Goal: Task Accomplishment & Management: Manage account settings

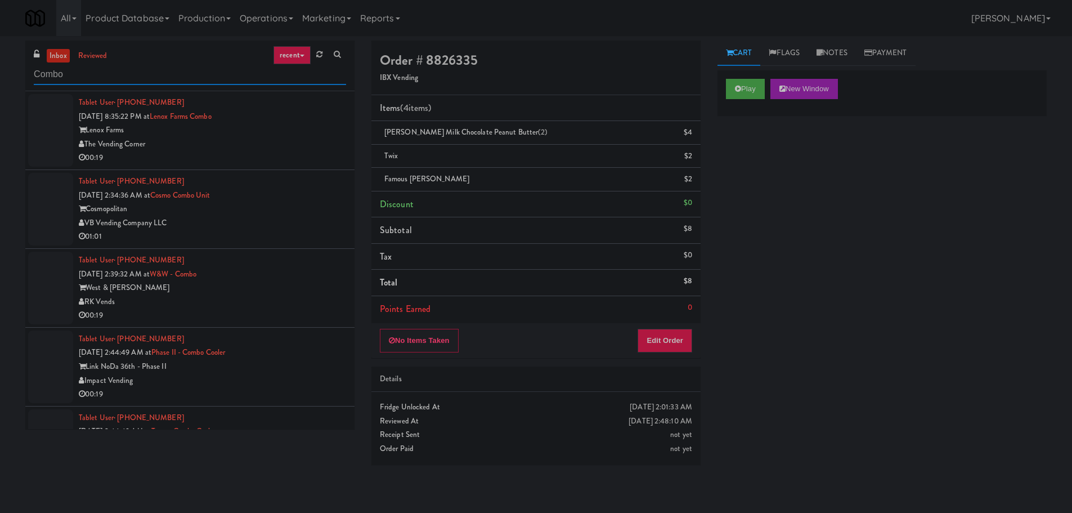
click at [128, 69] on input "Combo" at bounding box center [190, 74] width 312 height 21
click at [61, 49] on link "inbox" at bounding box center [58, 56] width 23 height 14
click at [317, 142] on div "The Vending Corner" at bounding box center [212, 144] width 267 height 14
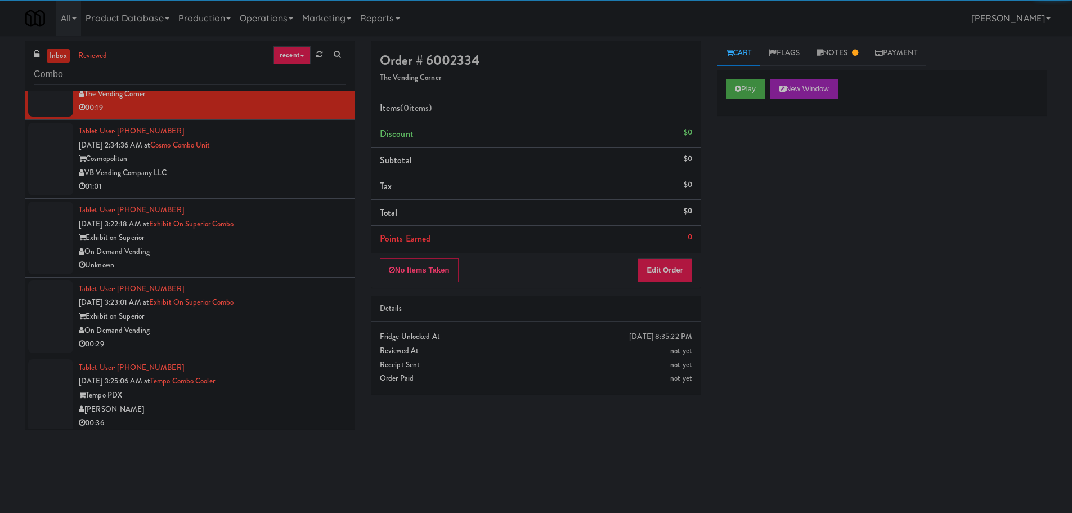
scroll to position [56, 0]
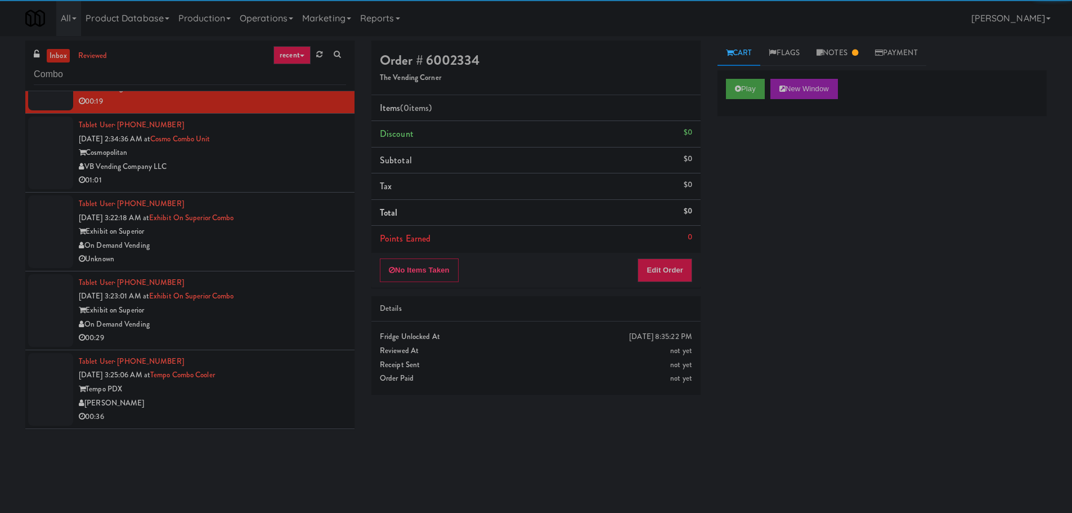
click at [282, 156] on div "Cosmopolitan" at bounding box center [212, 153] width 267 height 14
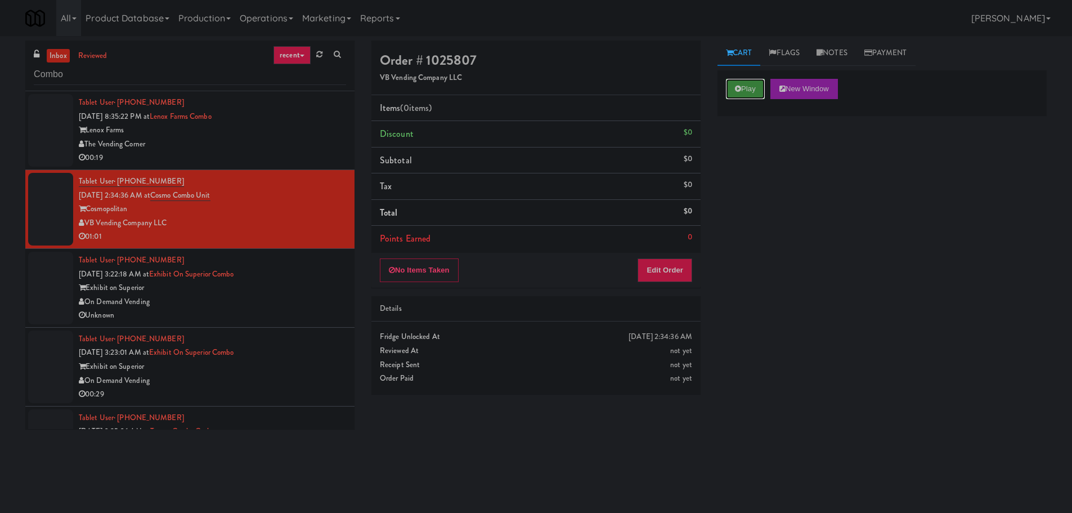
click at [741, 93] on button "Play" at bounding box center [745, 89] width 39 height 20
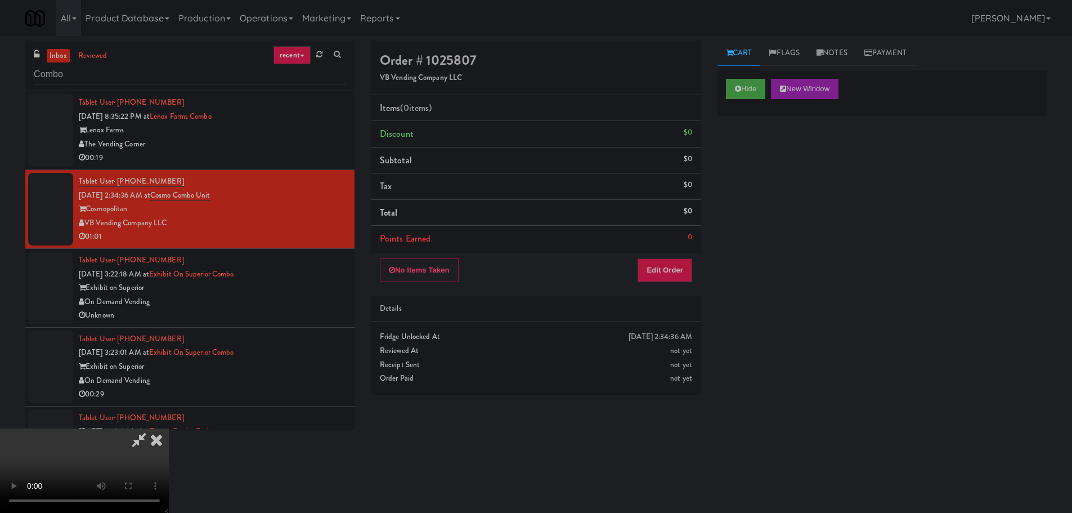
click at [681, 253] on div "No Items Taken Edit Order" at bounding box center [535, 270] width 329 height 35
click at [680, 265] on button "Edit Order" at bounding box center [664, 270] width 55 height 24
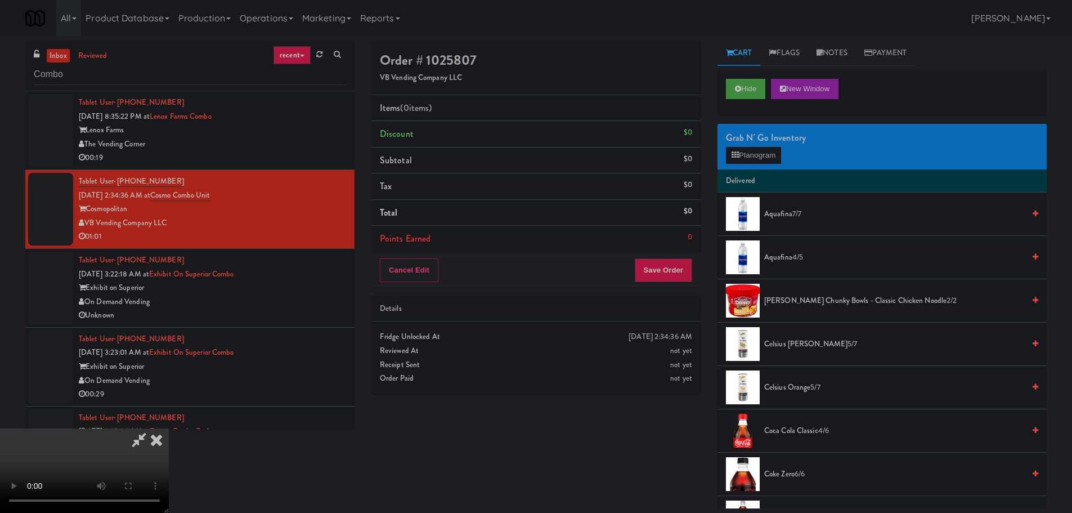
click at [169, 428] on video at bounding box center [84, 470] width 169 height 84
click at [766, 166] on div "Grab N' Go Inventory Planogram" at bounding box center [881, 147] width 329 height 46
click at [768, 160] on button "Planogram" at bounding box center [753, 155] width 55 height 17
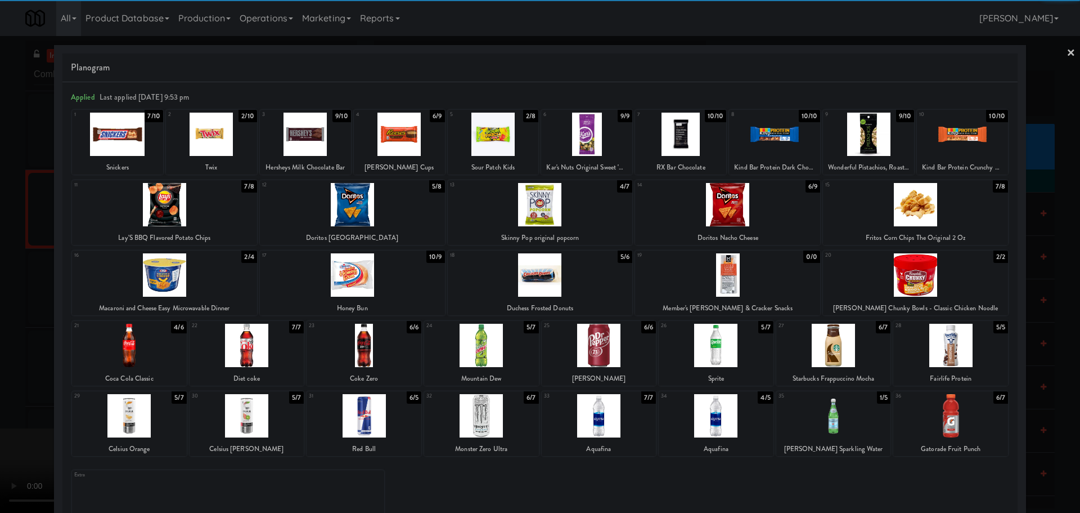
click at [846, 354] on div at bounding box center [833, 345] width 115 height 43
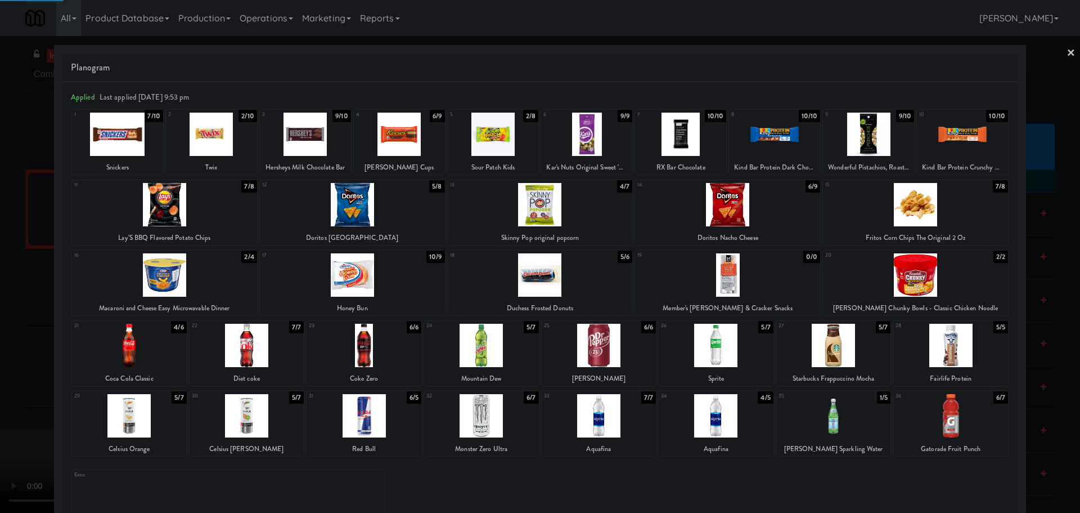
click at [0, 380] on div at bounding box center [540, 256] width 1080 height 513
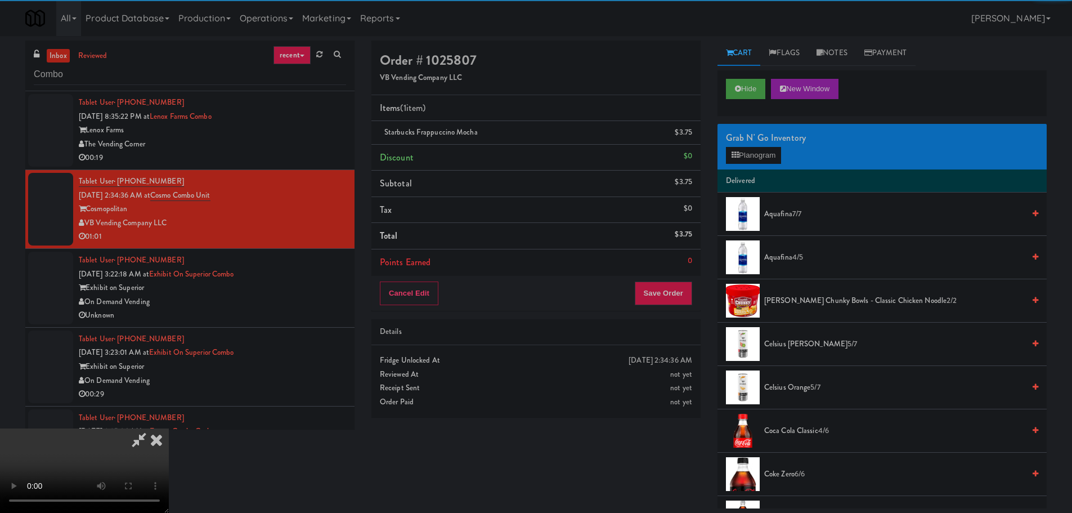
drag, startPoint x: 363, startPoint y: 301, endPoint x: 427, endPoint y: 298, distance: 64.2
click at [169, 428] on video at bounding box center [84, 470] width 169 height 84
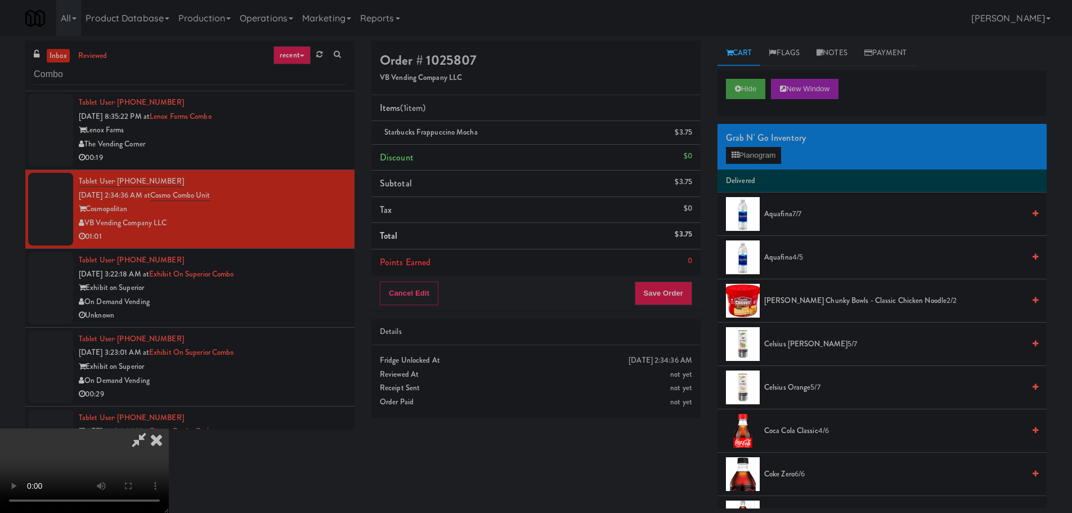
click at [169, 428] on video at bounding box center [84, 470] width 169 height 84
click at [765, 151] on button "Planogram" at bounding box center [753, 155] width 55 height 17
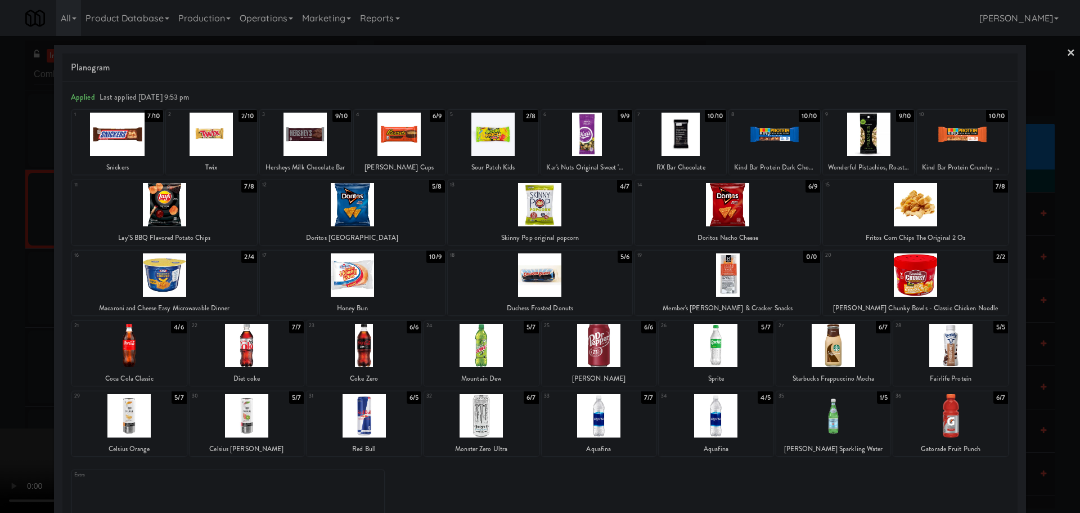
click at [534, 284] on div at bounding box center [540, 274] width 185 height 43
drag, startPoint x: 0, startPoint y: 325, endPoint x: 24, endPoint y: 318, distance: 24.6
click at [1, 325] on div at bounding box center [540, 256] width 1080 height 513
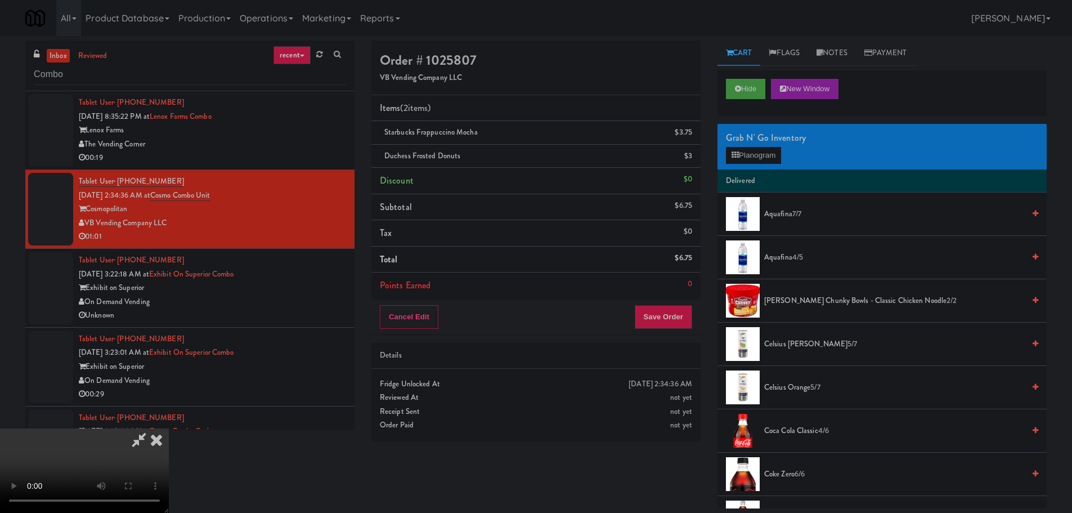
click at [169, 428] on video at bounding box center [84, 470] width 169 height 84
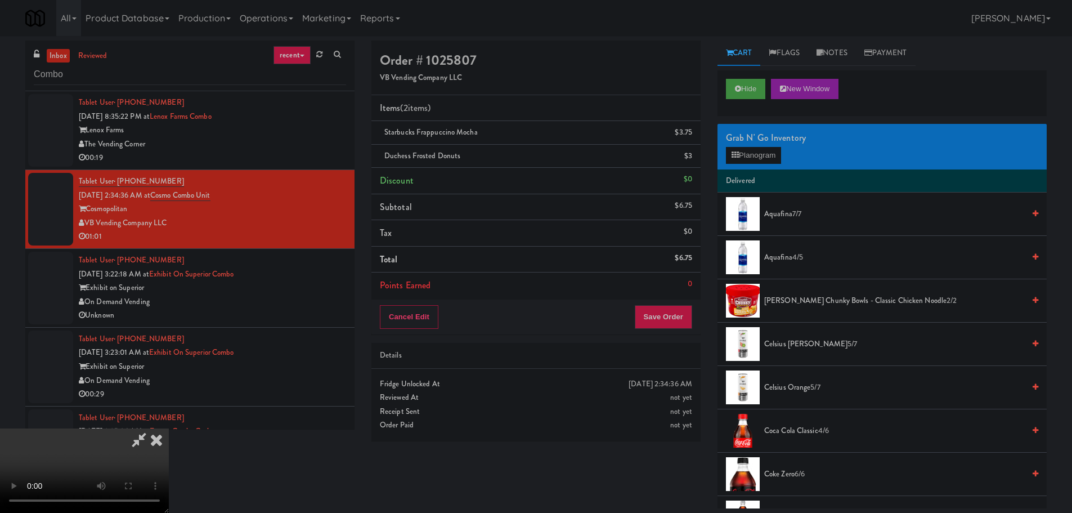
click at [169, 428] on video at bounding box center [84, 470] width 169 height 84
click at [722, 150] on div "Grab N' Go Inventory Planogram" at bounding box center [881, 147] width 329 height 46
click at [734, 152] on icon at bounding box center [734, 154] width 7 height 7
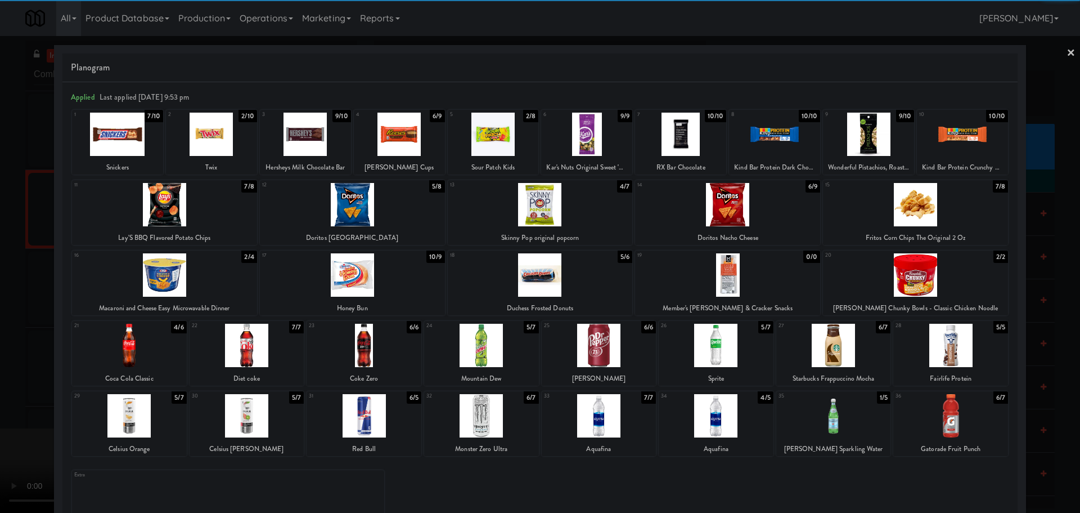
click at [221, 136] on div at bounding box center [211, 134] width 91 height 43
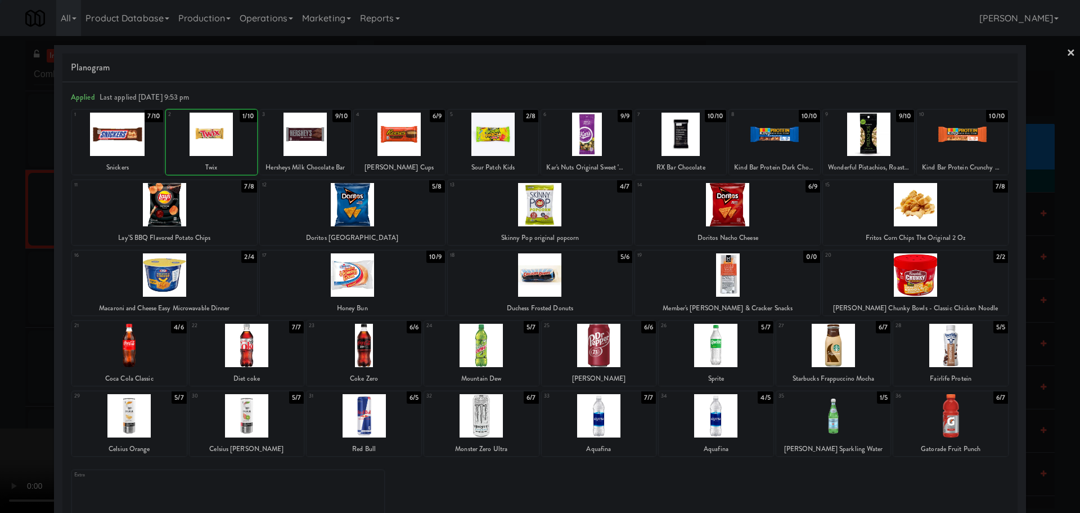
click at [1, 249] on div at bounding box center [540, 256] width 1080 height 513
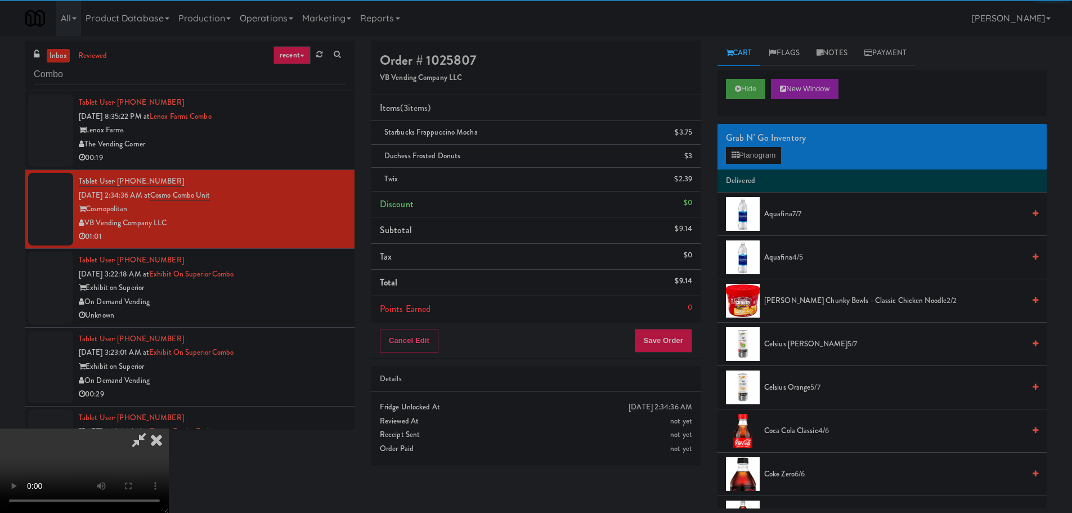
drag, startPoint x: 371, startPoint y: 237, endPoint x: 518, endPoint y: 258, distance: 148.8
click at [169, 428] on video at bounding box center [84, 470] width 169 height 84
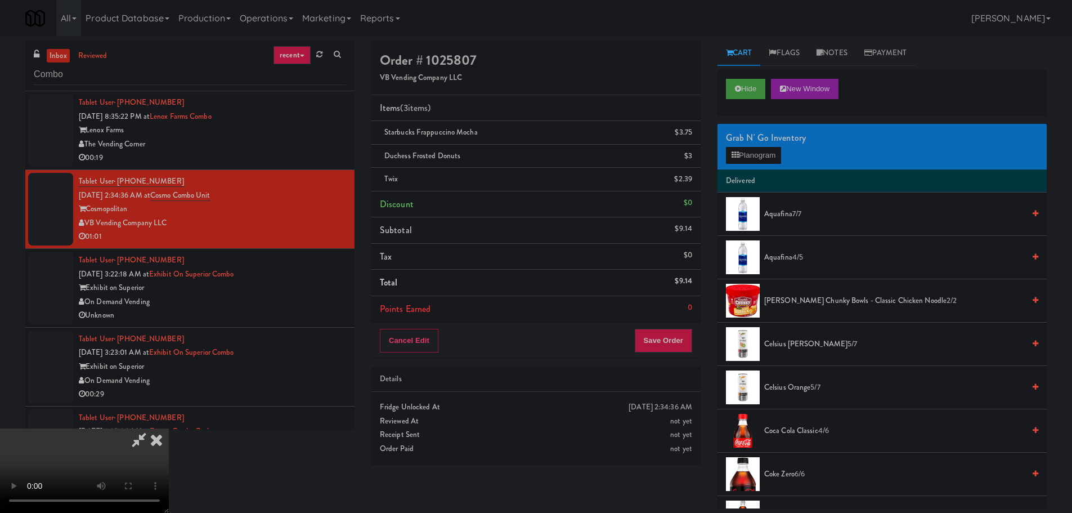
click at [169, 428] on video at bounding box center [84, 470] width 169 height 84
click at [741, 150] on button "Planogram" at bounding box center [753, 155] width 55 height 17
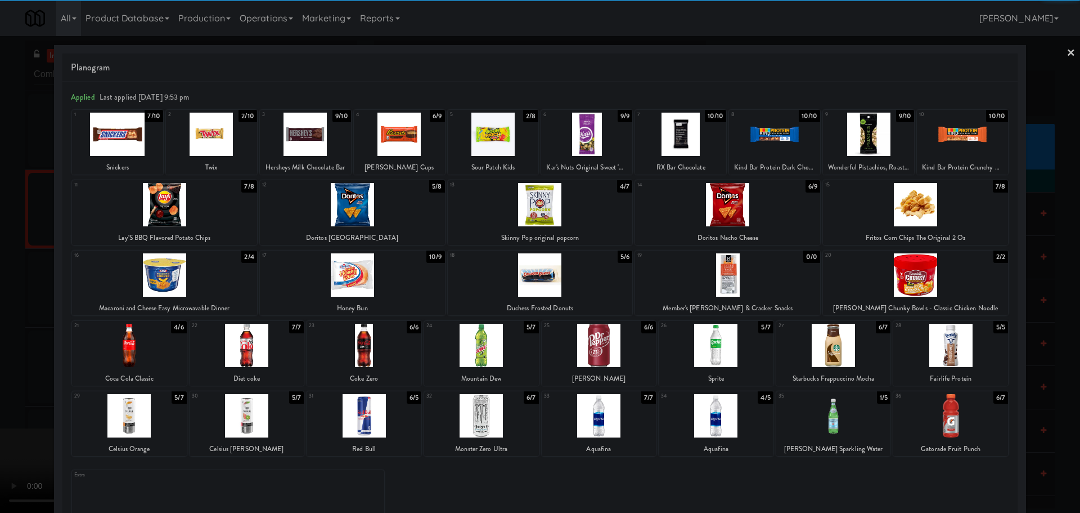
click at [582, 204] on div at bounding box center [540, 204] width 185 height 43
drag, startPoint x: 0, startPoint y: 363, endPoint x: 102, endPoint y: 322, distance: 110.3
click at [4, 363] on div at bounding box center [540, 256] width 1080 height 513
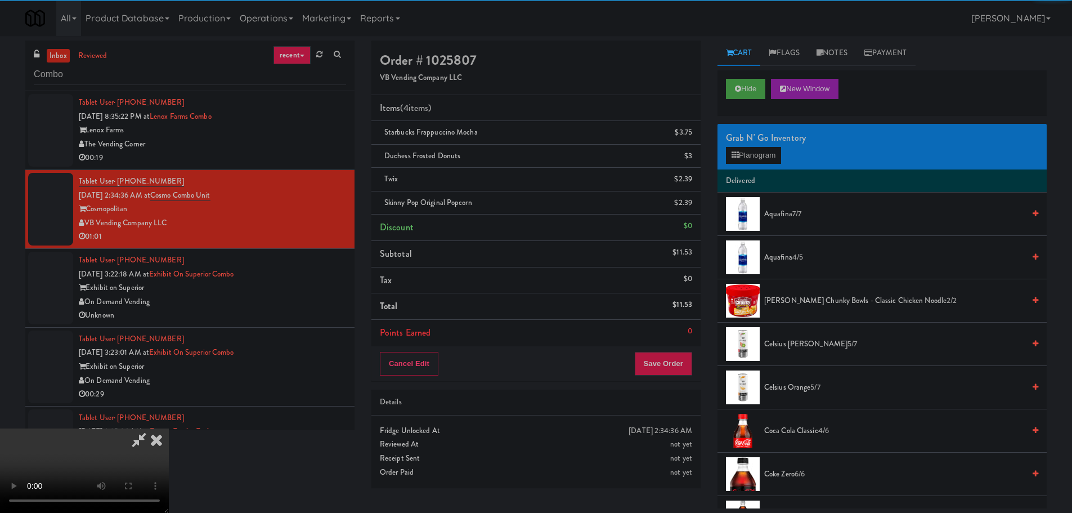
drag, startPoint x: 400, startPoint y: 263, endPoint x: 526, endPoint y: 253, distance: 126.4
click at [169, 428] on video at bounding box center [84, 470] width 169 height 84
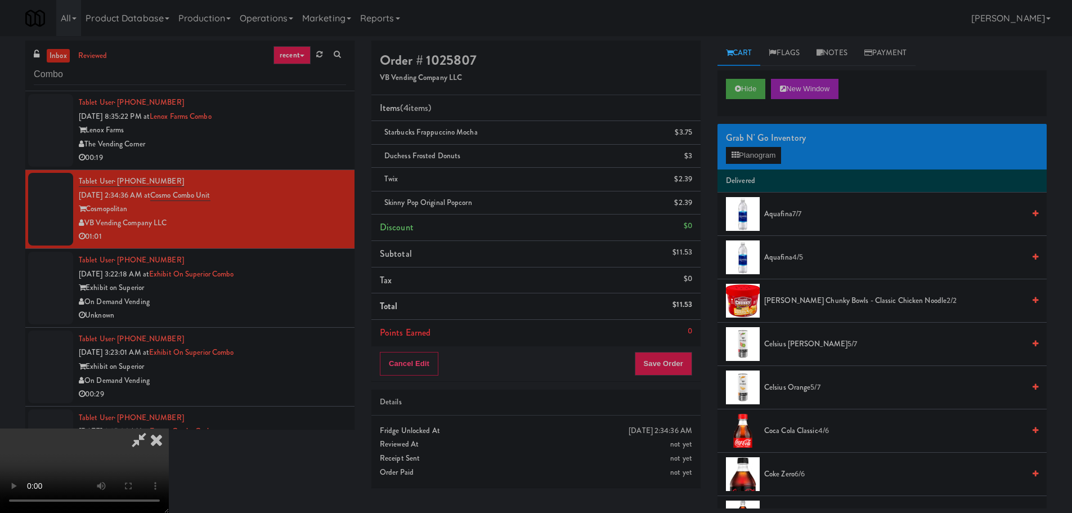
click at [169, 428] on video at bounding box center [84, 470] width 169 height 84
click at [774, 150] on button "Planogram" at bounding box center [753, 155] width 55 height 17
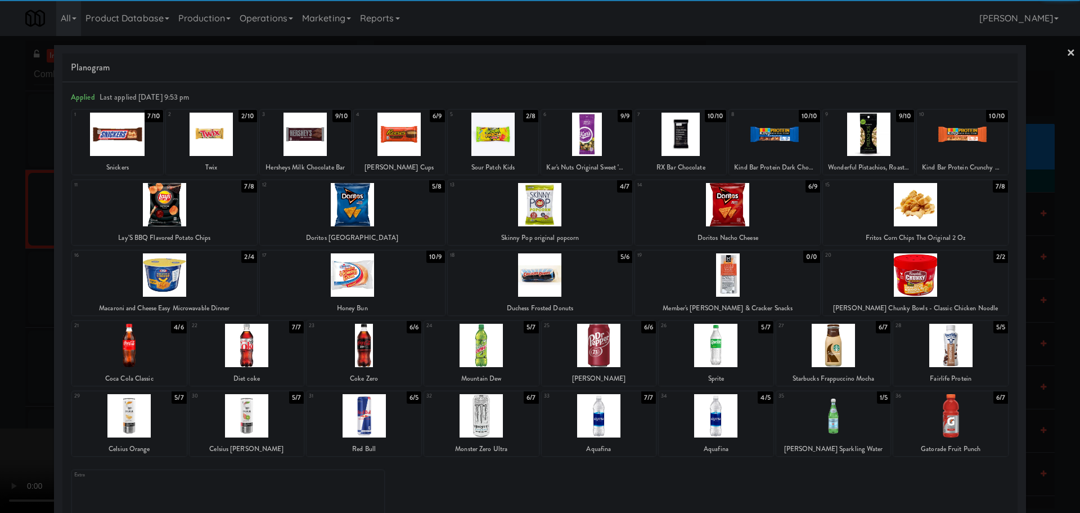
click at [922, 218] on div at bounding box center [915, 204] width 185 height 43
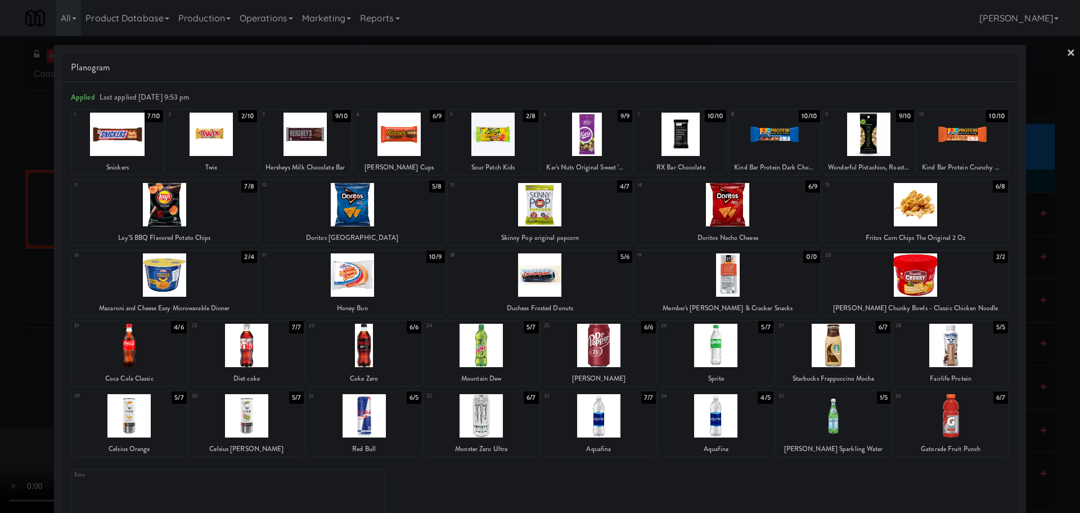
click at [0, 347] on div at bounding box center [540, 256] width 1080 height 513
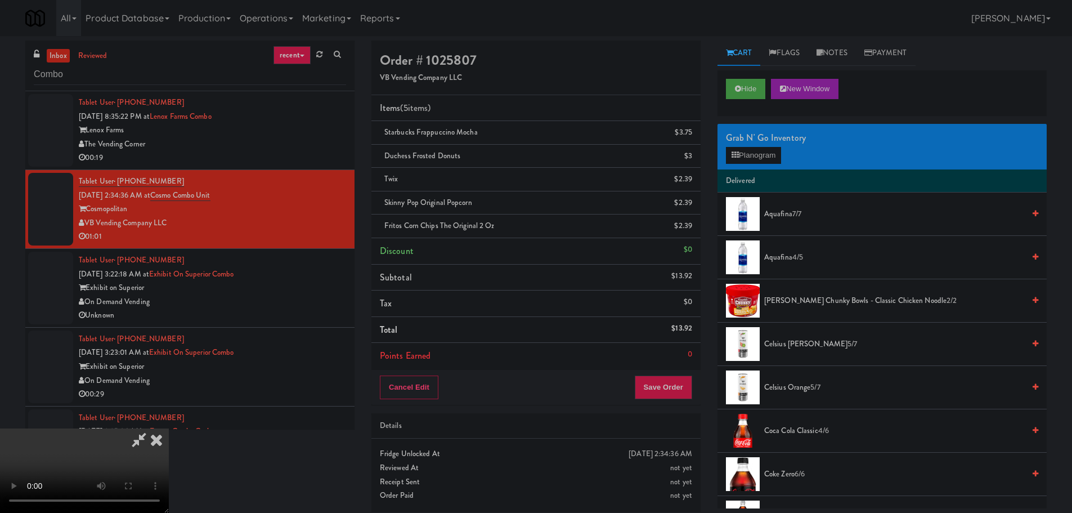
drag, startPoint x: 341, startPoint y: 246, endPoint x: 372, endPoint y: 249, distance: 31.6
click at [169, 428] on video at bounding box center [84, 470] width 169 height 84
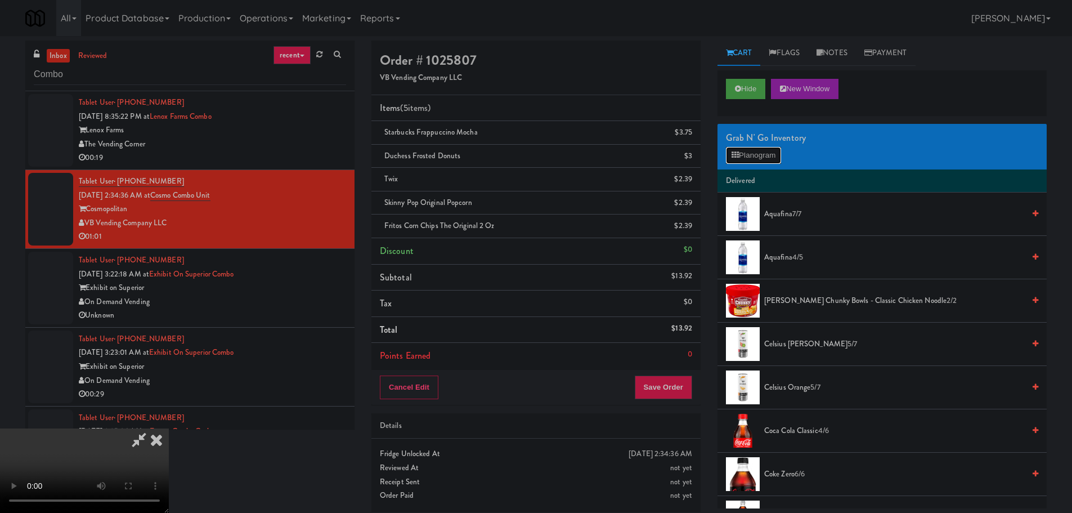
click at [778, 161] on button "Planogram" at bounding box center [753, 155] width 55 height 17
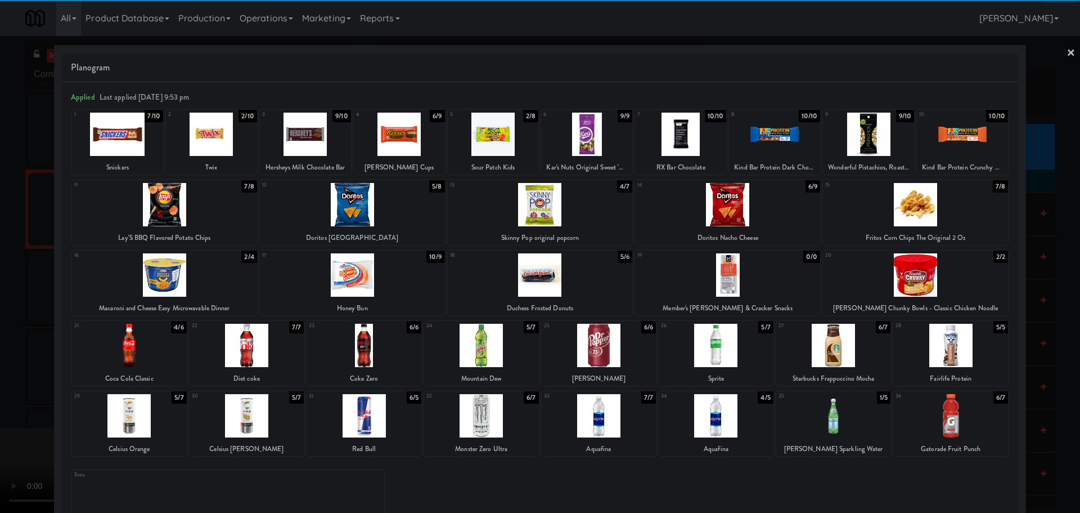
click at [393, 216] on div at bounding box center [352, 204] width 185 height 43
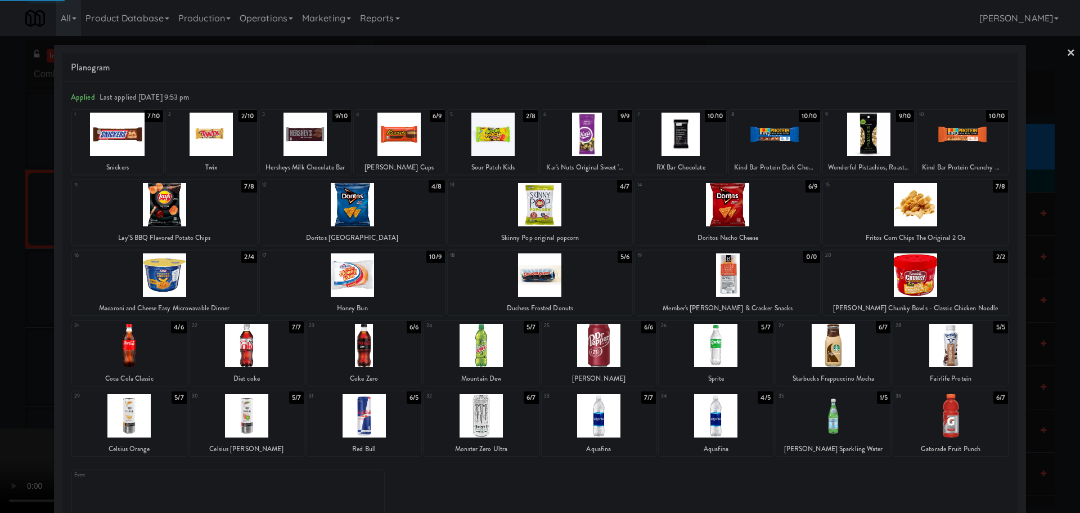
drag, startPoint x: 0, startPoint y: 354, endPoint x: 7, endPoint y: 355, distance: 6.8
click at [1, 355] on div at bounding box center [540, 256] width 1080 height 513
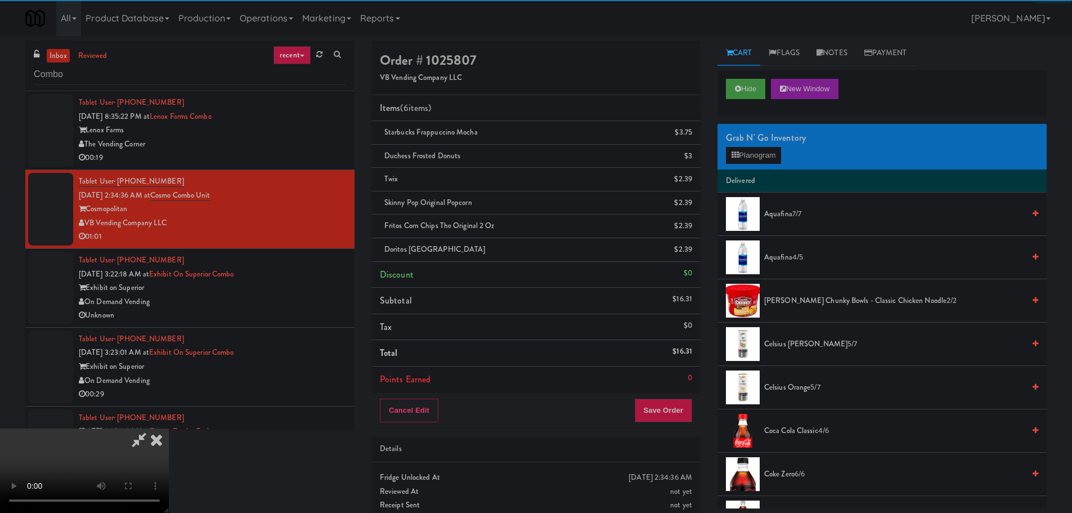
drag, startPoint x: 417, startPoint y: 298, endPoint x: 464, endPoint y: 304, distance: 47.1
click at [169, 428] on video at bounding box center [84, 470] width 169 height 84
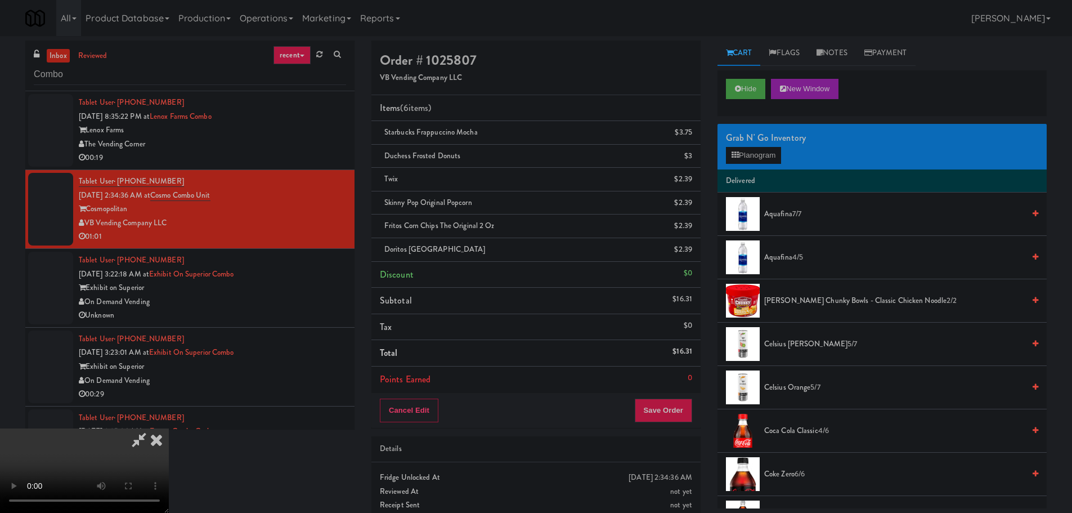
click at [169, 428] on video at bounding box center [84, 470] width 169 height 84
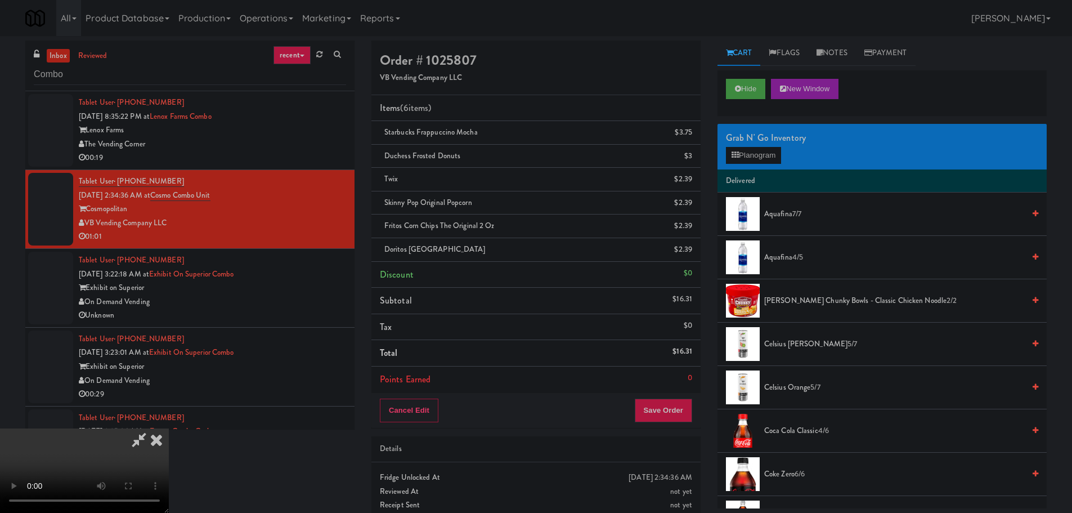
click at [751, 165] on div "Grab N' Go Inventory Planogram" at bounding box center [881, 147] width 329 height 46
click at [756, 158] on button "Planogram" at bounding box center [753, 155] width 55 height 17
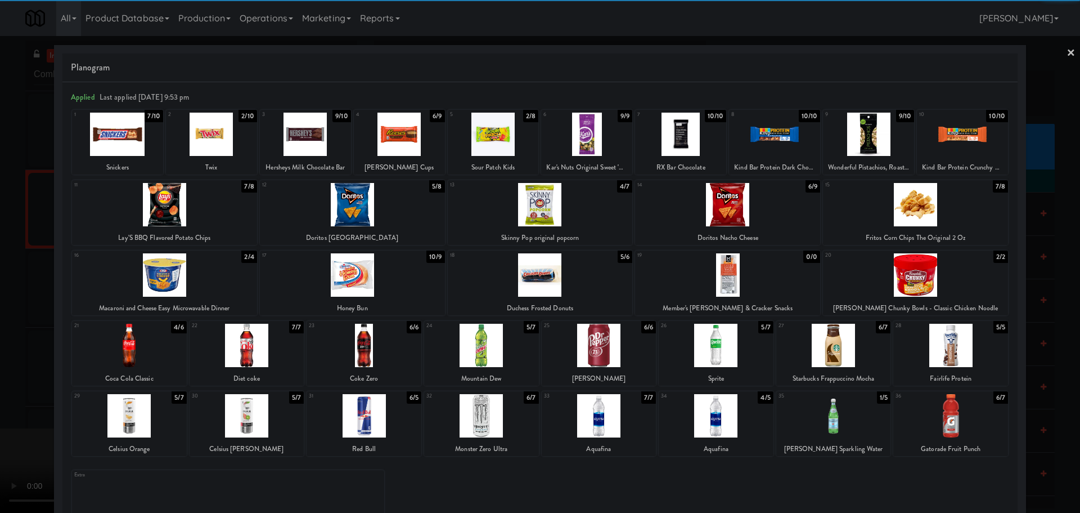
click at [945, 421] on div at bounding box center [950, 415] width 115 height 43
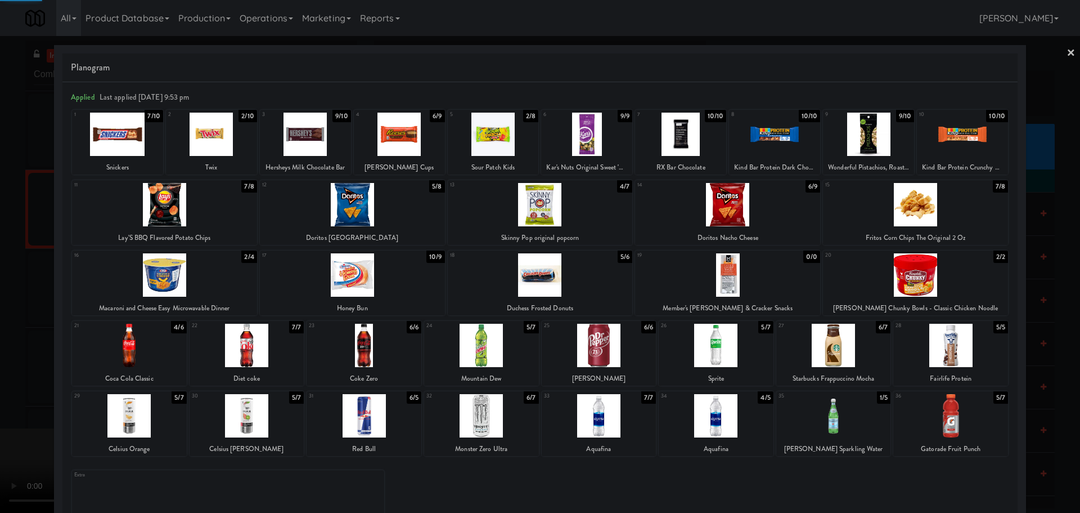
click at [0, 349] on div at bounding box center [540, 256] width 1080 height 513
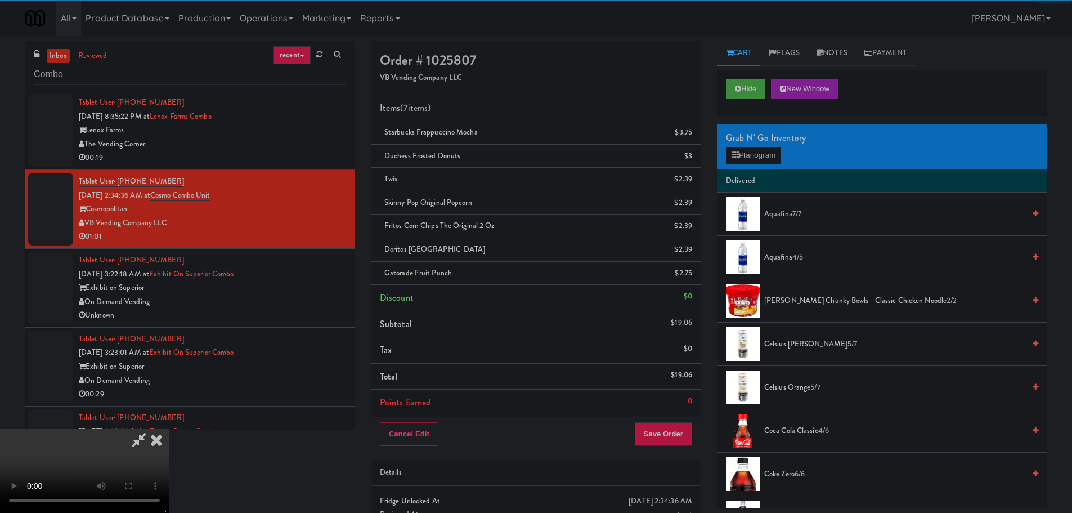
click at [169, 428] on video at bounding box center [84, 470] width 169 height 84
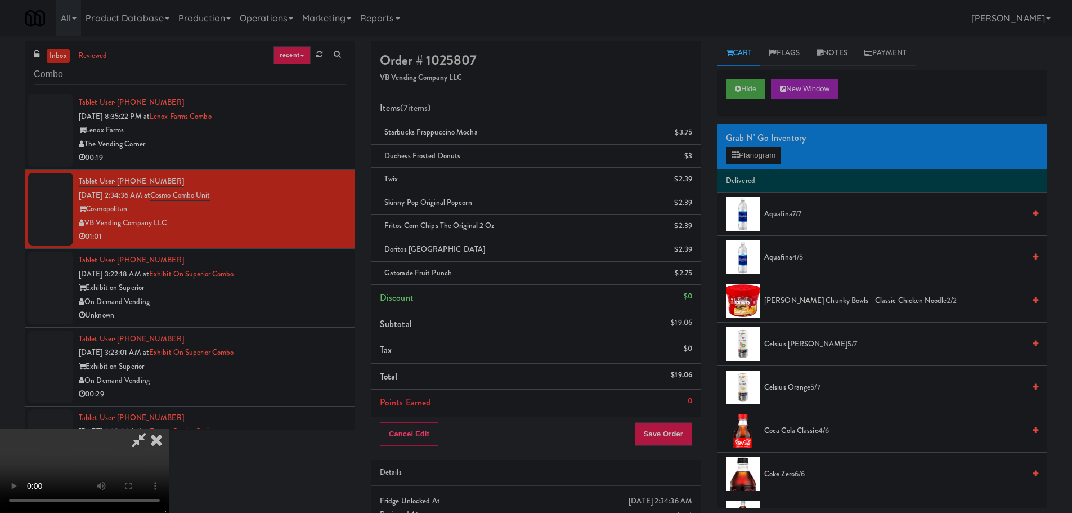
click at [169, 428] on video at bounding box center [84, 470] width 169 height 84
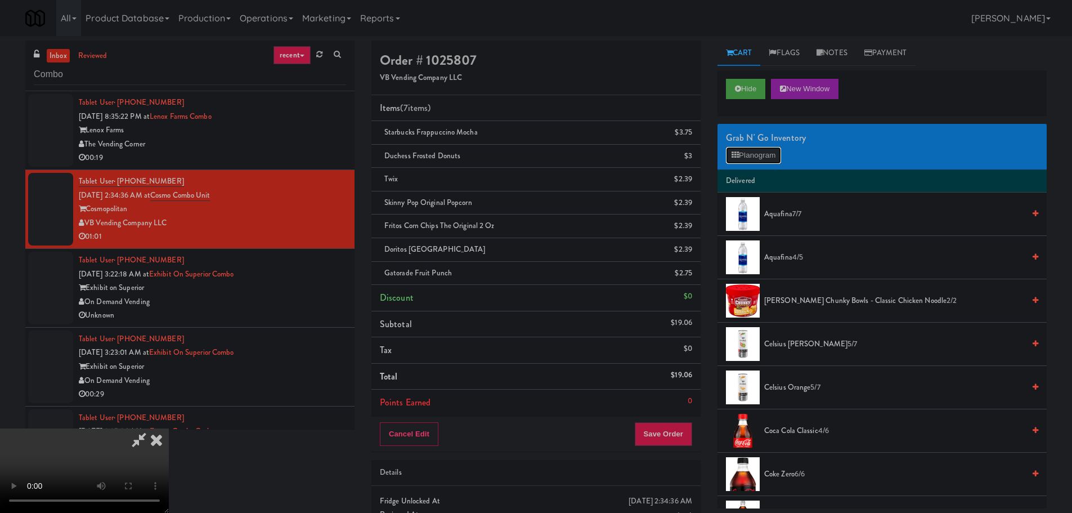
click at [770, 156] on button "Planogram" at bounding box center [753, 155] width 55 height 17
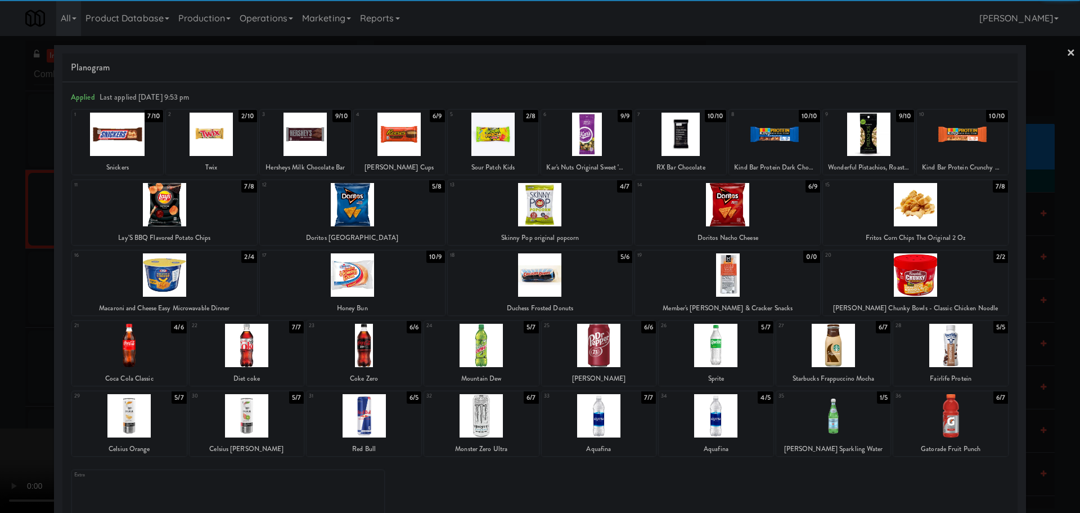
click at [591, 135] on div at bounding box center [586, 134] width 91 height 43
drag, startPoint x: 0, startPoint y: 258, endPoint x: 32, endPoint y: 251, distance: 32.2
click at [0, 259] on div at bounding box center [540, 256] width 1080 height 513
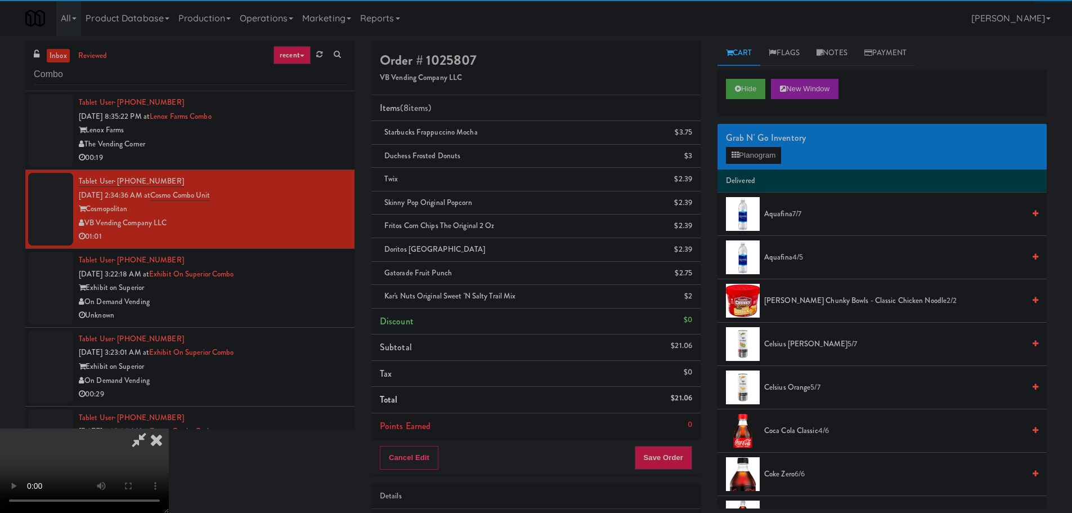
drag, startPoint x: 312, startPoint y: 221, endPoint x: 416, endPoint y: 227, distance: 104.3
click at [169, 428] on video at bounding box center [84, 470] width 169 height 84
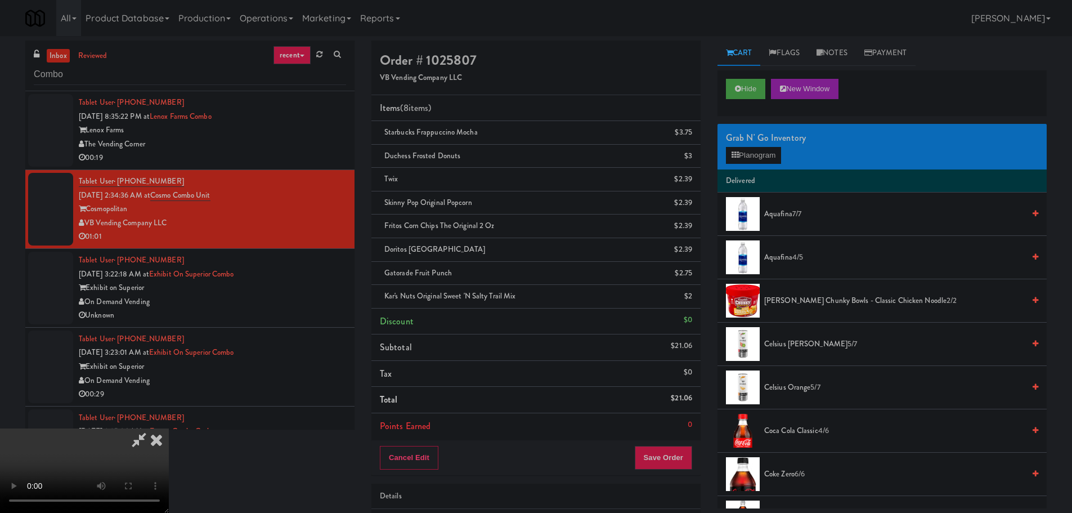
click at [169, 428] on video at bounding box center [84, 470] width 169 height 84
drag, startPoint x: 497, startPoint y: 246, endPoint x: 504, endPoint y: 249, distance: 7.3
click at [169, 428] on video at bounding box center [84, 470] width 169 height 84
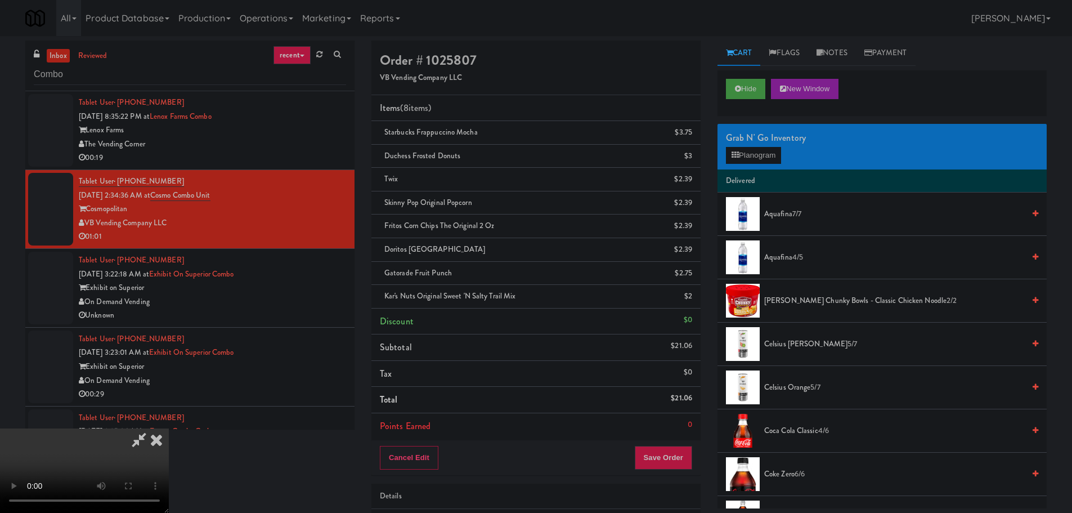
click at [169, 428] on video at bounding box center [84, 470] width 169 height 84
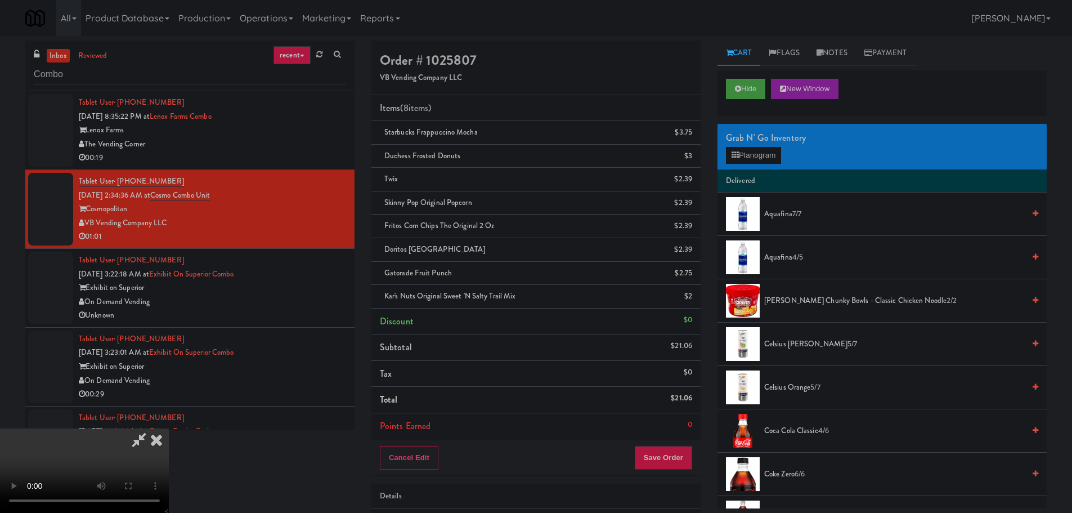
click at [169, 428] on video at bounding box center [84, 470] width 169 height 84
click at [740, 153] on button "Planogram" at bounding box center [753, 155] width 55 height 17
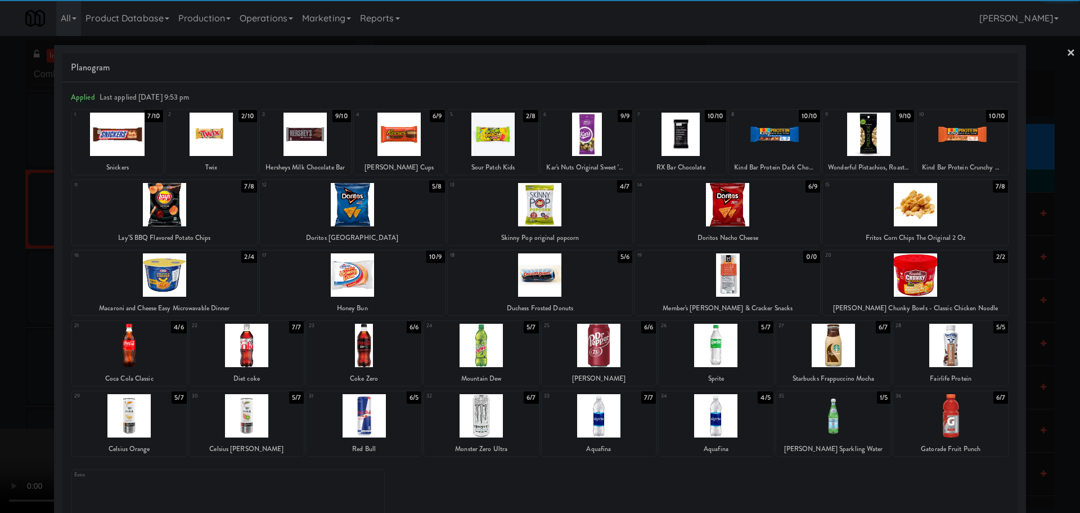
click at [512, 353] on div at bounding box center [481, 345] width 115 height 43
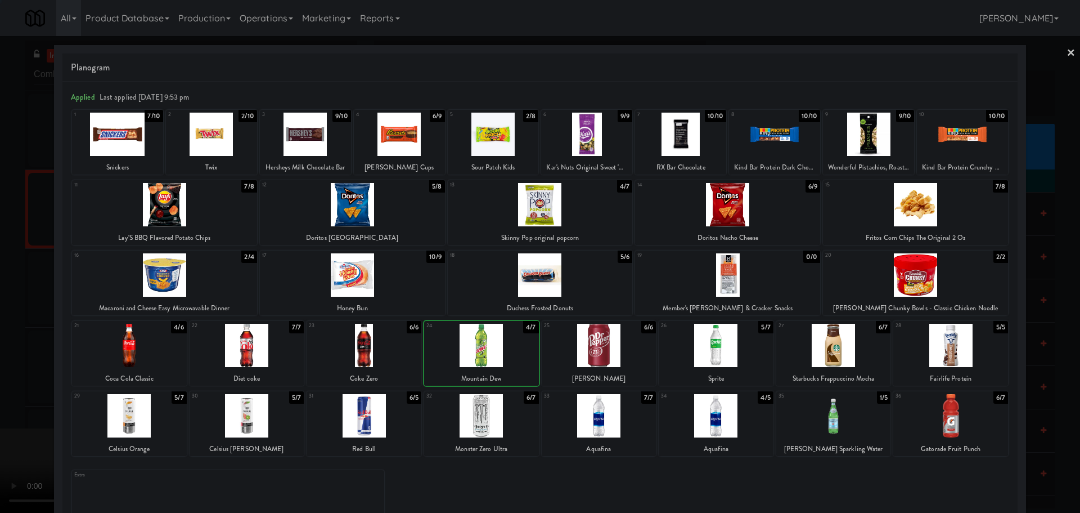
click at [0, 399] on div at bounding box center [540, 256] width 1080 height 513
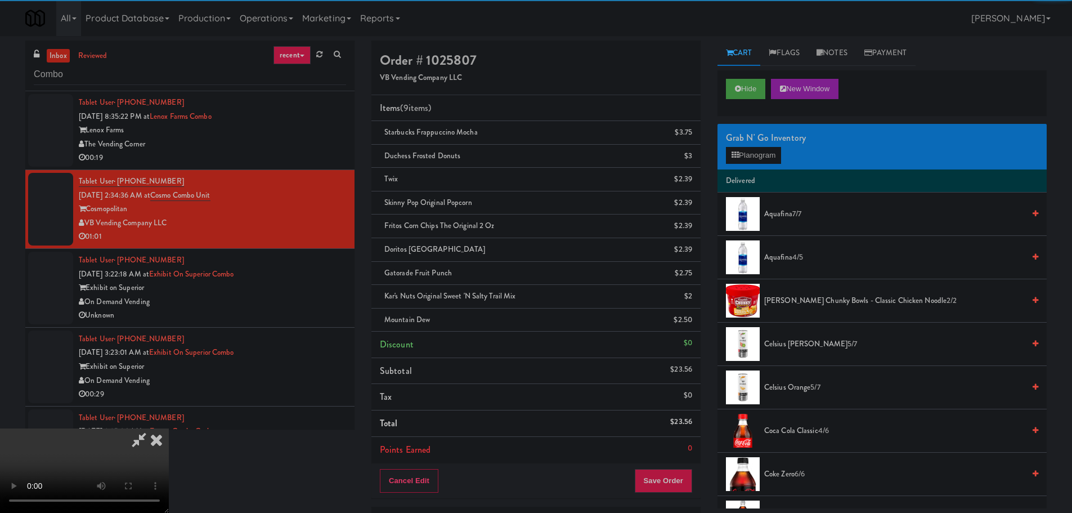
drag, startPoint x: 443, startPoint y: 246, endPoint x: 504, endPoint y: 237, distance: 60.9
click at [169, 428] on video at bounding box center [84, 470] width 169 height 84
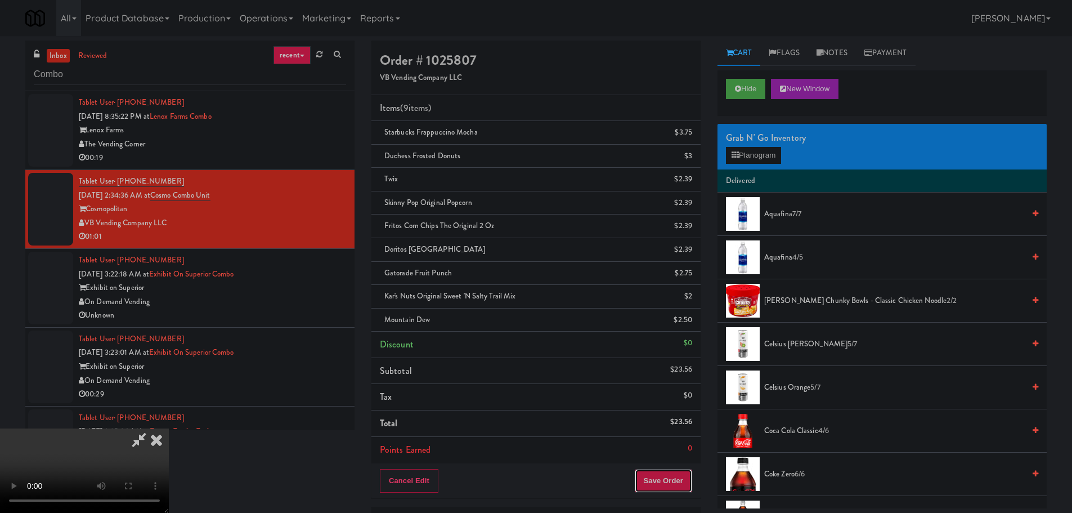
click at [667, 474] on button "Save Order" at bounding box center [663, 481] width 57 height 24
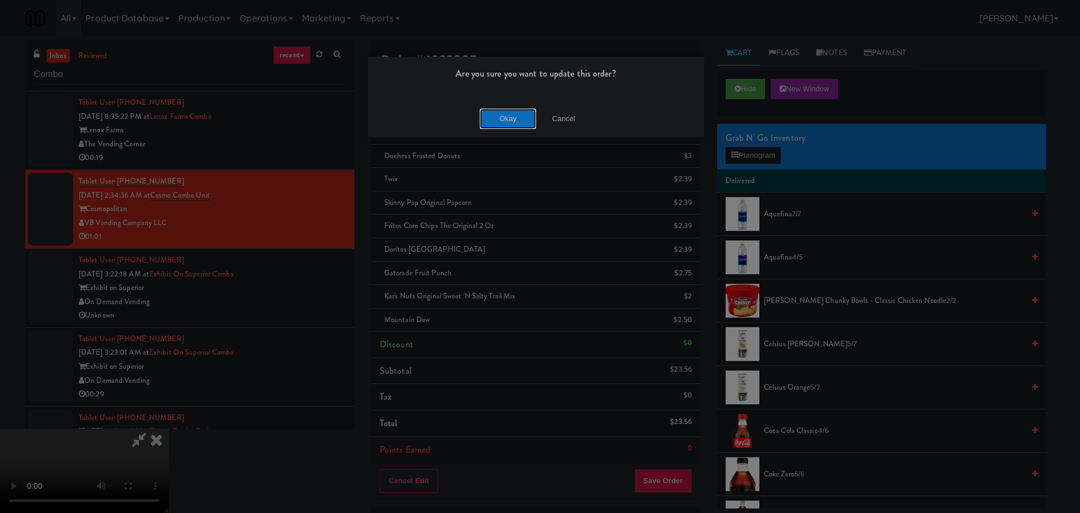
click at [502, 116] on button "Okay" at bounding box center [508, 119] width 56 height 20
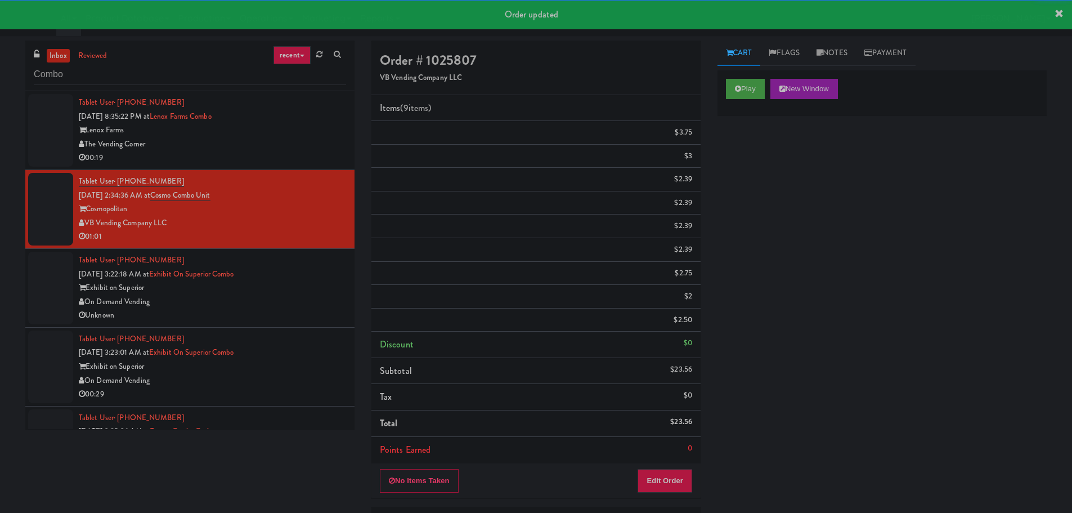
click at [294, 302] on div "On Demand Vending" at bounding box center [212, 302] width 267 height 14
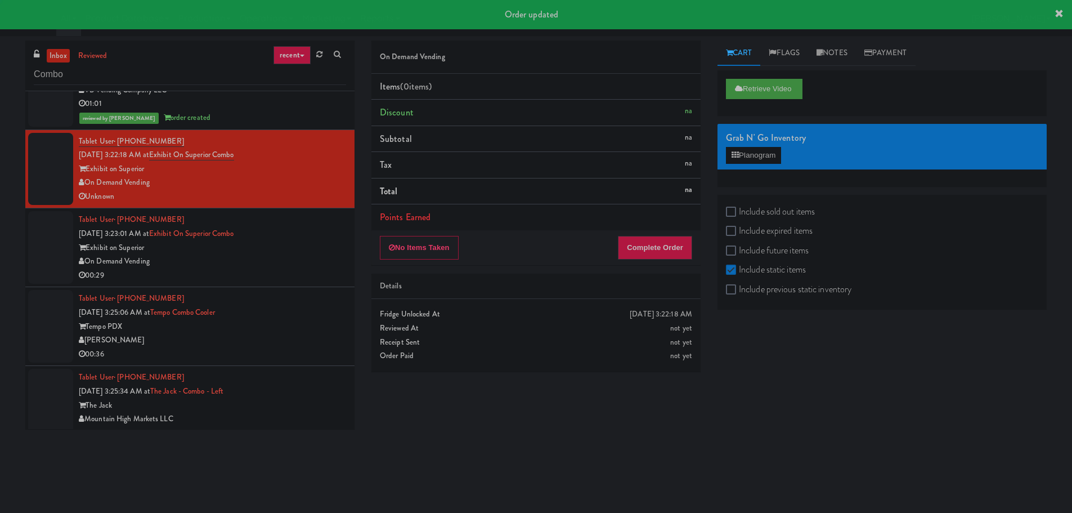
scroll to position [169, 0]
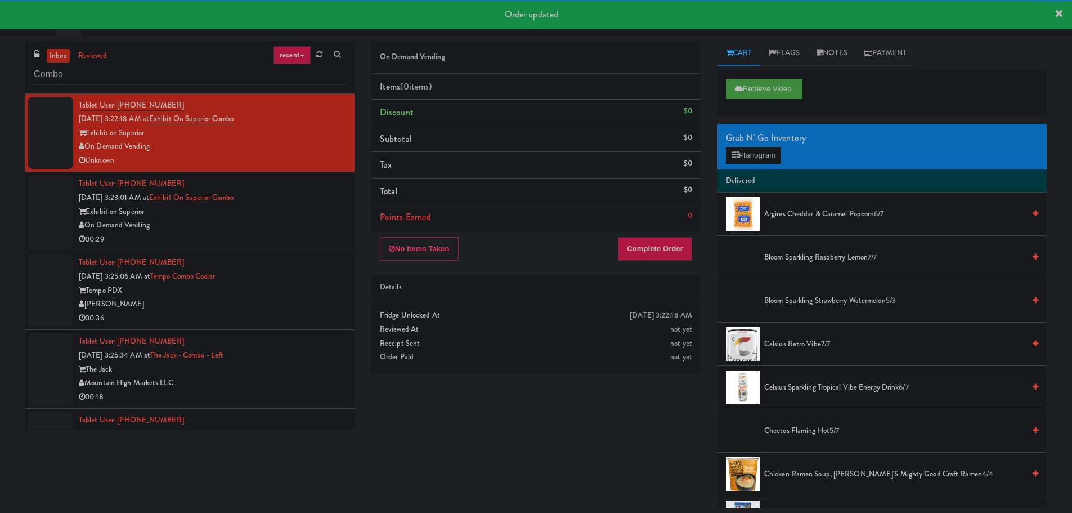
click at [306, 227] on div "On Demand Vending" at bounding box center [212, 225] width 267 height 14
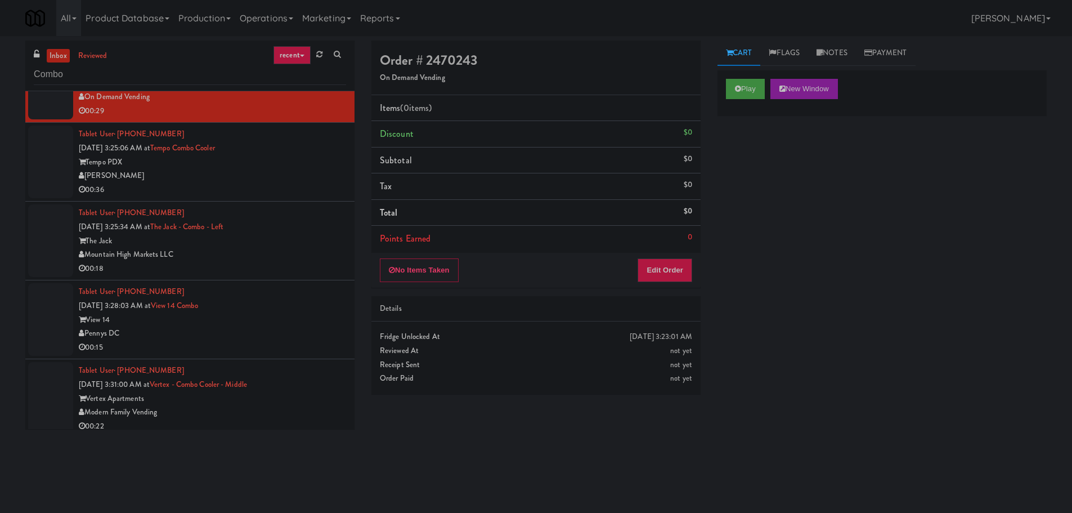
scroll to position [306, 0]
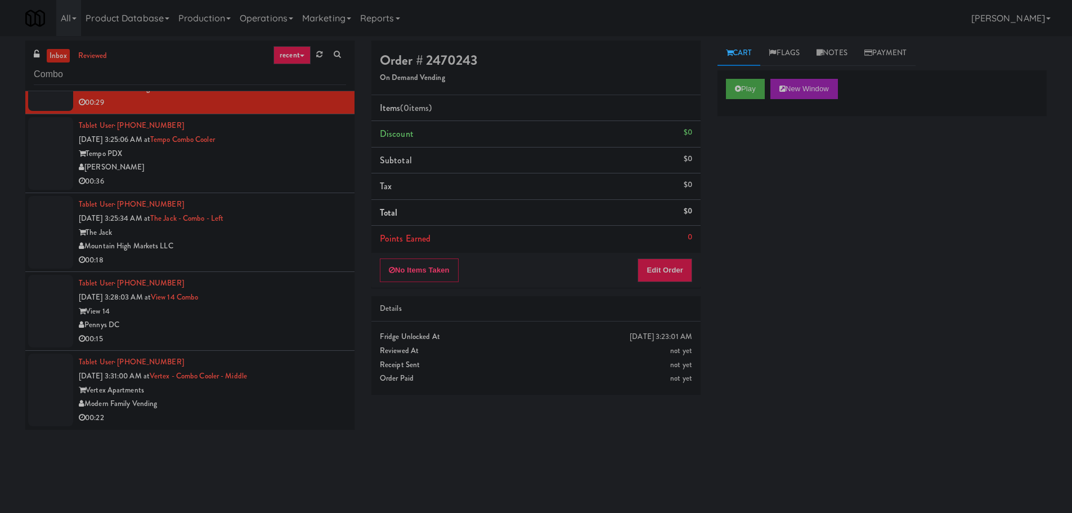
click at [762, 99] on div "Play New Window" at bounding box center [881, 92] width 329 height 45
click at [752, 95] on button "Play" at bounding box center [745, 89] width 39 height 20
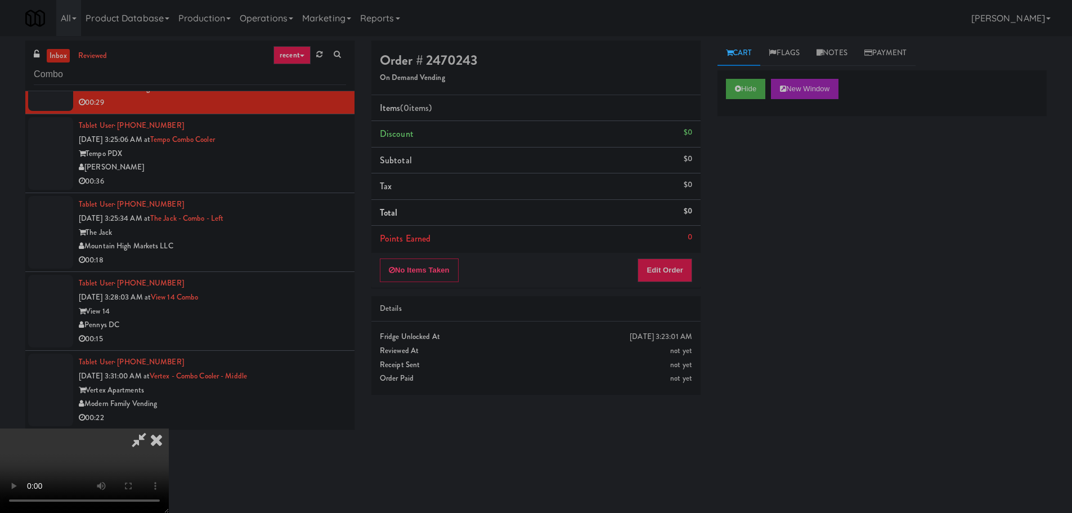
click at [666, 296] on div "Details" at bounding box center [535, 309] width 329 height 26
click at [672, 278] on button "Edit Order" at bounding box center [664, 270] width 55 height 24
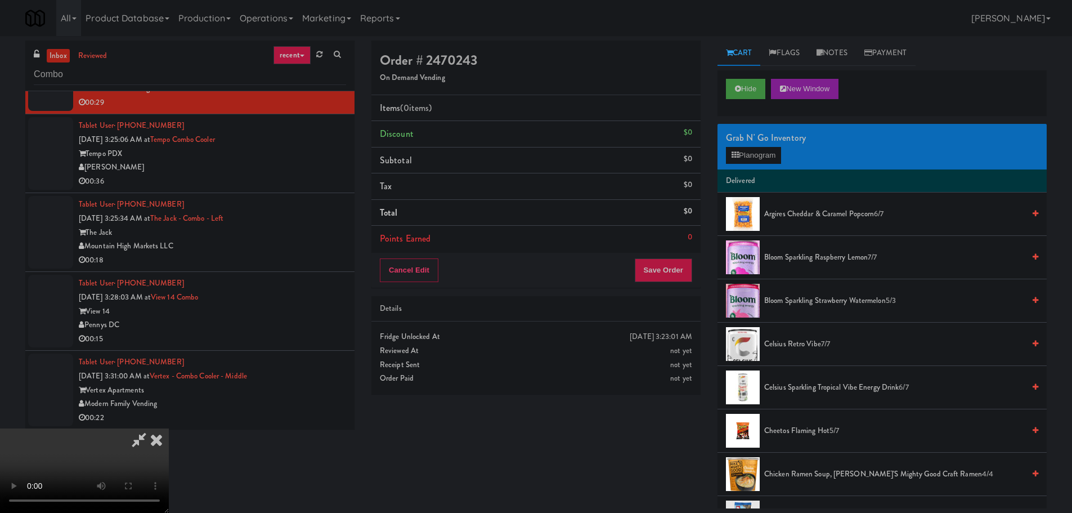
scroll to position [0, 0]
click at [169, 428] on video at bounding box center [84, 470] width 169 height 84
click at [761, 151] on button "Planogram" at bounding box center [753, 155] width 55 height 17
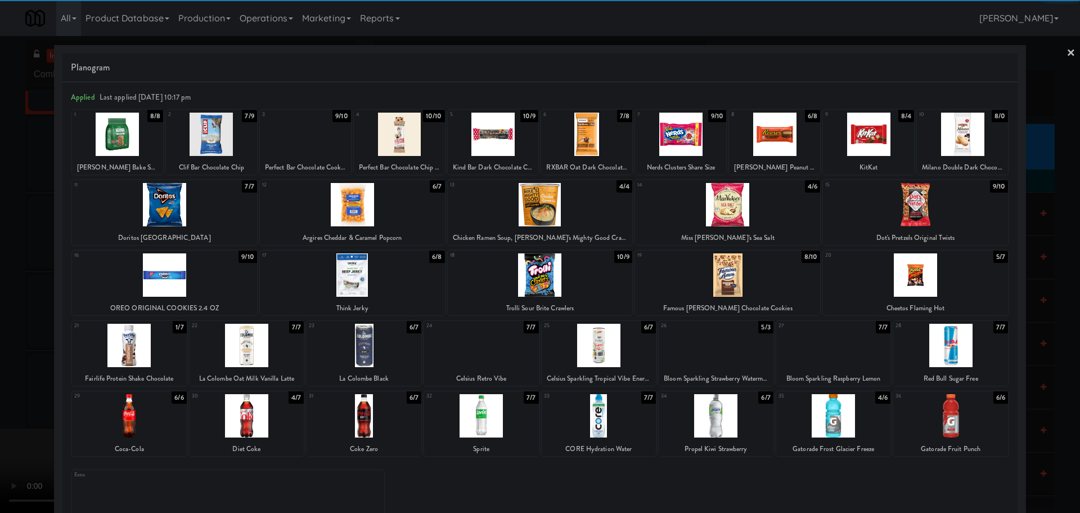
click at [776, 141] on div at bounding box center [774, 134] width 91 height 43
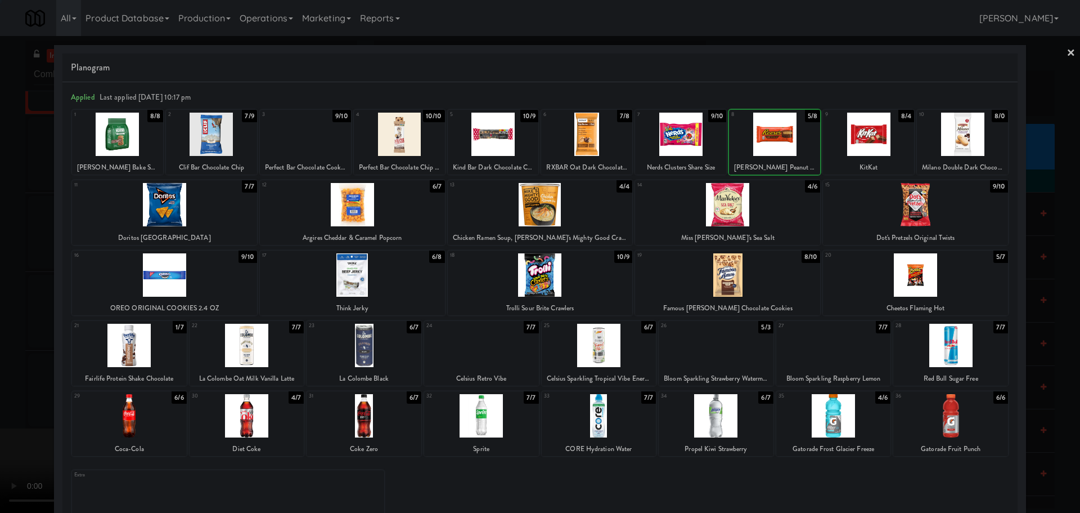
click at [0, 307] on div at bounding box center [540, 256] width 1080 height 513
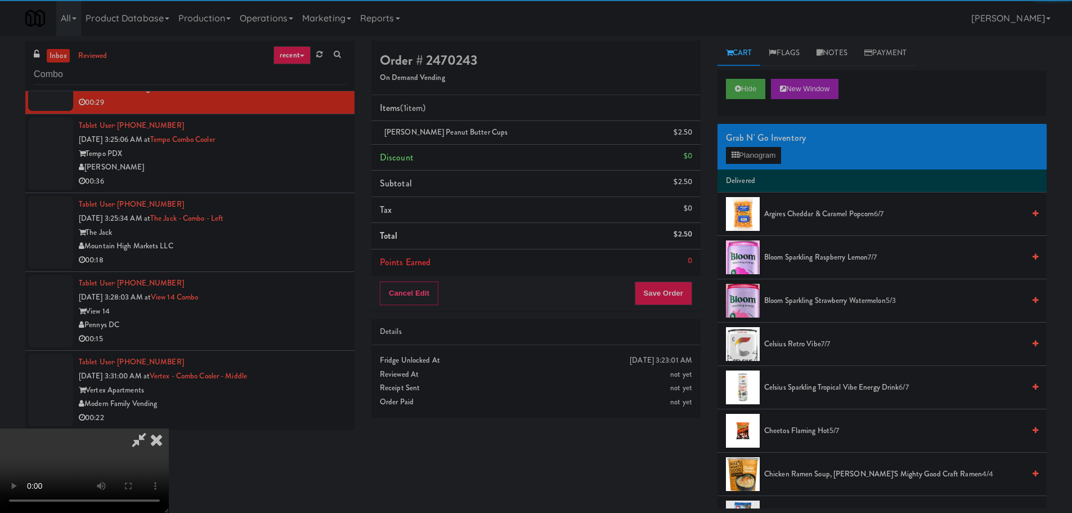
click at [169, 428] on video at bounding box center [84, 470] width 169 height 84
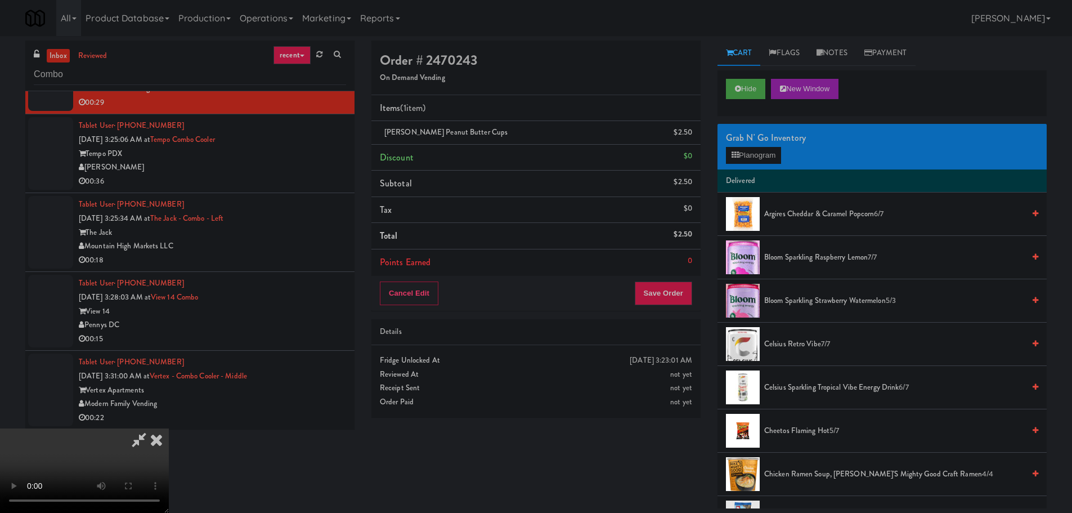
click at [169, 428] on video at bounding box center [84, 470] width 169 height 84
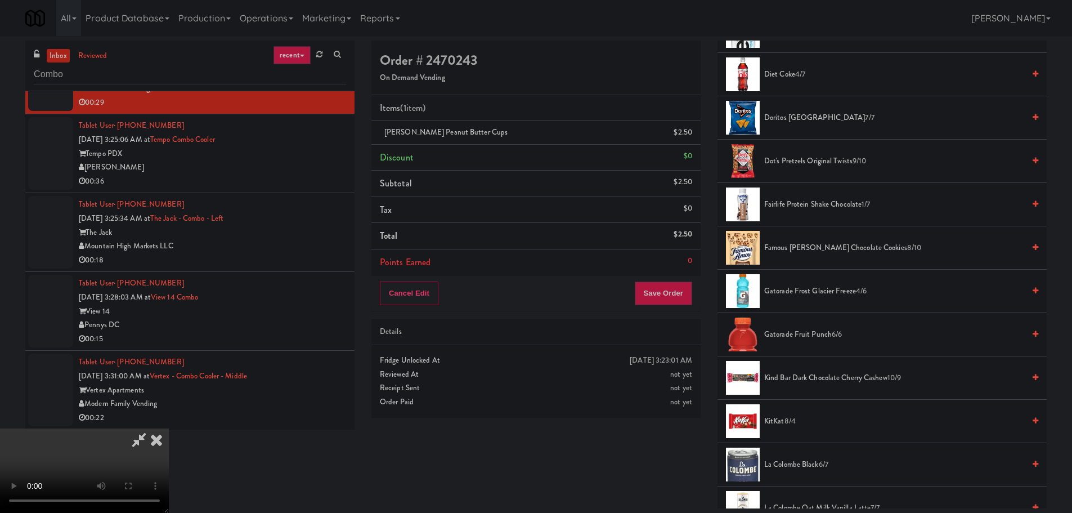
scroll to position [619, 0]
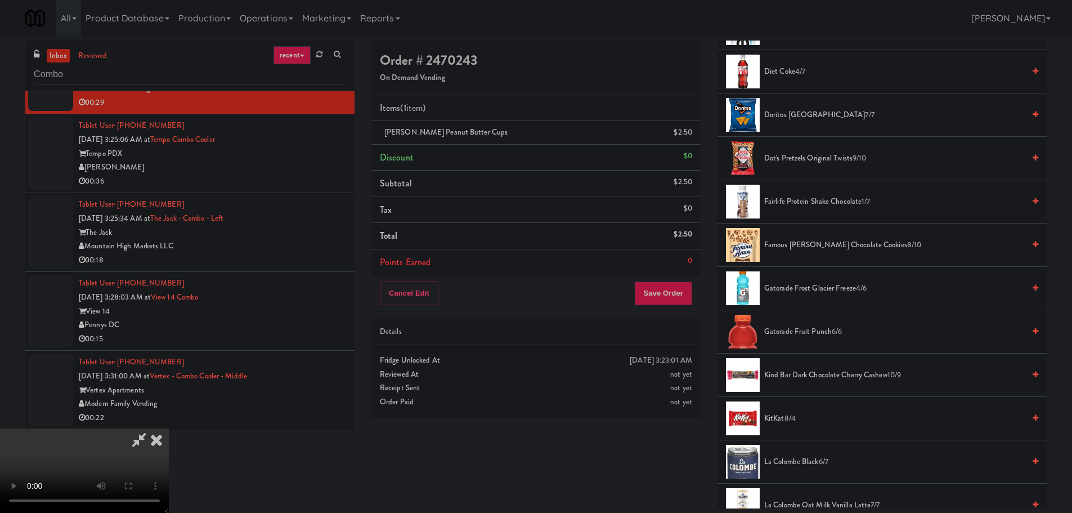
click at [816, 116] on span "Doritos Cool Ranch 7/7" at bounding box center [894, 115] width 260 height 14
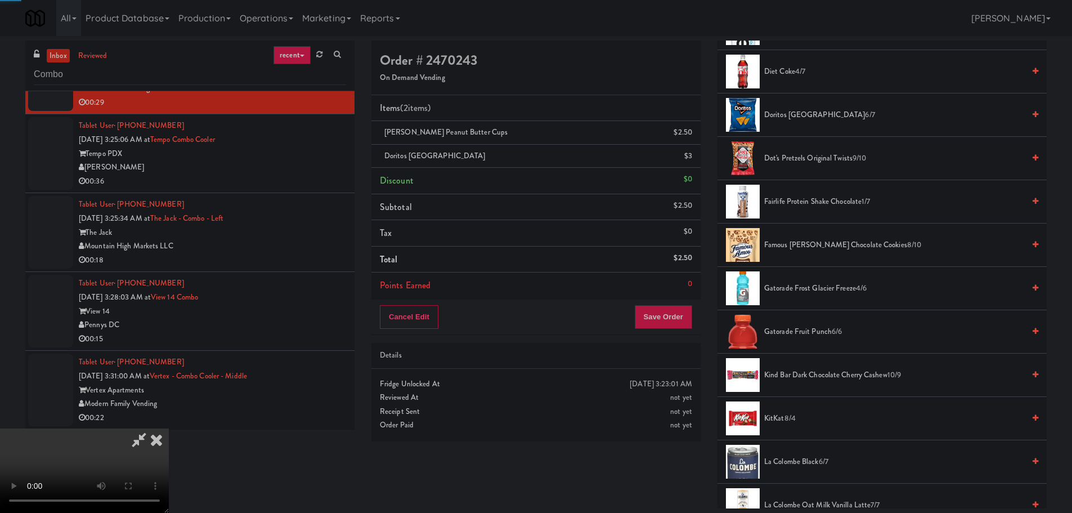
click at [169, 428] on video at bounding box center [84, 470] width 169 height 84
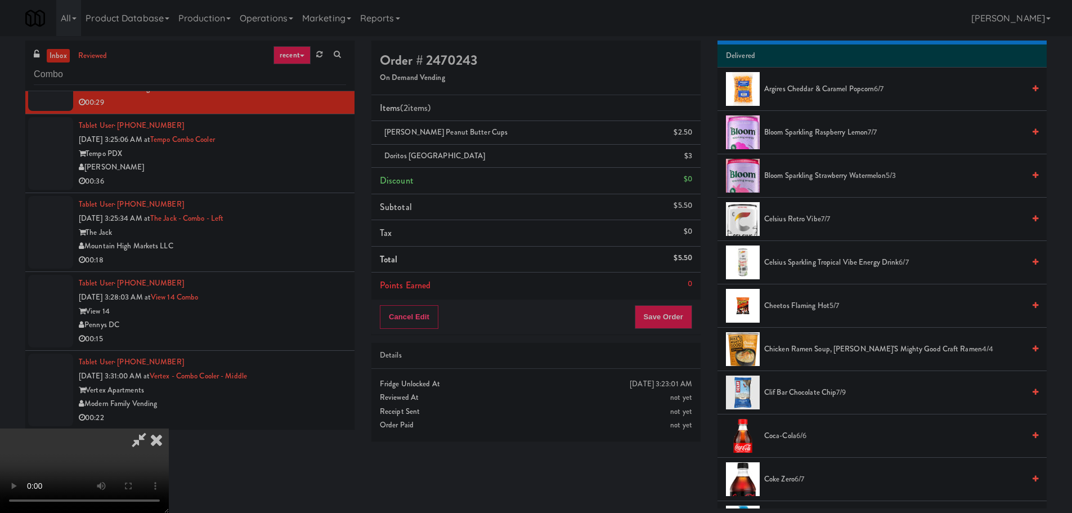
scroll to position [113, 0]
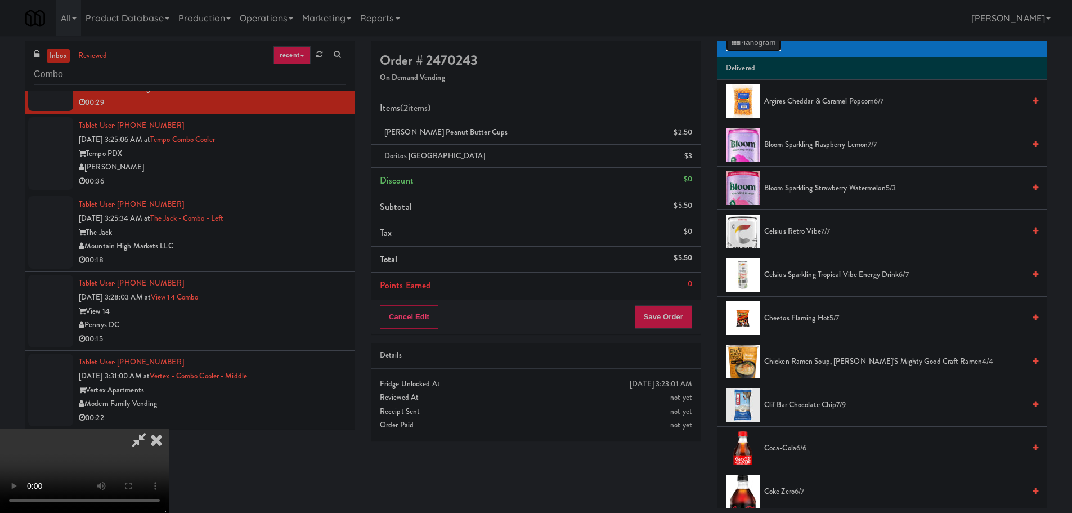
click at [762, 46] on button "Planogram" at bounding box center [753, 42] width 55 height 17
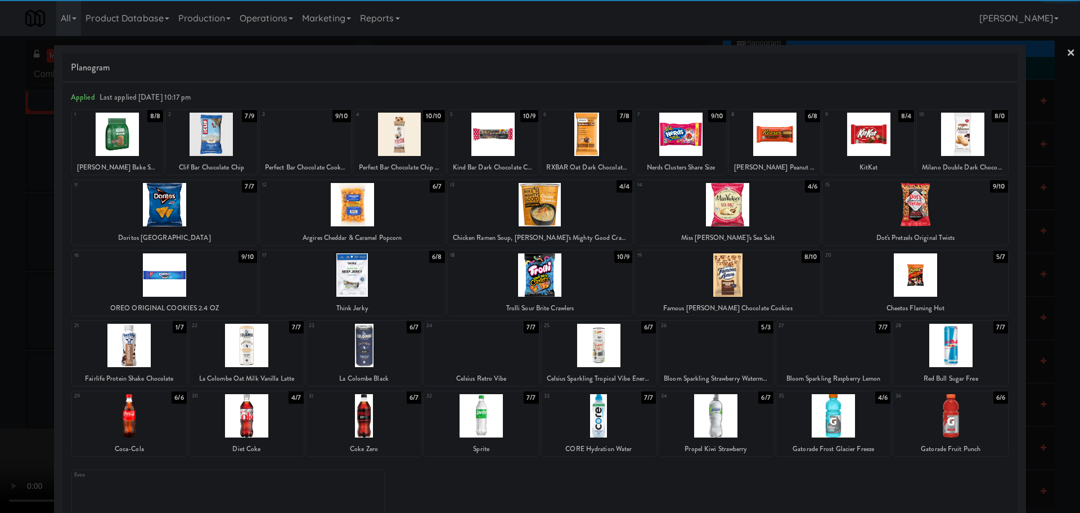
click at [921, 292] on div at bounding box center [915, 274] width 185 height 43
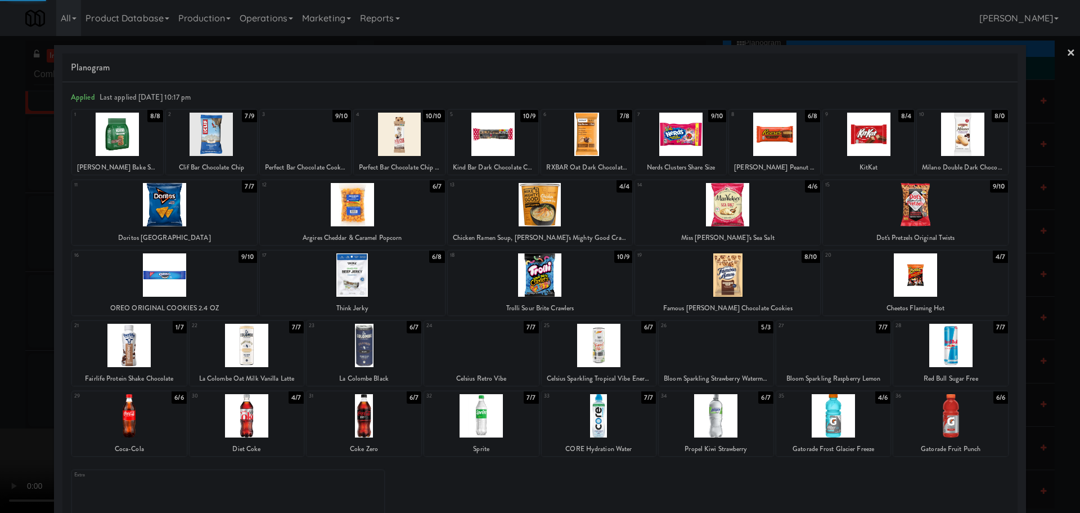
click at [0, 338] on div at bounding box center [540, 256] width 1080 height 513
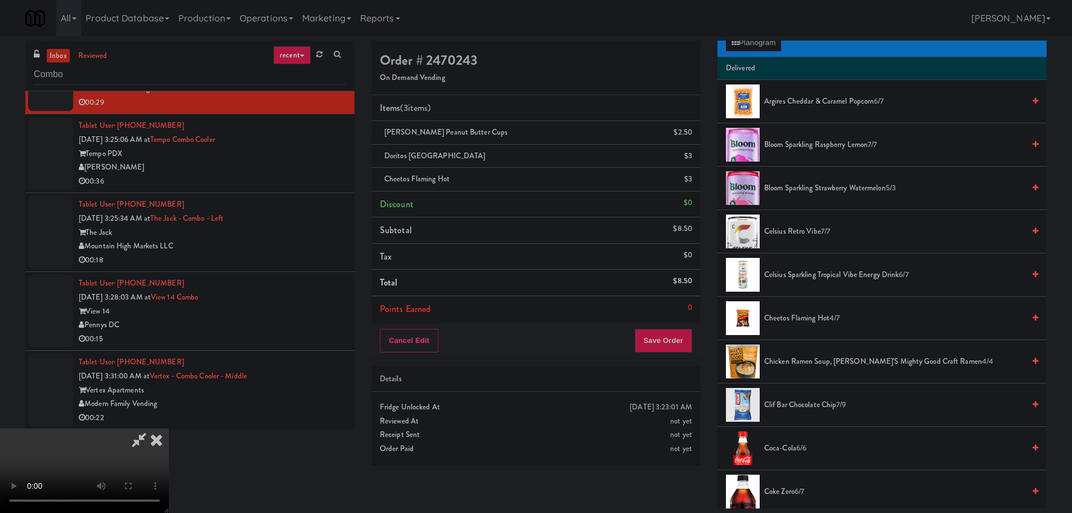
scroll to position [194, 0]
click at [169, 428] on video at bounding box center [84, 470] width 169 height 84
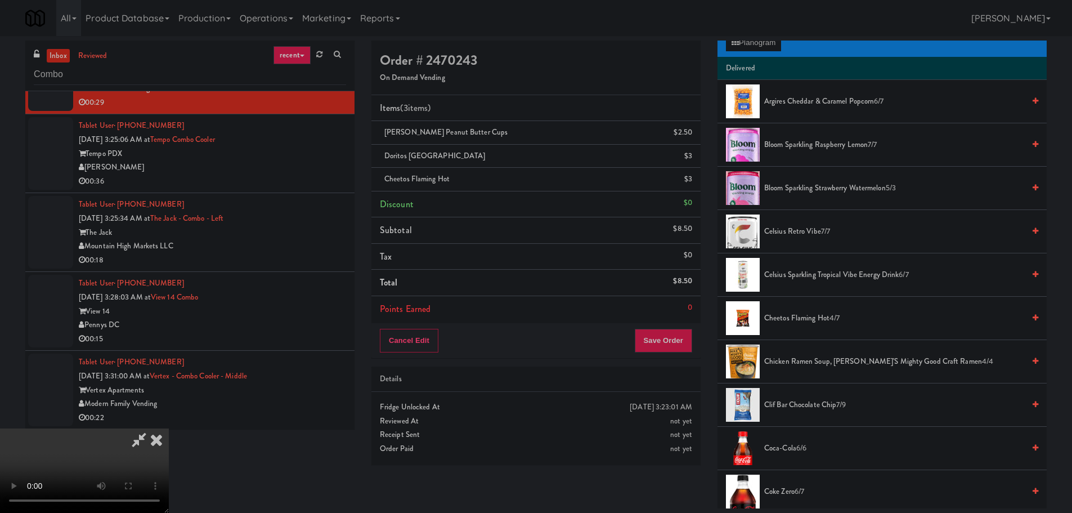
click at [152, 428] on icon at bounding box center [139, 439] width 26 height 23
click at [169, 428] on video at bounding box center [84, 470] width 169 height 84
click at [657, 341] on button "Save Order" at bounding box center [663, 341] width 57 height 24
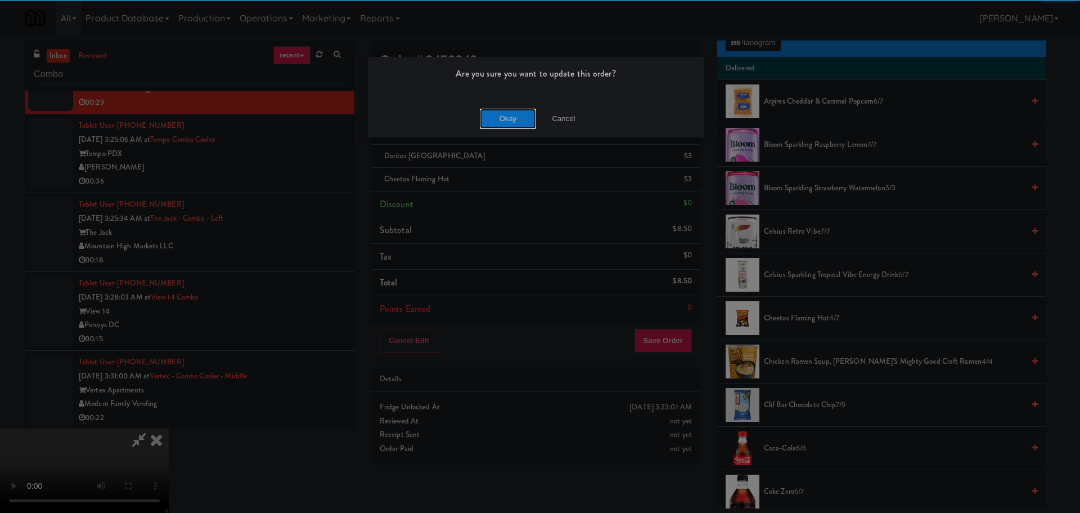
click at [514, 121] on button "Okay" at bounding box center [508, 119] width 56 height 20
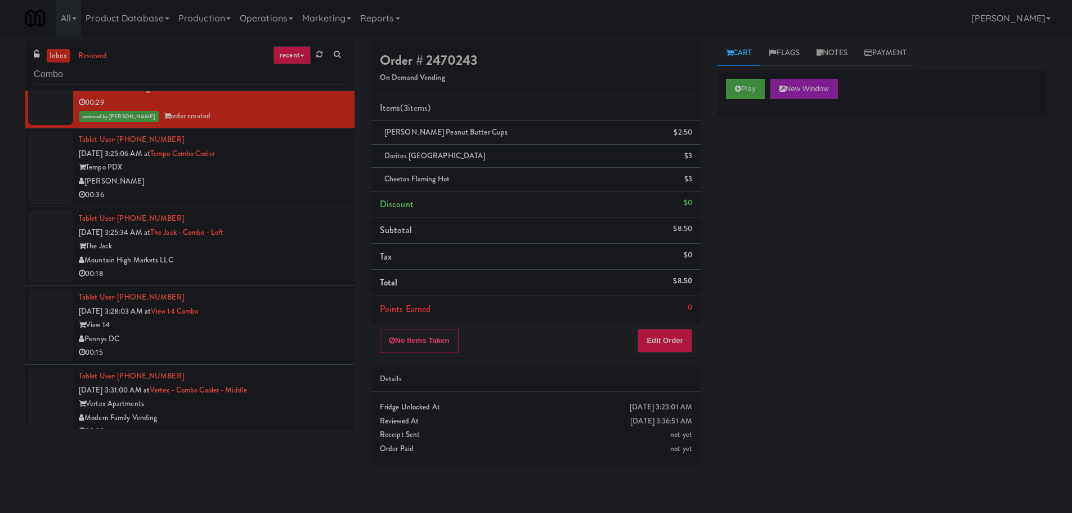
scroll to position [0, 0]
click at [258, 201] on div "00:36" at bounding box center [212, 195] width 267 height 14
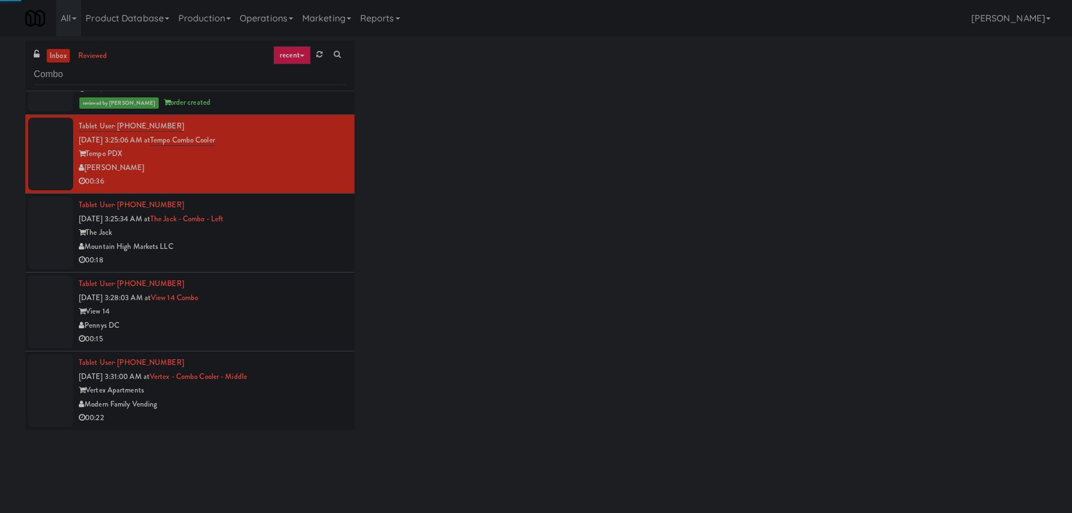
scroll to position [320, 0]
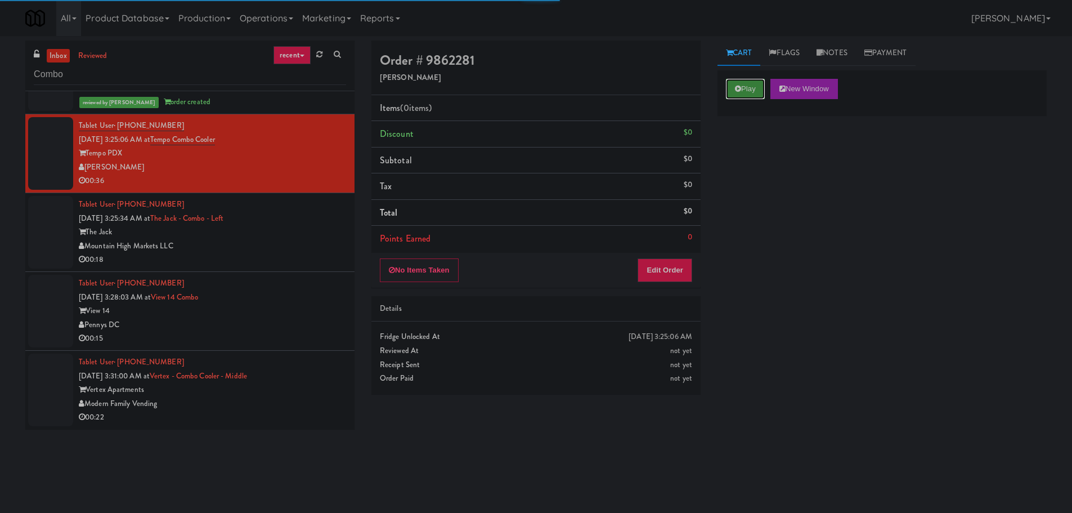
click at [729, 84] on button "Play" at bounding box center [745, 89] width 39 height 20
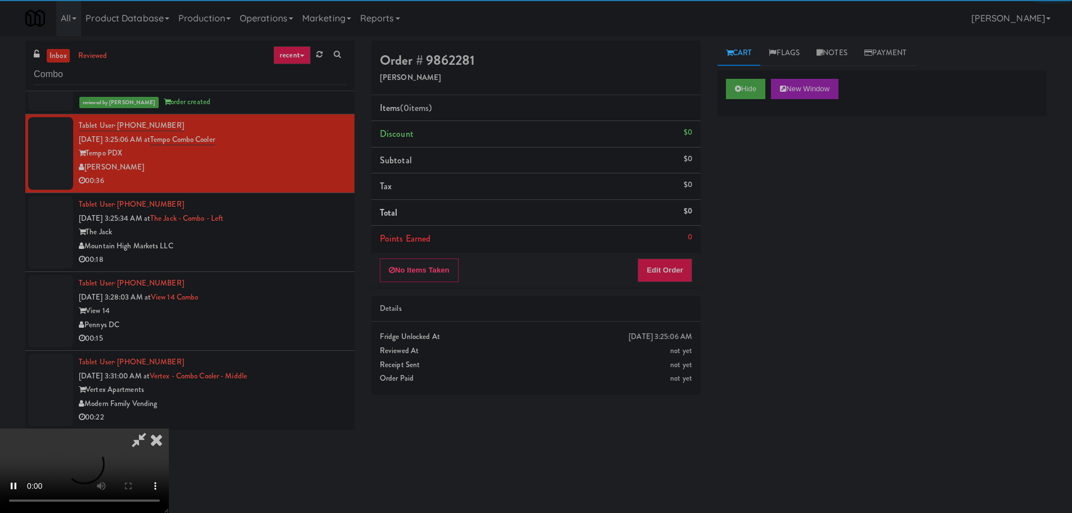
click at [676, 282] on div "No Items Taken Edit Order" at bounding box center [535, 270] width 329 height 35
click at [675, 276] on button "Edit Order" at bounding box center [664, 270] width 55 height 24
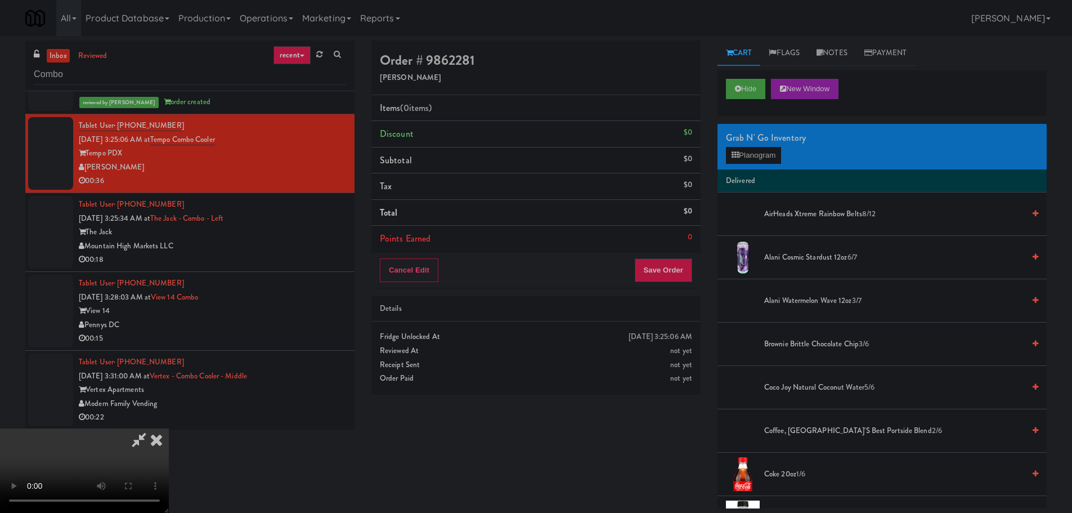
scroll to position [194, 0]
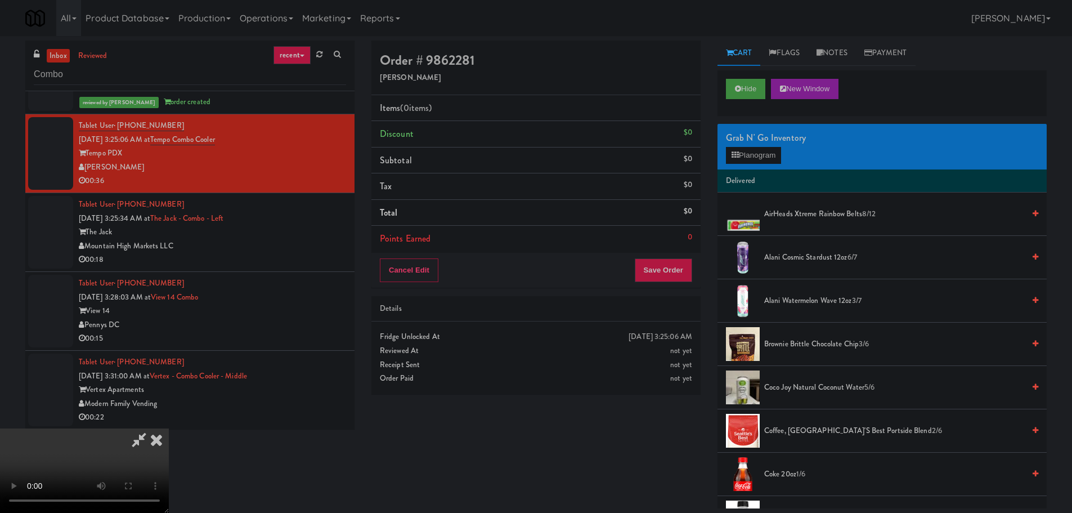
click at [169, 472] on video at bounding box center [84, 470] width 169 height 84
click at [169, 428] on video at bounding box center [84, 470] width 169 height 84
click at [749, 154] on button "Planogram" at bounding box center [753, 155] width 55 height 17
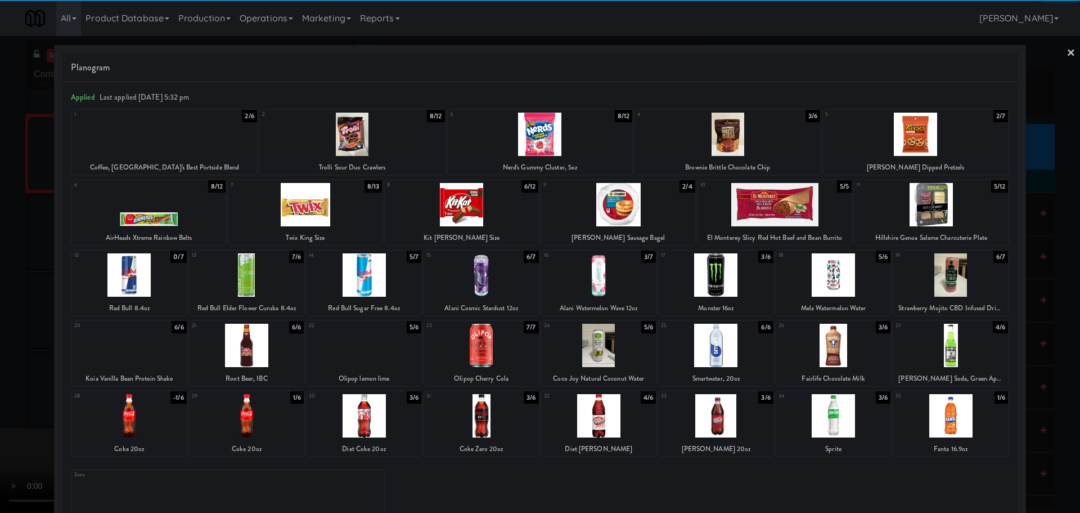
click at [380, 353] on div at bounding box center [364, 345] width 115 height 43
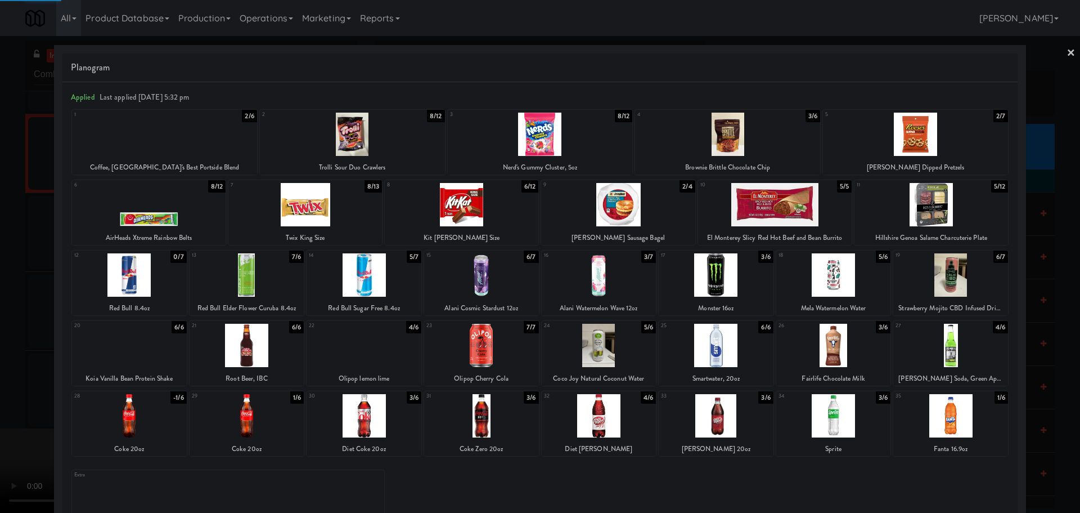
drag, startPoint x: 0, startPoint y: 369, endPoint x: 331, endPoint y: 303, distance: 338.0
click at [1, 369] on div at bounding box center [540, 256] width 1080 height 513
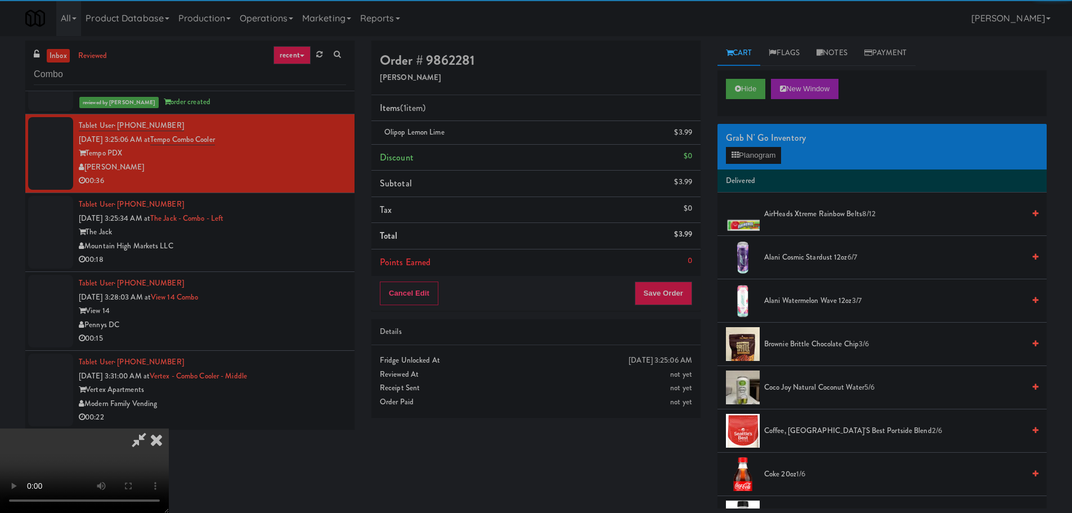
drag, startPoint x: 342, startPoint y: 304, endPoint x: 366, endPoint y: 306, distance: 24.2
click at [169, 428] on video at bounding box center [84, 470] width 169 height 84
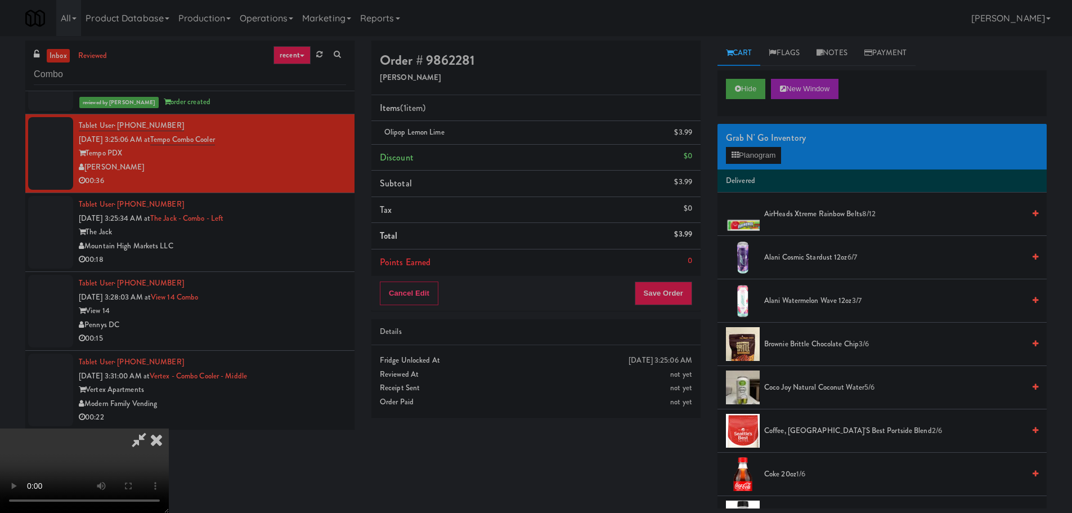
click at [169, 428] on video at bounding box center [84, 470] width 169 height 84
click at [743, 158] on button "Planogram" at bounding box center [753, 155] width 55 height 17
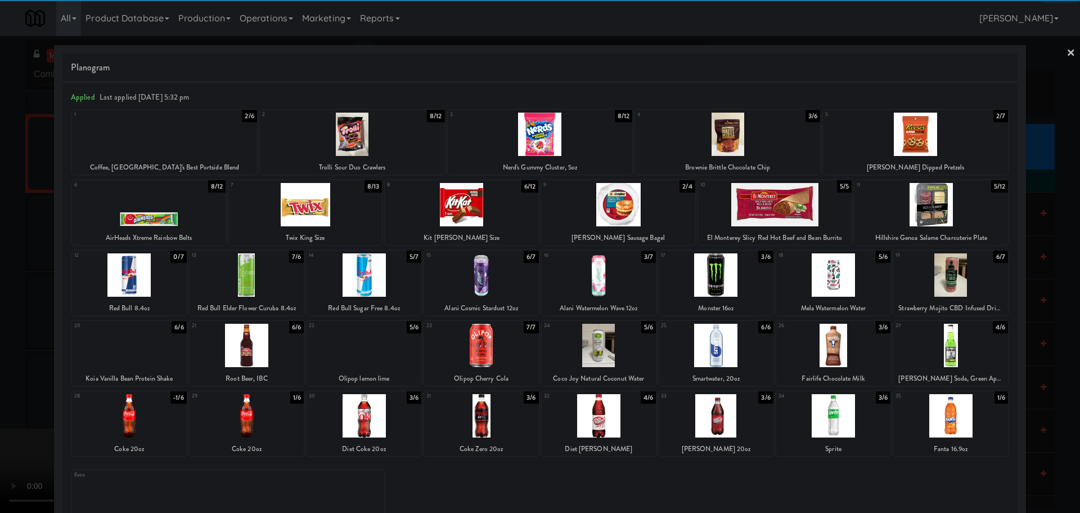
click at [398, 282] on div at bounding box center [364, 274] width 115 height 43
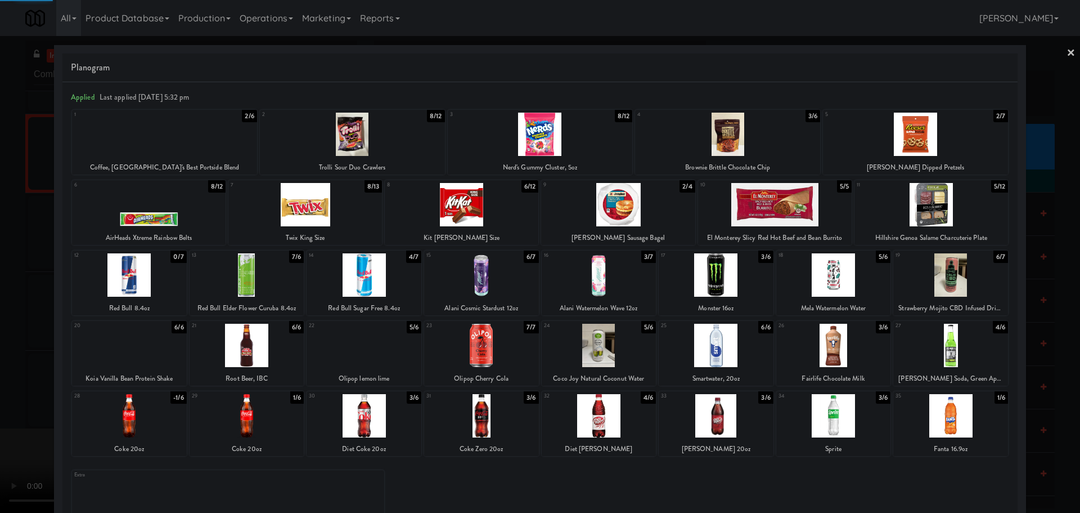
drag, startPoint x: 0, startPoint y: 381, endPoint x: 31, endPoint y: 369, distance: 33.3
click at [3, 381] on div at bounding box center [540, 256] width 1080 height 513
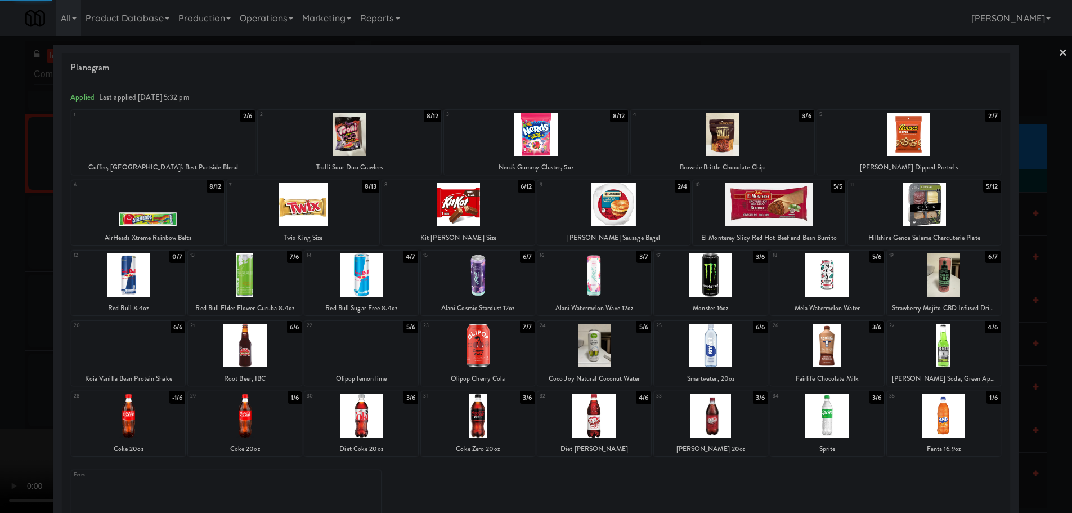
click at [169, 428] on video at bounding box center [84, 470] width 169 height 84
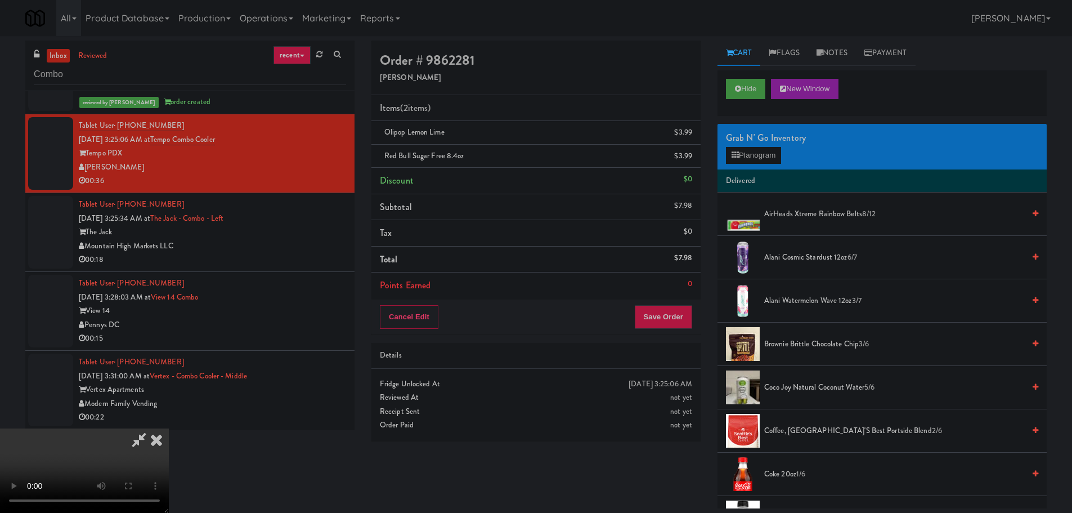
click at [169, 428] on video at bounding box center [84, 470] width 169 height 84
click at [758, 155] on button "Planogram" at bounding box center [753, 155] width 55 height 17
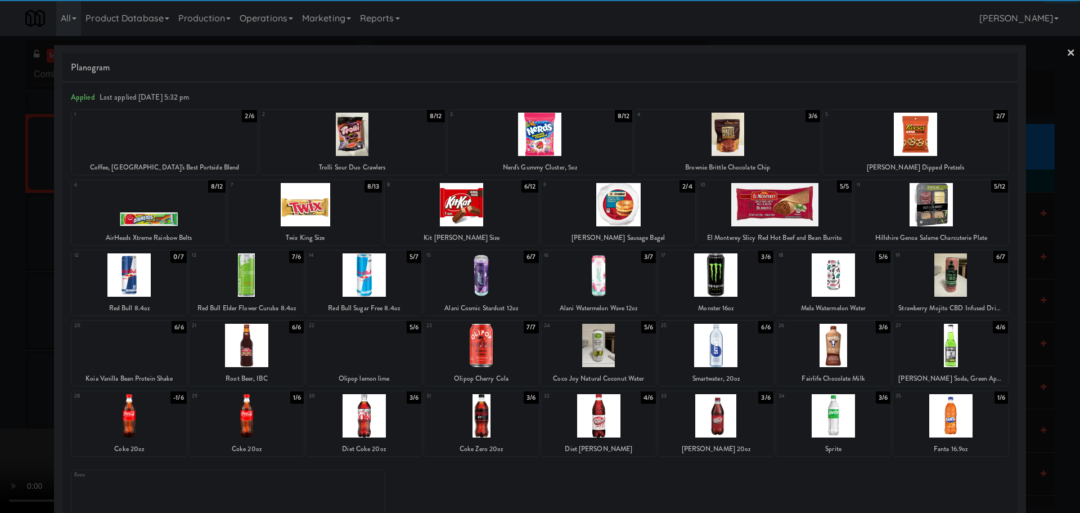
click at [787, 206] on div at bounding box center [775, 204] width 154 height 43
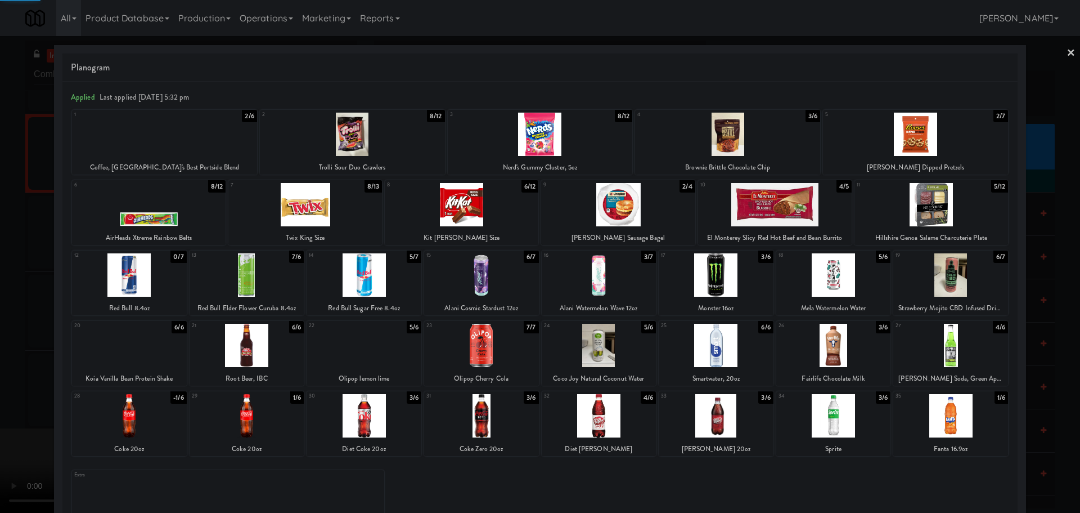
drag, startPoint x: 0, startPoint y: 328, endPoint x: 108, endPoint y: 284, distance: 116.8
click at [0, 329] on div at bounding box center [540, 256] width 1080 height 513
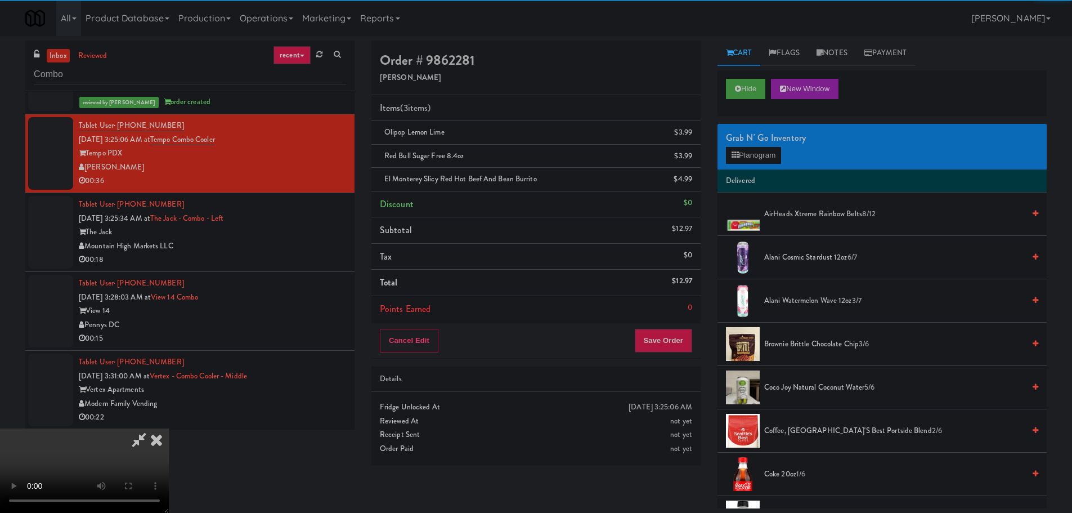
click at [169, 428] on video at bounding box center [84, 470] width 169 height 84
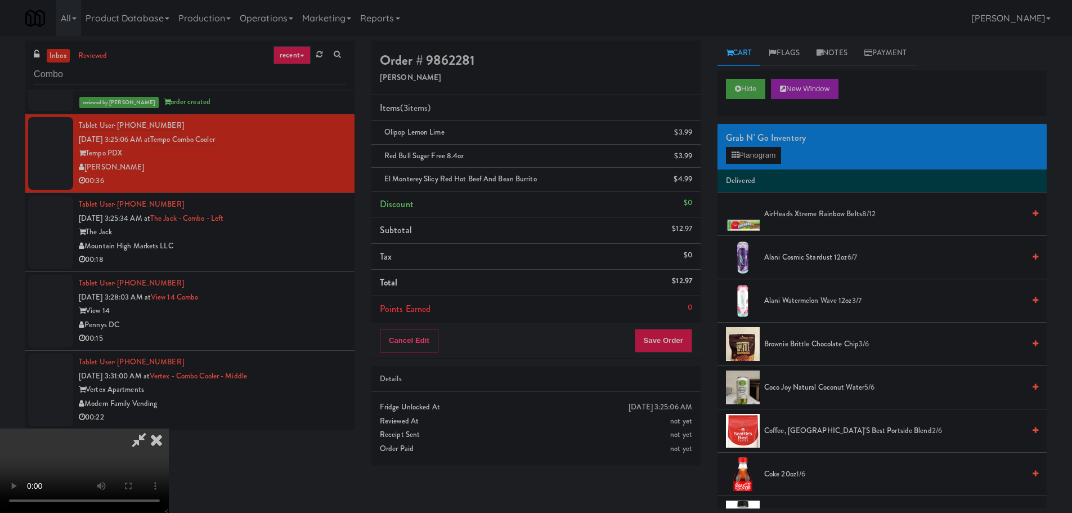
click at [169, 428] on video at bounding box center [84, 470] width 169 height 84
click at [664, 343] on button "Save Order" at bounding box center [663, 341] width 57 height 24
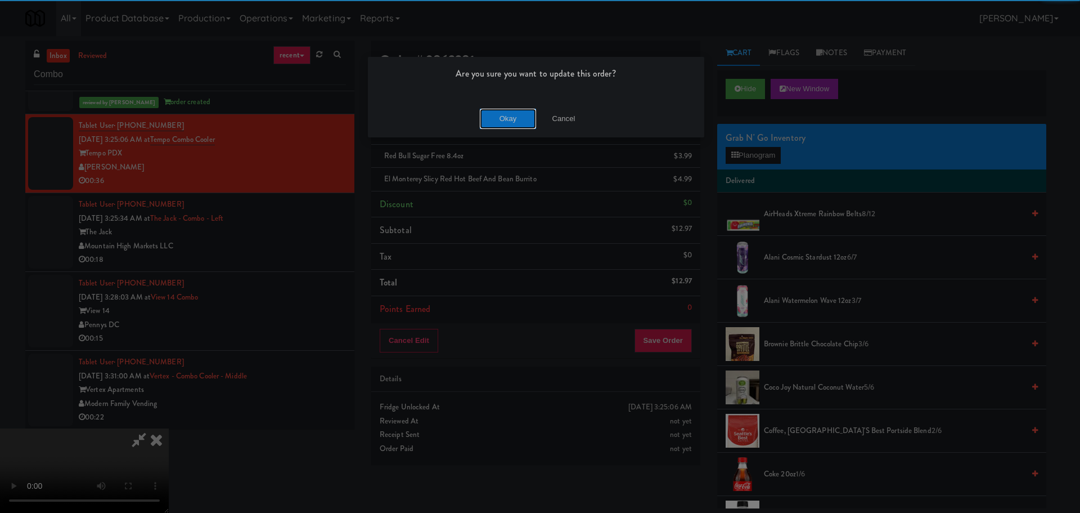
click at [508, 122] on button "Okay" at bounding box center [508, 119] width 56 height 20
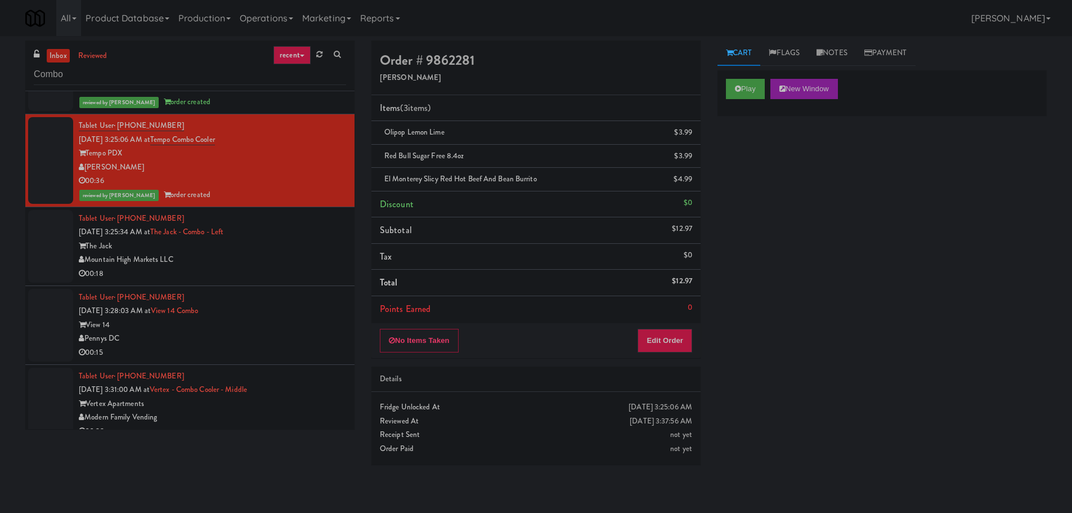
scroll to position [0, 0]
click at [313, 264] on div "Mountain High Markets LLC" at bounding box center [212, 260] width 267 height 14
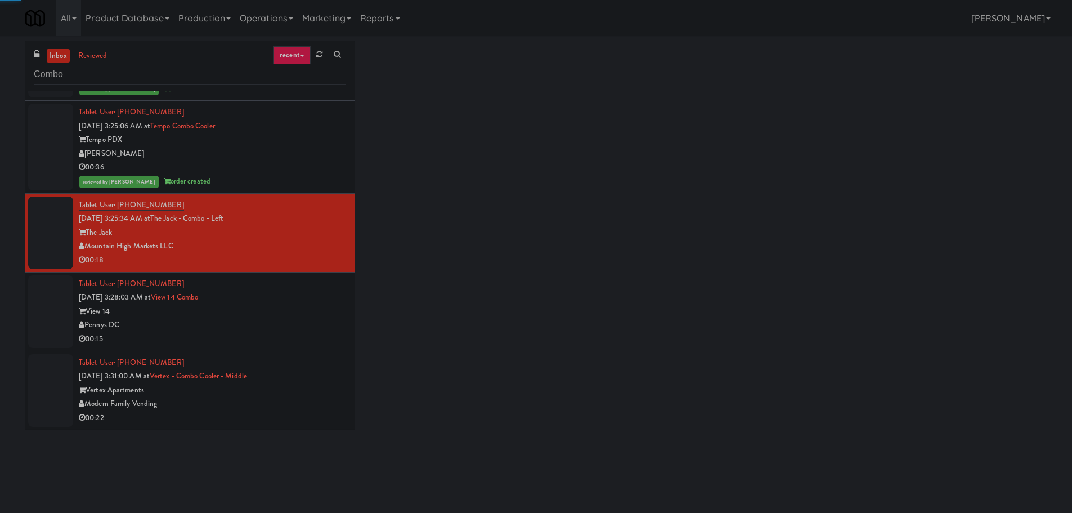
scroll to position [334, 0]
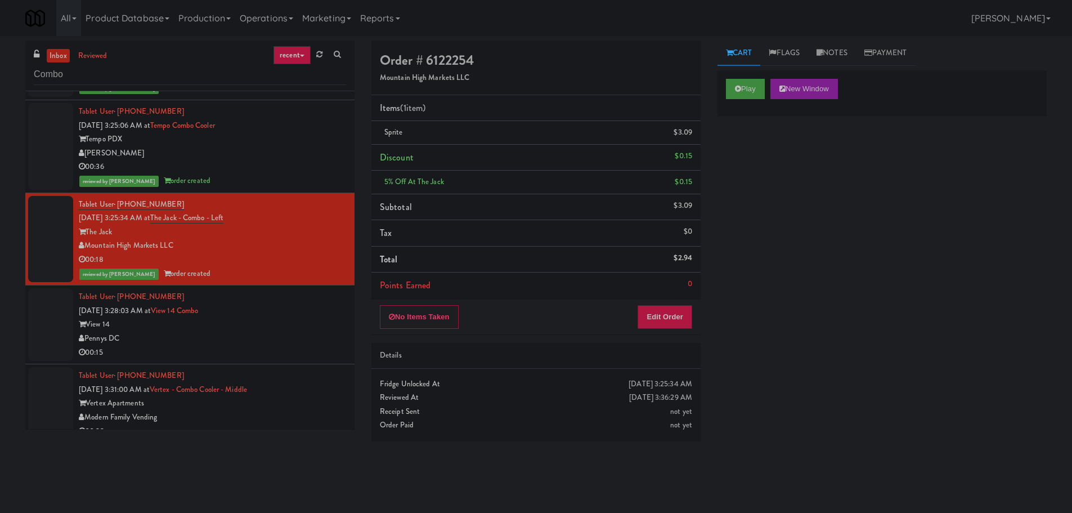
click at [321, 329] on div "View 14" at bounding box center [212, 324] width 267 height 14
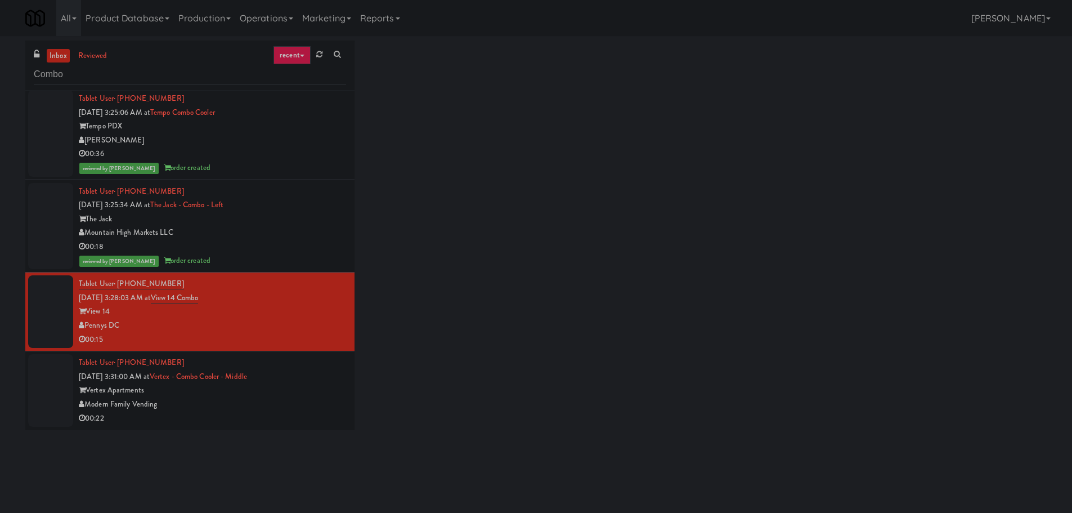
scroll to position [347, 0]
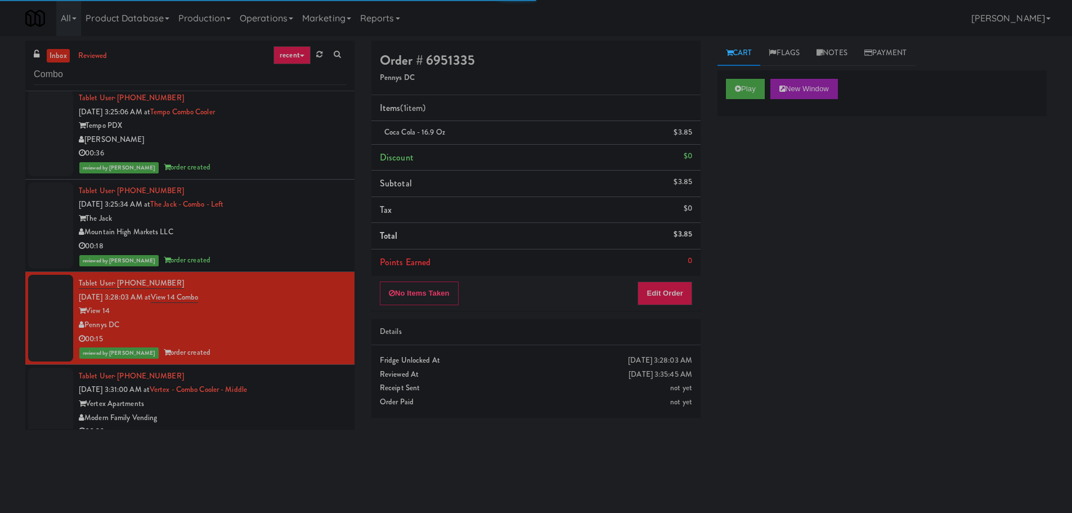
click at [251, 395] on div "Tablet User · (515) 300-4776 [DATE] 3:31:00 AM at Vertex - Combo Cooler - Middl…" at bounding box center [212, 403] width 267 height 69
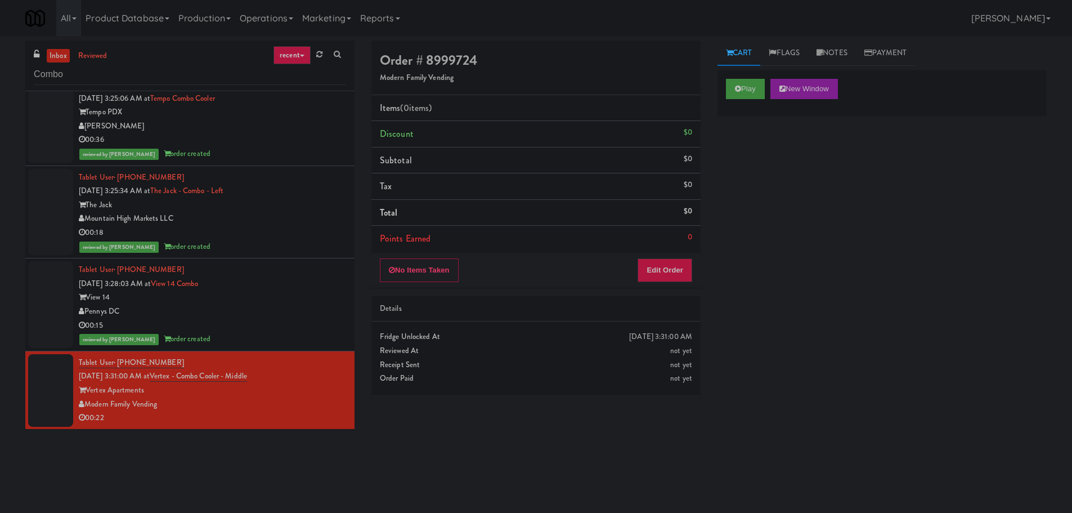
scroll to position [361, 0]
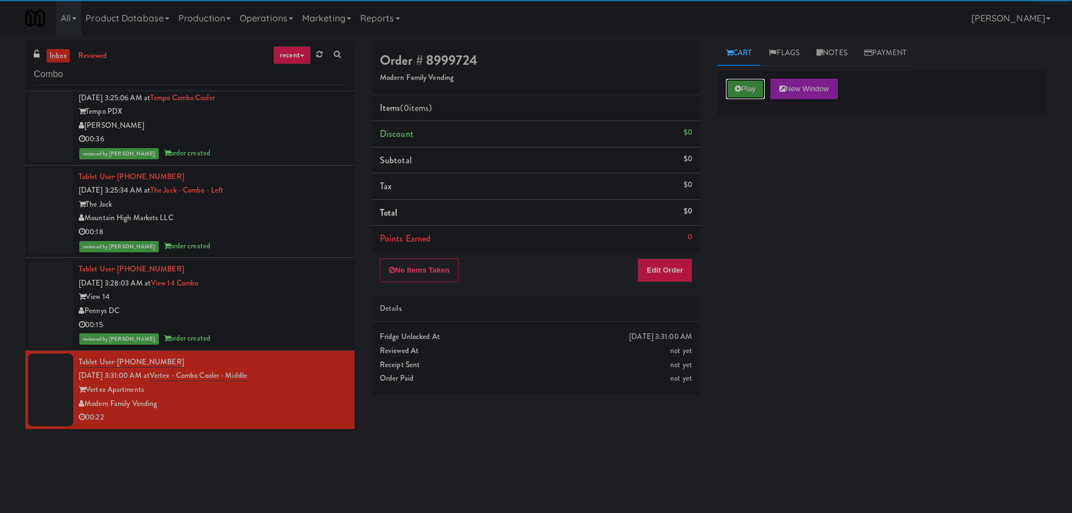
click at [752, 81] on button "Play" at bounding box center [745, 89] width 39 height 20
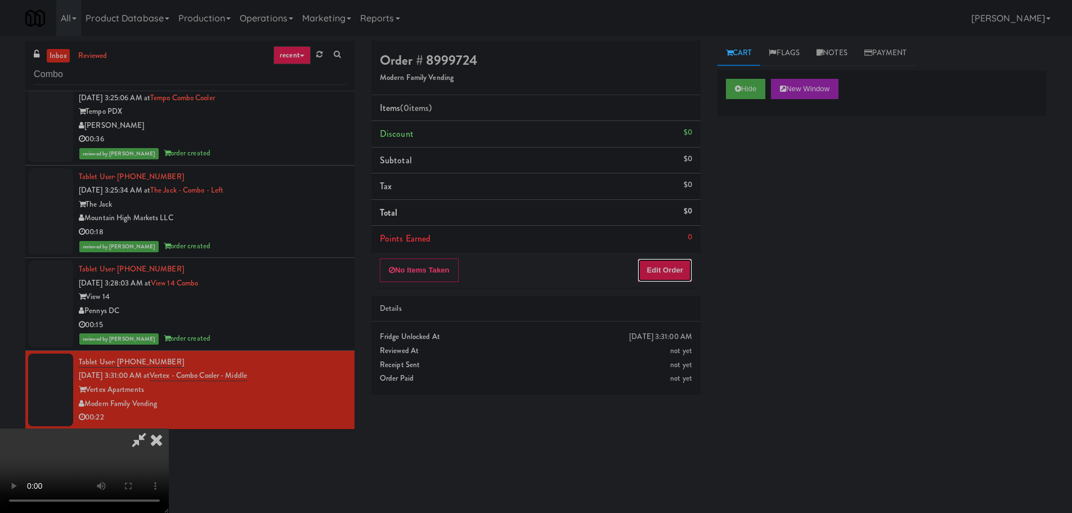
click at [659, 258] on button "Edit Order" at bounding box center [664, 270] width 55 height 24
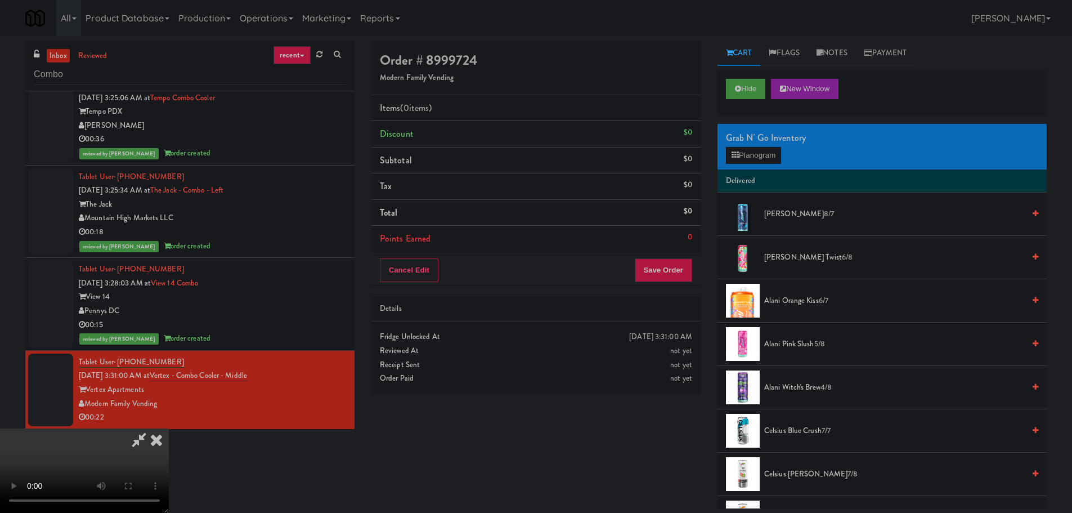
click at [169, 428] on video at bounding box center [84, 470] width 169 height 84
drag, startPoint x: 446, startPoint y: 335, endPoint x: 448, endPoint y: 341, distance: 6.3
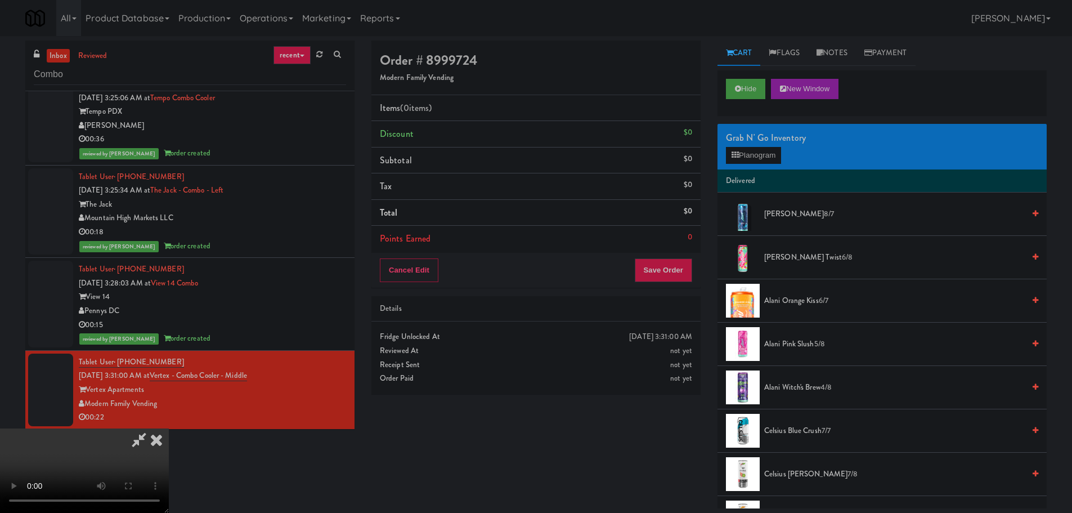
click at [169, 428] on video at bounding box center [84, 470] width 169 height 84
click at [753, 156] on button "Planogram" at bounding box center [753, 155] width 55 height 17
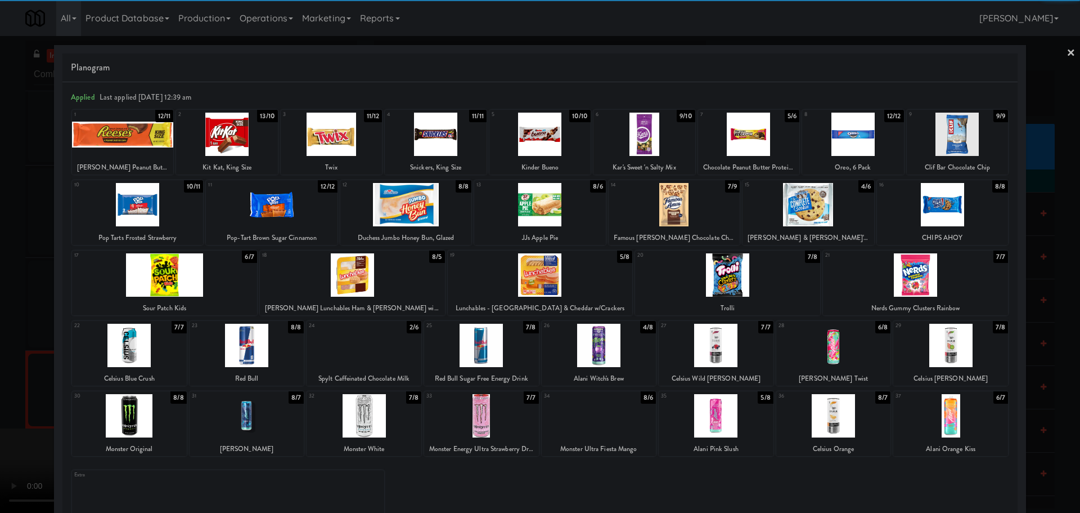
click at [150, 145] on div at bounding box center [122, 134] width 101 height 43
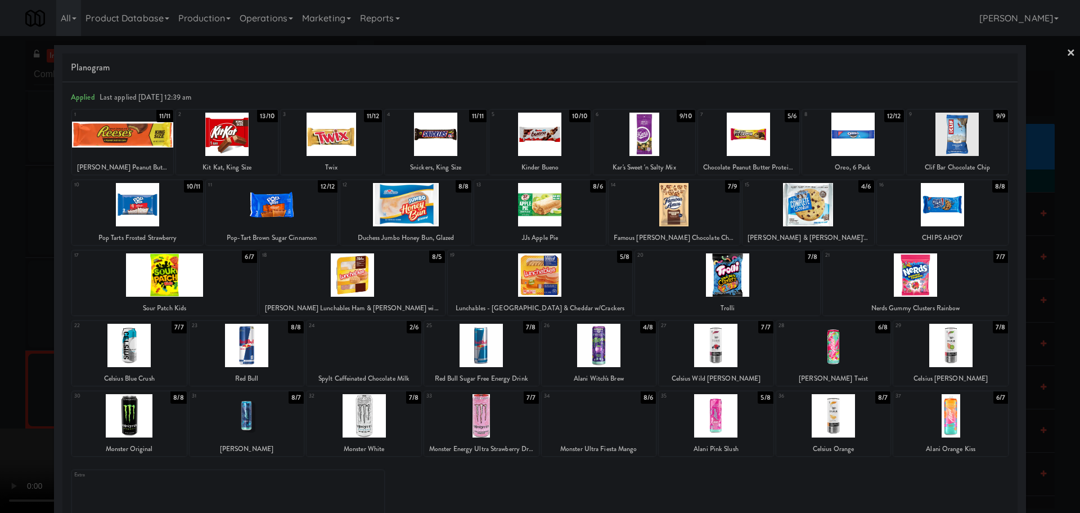
drag, startPoint x: 0, startPoint y: 218, endPoint x: 192, endPoint y: 236, distance: 192.7
click at [0, 218] on div at bounding box center [540, 256] width 1080 height 513
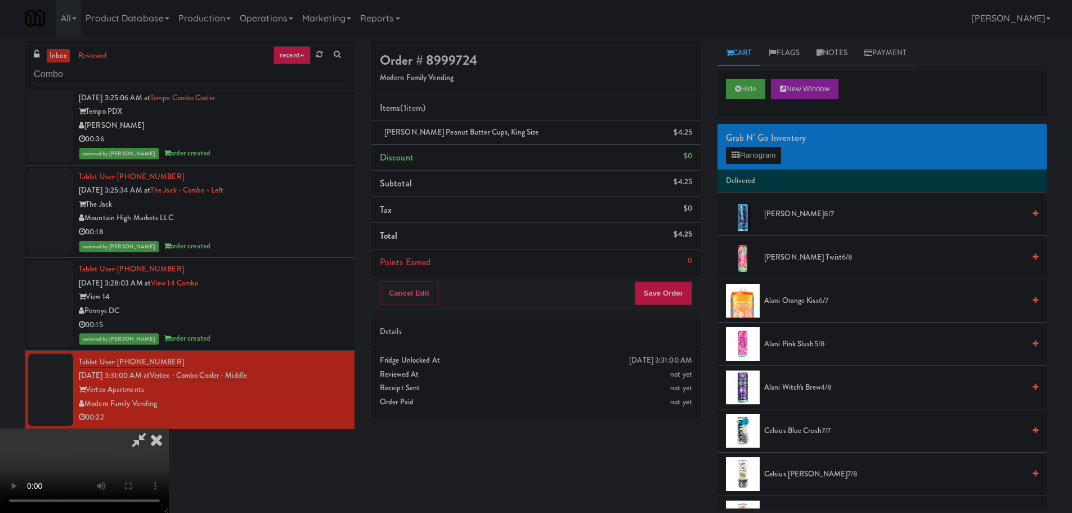
click at [169, 428] on video at bounding box center [84, 470] width 169 height 84
click at [670, 290] on button "Save Order" at bounding box center [663, 293] width 57 height 24
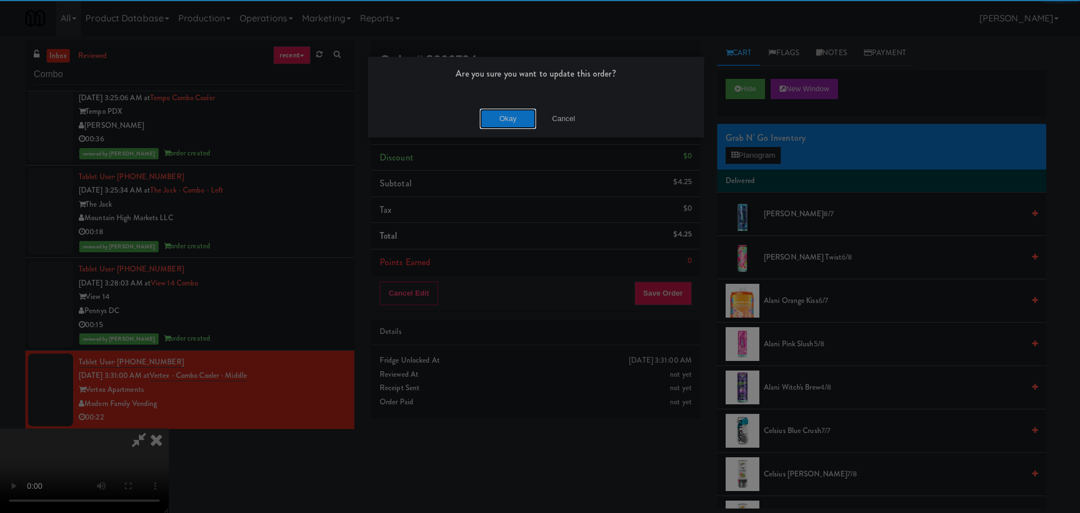
click at [495, 109] on button "Okay" at bounding box center [508, 119] width 56 height 20
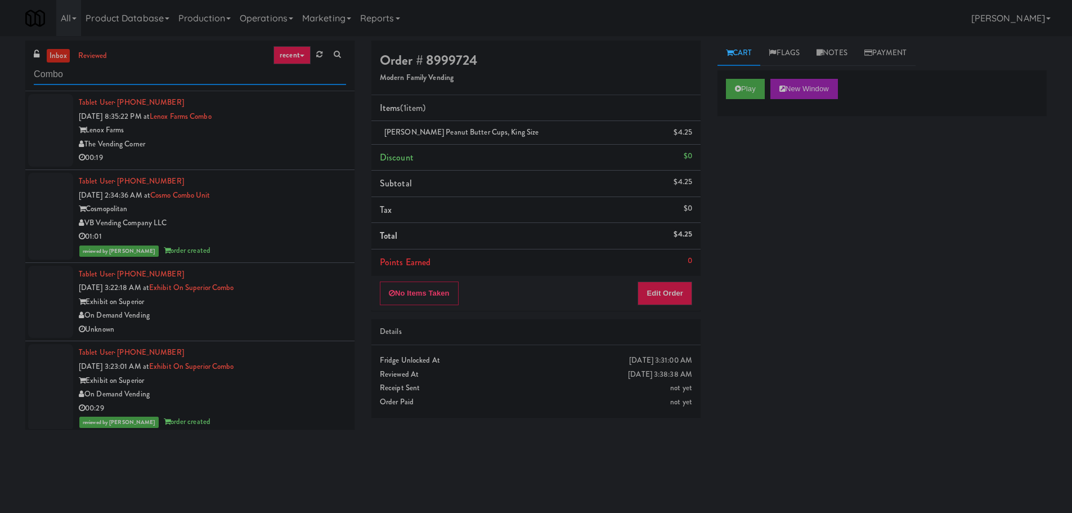
click at [182, 69] on input "Combo" at bounding box center [190, 74] width 312 height 21
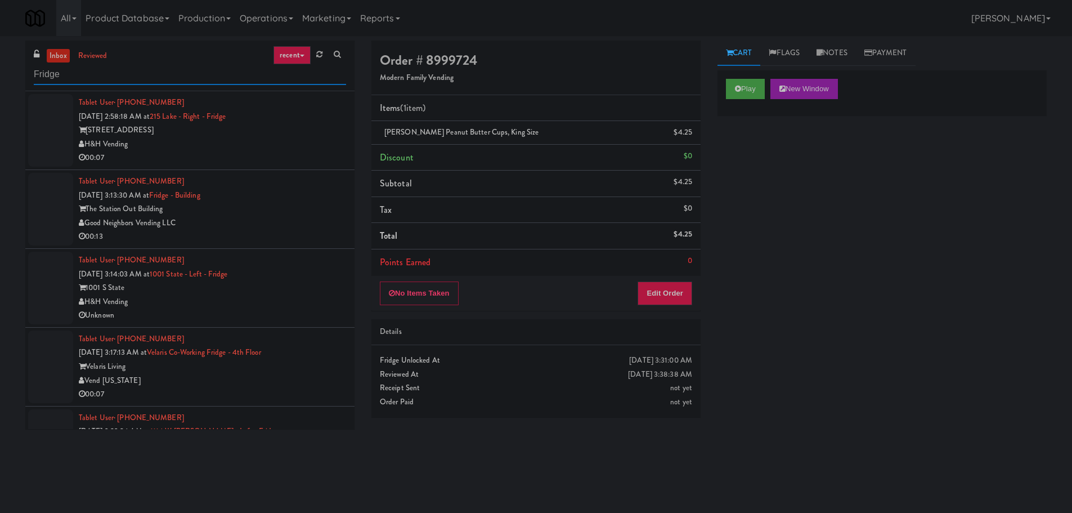
type input "Fridge"
click at [281, 137] on div "H&H Vending" at bounding box center [212, 144] width 267 height 14
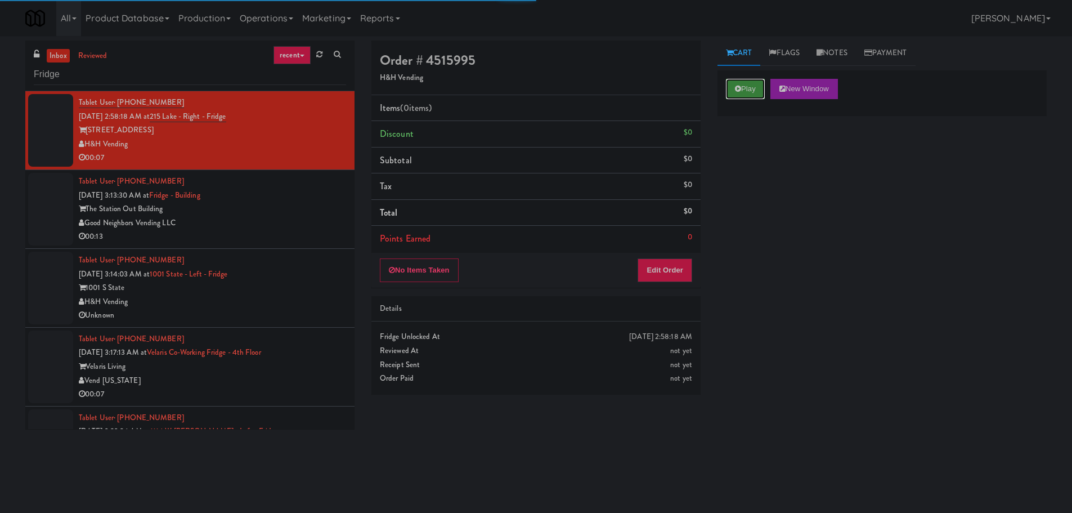
click at [731, 86] on button "Play" at bounding box center [745, 89] width 39 height 20
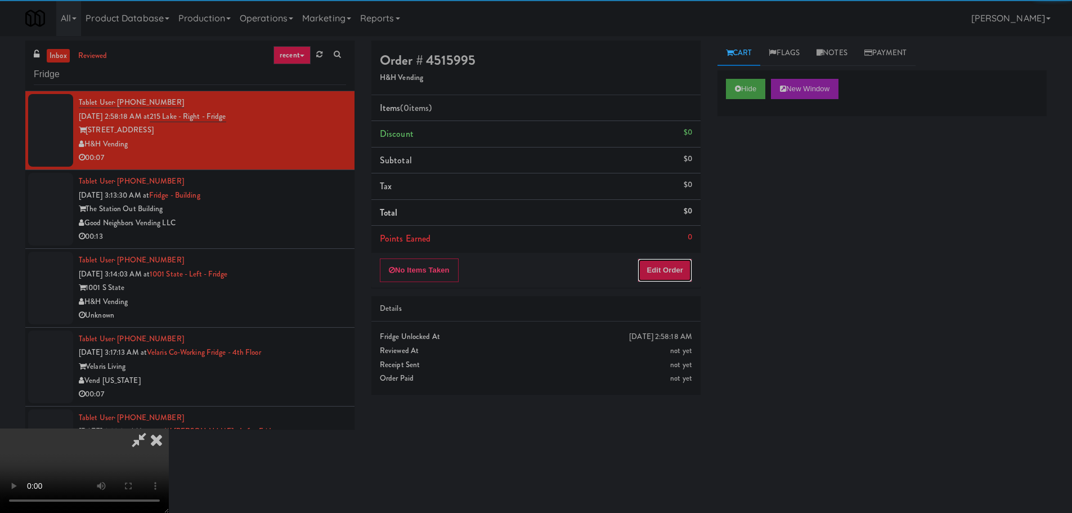
click at [648, 260] on button "Edit Order" at bounding box center [664, 270] width 55 height 24
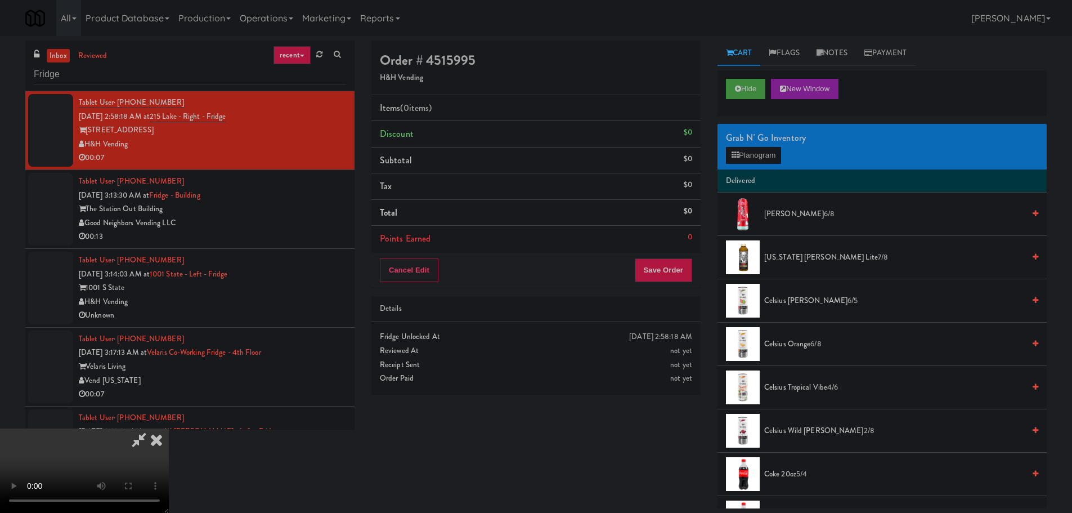
click at [169, 428] on video at bounding box center [84, 470] width 169 height 84
click at [734, 154] on icon at bounding box center [734, 154] width 7 height 7
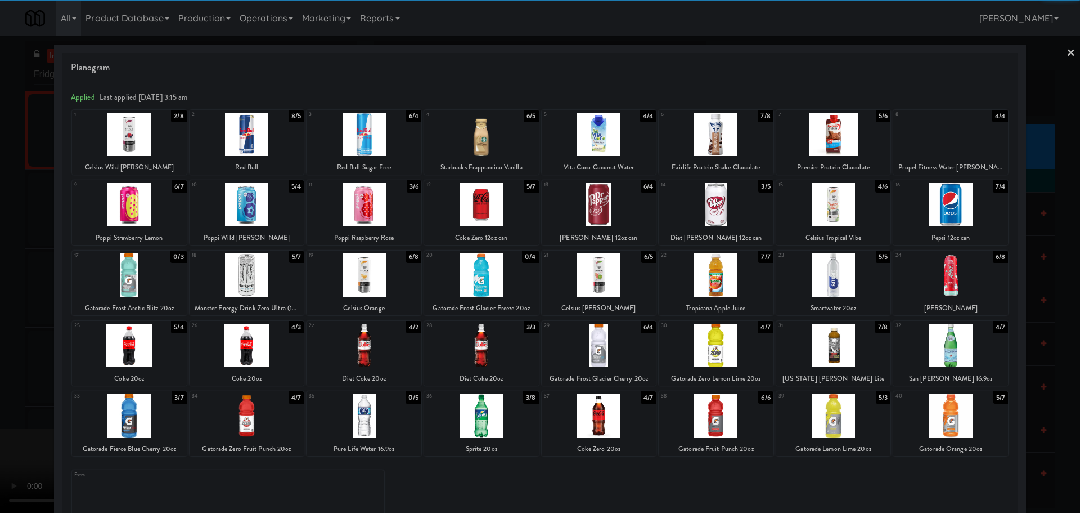
click at [257, 343] on div at bounding box center [247, 345] width 115 height 43
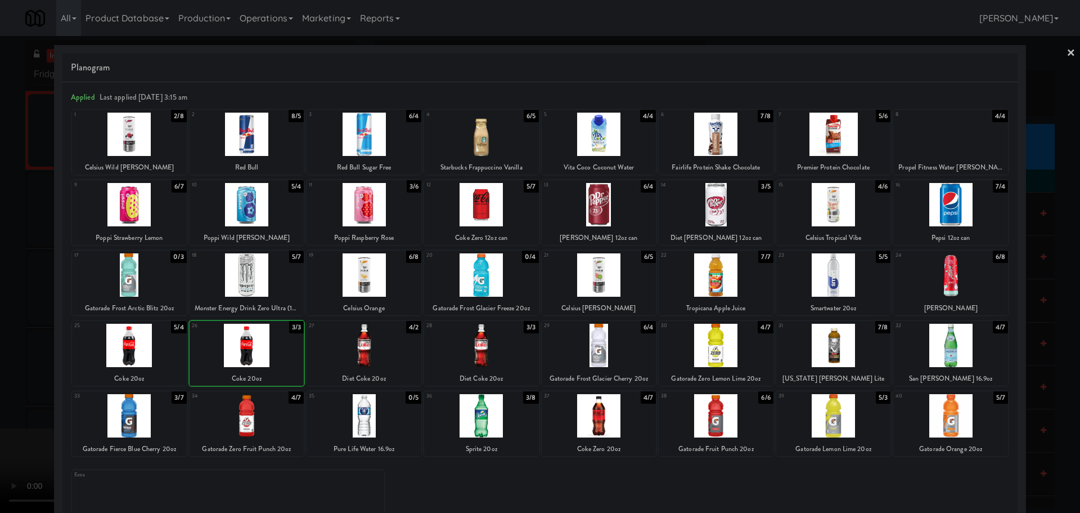
click at [8, 374] on div at bounding box center [540, 256] width 1080 height 513
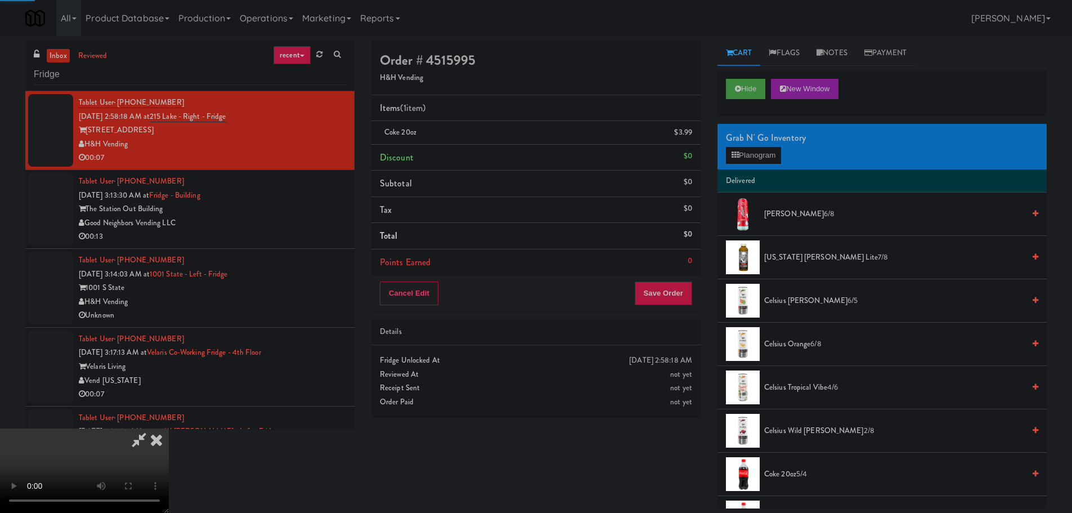
click at [169, 428] on video at bounding box center [84, 470] width 169 height 84
click at [661, 301] on button "Save Order" at bounding box center [663, 293] width 57 height 24
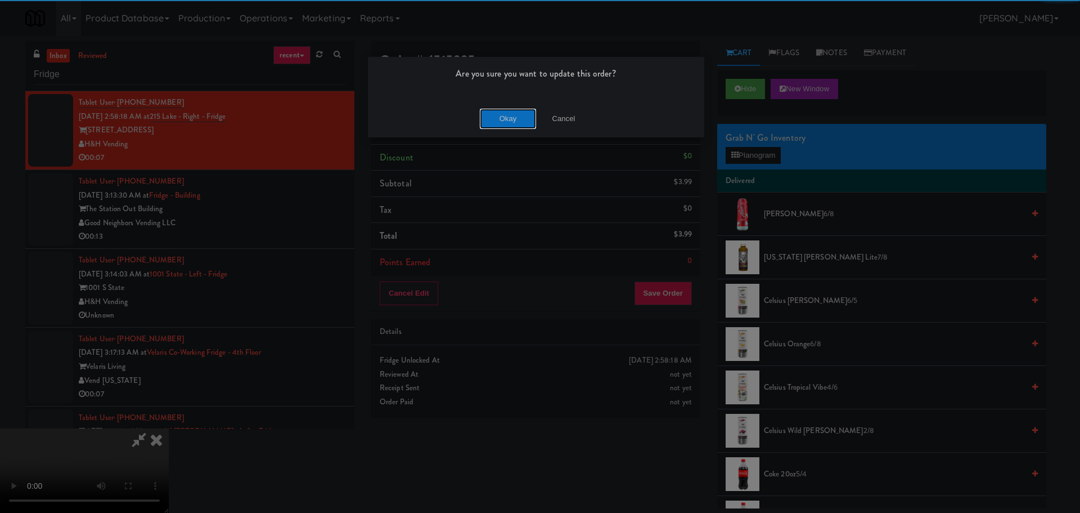
click at [499, 116] on button "Okay" at bounding box center [508, 119] width 56 height 20
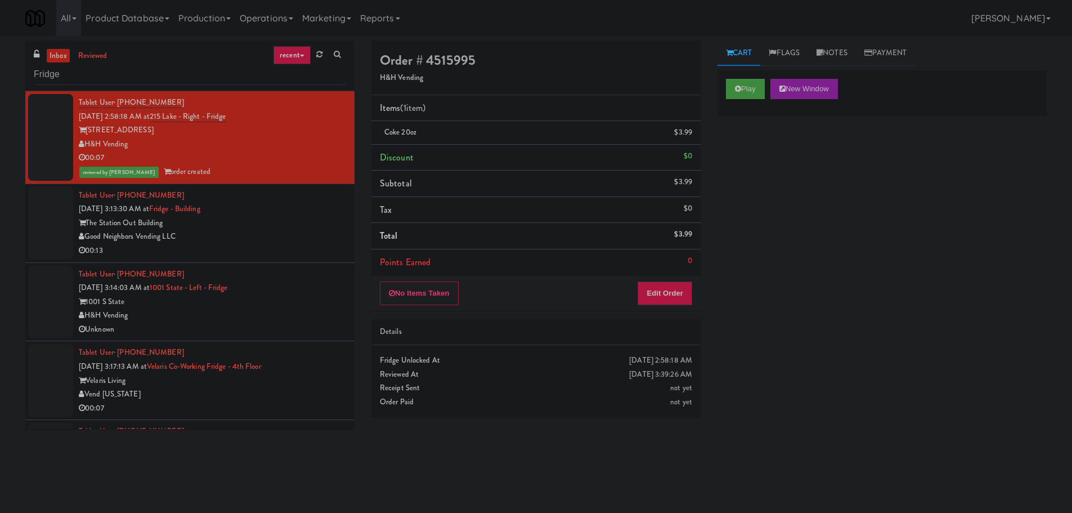
click at [309, 219] on div "The Station Out Building" at bounding box center [212, 223] width 267 height 14
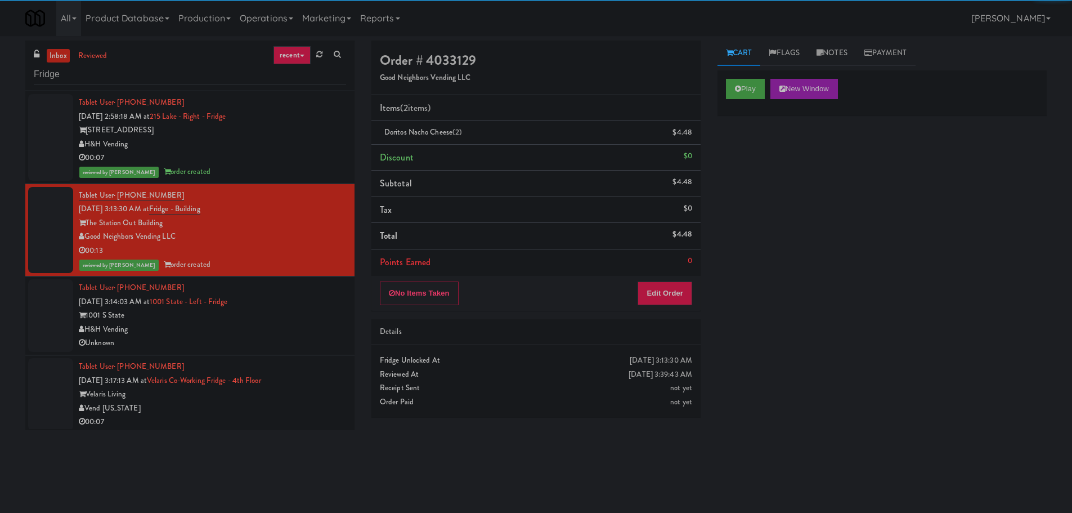
click at [296, 331] on div "H&H Vending" at bounding box center [212, 329] width 267 height 14
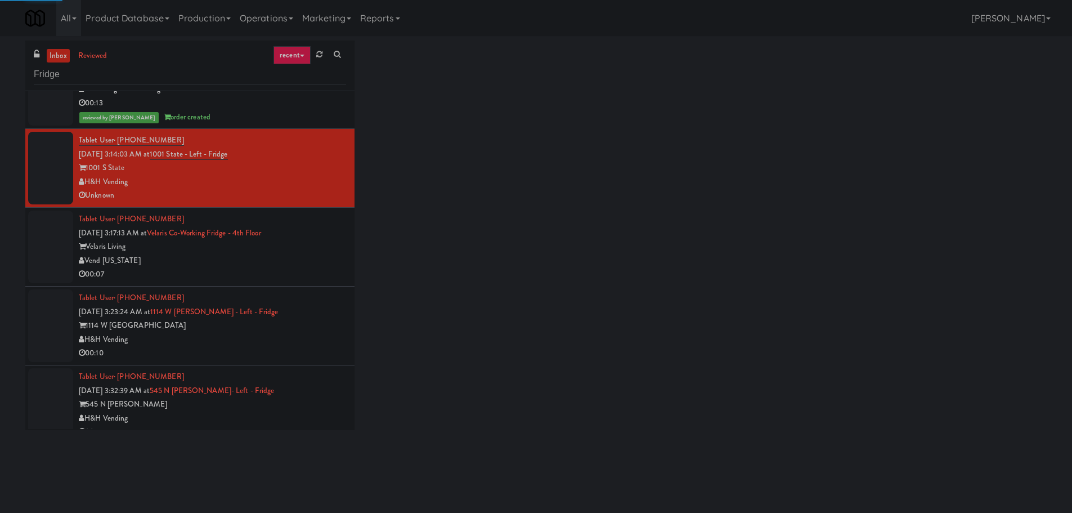
scroll to position [169, 0]
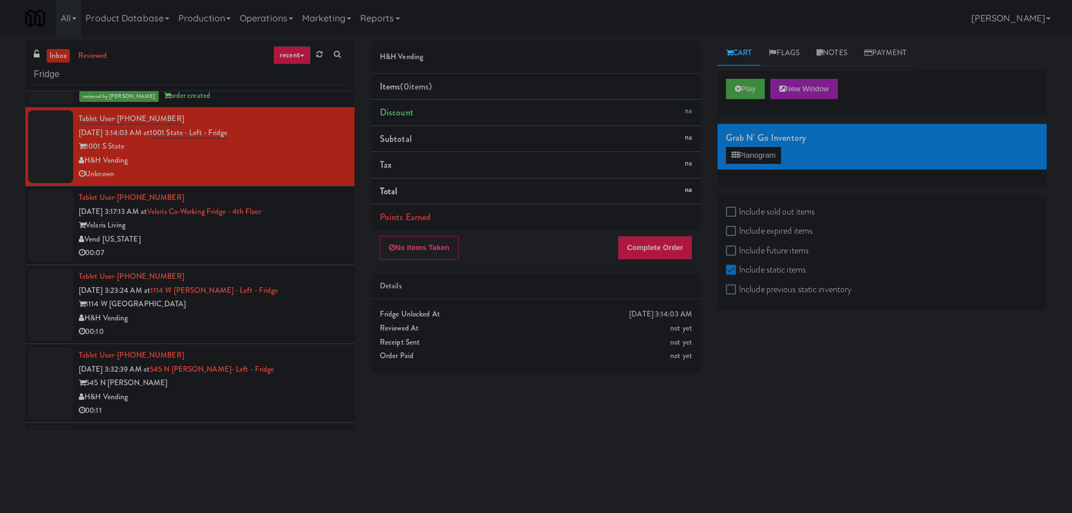
click at [309, 248] on div "00:07" at bounding box center [212, 253] width 267 height 14
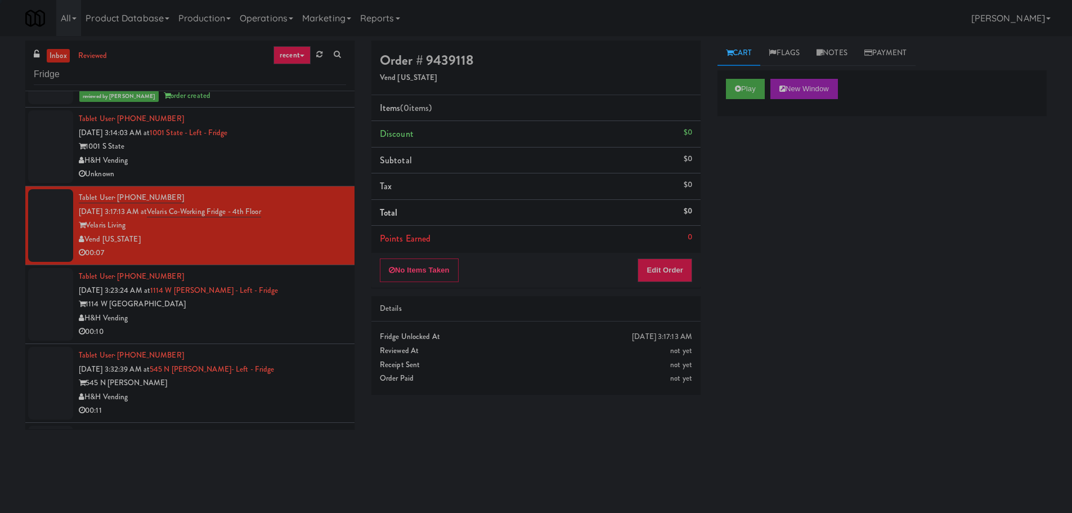
click at [280, 133] on div "Tablet User · (315) 706-4217 [DATE] 3:14:03 AM at 1001 State - Left - Fridge 10…" at bounding box center [212, 146] width 267 height 69
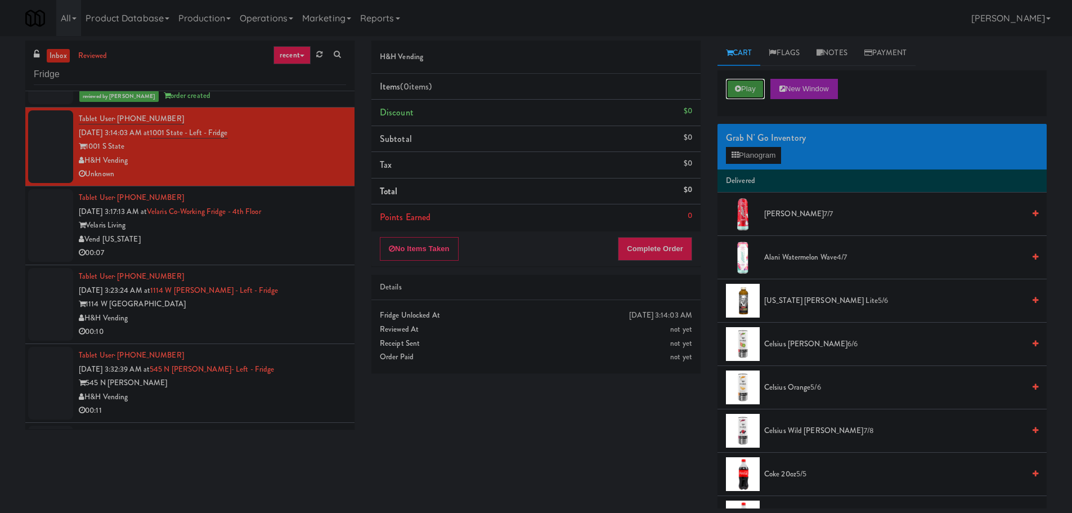
drag, startPoint x: 744, startPoint y: 83, endPoint x: 703, endPoint y: 157, distance: 84.6
click at [743, 83] on button "Play" at bounding box center [745, 89] width 39 height 20
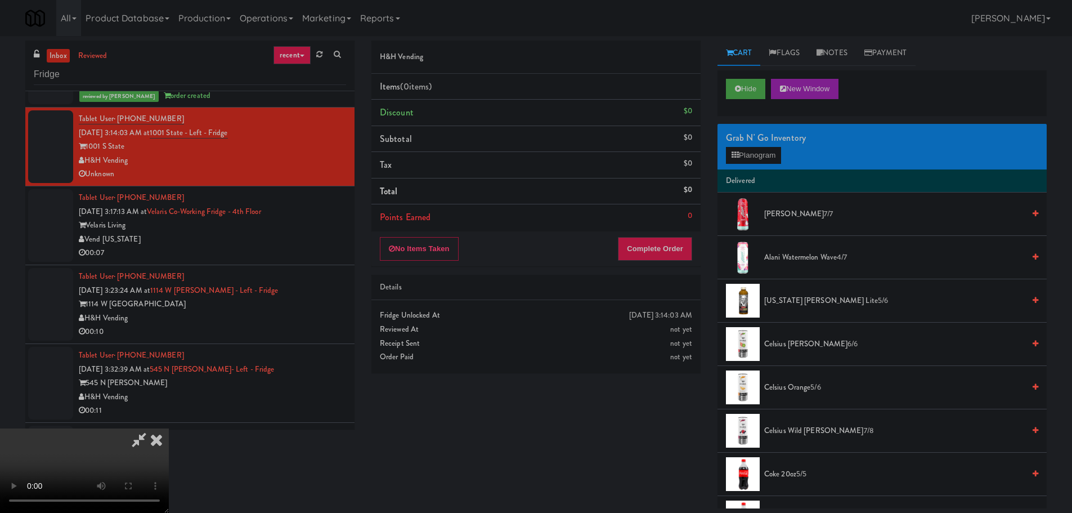
click at [169, 428] on video at bounding box center [84, 470] width 169 height 84
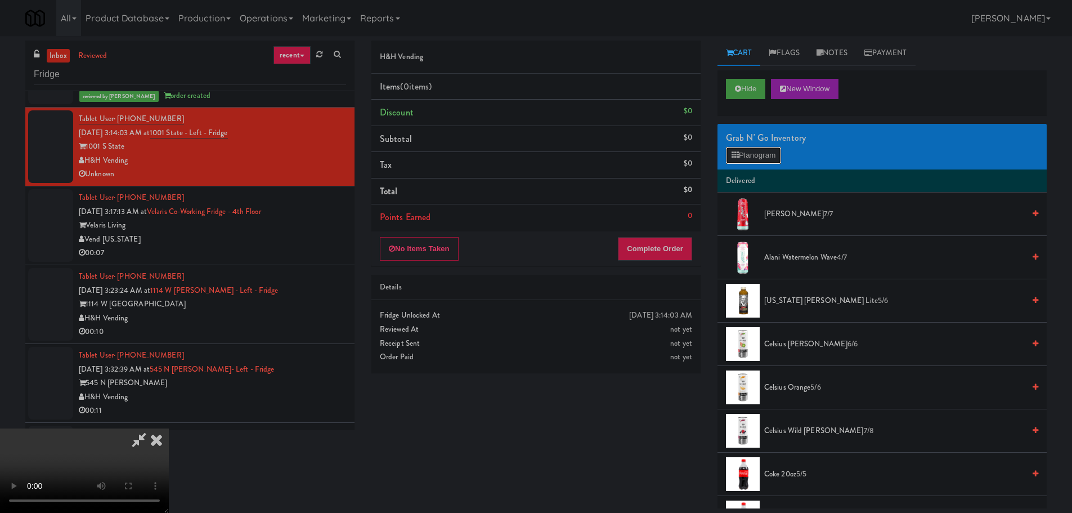
click at [749, 157] on button "Planogram" at bounding box center [753, 155] width 55 height 17
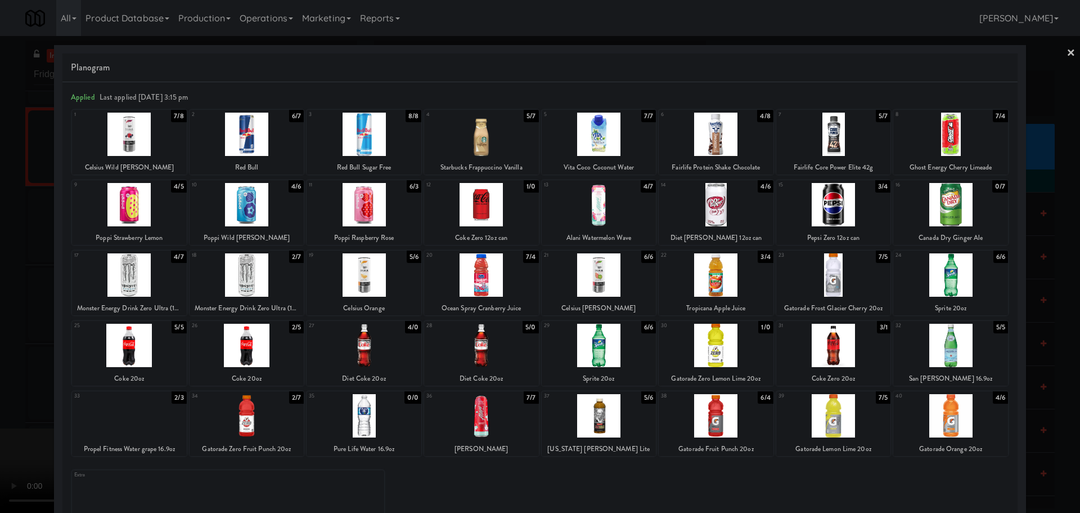
click at [713, 287] on div at bounding box center [716, 274] width 115 height 43
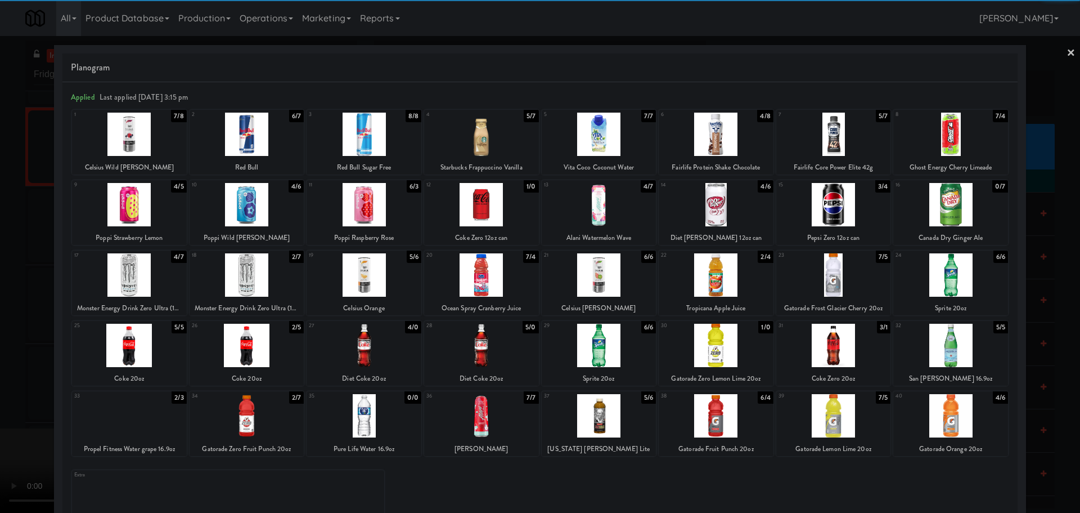
click at [0, 365] on div at bounding box center [540, 256] width 1080 height 513
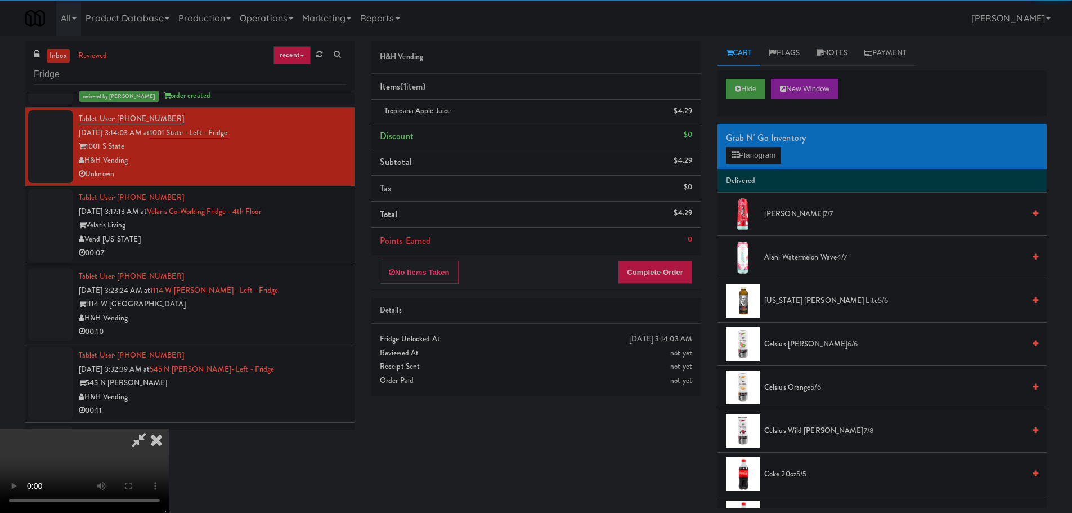
click at [169, 428] on video at bounding box center [84, 470] width 169 height 84
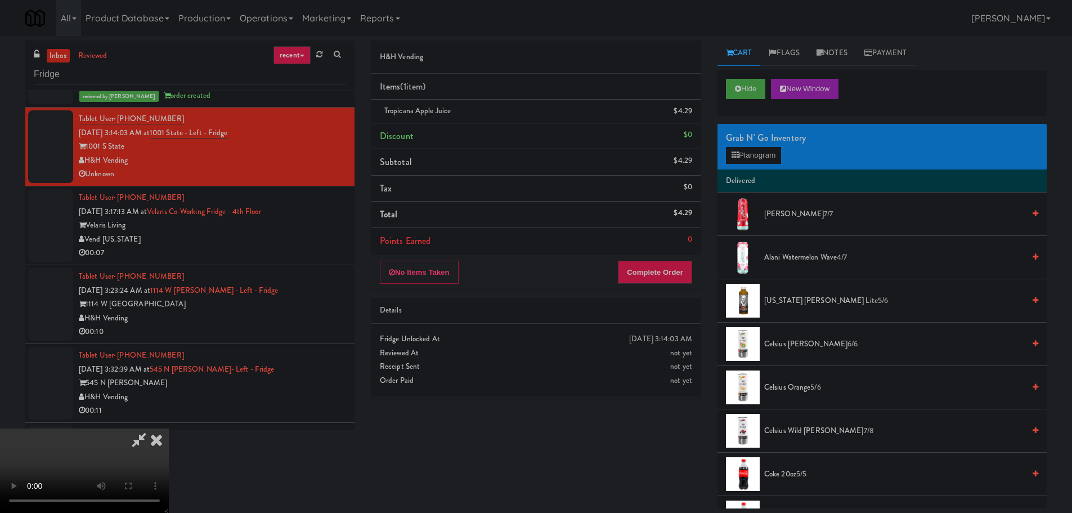
click at [169, 428] on video at bounding box center [84, 470] width 169 height 84
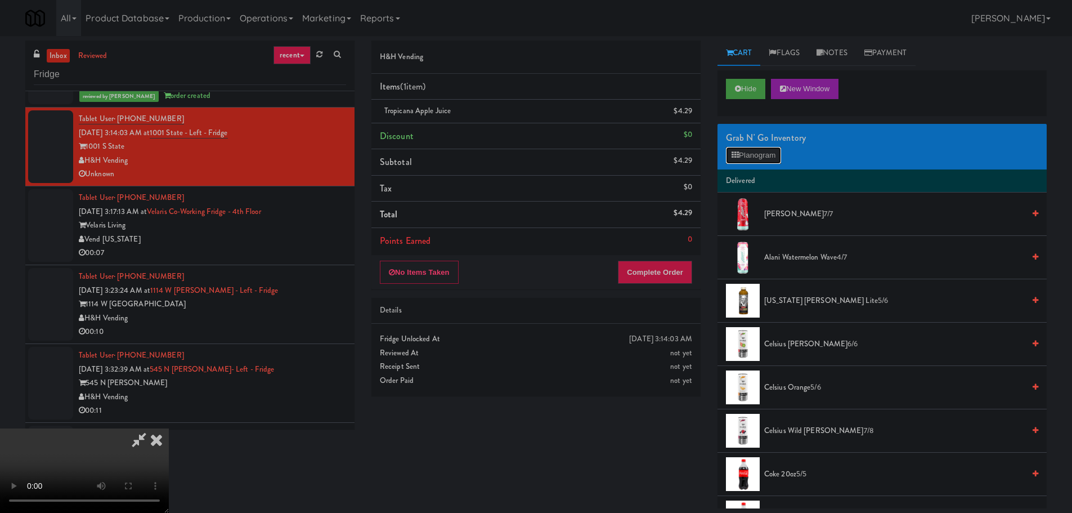
click at [774, 158] on button "Planogram" at bounding box center [753, 155] width 55 height 17
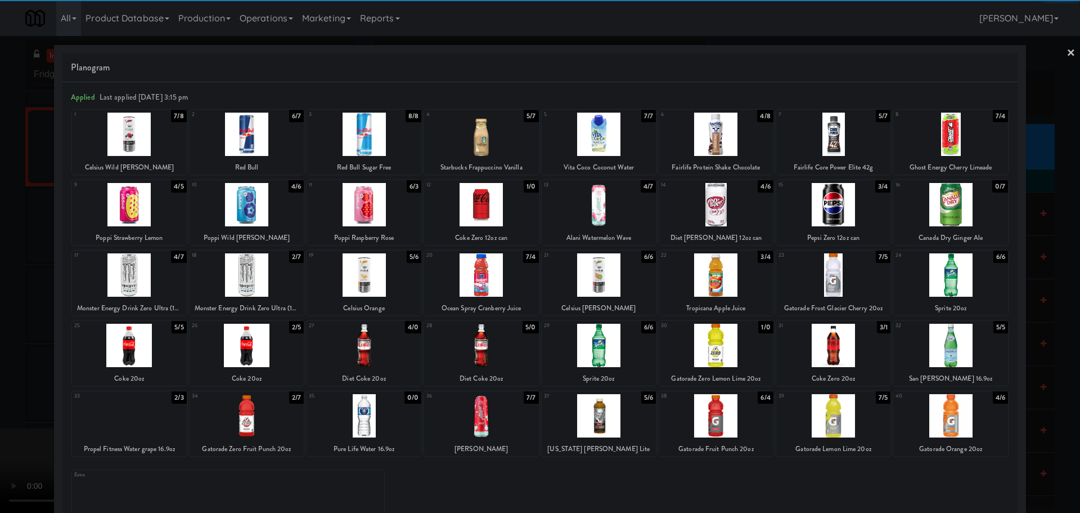
click at [496, 280] on div at bounding box center [481, 274] width 115 height 43
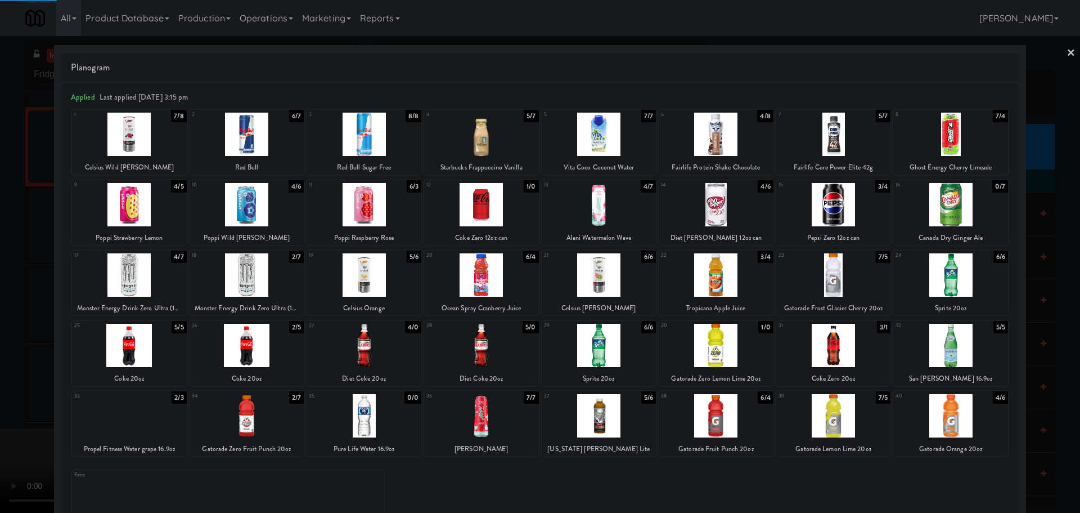
drag, startPoint x: 0, startPoint y: 324, endPoint x: 128, endPoint y: 293, distance: 131.3
click at [8, 325] on div at bounding box center [540, 256] width 1080 height 513
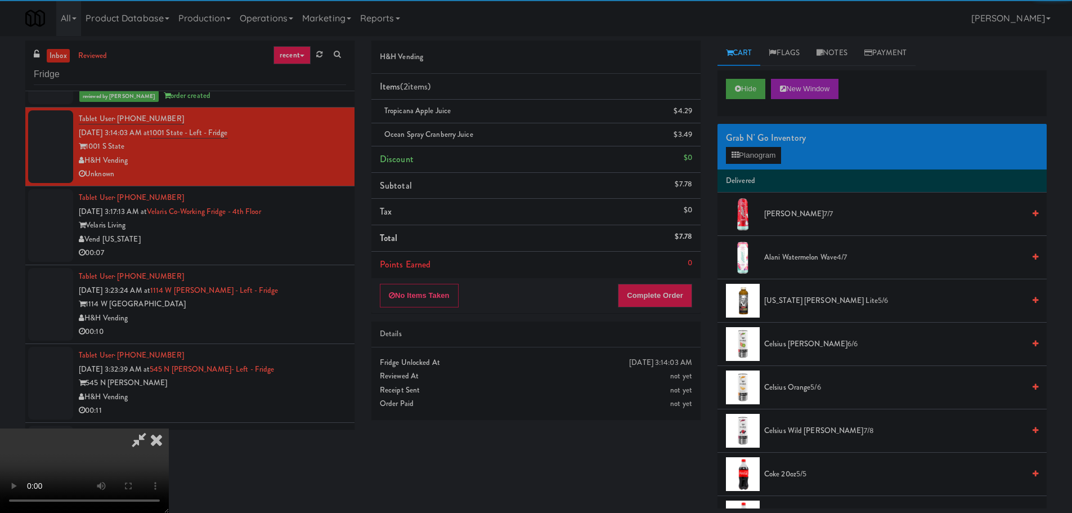
drag, startPoint x: 284, startPoint y: 268, endPoint x: 335, endPoint y: 271, distance: 51.3
click at [169, 428] on video at bounding box center [84, 470] width 169 height 84
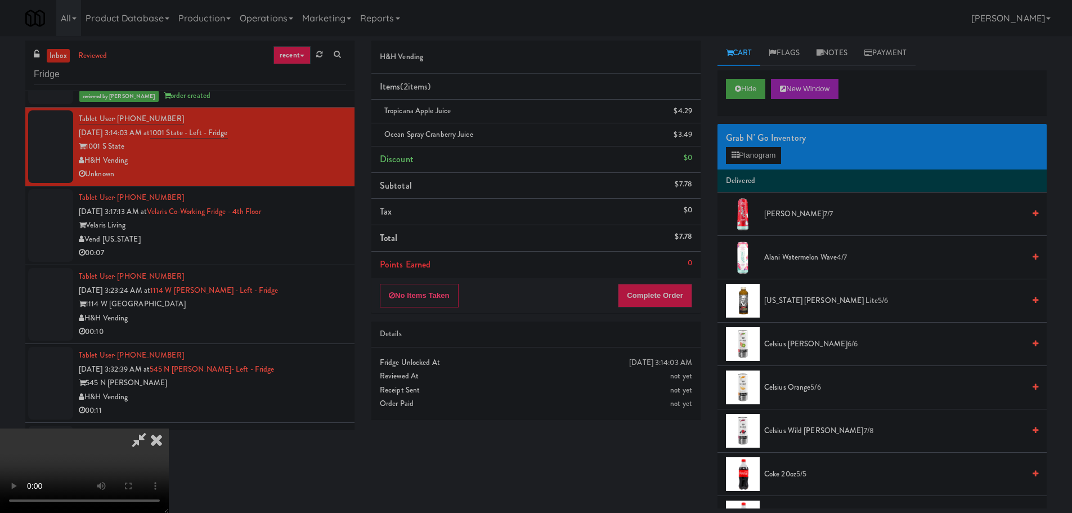
click at [169, 428] on video at bounding box center [84, 470] width 169 height 84
click at [692, 138] on icon at bounding box center [693, 138] width 6 height 7
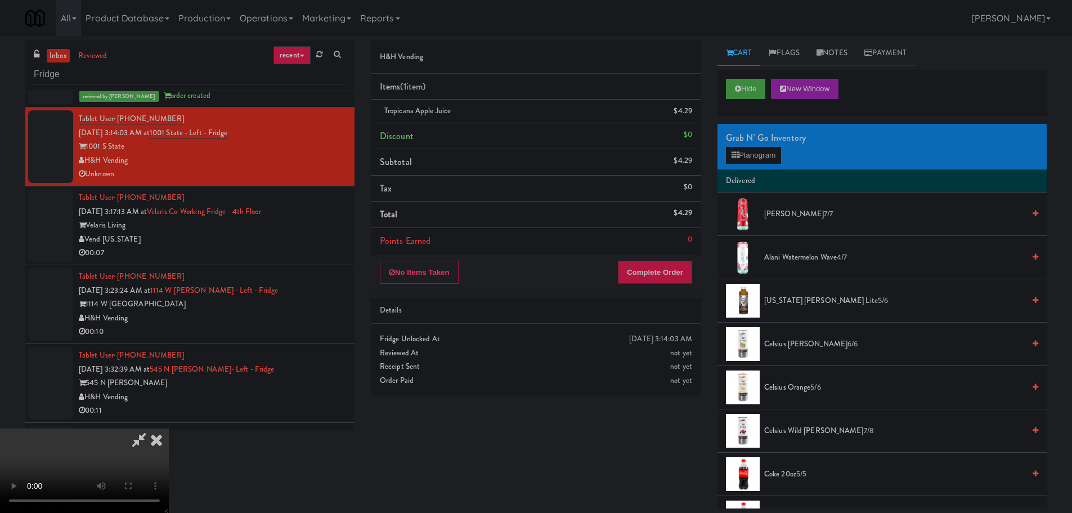
click at [169, 428] on video at bounding box center [84, 470] width 169 height 84
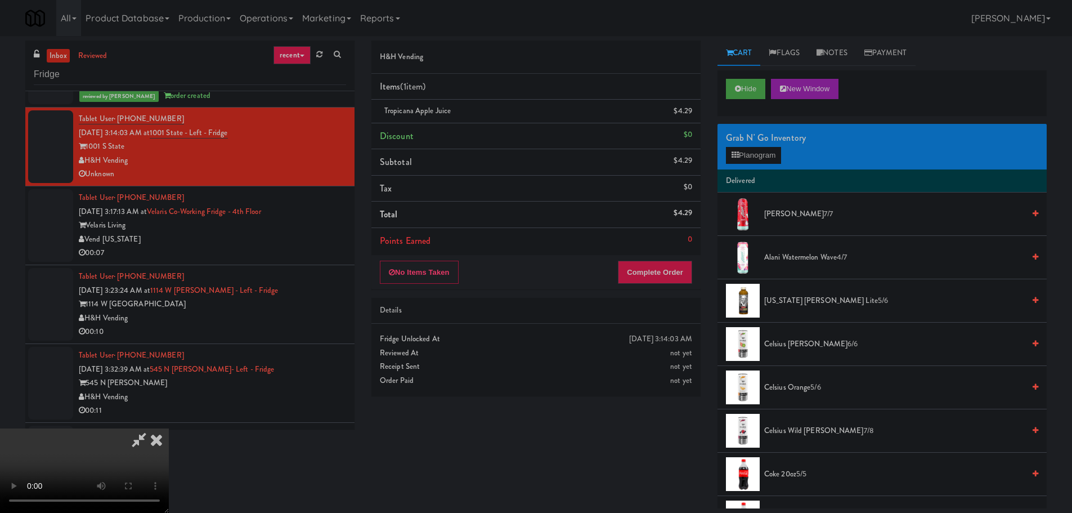
click at [169, 428] on video at bounding box center [84, 470] width 169 height 84
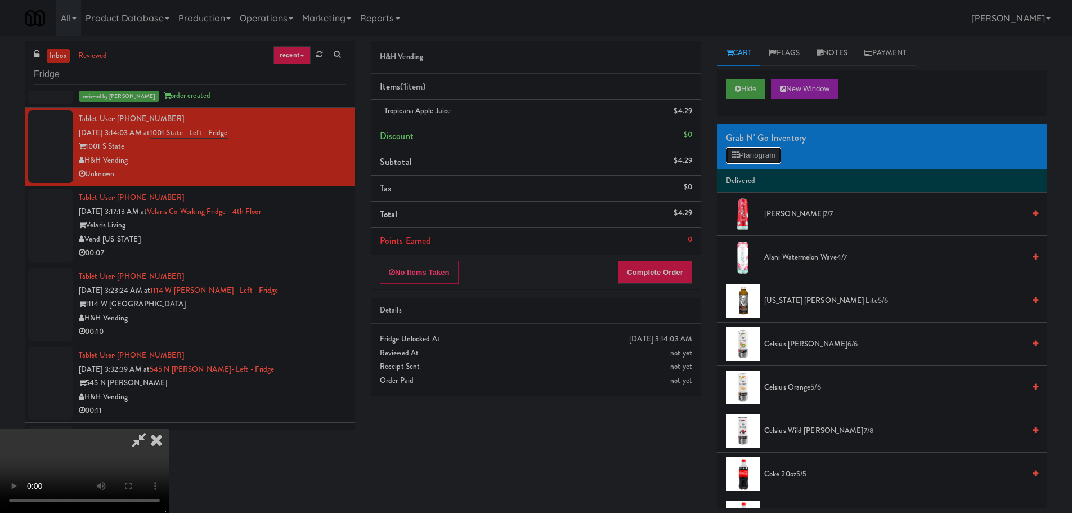
click at [742, 154] on button "Planogram" at bounding box center [753, 155] width 55 height 17
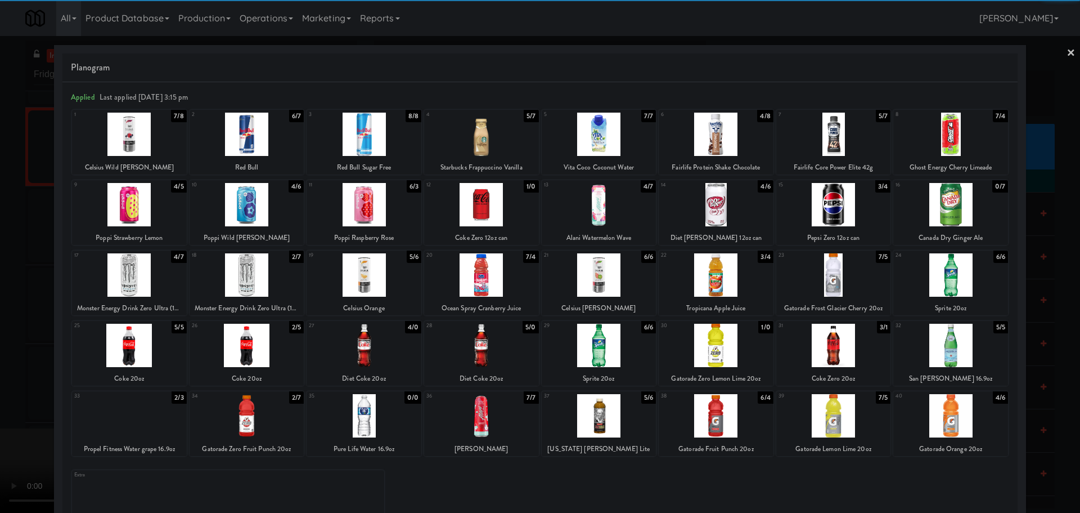
click at [489, 277] on div at bounding box center [481, 274] width 115 height 43
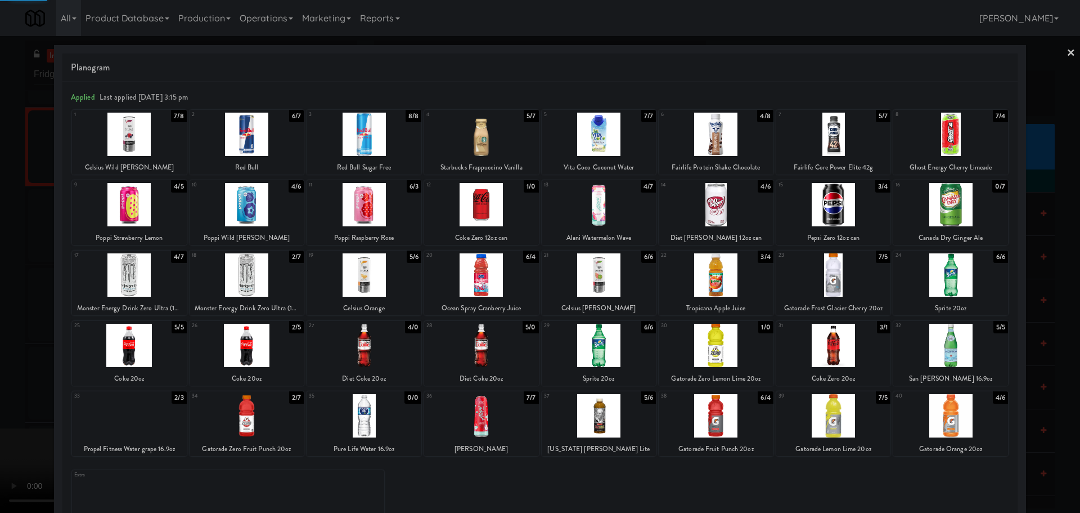
click at [0, 330] on div at bounding box center [540, 256] width 1080 height 513
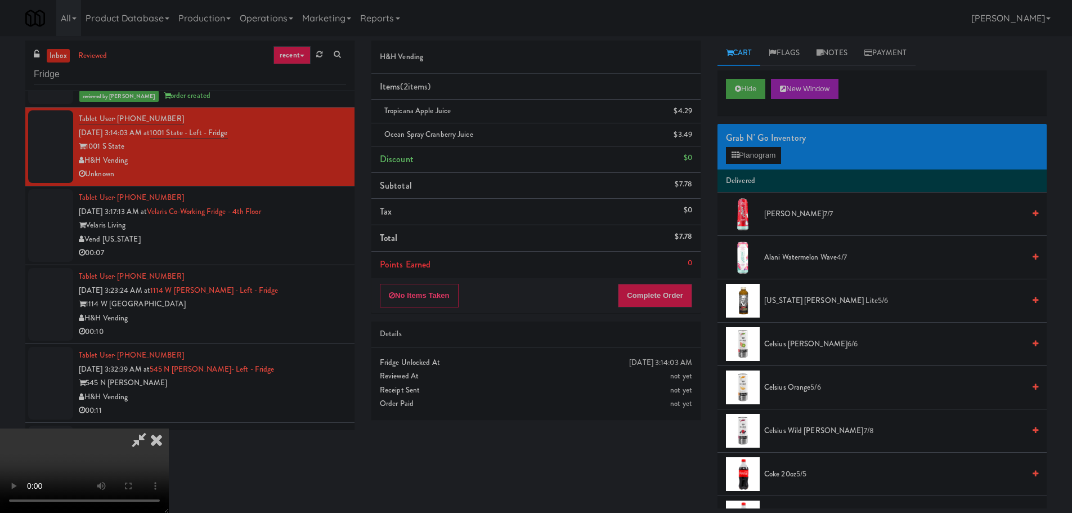
click at [169, 428] on video at bounding box center [84, 470] width 169 height 84
click at [759, 158] on button "Planogram" at bounding box center [753, 155] width 55 height 17
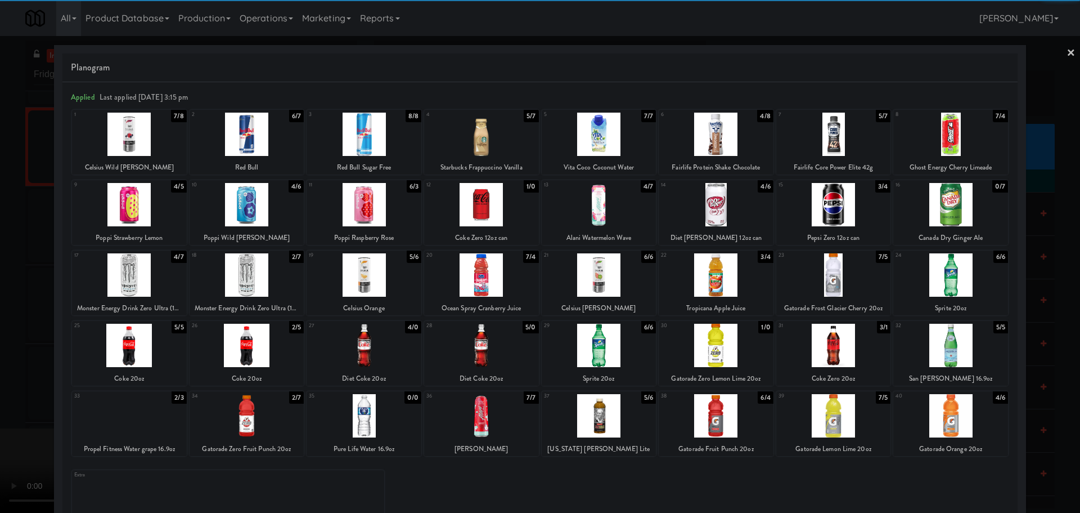
click at [608, 285] on div at bounding box center [599, 274] width 115 height 43
drag, startPoint x: 0, startPoint y: 312, endPoint x: 80, endPoint y: 313, distance: 79.9
click at [1, 312] on div at bounding box center [540, 256] width 1080 height 513
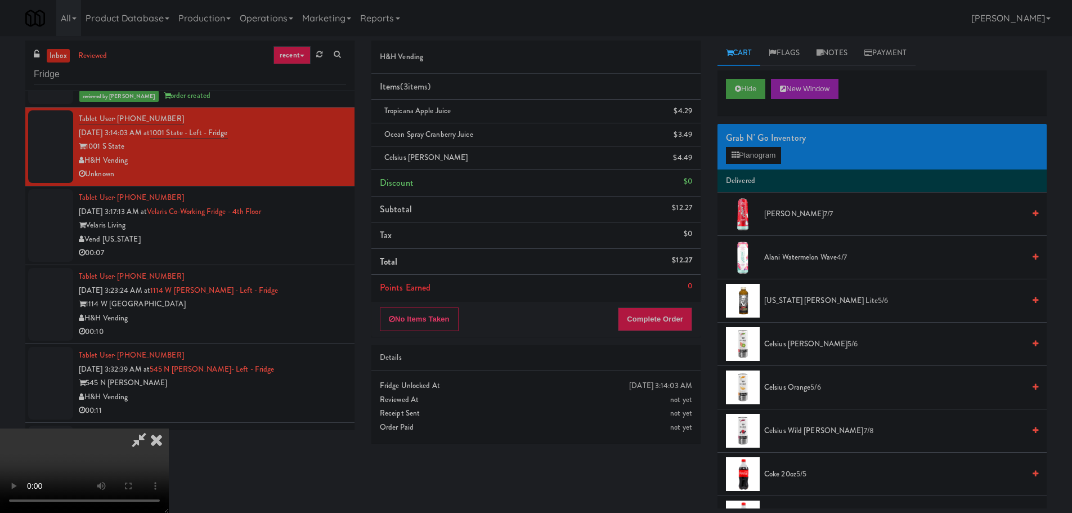
click at [169, 428] on video at bounding box center [84, 470] width 169 height 84
click at [679, 312] on button "Complete Order" at bounding box center [655, 319] width 74 height 24
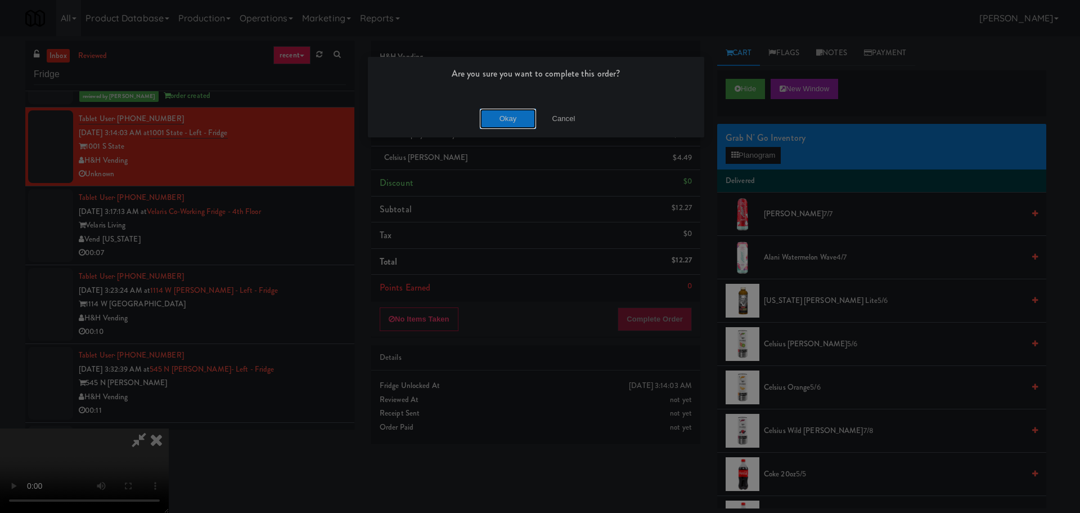
click at [501, 121] on button "Okay" at bounding box center [508, 119] width 56 height 20
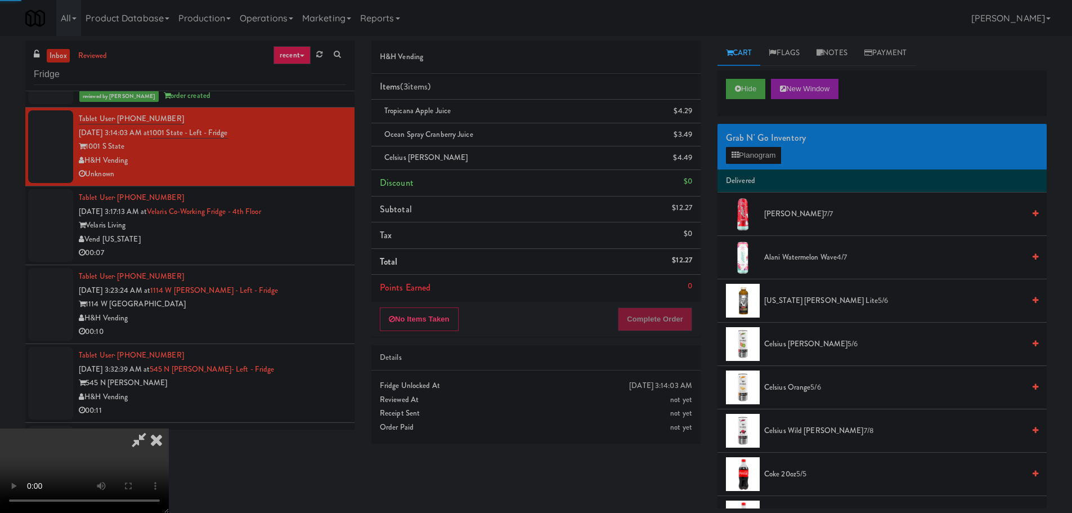
click at [169, 428] on icon at bounding box center [156, 439] width 25 height 23
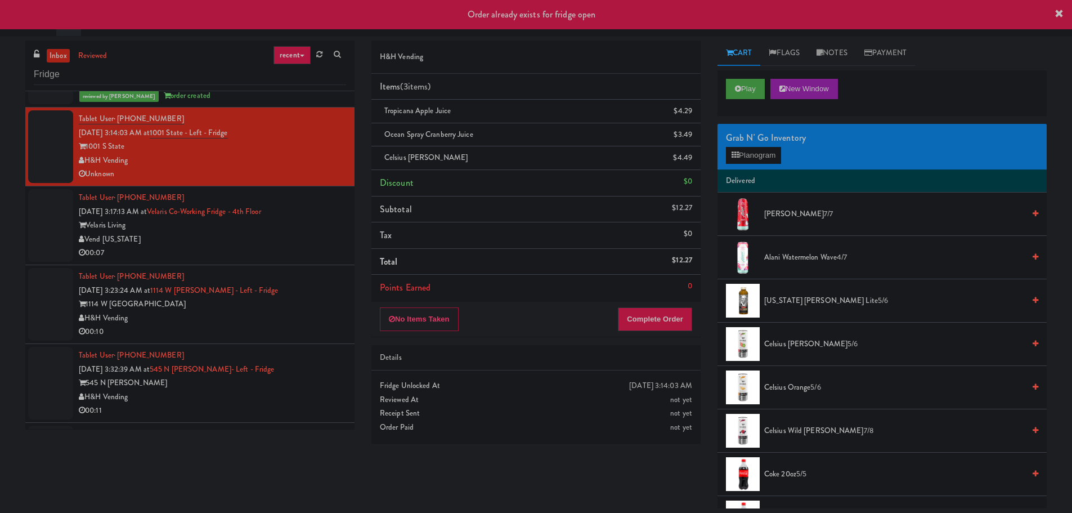
click at [311, 233] on div "Vend [US_STATE]" at bounding box center [212, 239] width 267 height 14
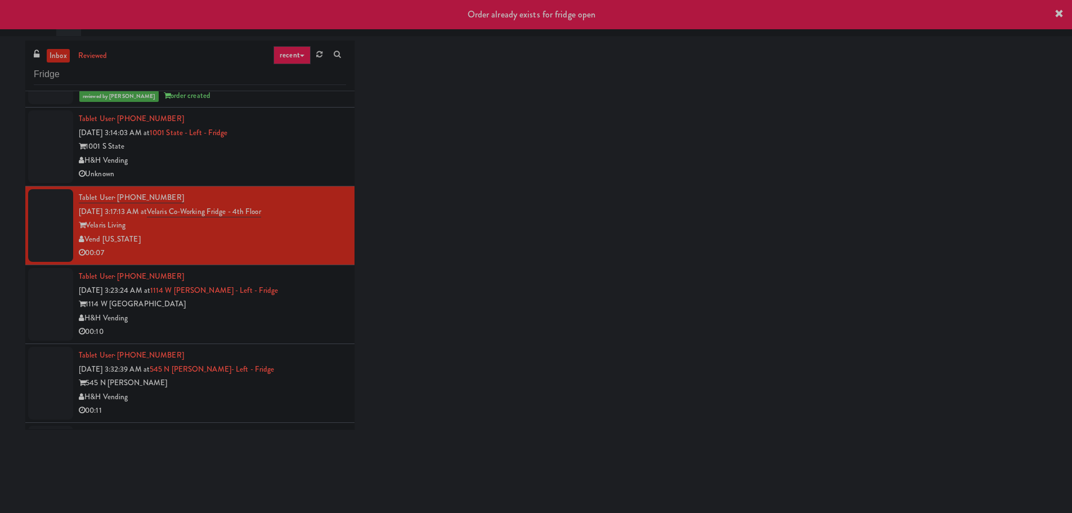
click at [319, 150] on div "1001 S State" at bounding box center [212, 147] width 267 height 14
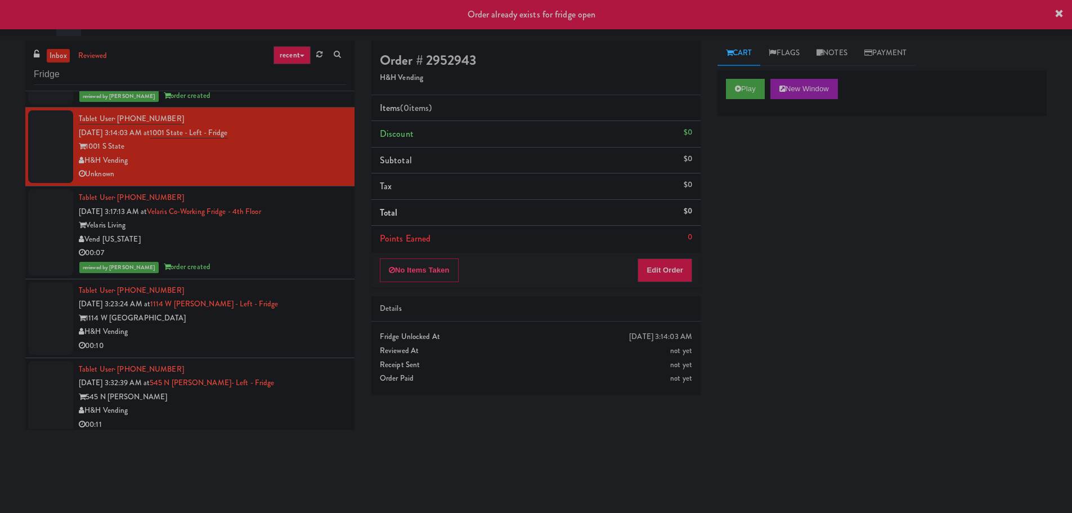
click at [294, 308] on div "Tablet User · (570) 262-6062 [DATE] 3:23:24 AM at 1114 W [PERSON_NAME] - Left -…" at bounding box center [212, 318] width 267 height 69
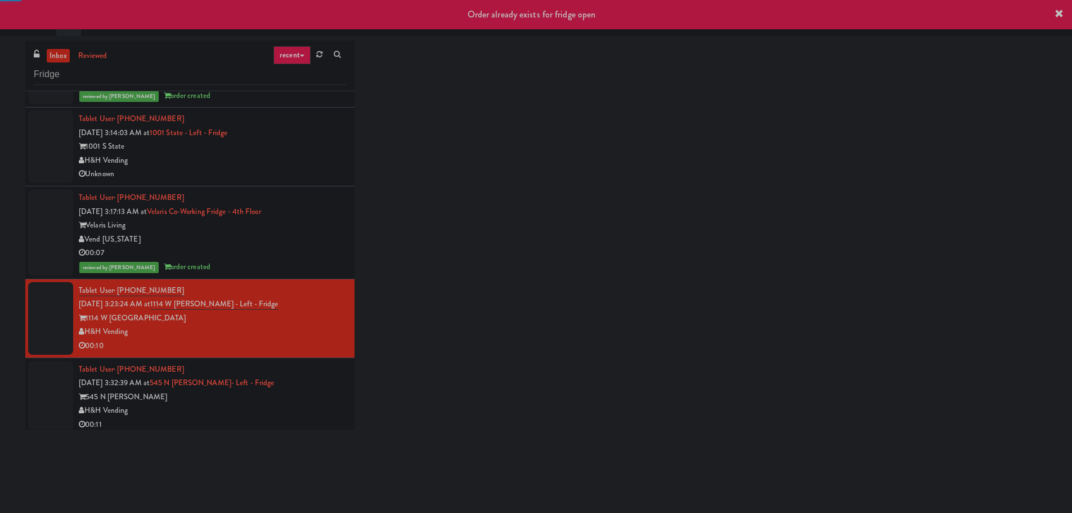
click at [308, 167] on div "H&H Vending" at bounding box center [212, 161] width 267 height 14
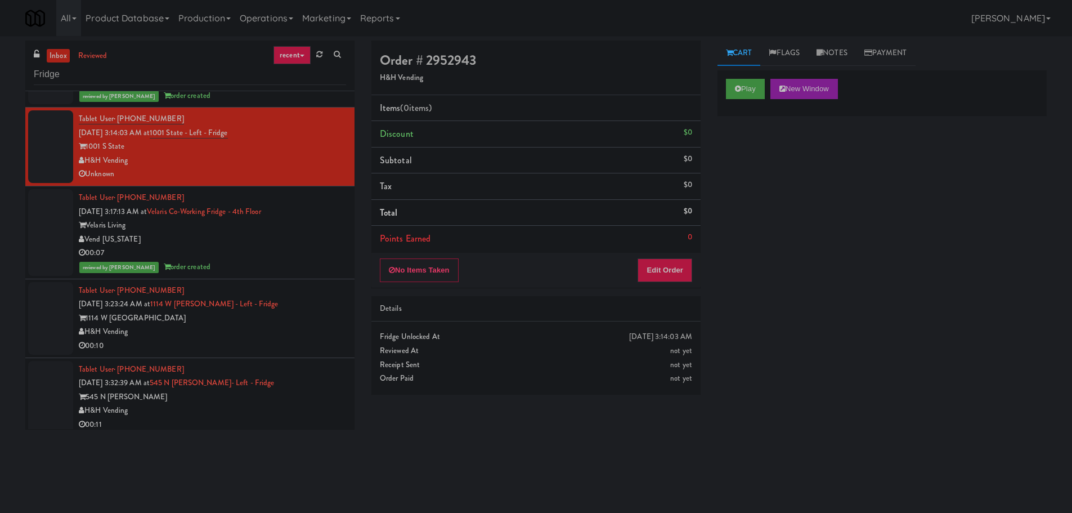
click at [296, 251] on div "00:07" at bounding box center [212, 253] width 267 height 14
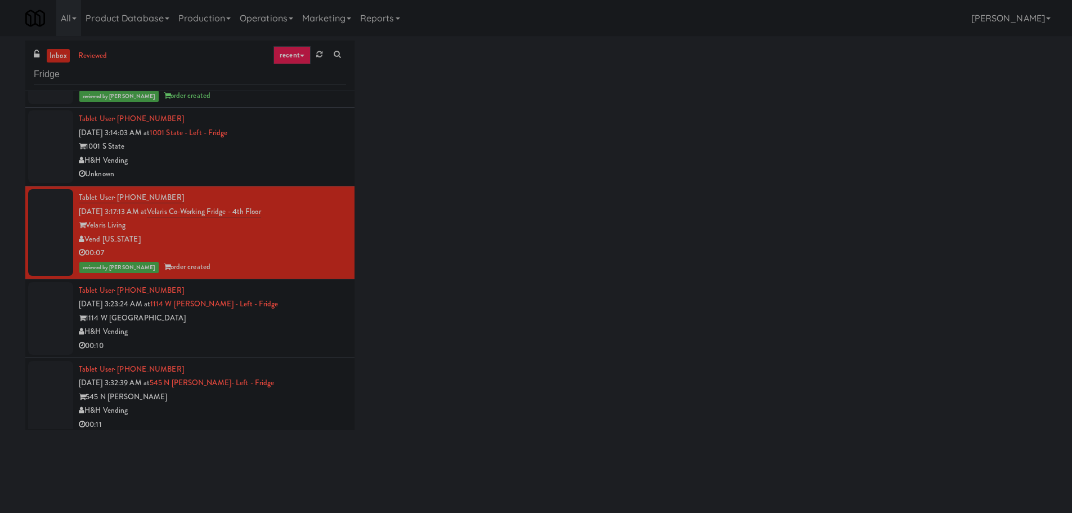
click at [281, 343] on div "00:10" at bounding box center [212, 346] width 267 height 14
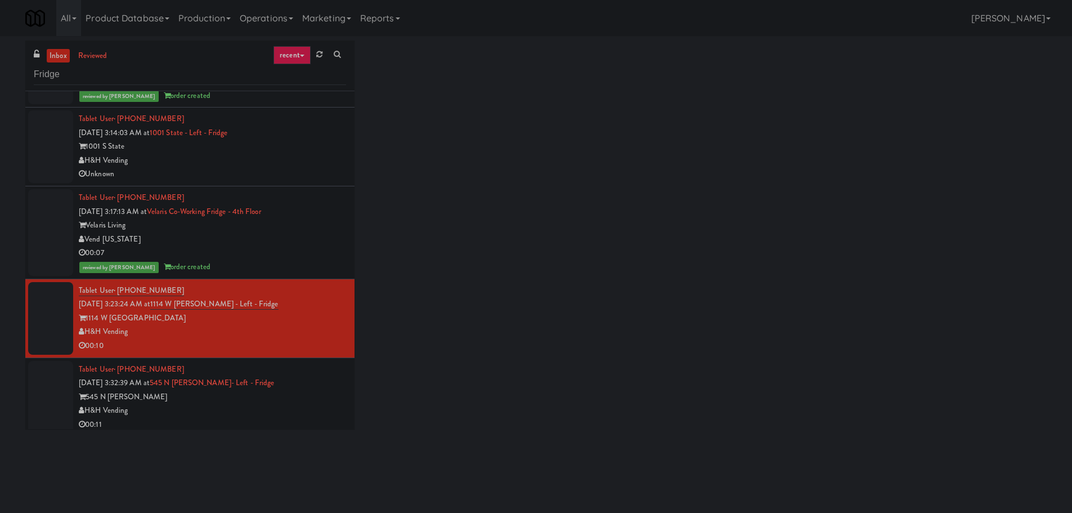
click at [298, 267] on div "reviewed by [PERSON_NAME] order created" at bounding box center [212, 267] width 267 height 14
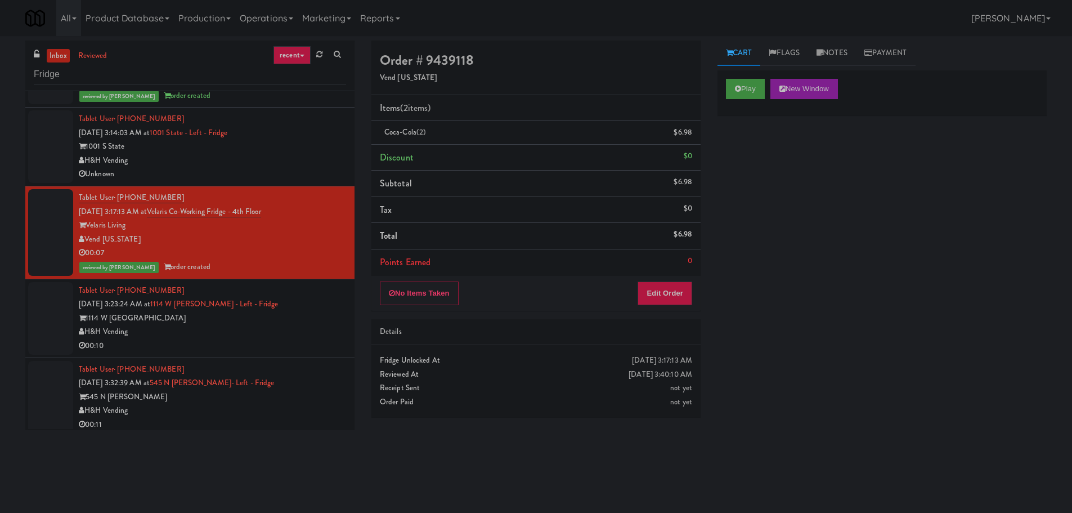
click at [323, 159] on div "H&H Vending" at bounding box center [212, 161] width 267 height 14
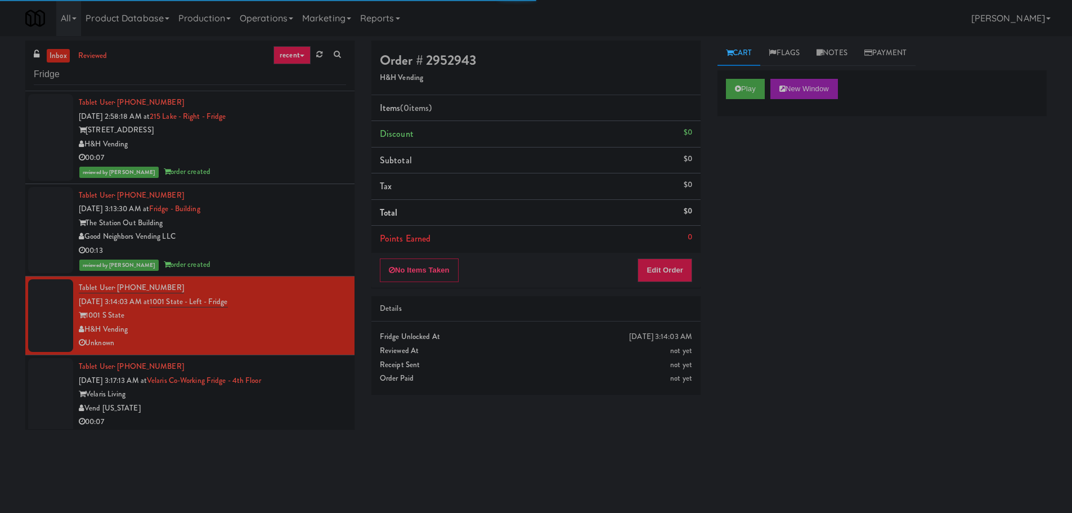
click at [318, 240] on div "Good Neighbors Vending LLC" at bounding box center [212, 237] width 267 height 14
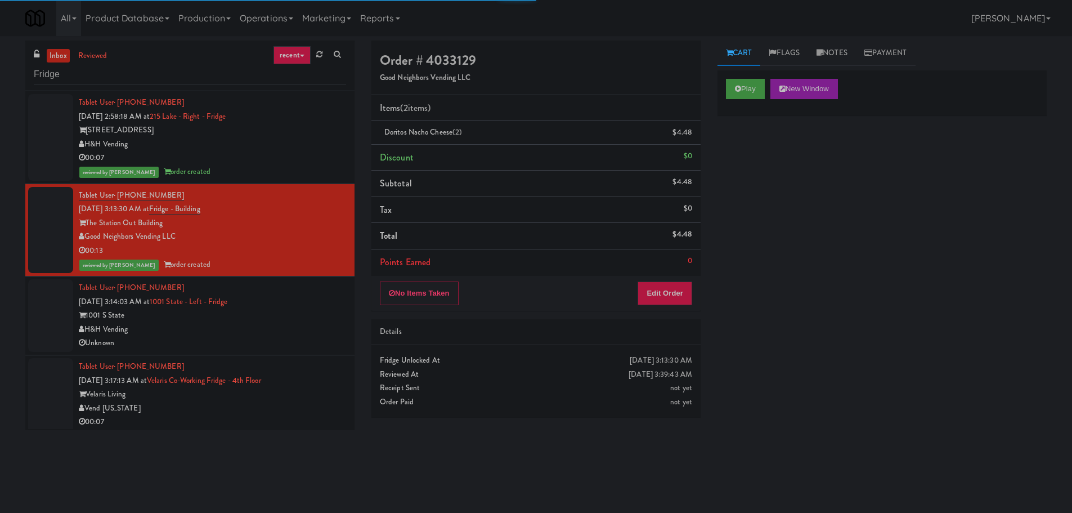
click at [307, 338] on div "Unknown" at bounding box center [212, 343] width 267 height 14
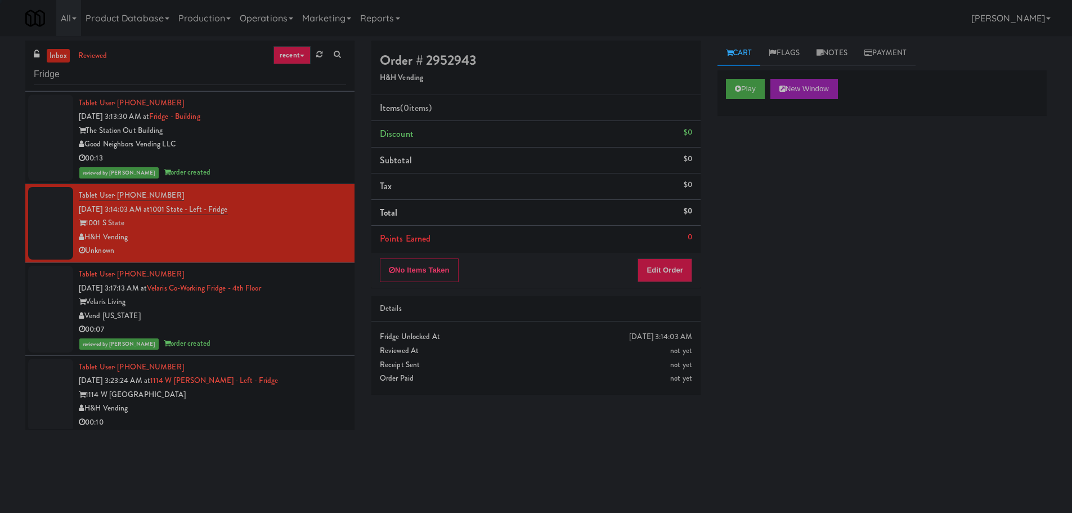
scroll to position [281, 0]
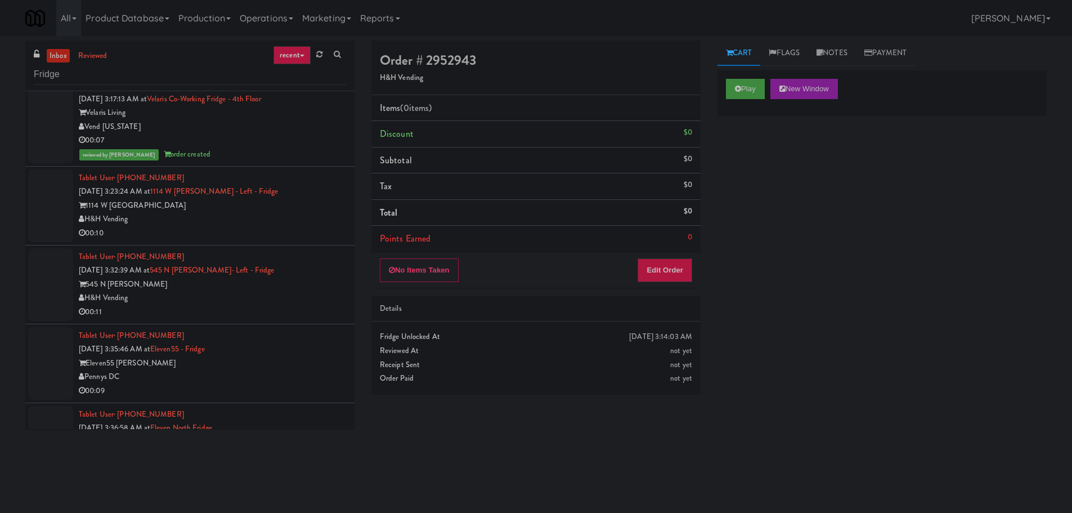
click at [306, 226] on div "00:10" at bounding box center [212, 233] width 267 height 14
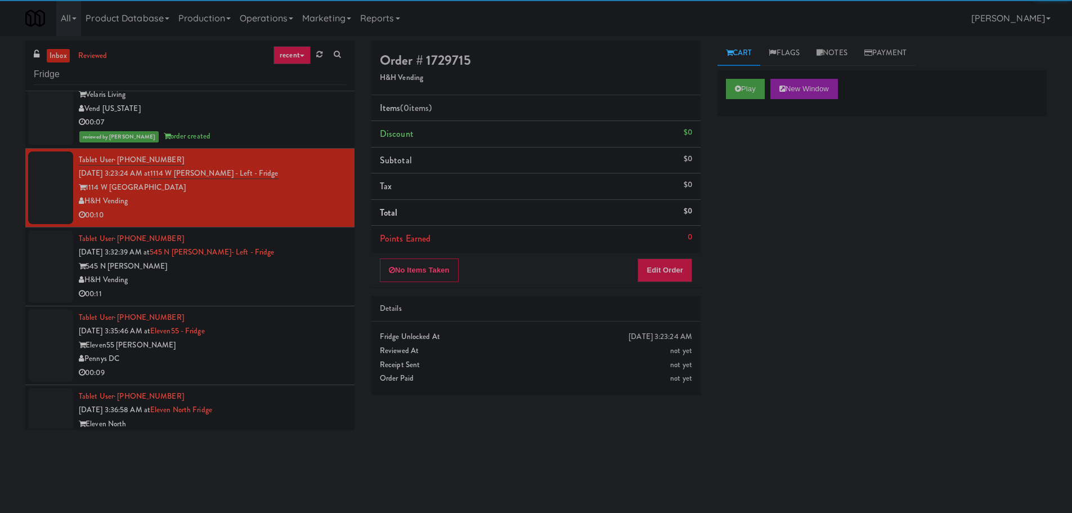
scroll to position [322, 0]
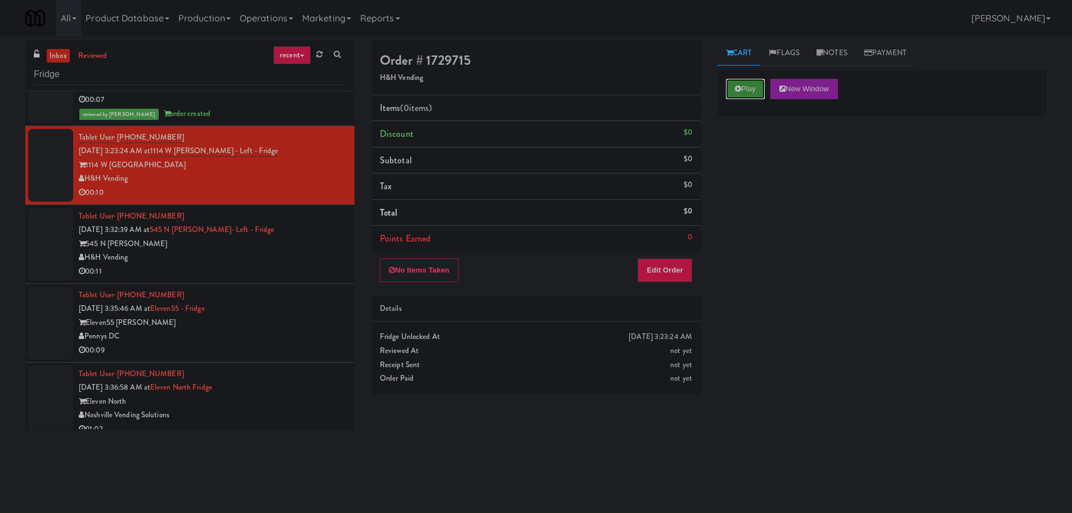
click at [751, 92] on button "Play" at bounding box center [745, 89] width 39 height 20
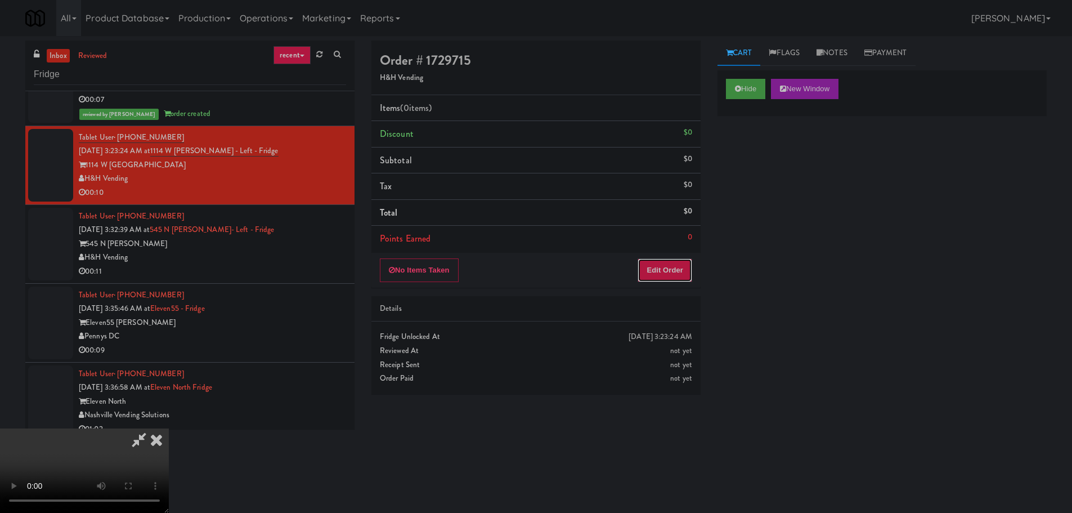
click at [679, 265] on button "Edit Order" at bounding box center [664, 270] width 55 height 24
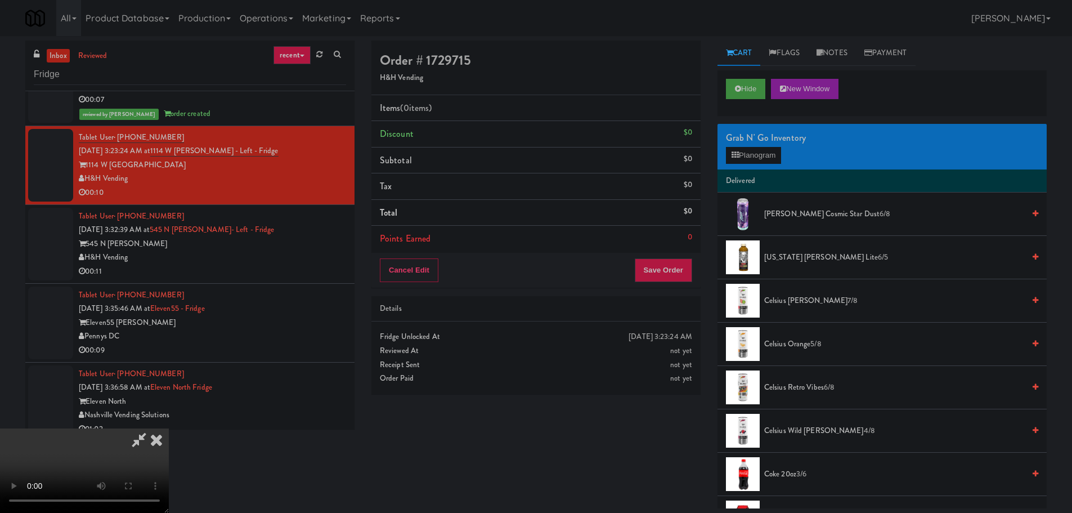
scroll to position [0, 0]
click at [169, 428] on video at bounding box center [84, 470] width 169 height 84
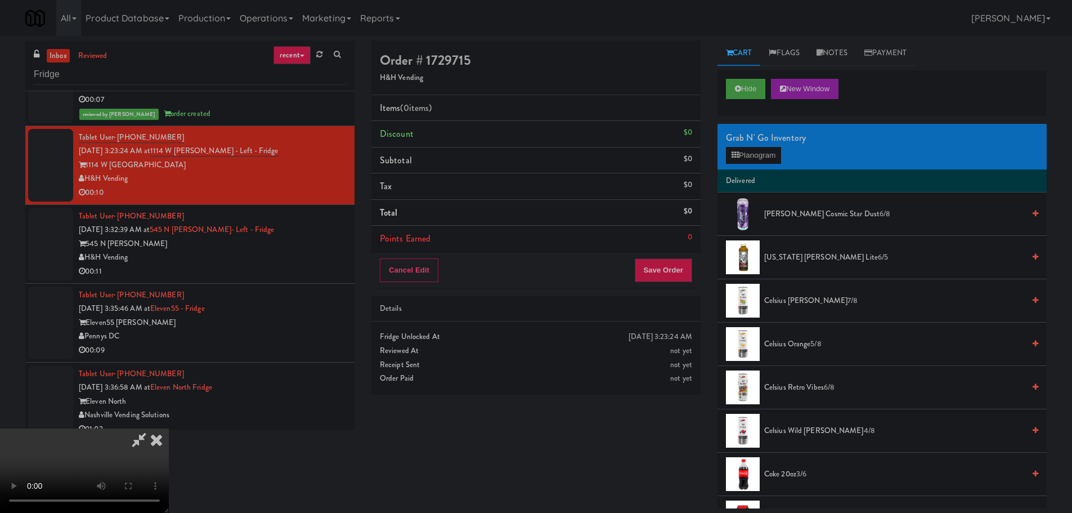
click at [169, 428] on video at bounding box center [84, 470] width 169 height 84
click at [743, 152] on button "Planogram" at bounding box center [753, 155] width 55 height 17
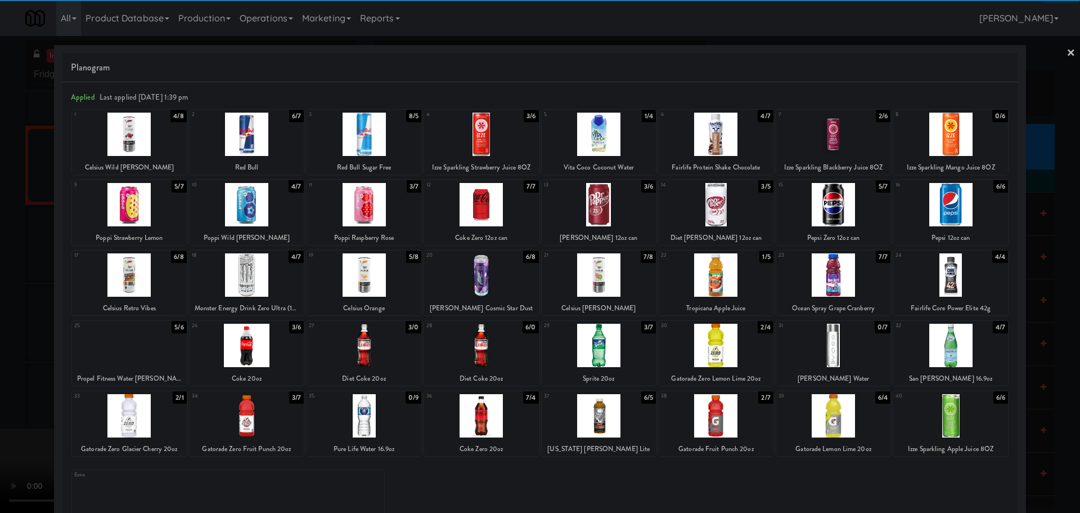
click at [952, 347] on div at bounding box center [950, 345] width 115 height 43
drag, startPoint x: 0, startPoint y: 181, endPoint x: 259, endPoint y: 150, distance: 260.6
click at [0, 181] on div at bounding box center [540, 256] width 1080 height 513
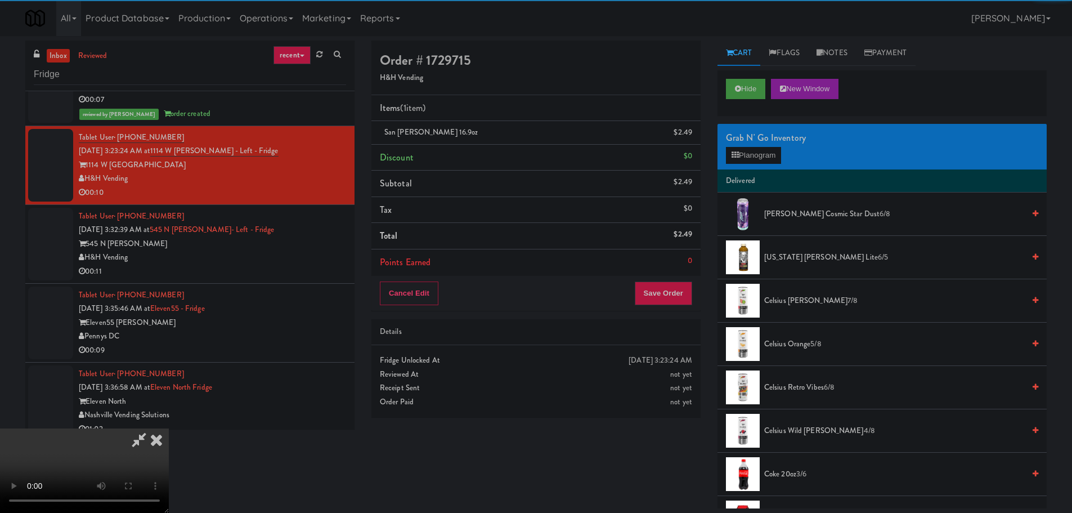
click at [169, 428] on video at bounding box center [84, 470] width 169 height 84
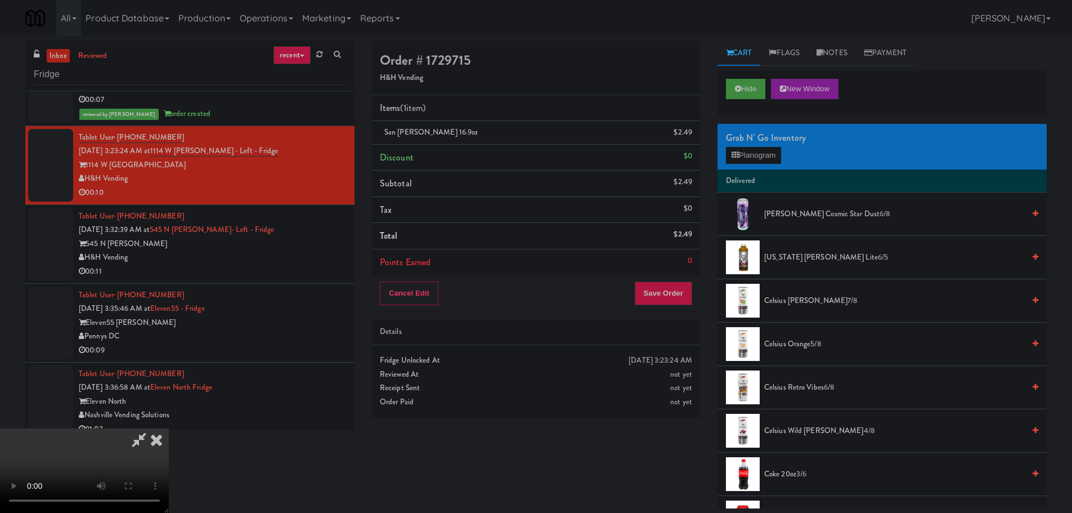
drag, startPoint x: 456, startPoint y: 185, endPoint x: 451, endPoint y: 182, distance: 6.1
click at [169, 428] on video at bounding box center [84, 470] width 169 height 84
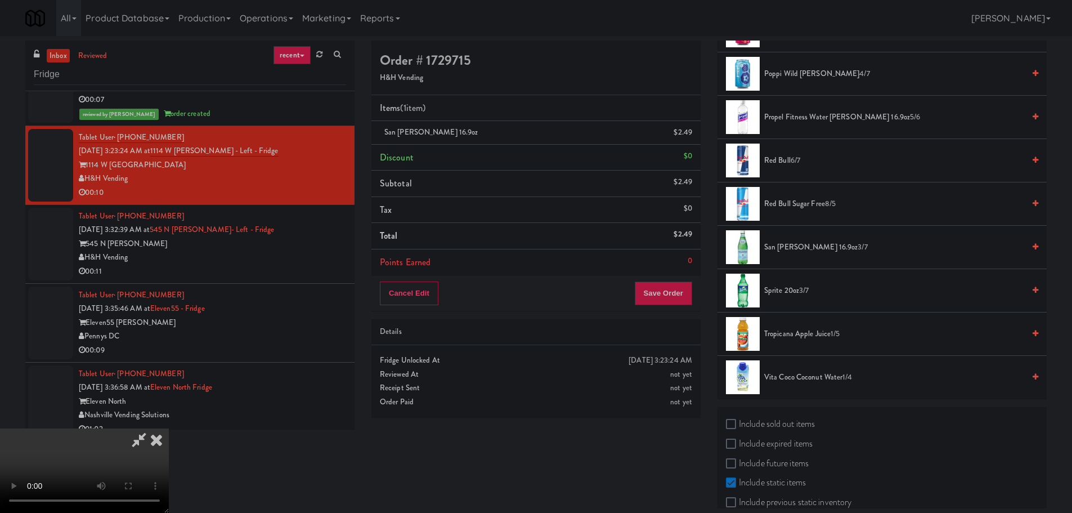
scroll to position [1407, 0]
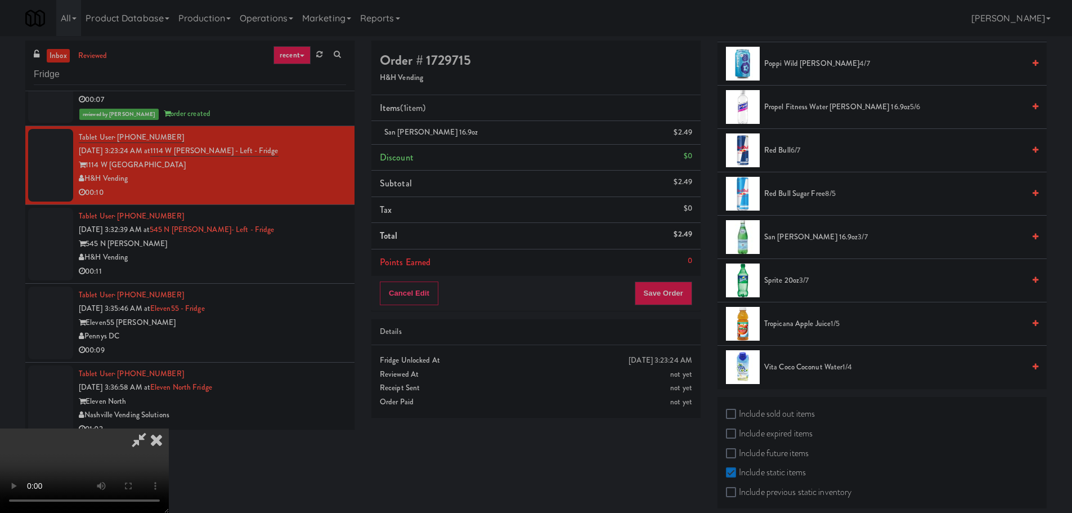
click at [778, 368] on span "Vita Coco Coconut Water 1/4" at bounding box center [894, 367] width 260 height 14
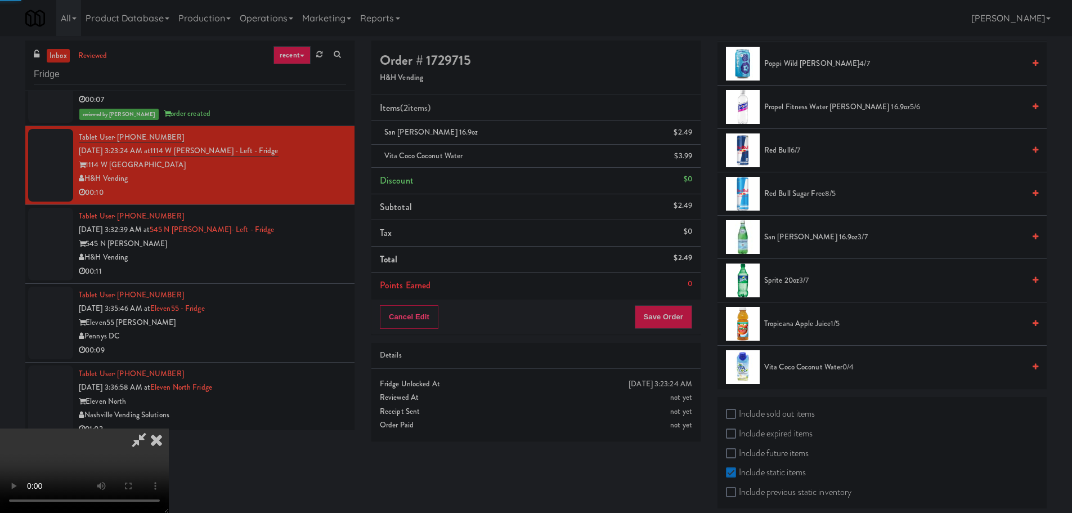
click at [169, 428] on video at bounding box center [84, 470] width 169 height 84
click at [667, 319] on button "Save Order" at bounding box center [663, 317] width 57 height 24
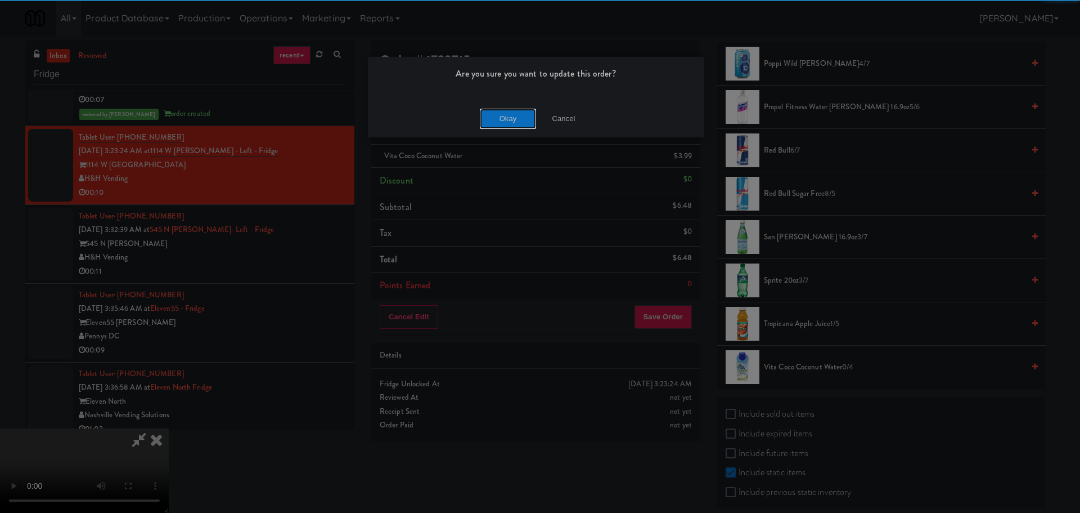
click at [496, 122] on button "Okay" at bounding box center [508, 119] width 56 height 20
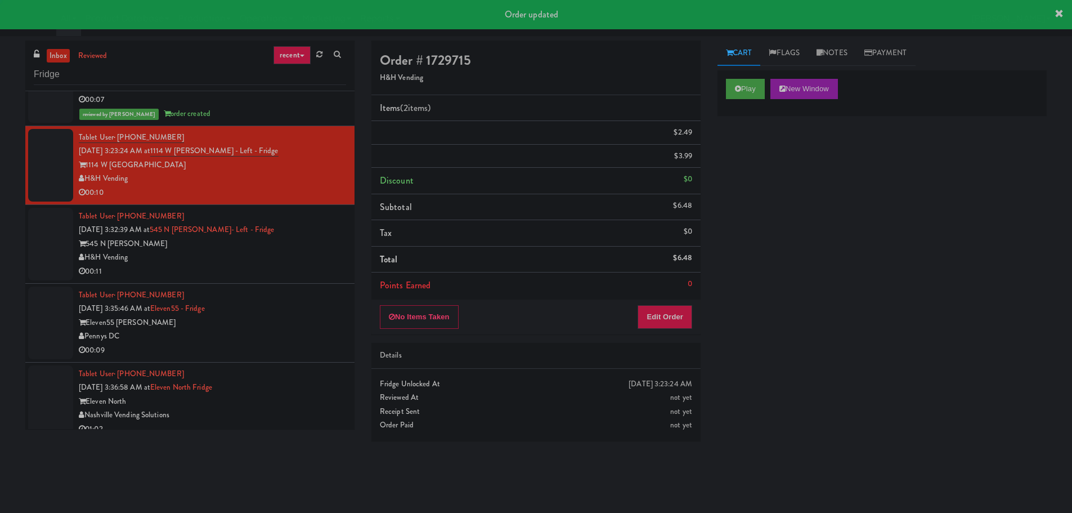
scroll to position [0, 0]
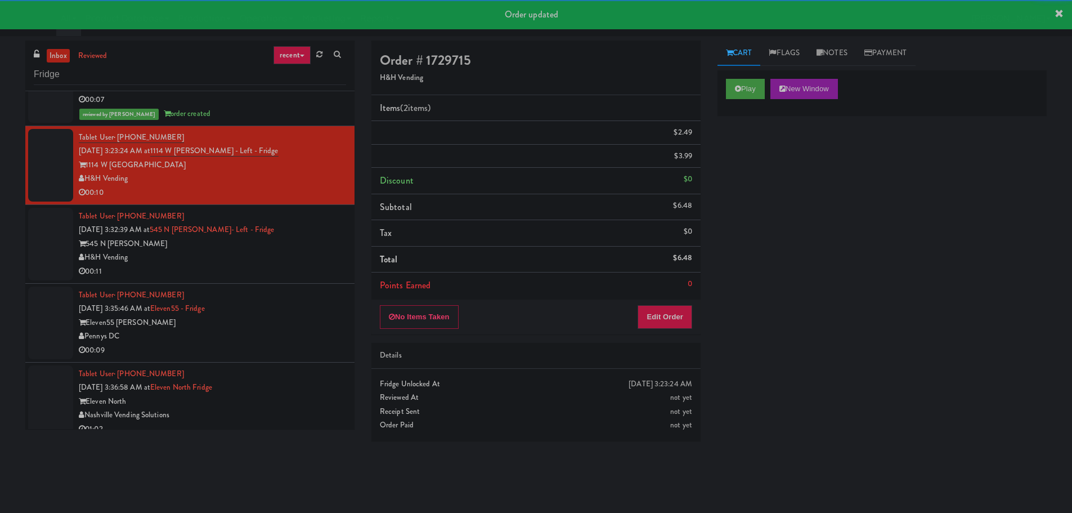
click at [312, 249] on div "545 N [PERSON_NAME]" at bounding box center [212, 244] width 267 height 14
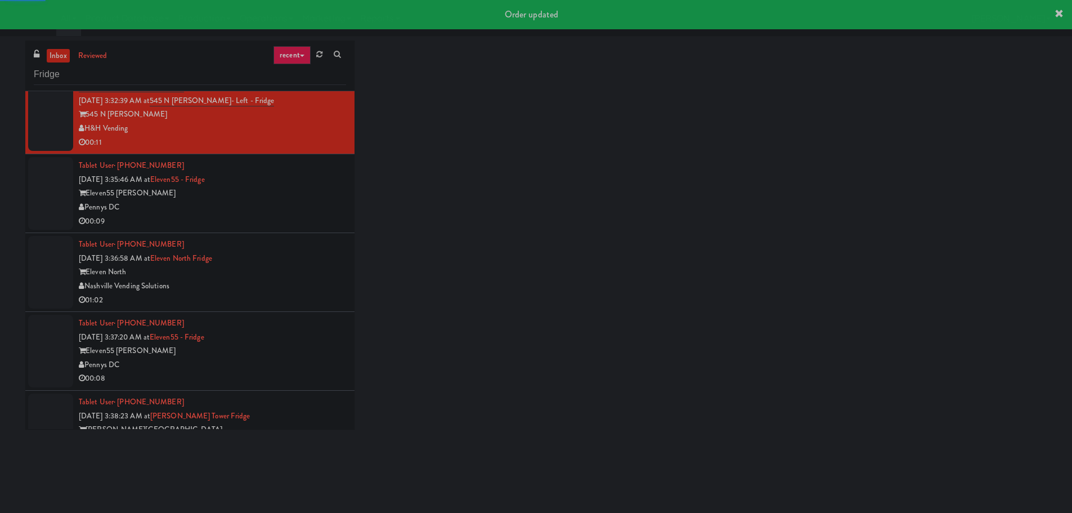
scroll to position [505, 0]
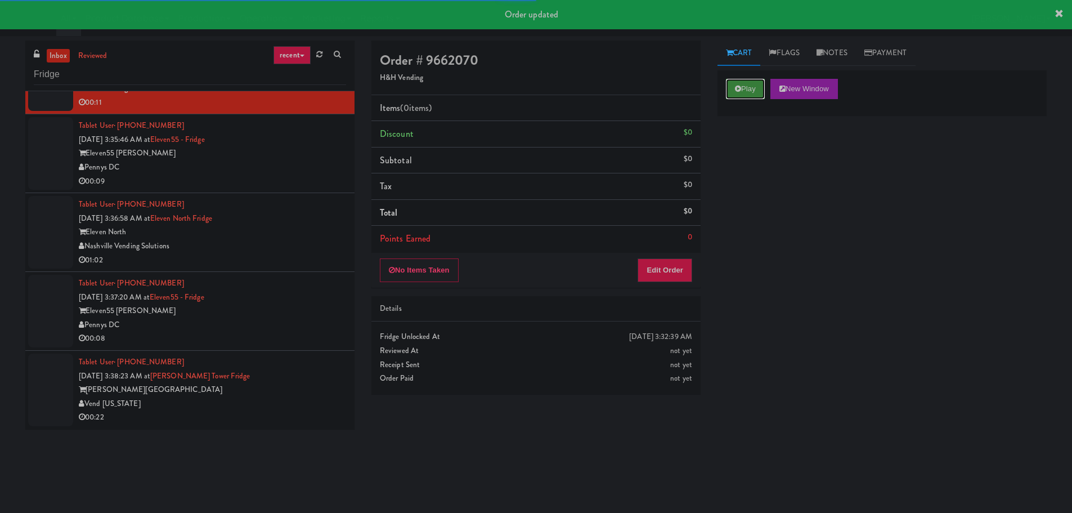
click at [736, 96] on button "Play" at bounding box center [745, 89] width 39 height 20
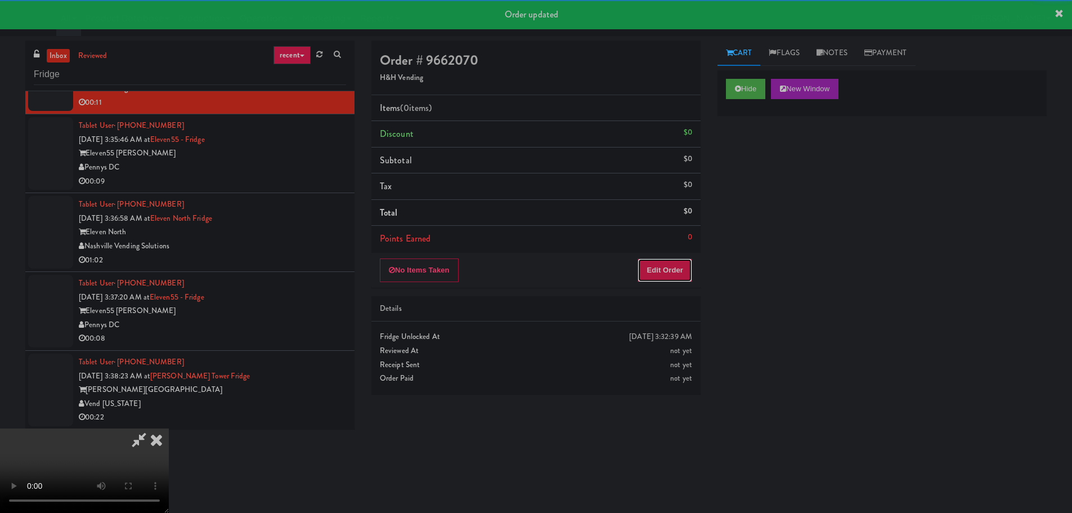
click at [645, 258] on button "Edit Order" at bounding box center [664, 270] width 55 height 24
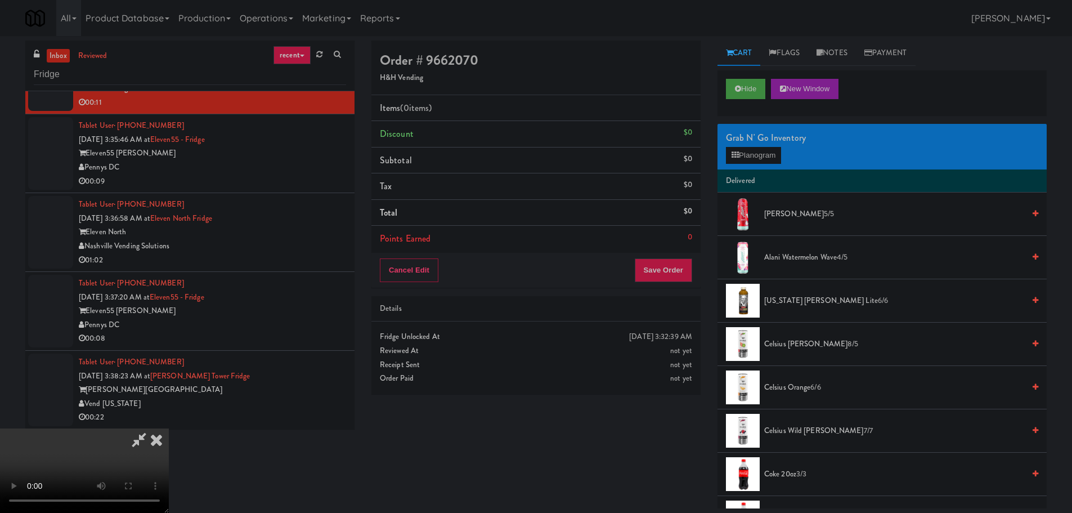
scroll to position [0, 0]
drag, startPoint x: 414, startPoint y: 289, endPoint x: 525, endPoint y: 251, distance: 117.4
click at [169, 428] on video at bounding box center [84, 470] width 169 height 84
click at [755, 150] on button "Planogram" at bounding box center [753, 155] width 55 height 17
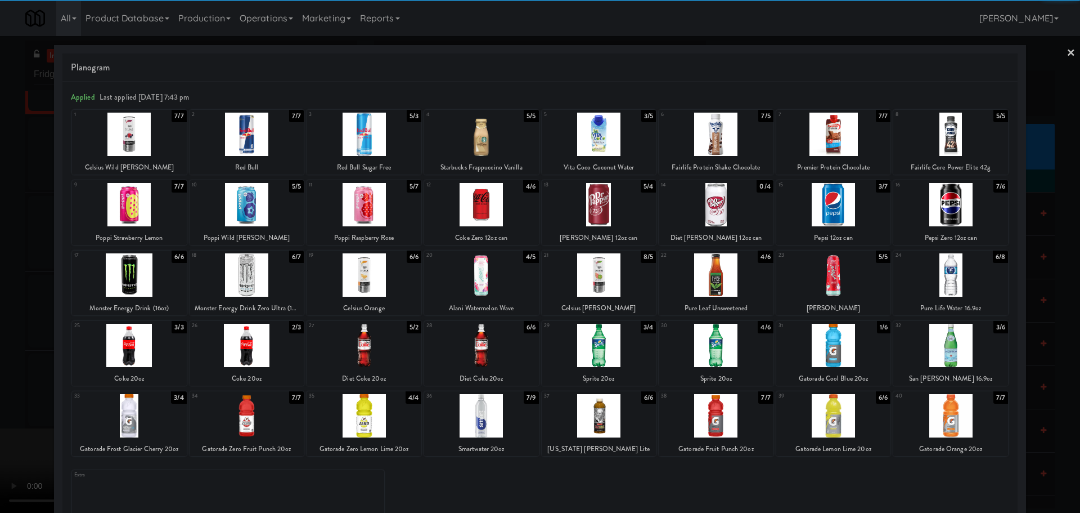
click at [843, 138] on div at bounding box center [833, 134] width 115 height 43
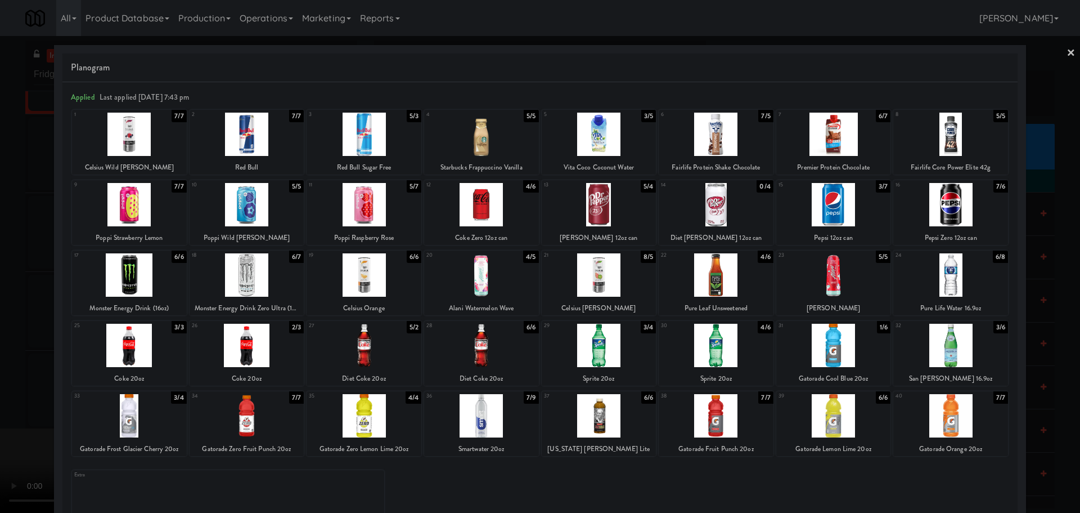
click at [424, 268] on div at bounding box center [481, 274] width 115 height 43
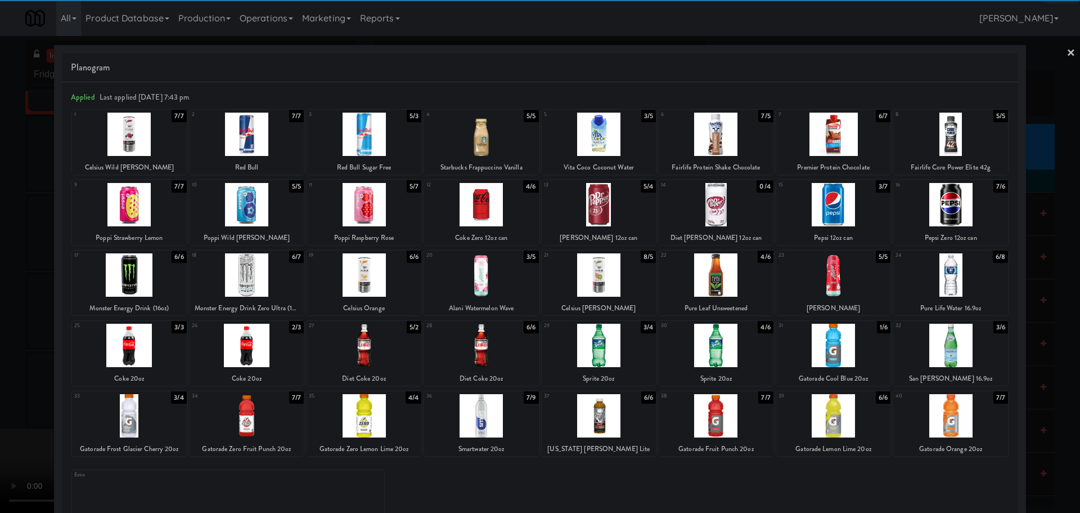
click at [0, 304] on div at bounding box center [540, 256] width 1080 height 513
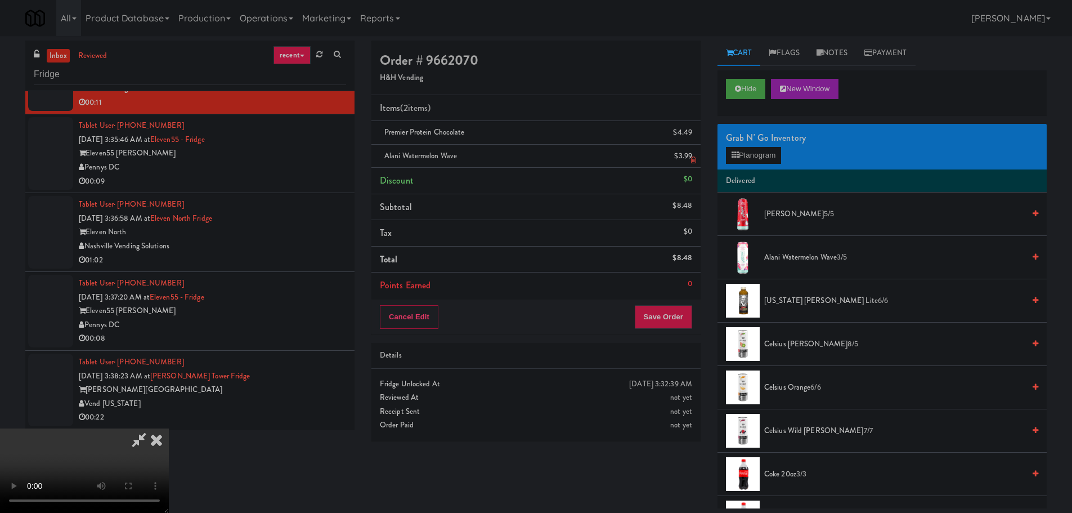
click at [693, 158] on icon at bounding box center [693, 159] width 6 height 7
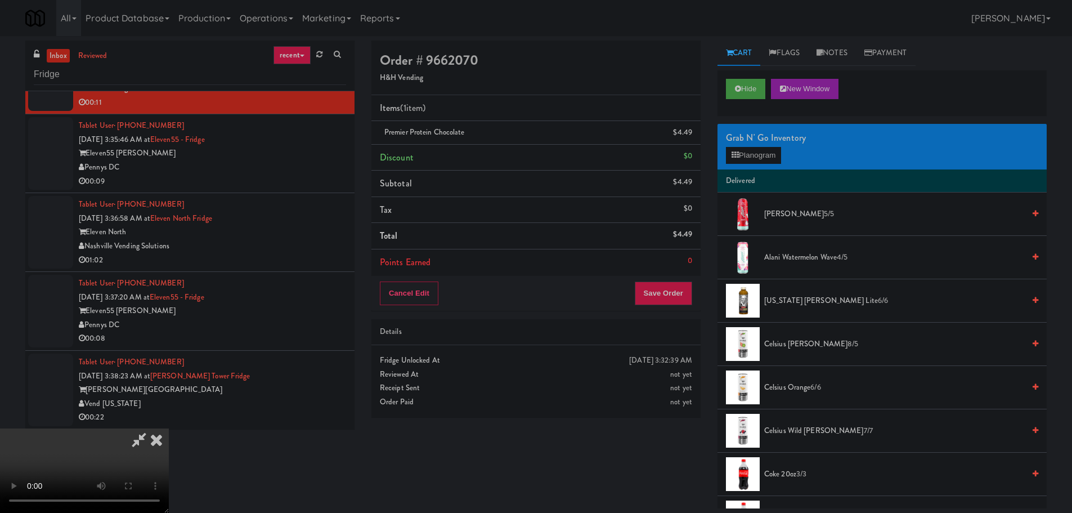
drag, startPoint x: 302, startPoint y: 372, endPoint x: 315, endPoint y: 349, distance: 26.0
click at [169, 428] on video at bounding box center [84, 470] width 169 height 84
click at [752, 160] on button "Planogram" at bounding box center [753, 155] width 55 height 17
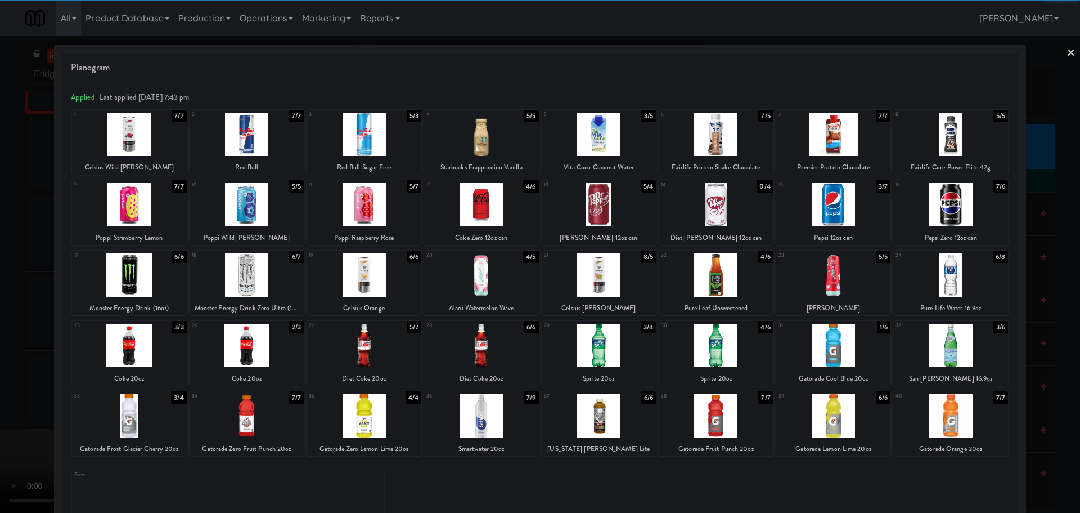
click at [953, 204] on div at bounding box center [950, 204] width 115 height 43
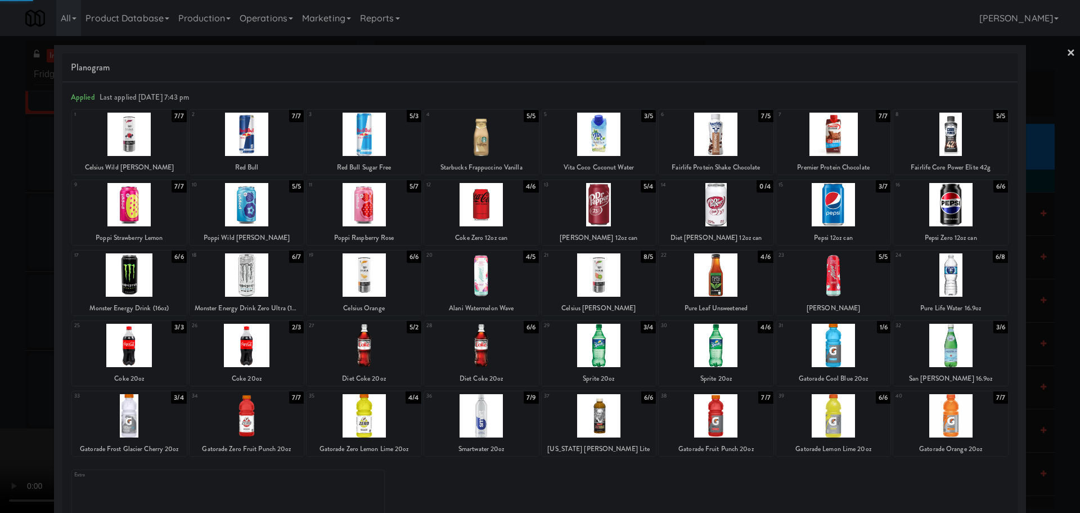
click at [0, 279] on div at bounding box center [540, 256] width 1080 height 513
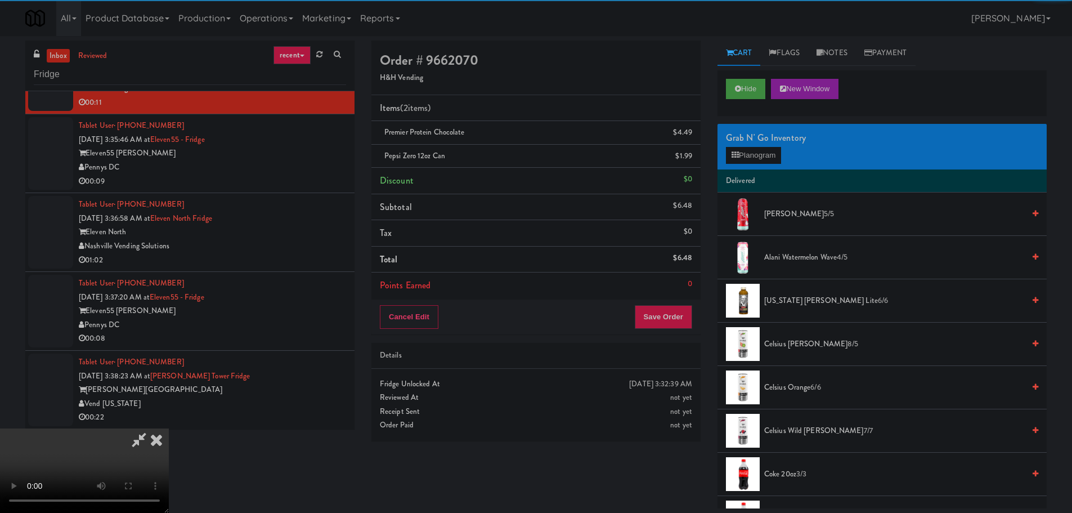
drag, startPoint x: 244, startPoint y: 206, endPoint x: 256, endPoint y: 208, distance: 12.5
click at [169, 428] on video at bounding box center [84, 470] width 169 height 84
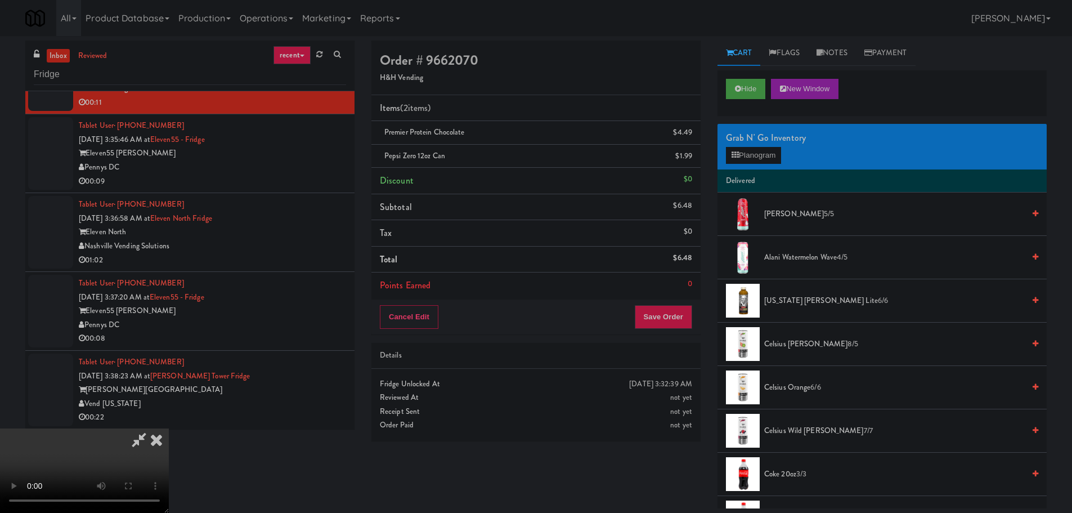
scroll to position [194, 0]
click at [660, 328] on button "Save Order" at bounding box center [663, 317] width 57 height 24
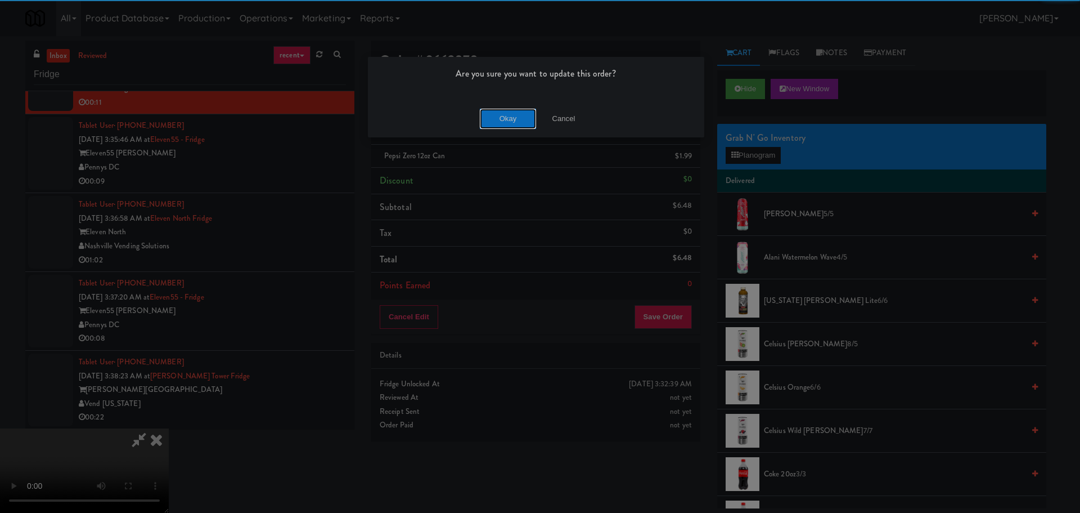
click at [507, 117] on button "Okay" at bounding box center [508, 119] width 56 height 20
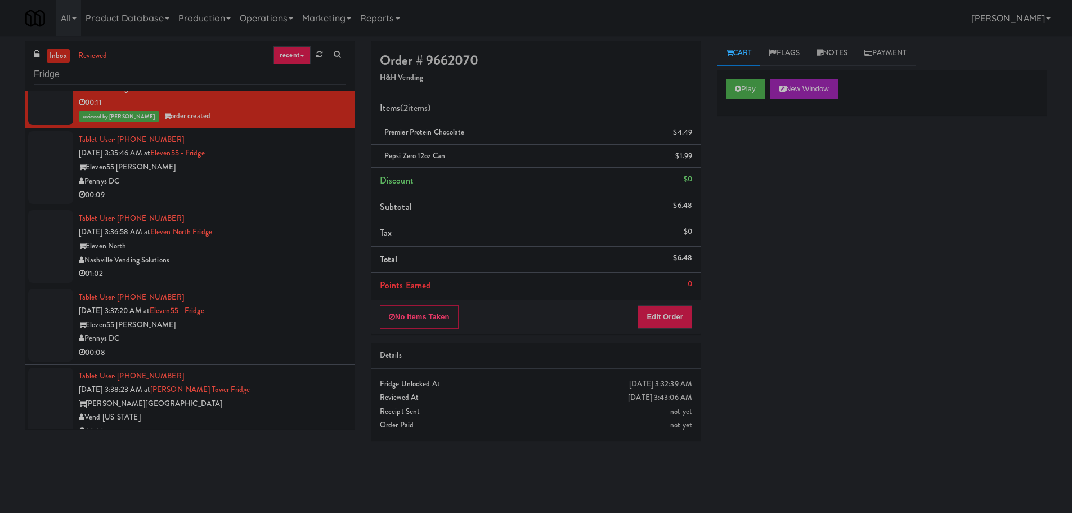
scroll to position [0, 0]
click at [307, 199] on div "00:09" at bounding box center [212, 195] width 267 height 14
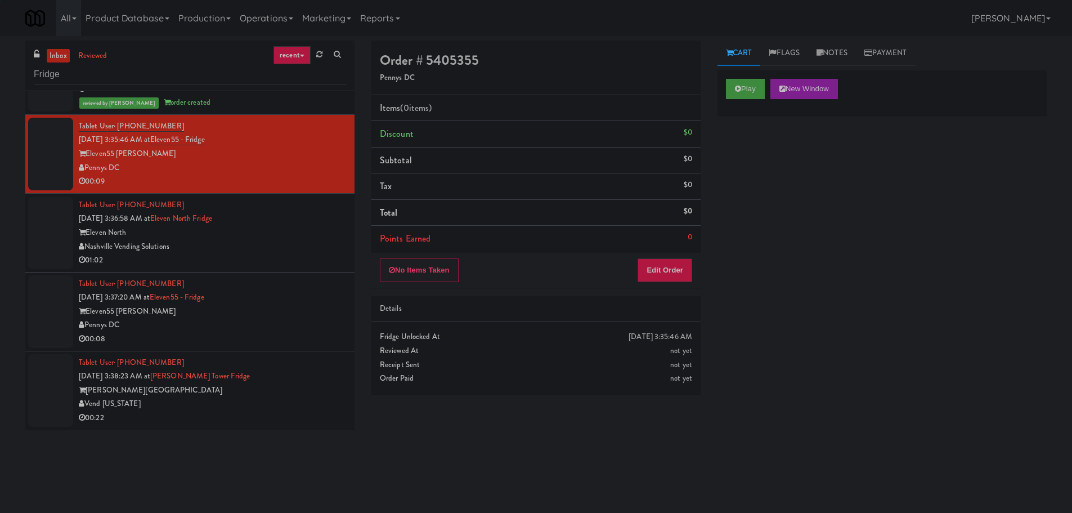
scroll to position [519, 0]
click at [757, 91] on button "Play" at bounding box center [745, 89] width 39 height 20
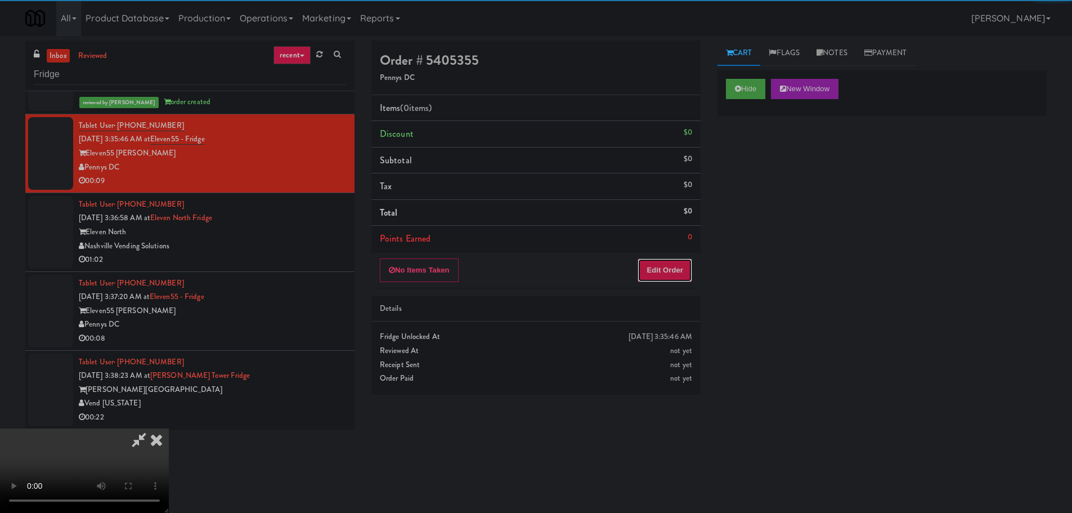
click at [681, 258] on button "Edit Order" at bounding box center [664, 270] width 55 height 24
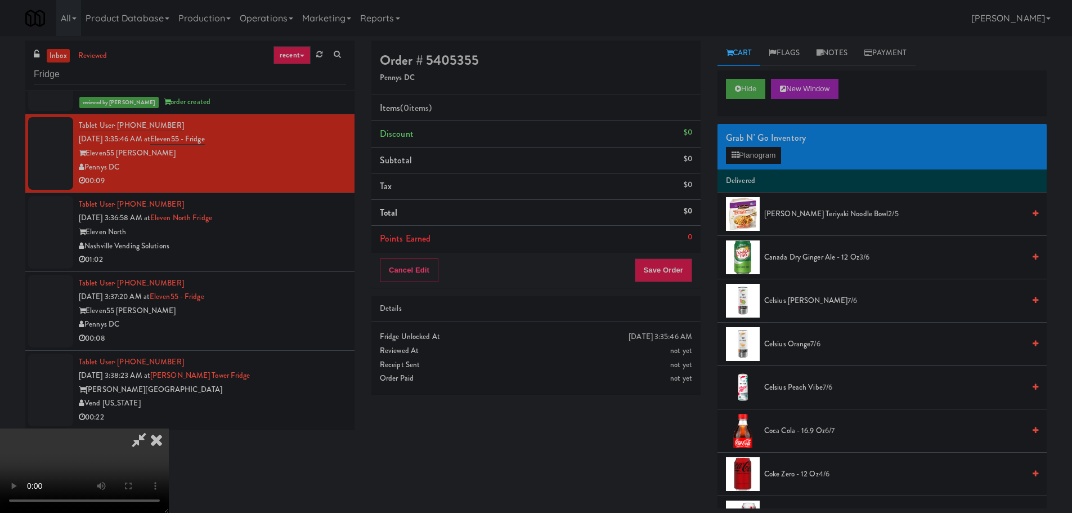
scroll to position [0, 0]
click at [169, 428] on video at bounding box center [84, 470] width 169 height 84
click at [762, 151] on button "Planogram" at bounding box center [753, 155] width 55 height 17
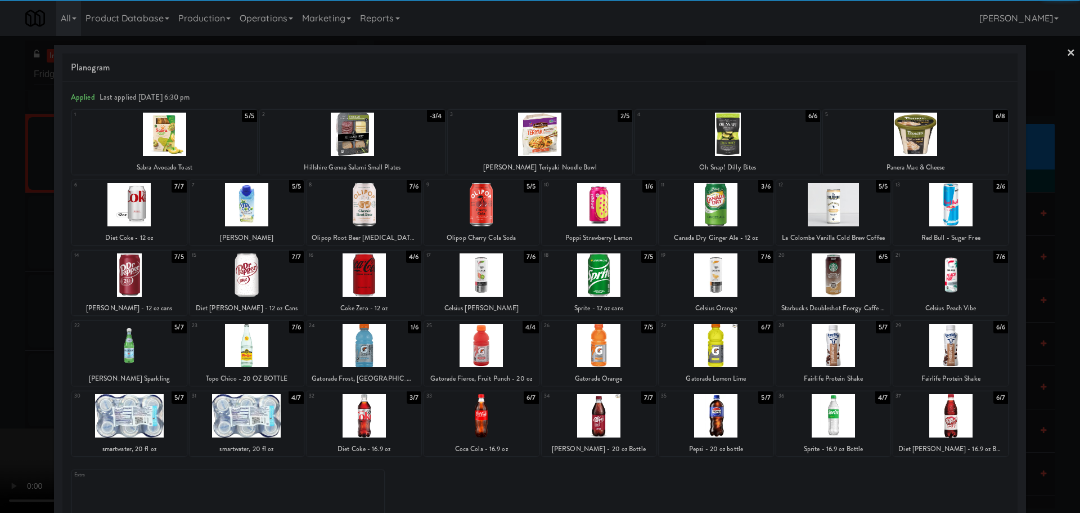
click at [362, 140] on div at bounding box center [352, 134] width 185 height 43
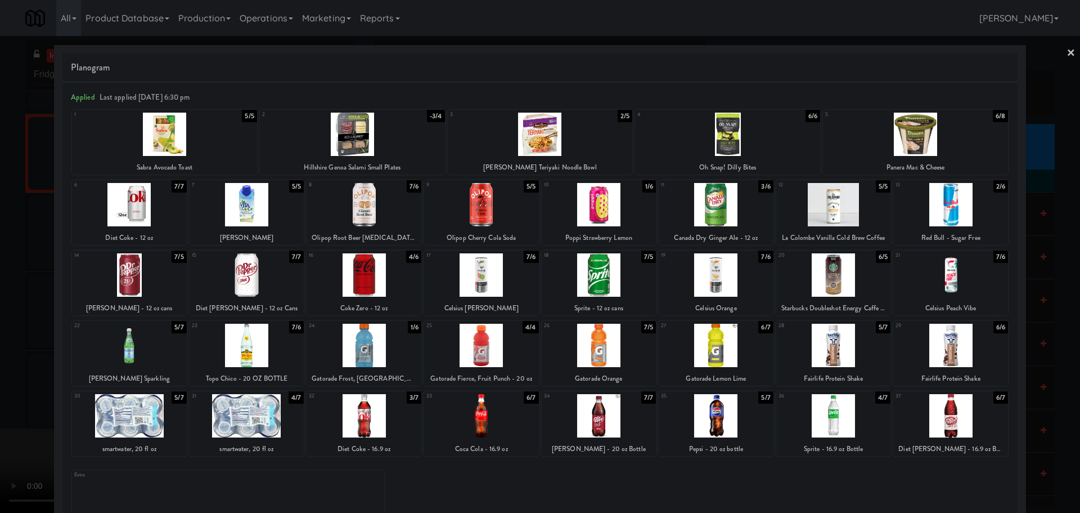
click at [8, 234] on div at bounding box center [540, 256] width 1080 height 513
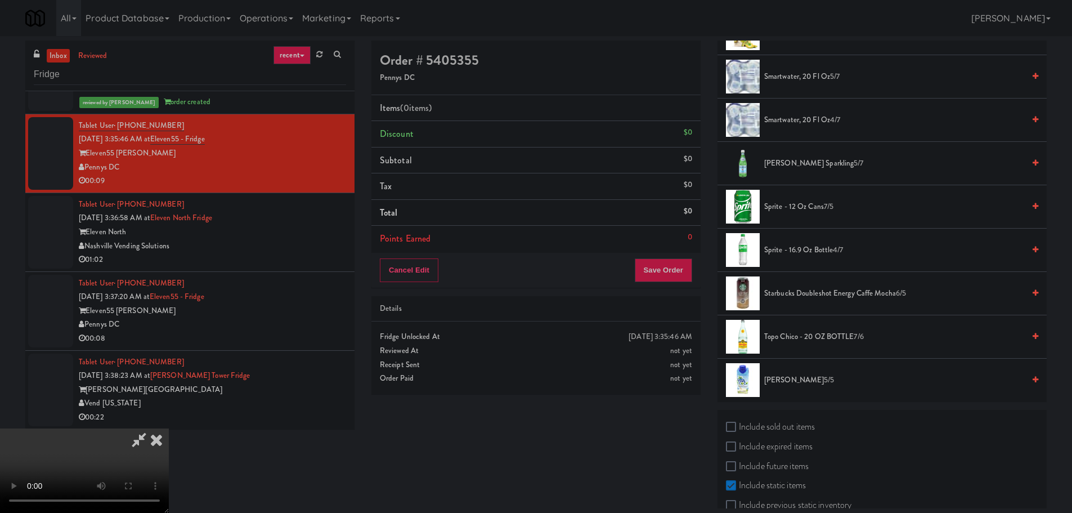
click at [767, 423] on label "Include sold out items" at bounding box center [770, 426] width 89 height 17
click at [739, 423] on input "Include sold out items" at bounding box center [732, 427] width 13 height 9
checkbox input "true"
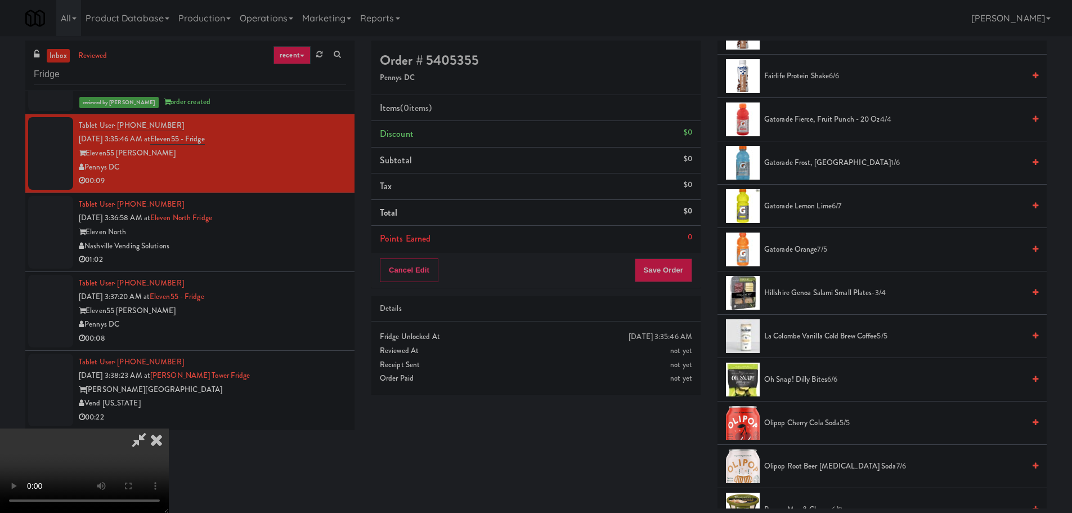
scroll to position [731, 0]
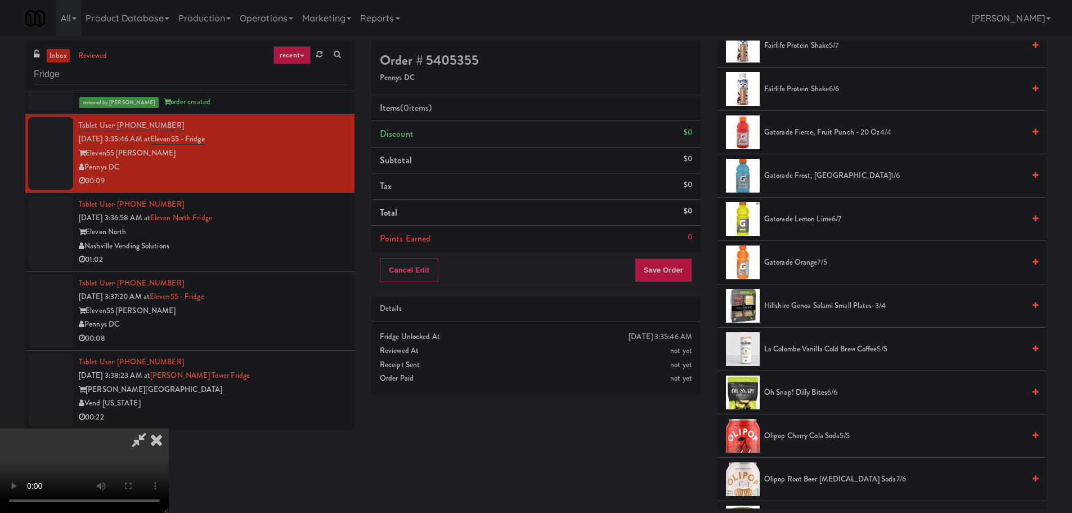
click at [807, 302] on span "Hillshire Genoa Salami Small Plates -3/4" at bounding box center [894, 306] width 260 height 14
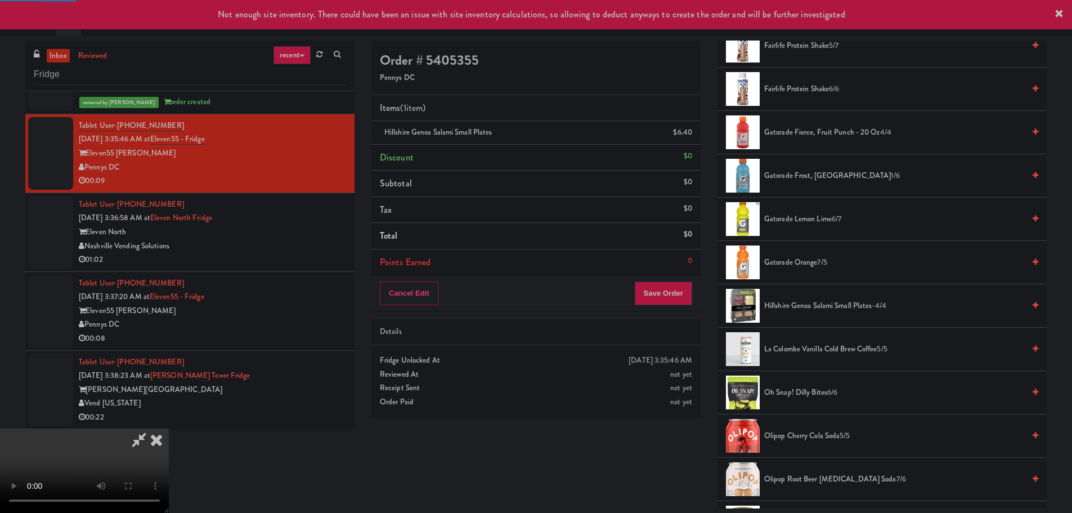
click at [169, 428] on video at bounding box center [84, 470] width 169 height 84
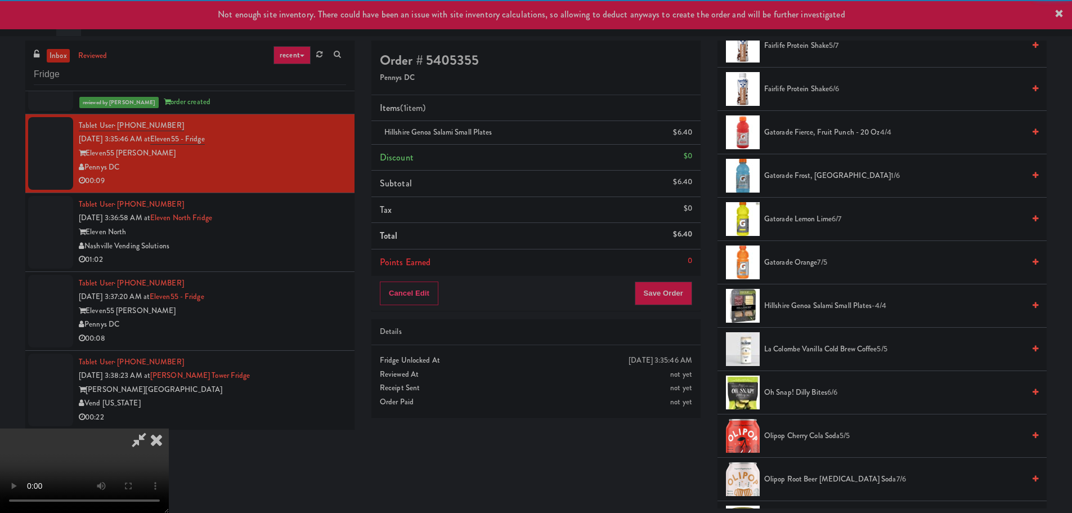
click at [169, 428] on video at bounding box center [84, 470] width 169 height 84
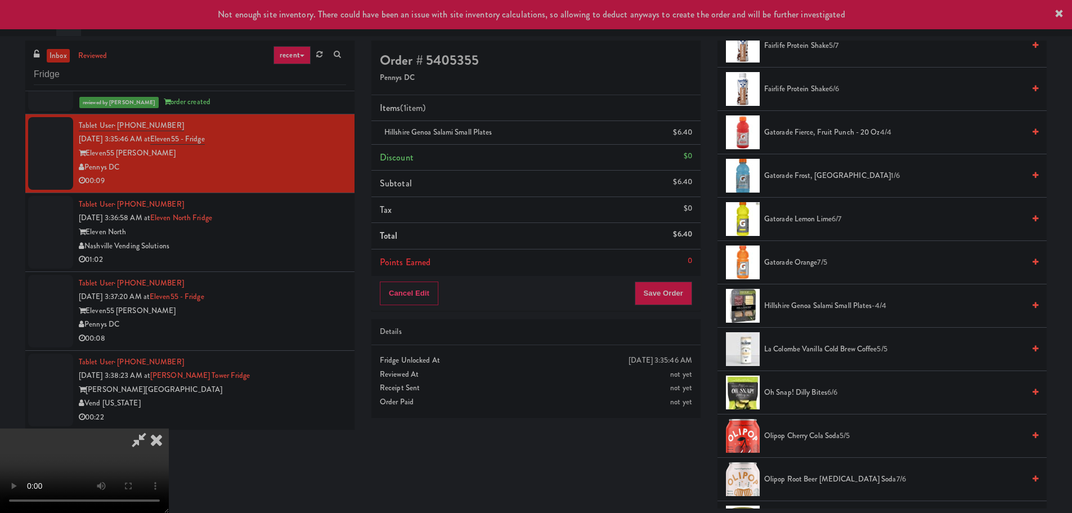
click at [169, 428] on video at bounding box center [84, 470] width 169 height 84
click at [668, 298] on button "Save Order" at bounding box center [663, 293] width 57 height 24
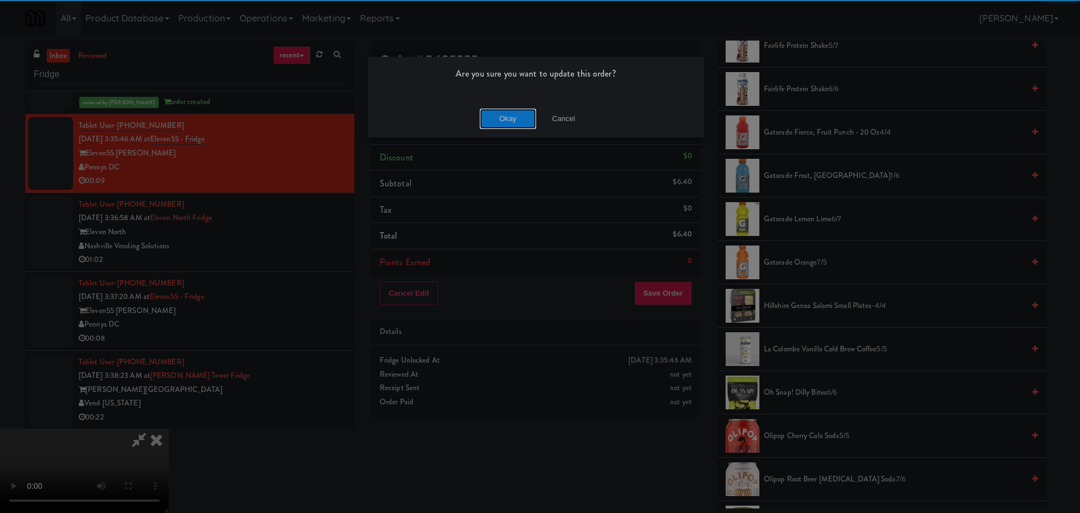
click at [518, 123] on button "Okay" at bounding box center [508, 119] width 56 height 20
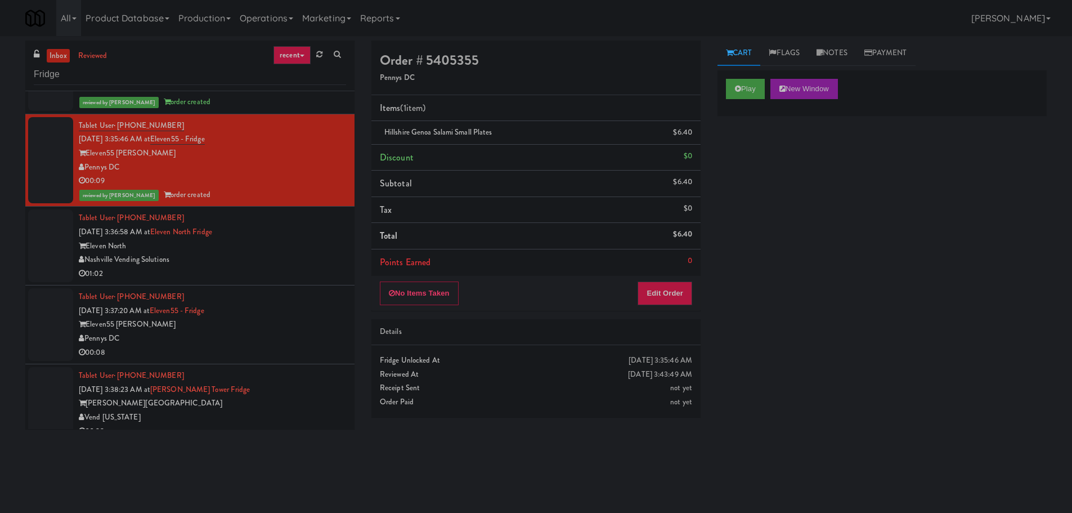
scroll to position [0, 0]
click at [299, 269] on div "01:02" at bounding box center [212, 274] width 267 height 14
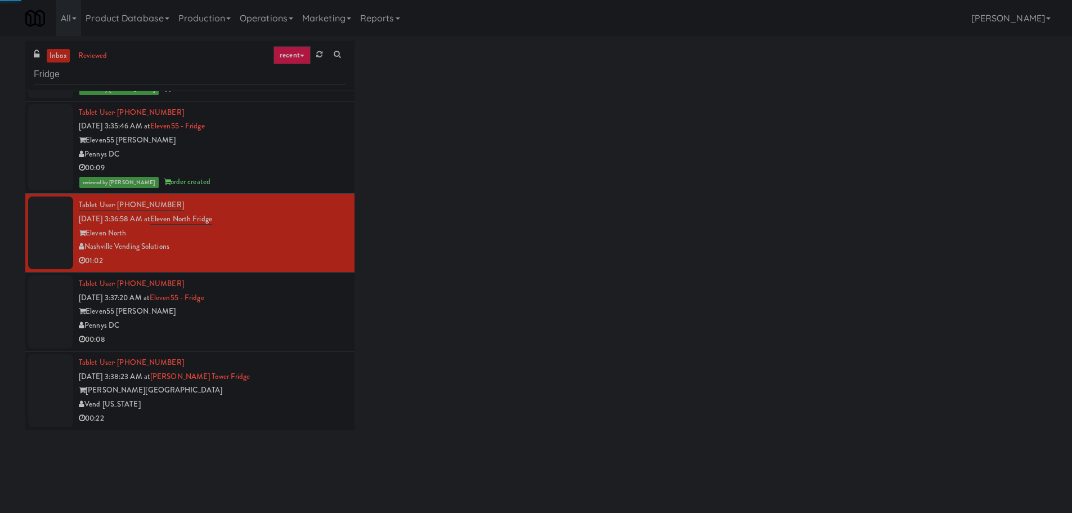
scroll to position [532, 0]
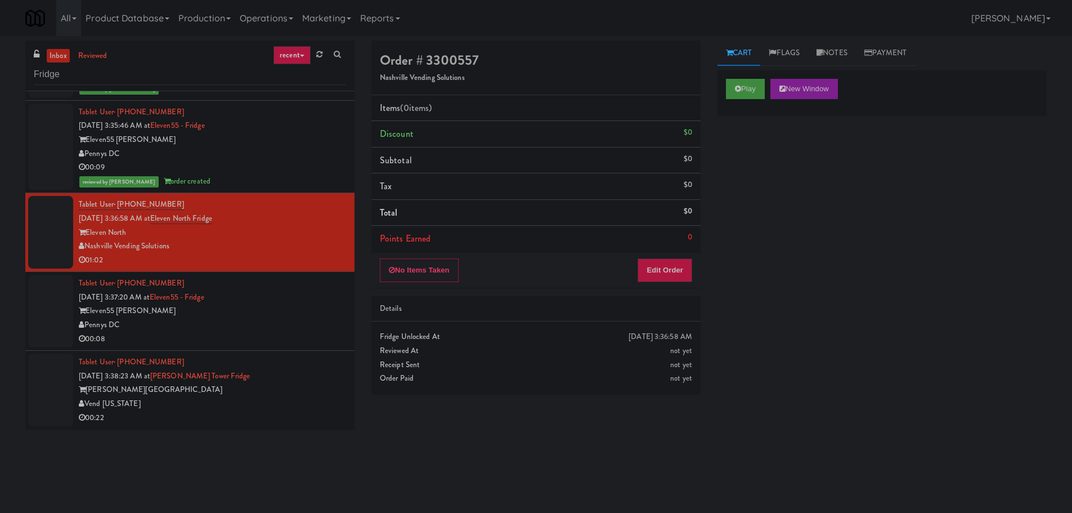
click at [297, 309] on div "Eleven55 [PERSON_NAME]" at bounding box center [212, 311] width 267 height 14
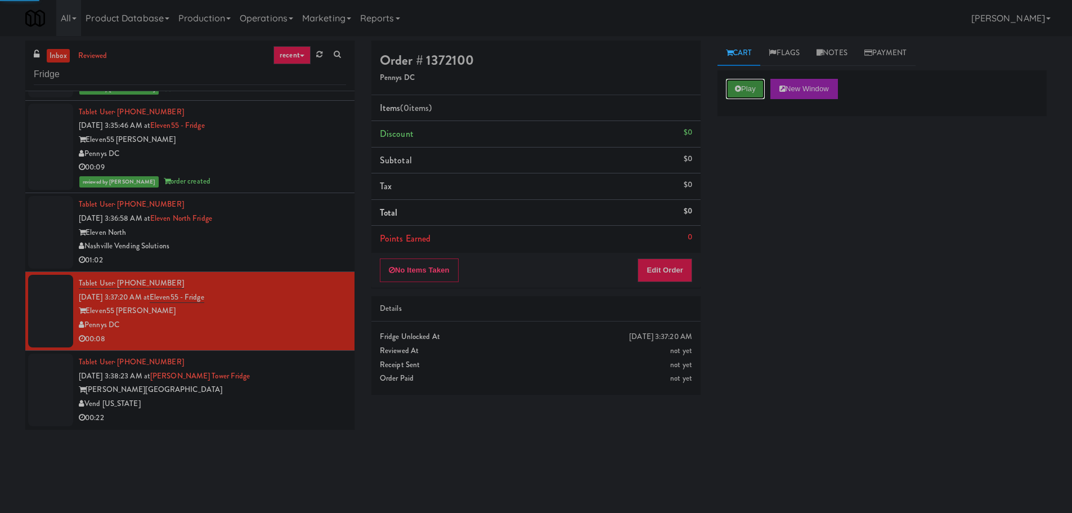
click at [754, 88] on button "Play" at bounding box center [745, 89] width 39 height 20
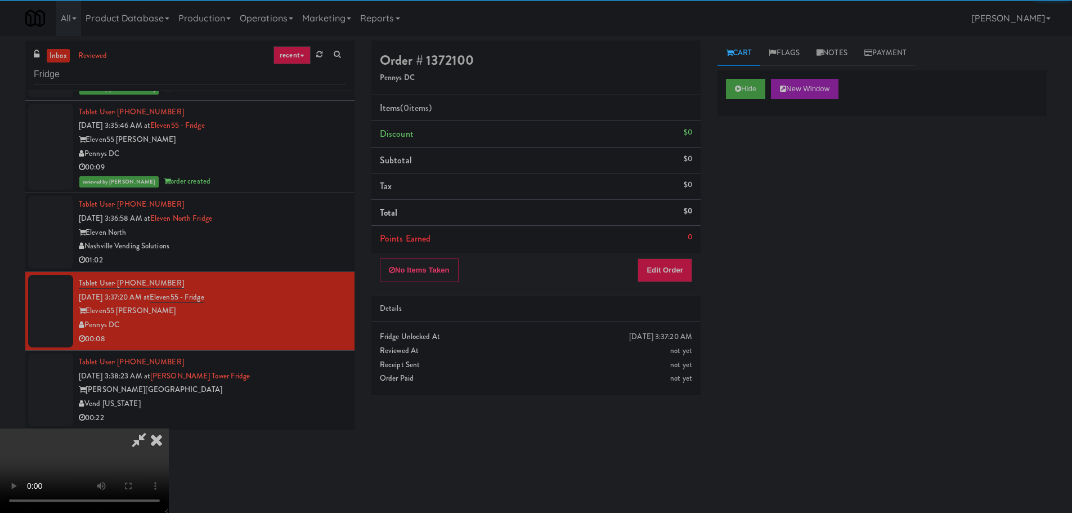
click at [674, 257] on div "No Items Taken Edit Order" at bounding box center [535, 270] width 329 height 35
click at [676, 263] on button "Edit Order" at bounding box center [664, 270] width 55 height 24
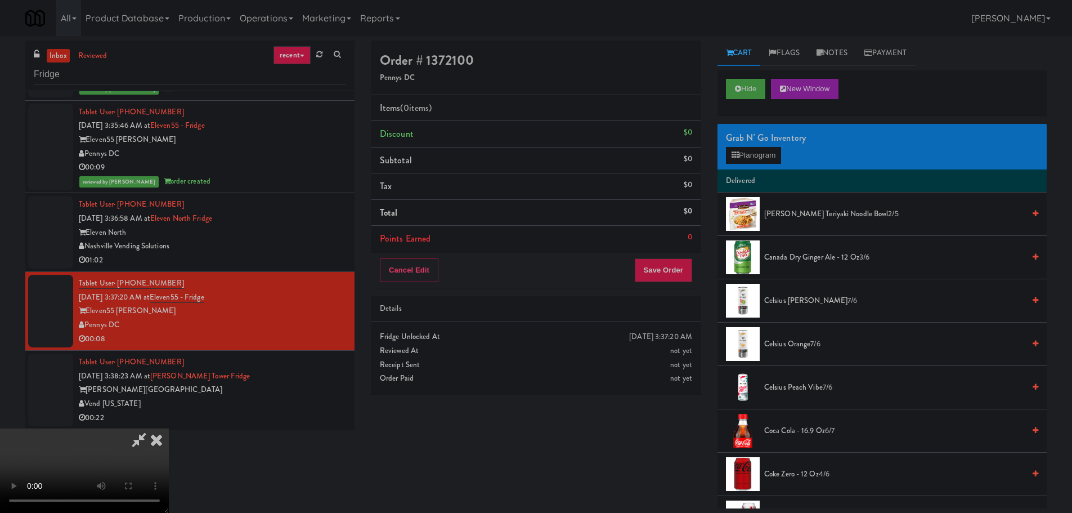
scroll to position [25, 0]
click at [169, 428] on video at bounding box center [84, 470] width 169 height 84
click at [802, 206] on li "[PERSON_NAME] Teriyaki Noodle Bowl 2/5" at bounding box center [881, 213] width 329 height 43
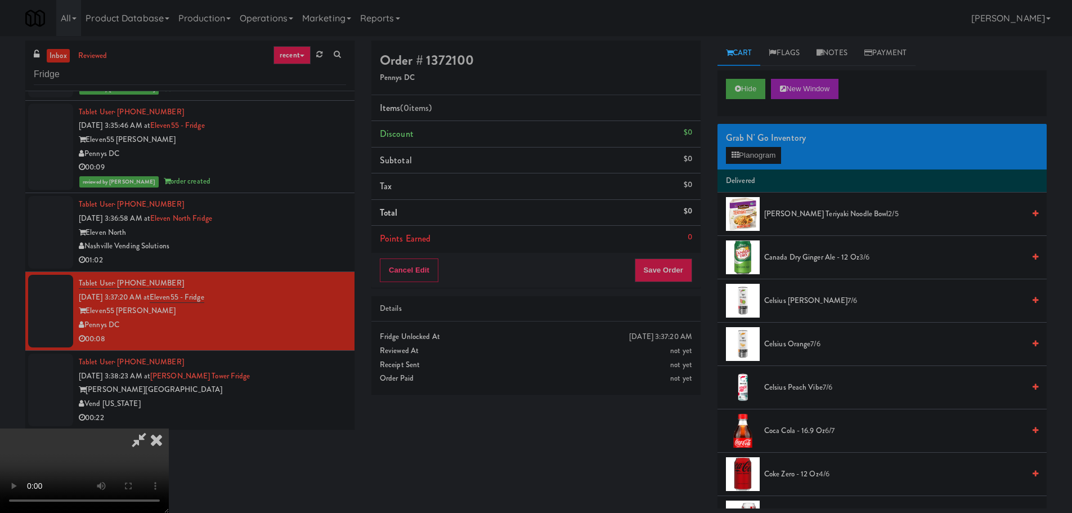
click at [801, 212] on span "[PERSON_NAME] Teriyaki Noodle Bowl 2/5" at bounding box center [894, 214] width 260 height 14
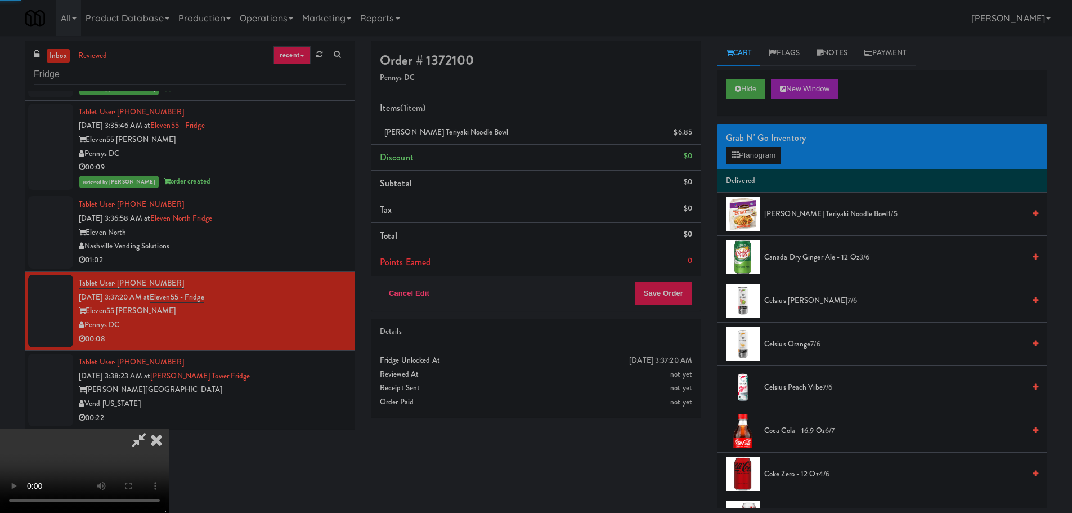
click at [169, 428] on video at bounding box center [84, 470] width 169 height 84
click at [675, 291] on button "Save Order" at bounding box center [663, 293] width 57 height 24
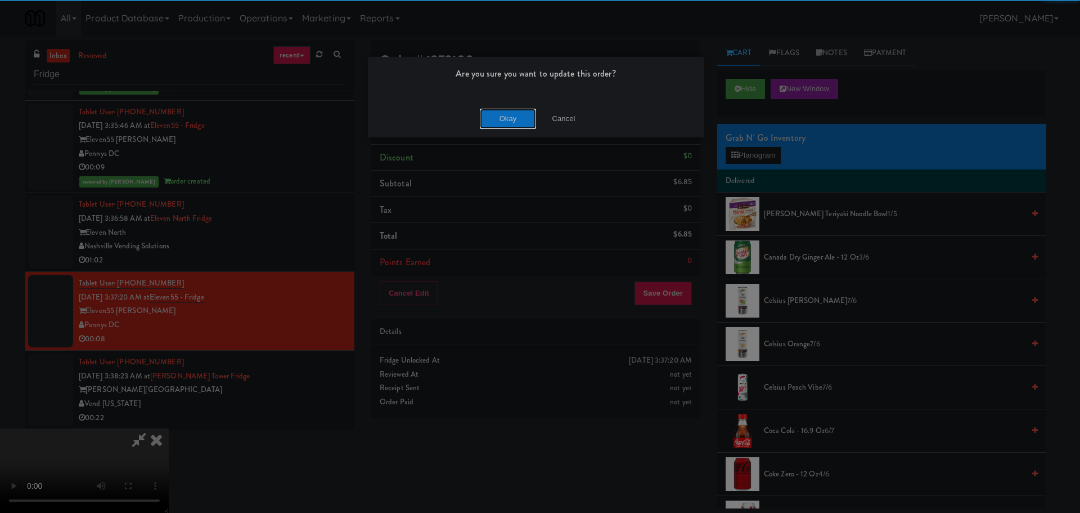
click at [482, 106] on div "Okay Cancel" at bounding box center [536, 119] width 336 height 38
click at [488, 114] on button "Okay" at bounding box center [508, 119] width 56 height 20
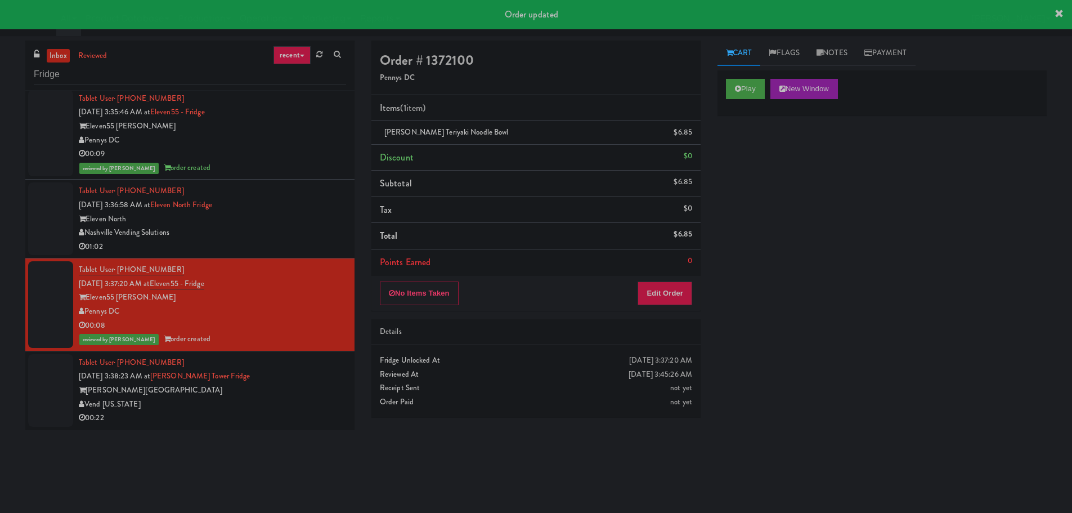
scroll to position [546, 0]
click at [302, 348] on li "Tablet User · (301) 742-5388 [DATE] 3:37:20 AM at Eleven55 - Fridge Eleven55 [P…" at bounding box center [189, 304] width 329 height 93
click at [302, 365] on div "Tablet User · (225) 715-9619 [DATE] 3:38:23 AM at [PERSON_NAME][GEOGRAPHIC_DATA…" at bounding box center [212, 389] width 267 height 69
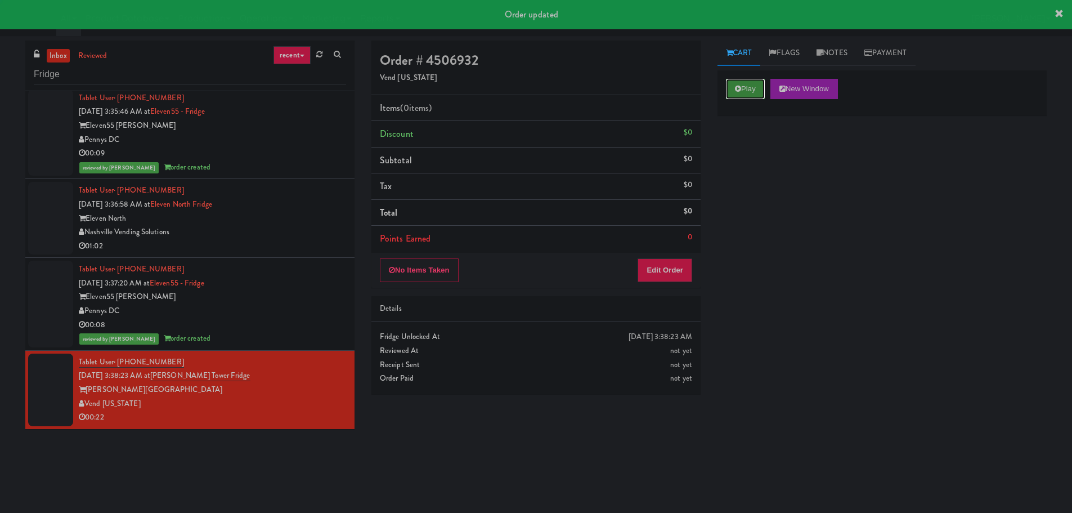
click at [754, 85] on button "Play" at bounding box center [745, 89] width 39 height 20
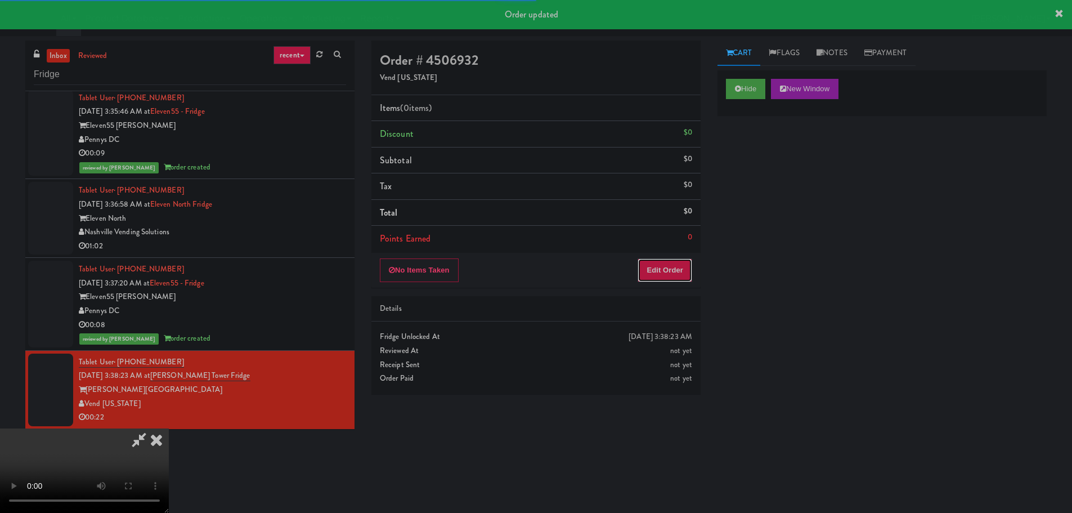
click at [680, 264] on button "Edit Order" at bounding box center [664, 270] width 55 height 24
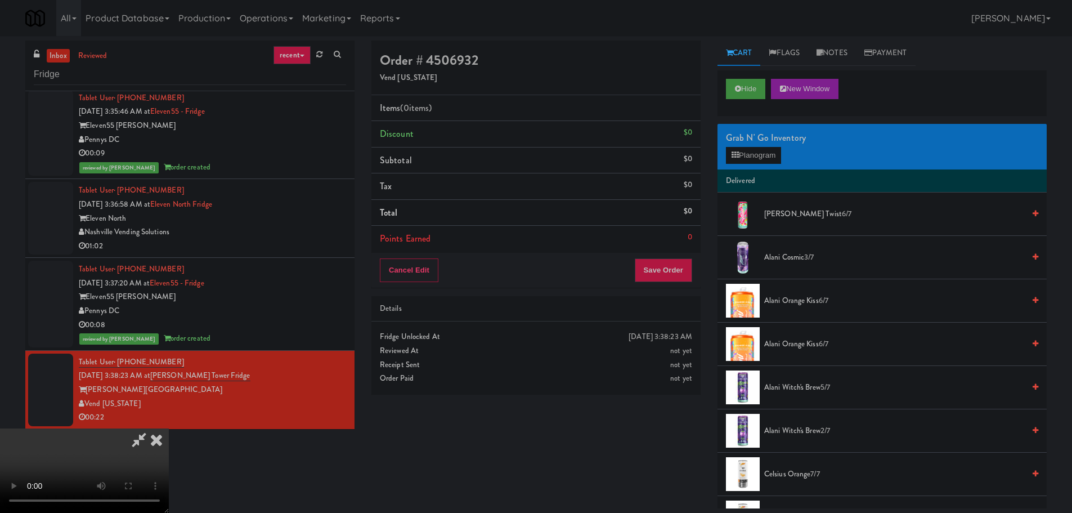
drag, startPoint x: 433, startPoint y: 257, endPoint x: 439, endPoint y: 262, distance: 8.0
click at [169, 428] on video at bounding box center [84, 470] width 169 height 84
click at [744, 159] on button "Planogram" at bounding box center [753, 155] width 55 height 17
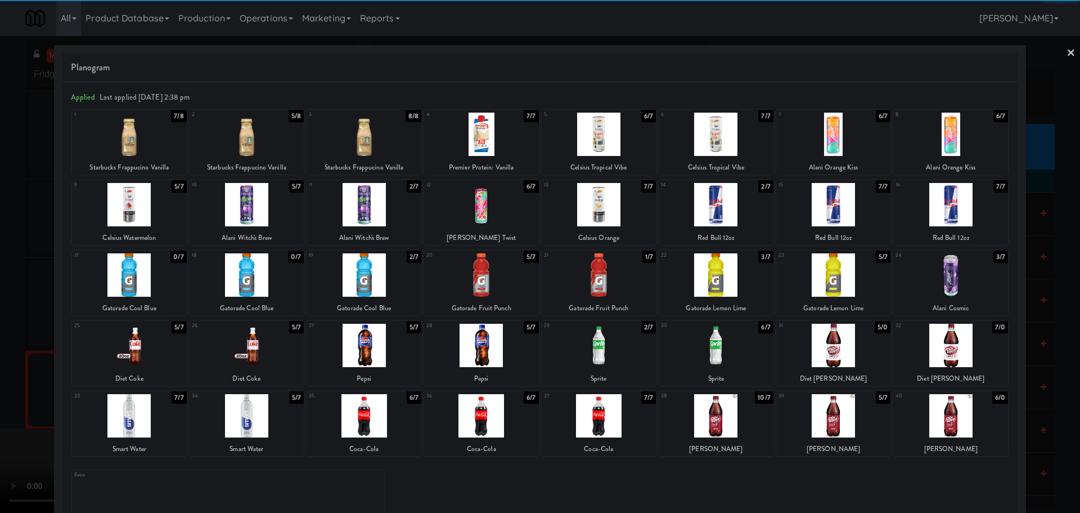
click at [835, 345] on div at bounding box center [833, 345] width 115 height 43
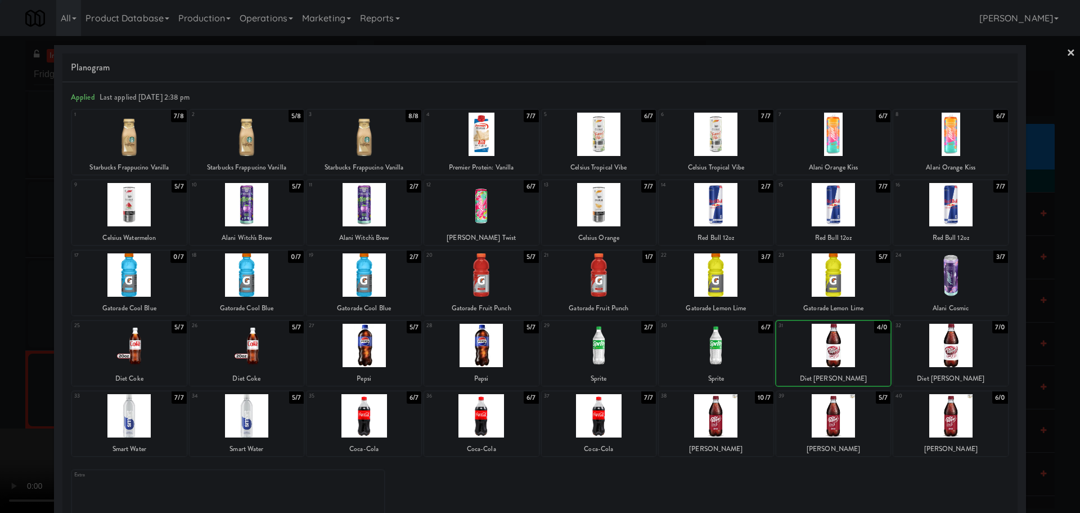
drag, startPoint x: 0, startPoint y: 285, endPoint x: 26, endPoint y: 280, distance: 26.4
click at [5, 285] on div at bounding box center [540, 256] width 1080 height 513
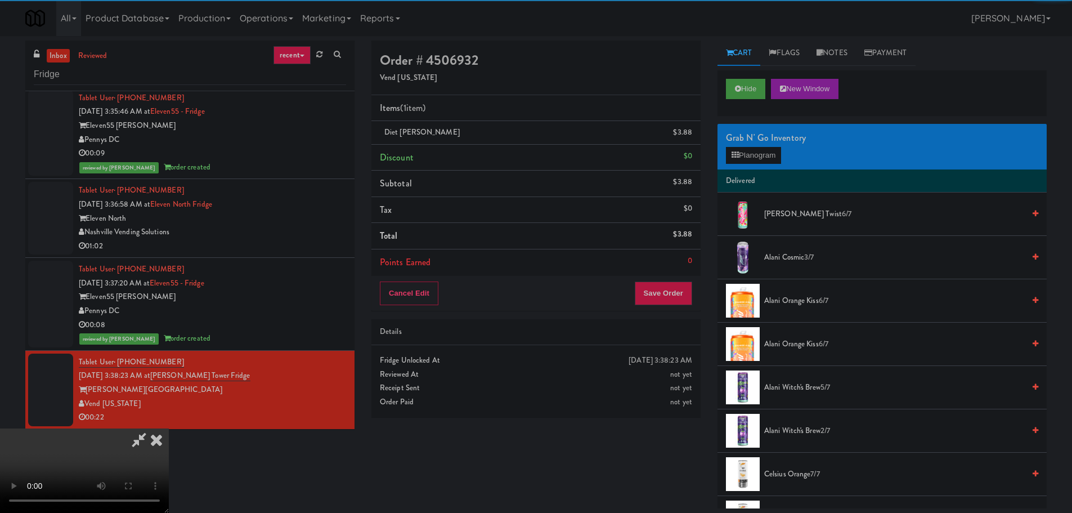
drag, startPoint x: 235, startPoint y: 212, endPoint x: 257, endPoint y: 214, distance: 21.5
click at [169, 428] on video at bounding box center [84, 470] width 169 height 84
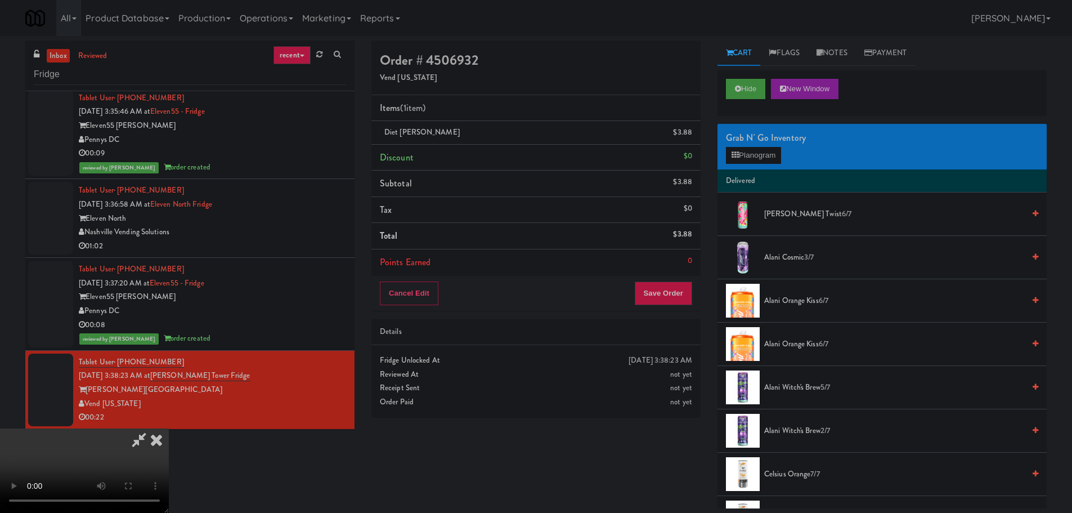
click at [169, 428] on video at bounding box center [84, 470] width 169 height 84
drag, startPoint x: 735, startPoint y: 166, endPoint x: 740, endPoint y: 163, distance: 6.1
click at [736, 165] on div "Grab N' Go Inventory Planogram" at bounding box center [881, 147] width 329 height 46
click at [743, 161] on button "Planogram" at bounding box center [753, 155] width 55 height 17
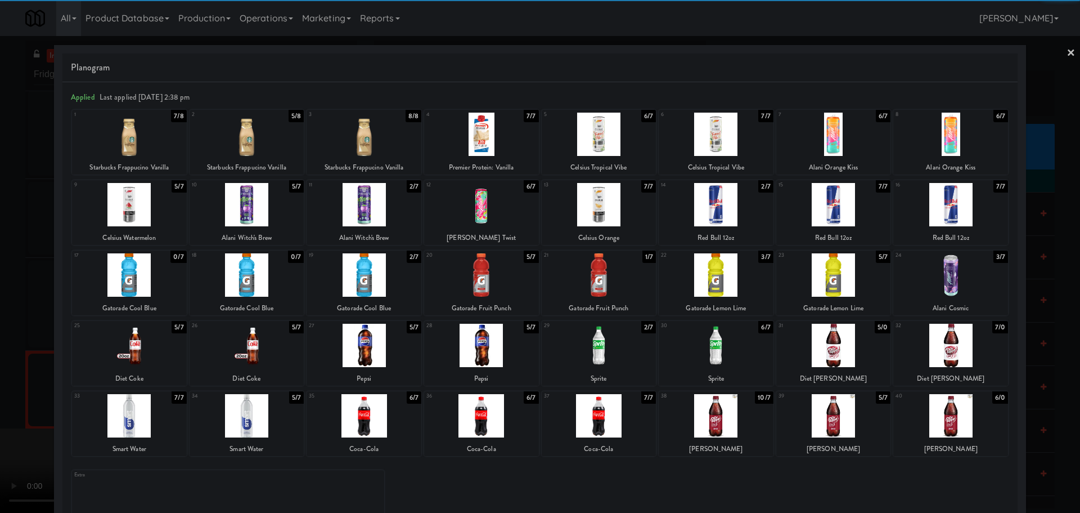
click at [847, 350] on div at bounding box center [833, 345] width 115 height 43
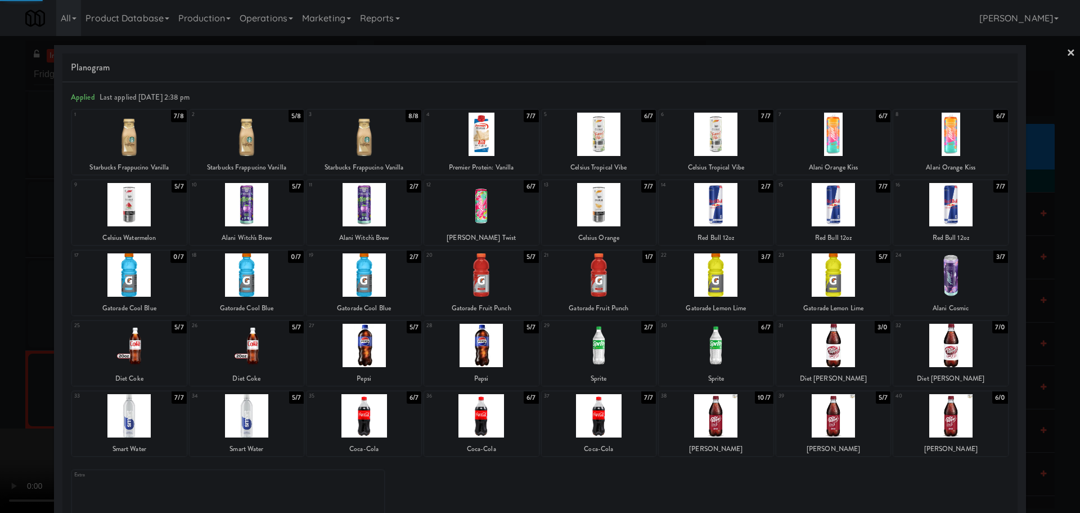
drag, startPoint x: 0, startPoint y: 306, endPoint x: 17, endPoint y: 303, distance: 17.2
click at [0, 315] on div at bounding box center [540, 256] width 1080 height 513
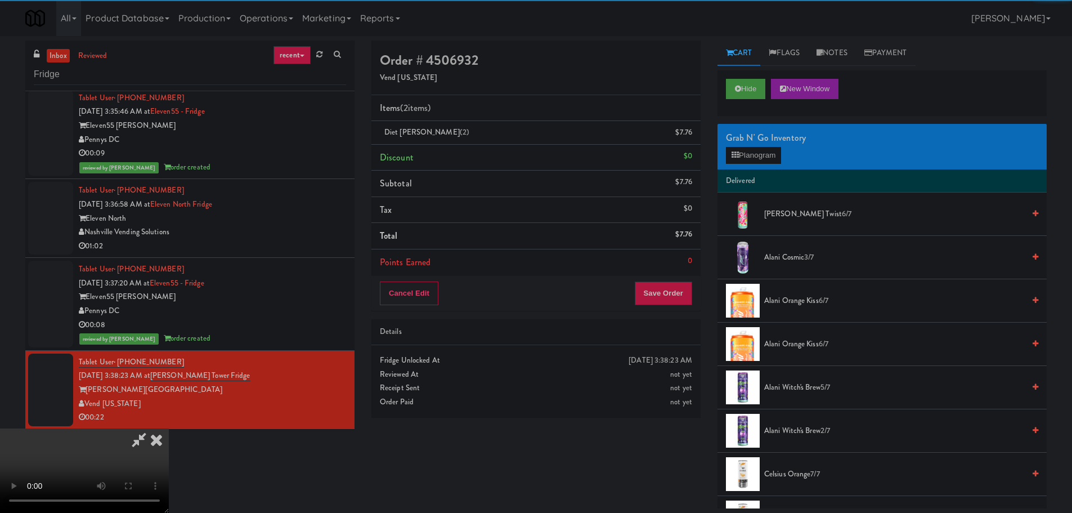
drag, startPoint x: 299, startPoint y: 264, endPoint x: 315, endPoint y: 263, distance: 15.2
click at [169, 428] on video at bounding box center [84, 470] width 169 height 84
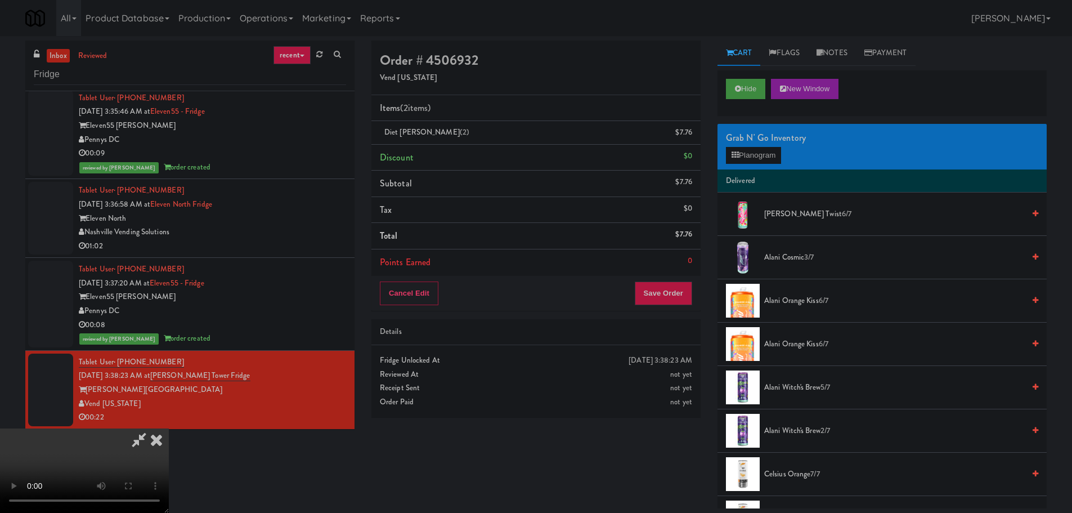
scroll to position [194, 0]
click at [674, 289] on button "Save Order" at bounding box center [663, 293] width 57 height 24
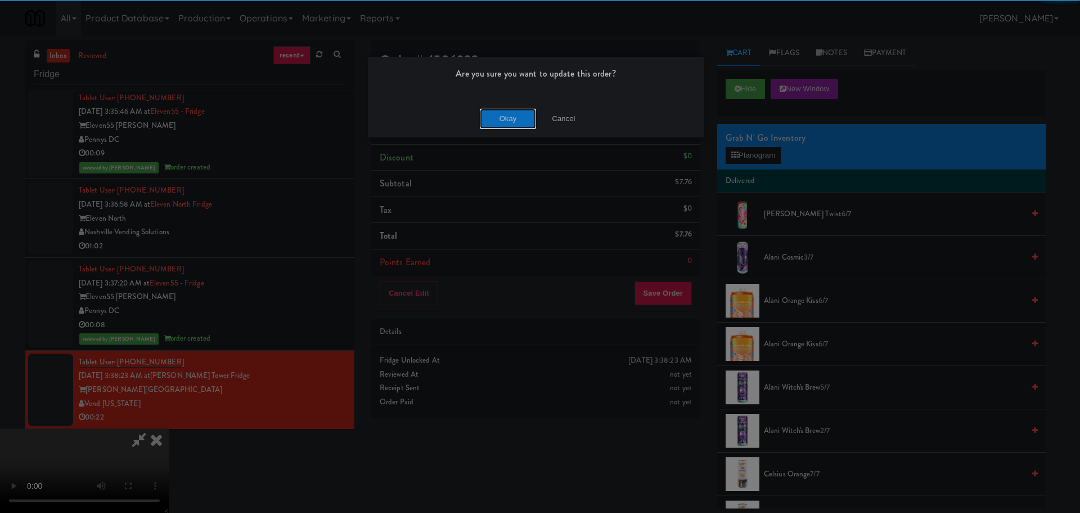
click at [519, 110] on button "Okay" at bounding box center [508, 119] width 56 height 20
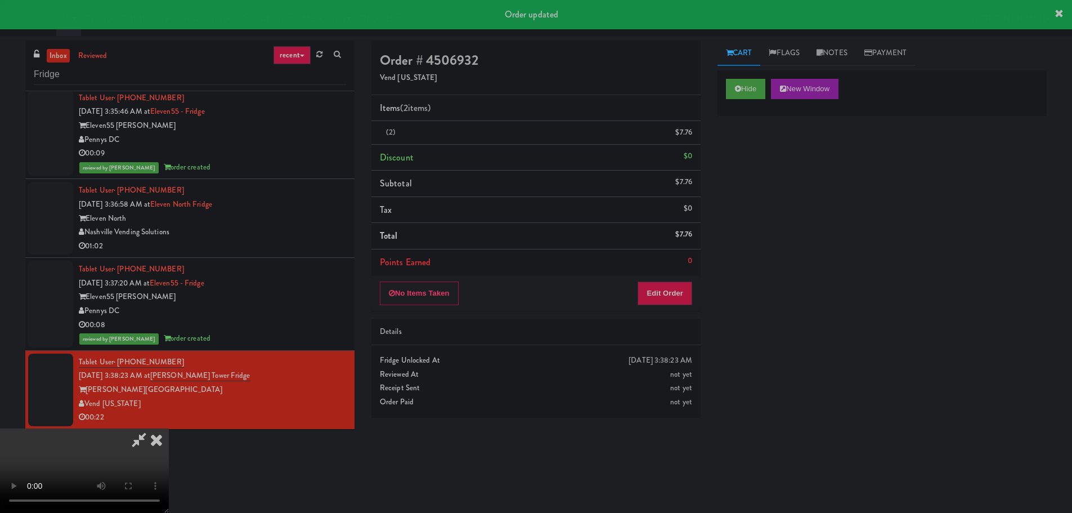
scroll to position [0, 0]
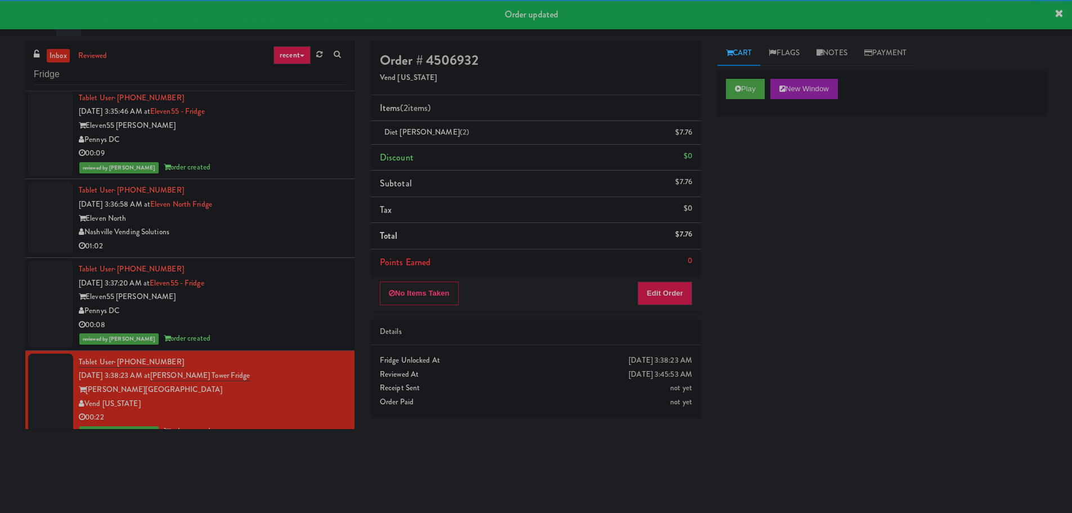
click at [298, 235] on div "Nashville Vending Solutions" at bounding box center [212, 232] width 267 height 14
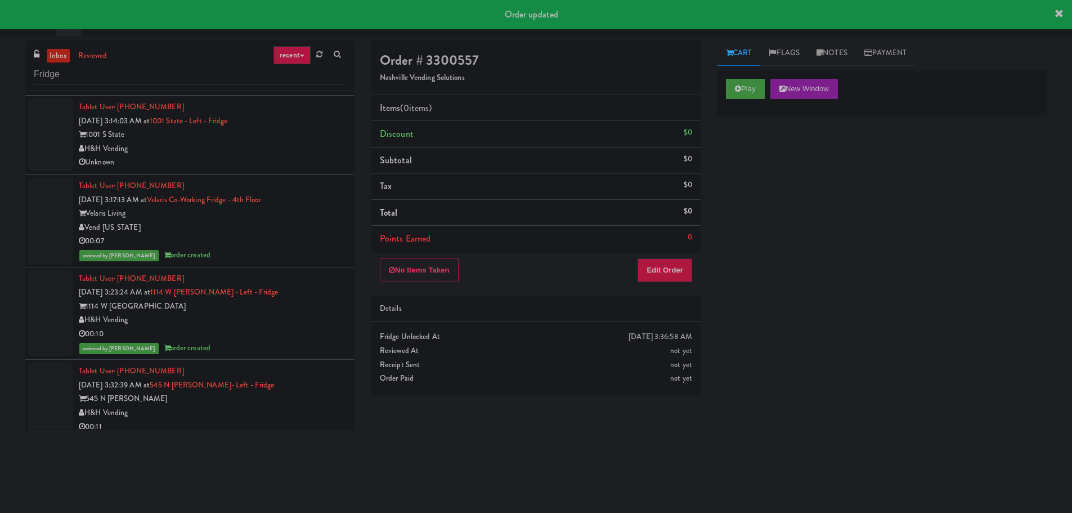
scroll to position [169, 0]
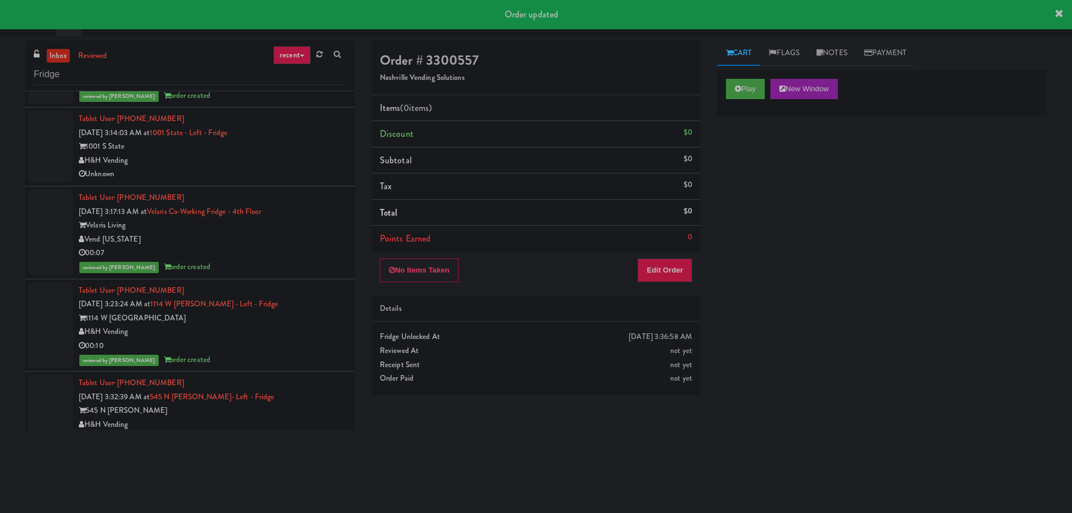
click at [289, 176] on div "Unknown" at bounding box center [212, 174] width 267 height 14
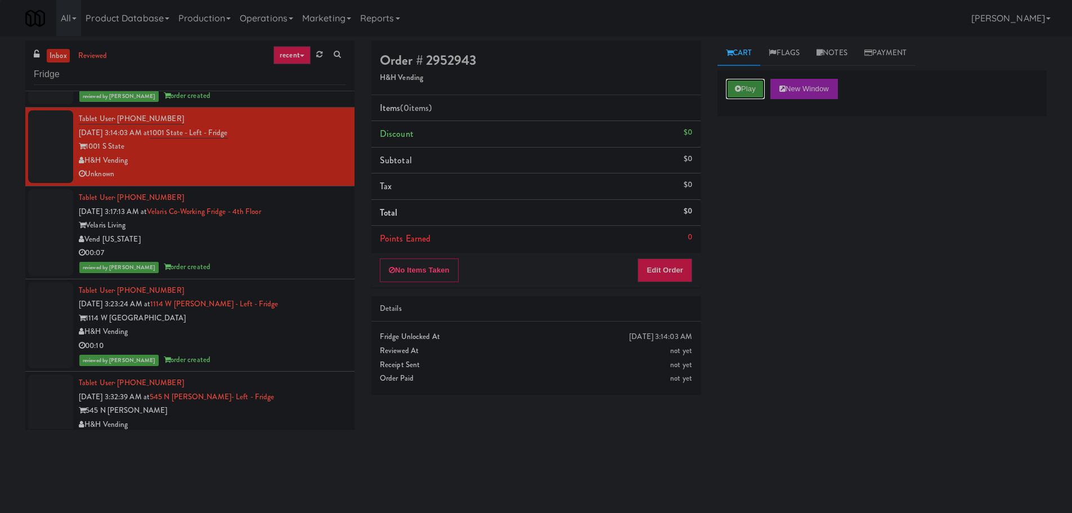
click at [742, 89] on button "Play" at bounding box center [745, 89] width 39 height 20
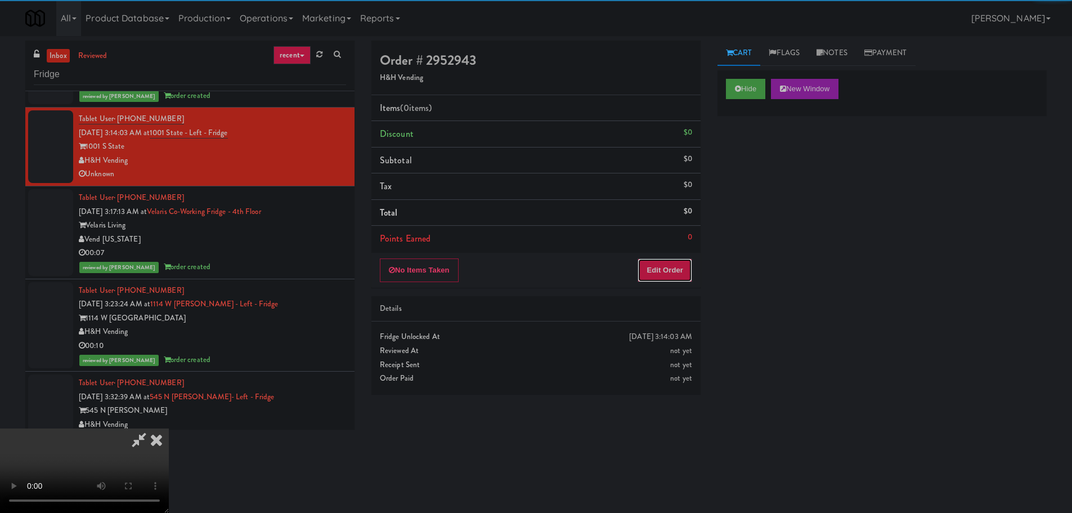
click at [675, 278] on button "Edit Order" at bounding box center [664, 270] width 55 height 24
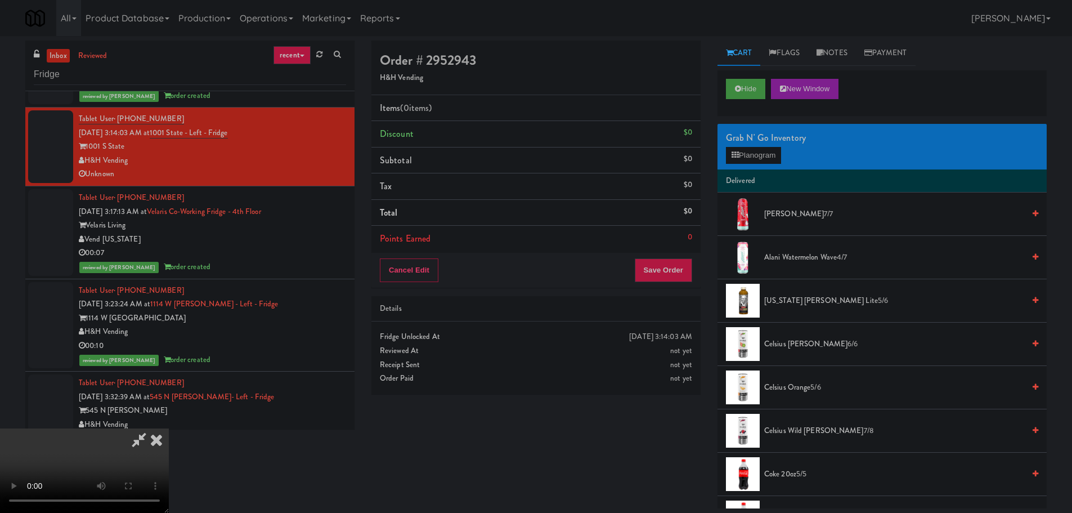
click at [169, 428] on video at bounding box center [84, 470] width 169 height 84
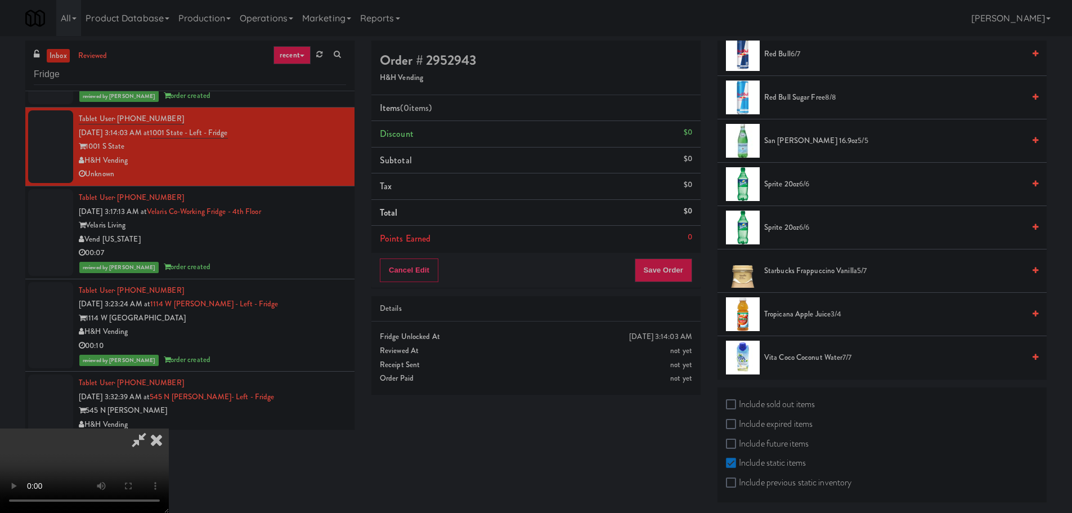
scroll to position [1461, 0]
click at [805, 315] on span "Tropicana Apple Juice 3/4" at bounding box center [894, 313] width 260 height 14
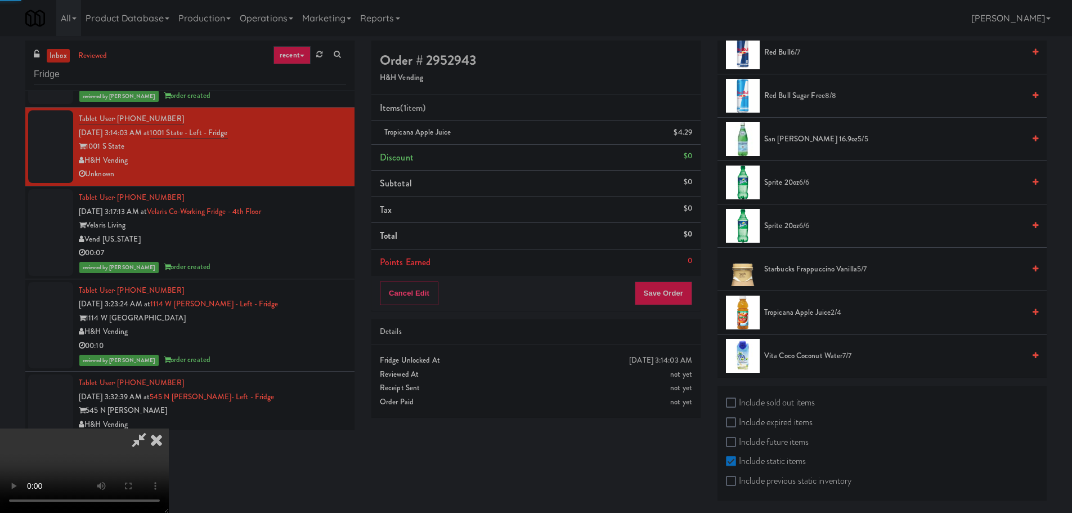
click at [169, 428] on video at bounding box center [84, 470] width 169 height 84
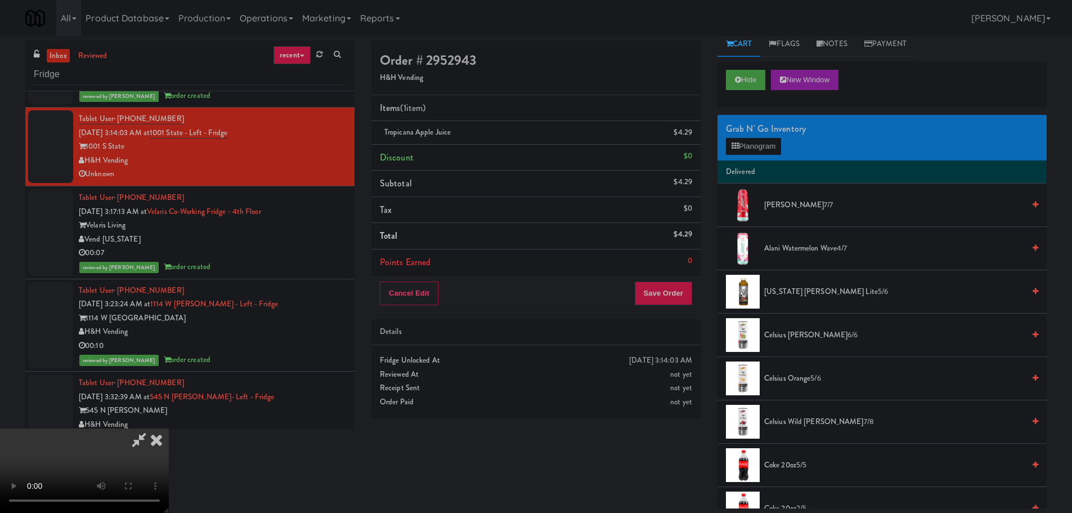
scroll to position [0, 0]
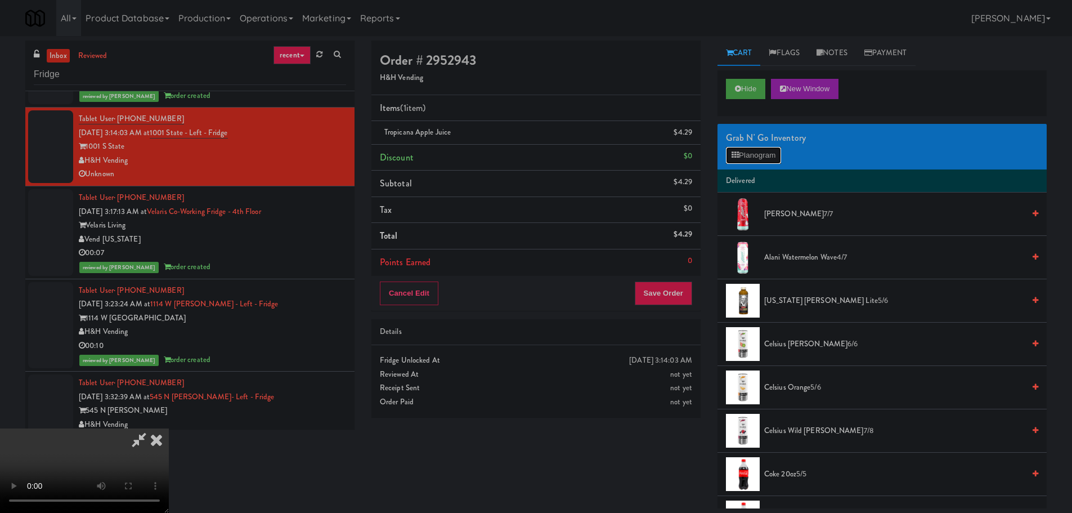
click at [775, 158] on button "Planogram" at bounding box center [753, 155] width 55 height 17
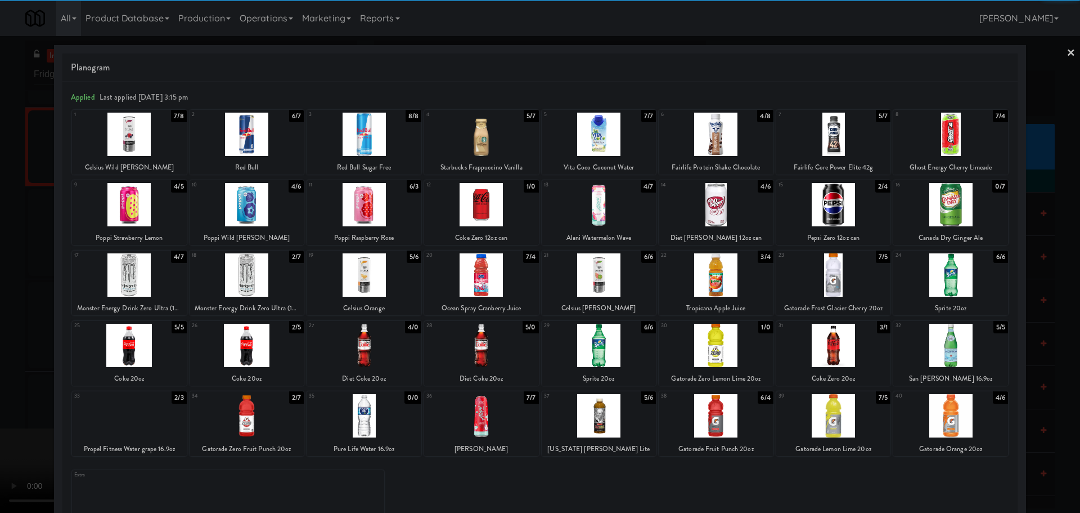
click at [507, 284] on div at bounding box center [481, 274] width 115 height 43
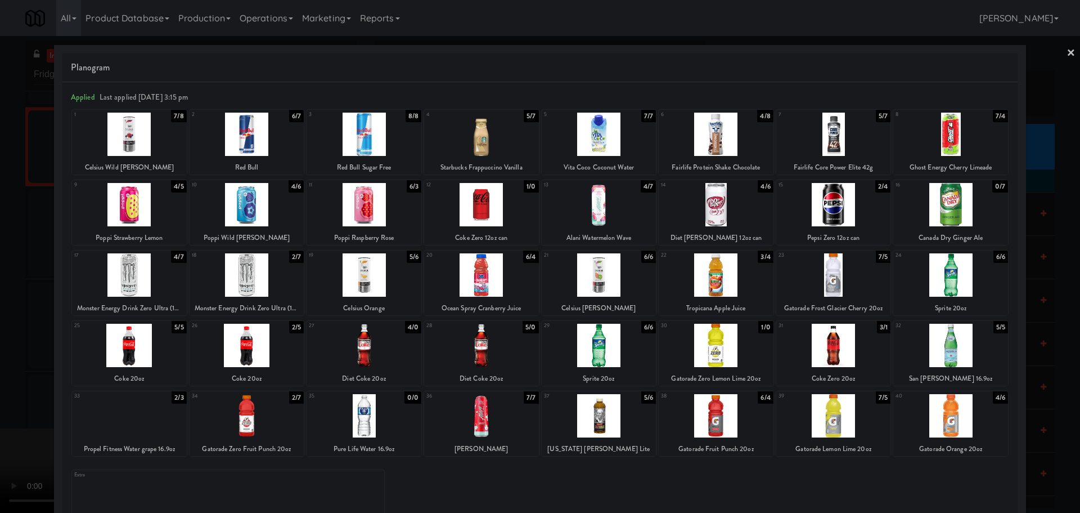
drag, startPoint x: 0, startPoint y: 354, endPoint x: 44, endPoint y: 332, distance: 49.1
click at [3, 357] on div at bounding box center [540, 256] width 1080 height 513
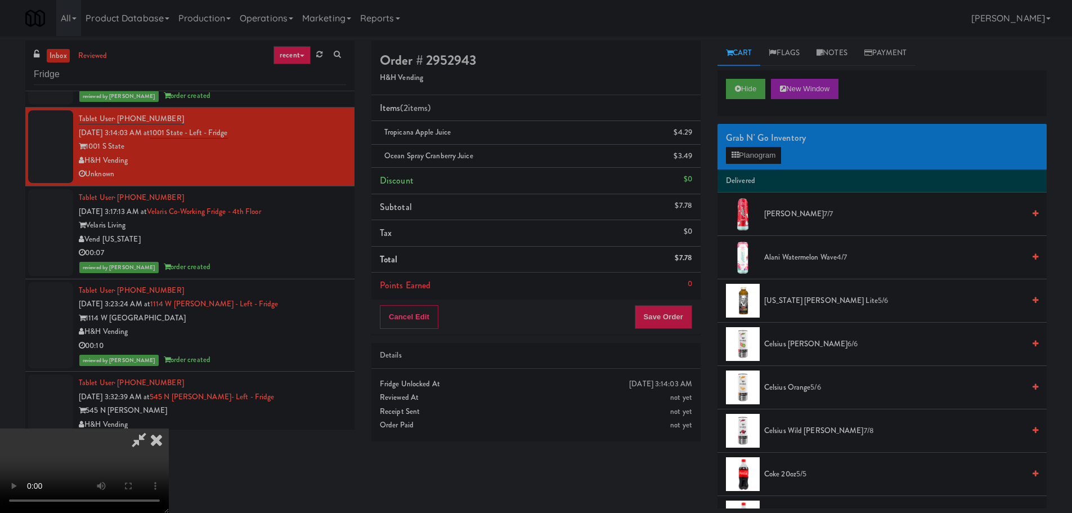
drag, startPoint x: 289, startPoint y: 288, endPoint x: 444, endPoint y: 279, distance: 156.1
click at [169, 428] on video at bounding box center [84, 470] width 169 height 84
click at [690, 160] on icon at bounding box center [693, 159] width 6 height 7
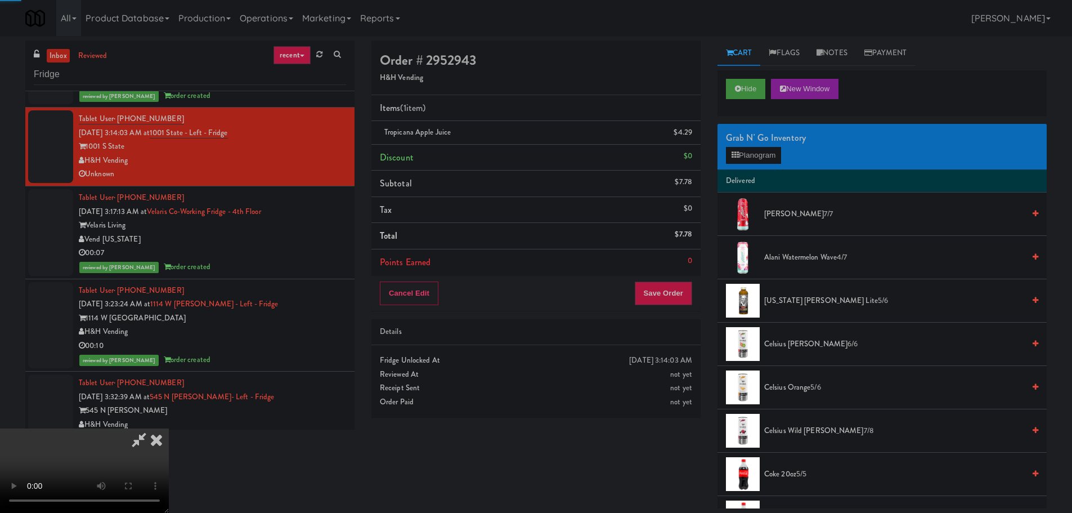
click at [169, 428] on video at bounding box center [84, 470] width 169 height 84
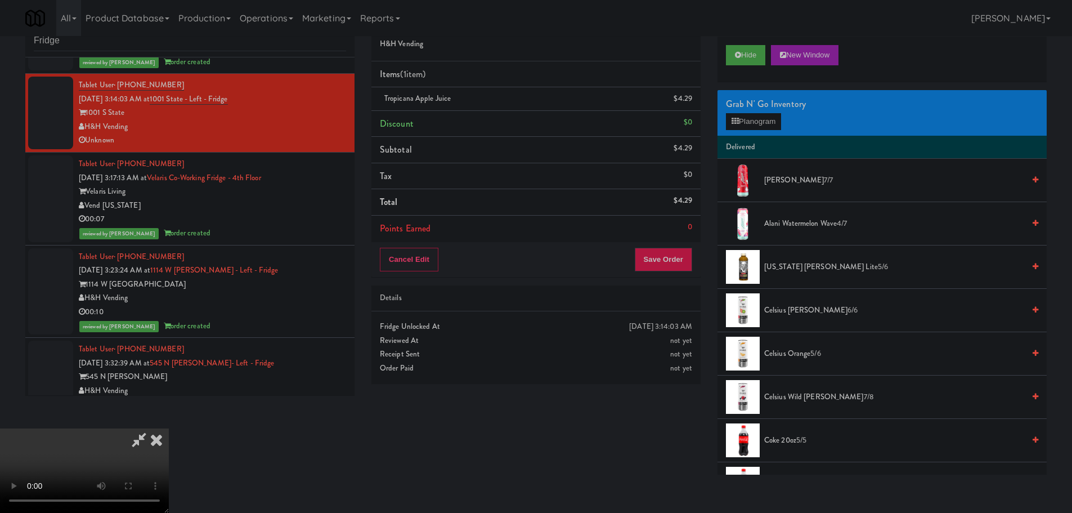
scroll to position [36, 0]
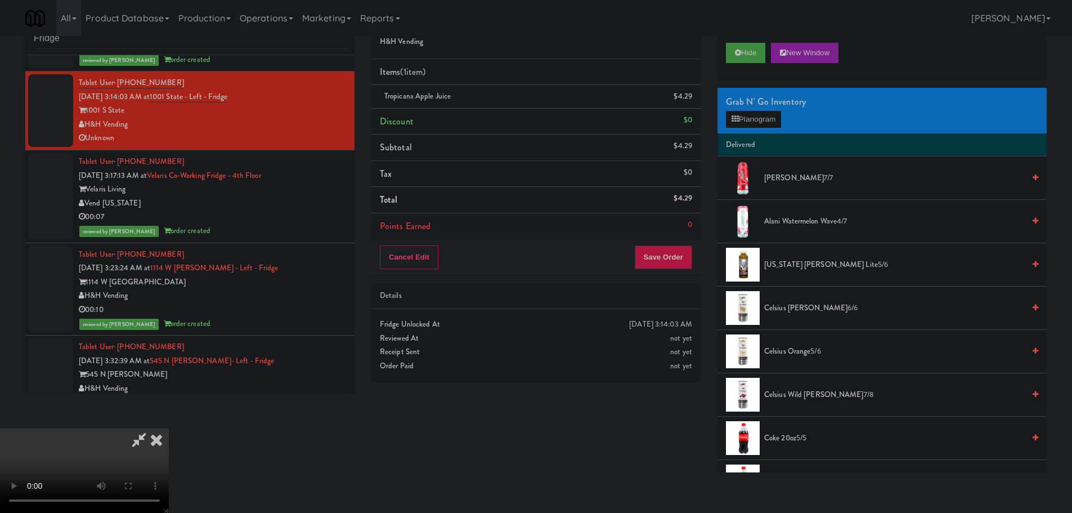
click at [169, 428] on video at bounding box center [84, 470] width 169 height 84
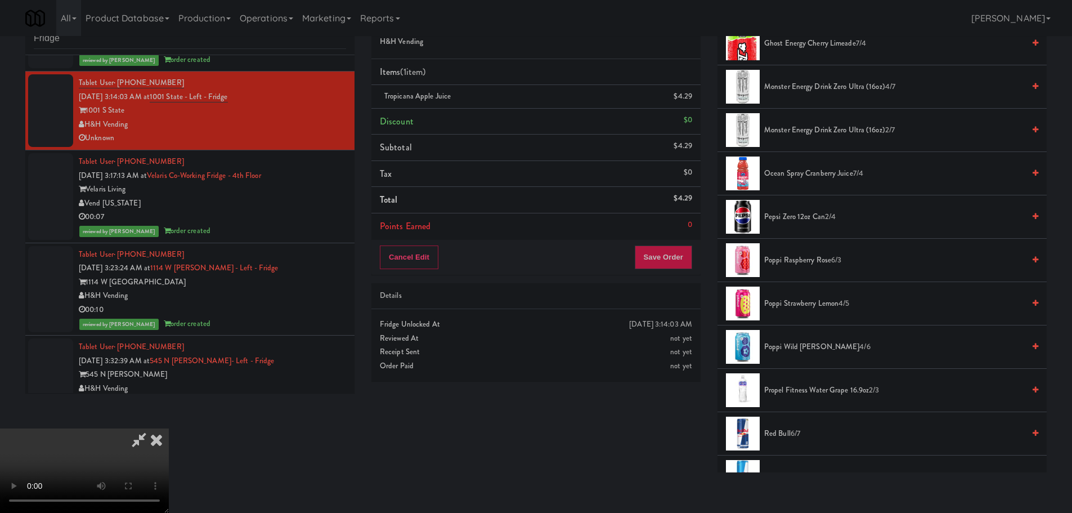
scroll to position [1069, 0]
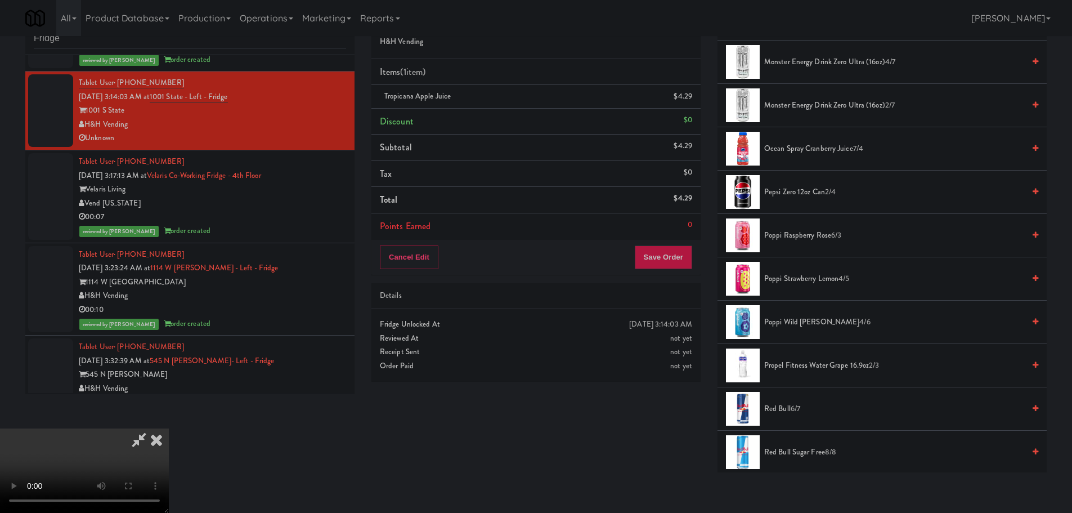
click at [821, 145] on span "Ocean Spray Cranberry Juice 7/4" at bounding box center [894, 149] width 260 height 14
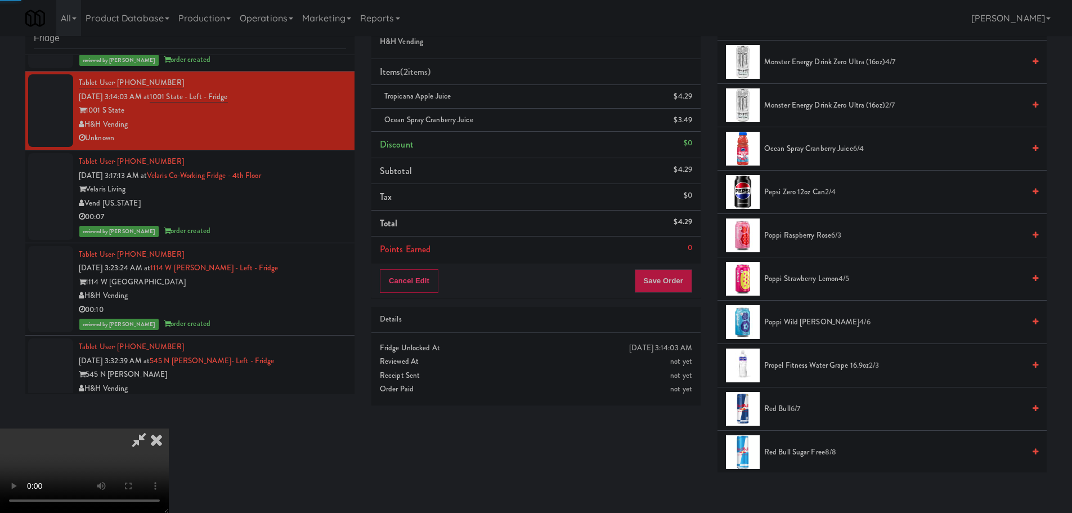
click at [169, 428] on video at bounding box center [84, 470] width 169 height 84
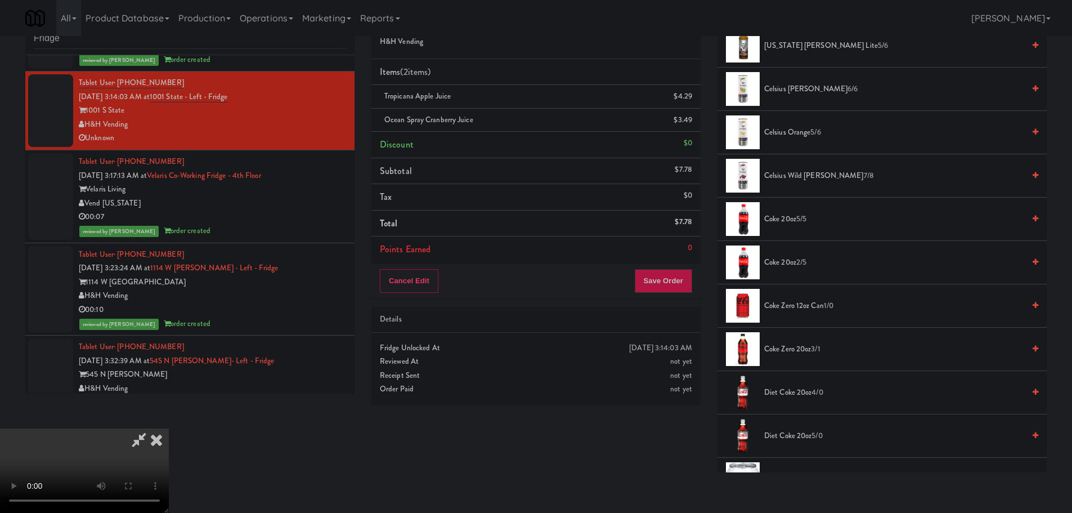
scroll to position [169, 0]
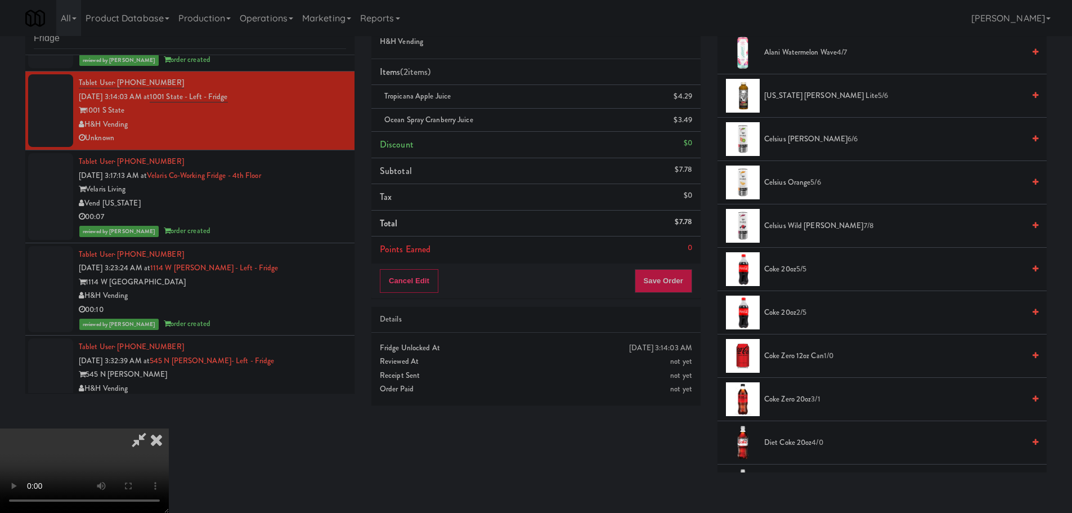
click at [806, 136] on span "Celsius Kiwi Guava 6/6" at bounding box center [894, 139] width 260 height 14
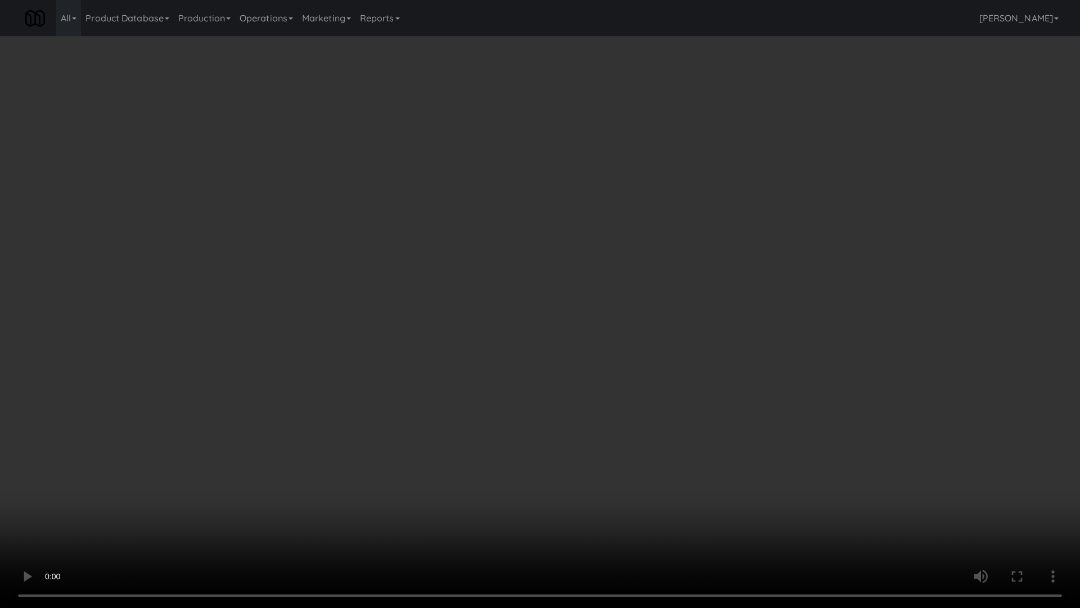
click at [477, 476] on video at bounding box center [540, 304] width 1080 height 608
click at [514, 455] on video at bounding box center [540, 304] width 1080 height 608
click at [517, 447] on video at bounding box center [540, 304] width 1080 height 608
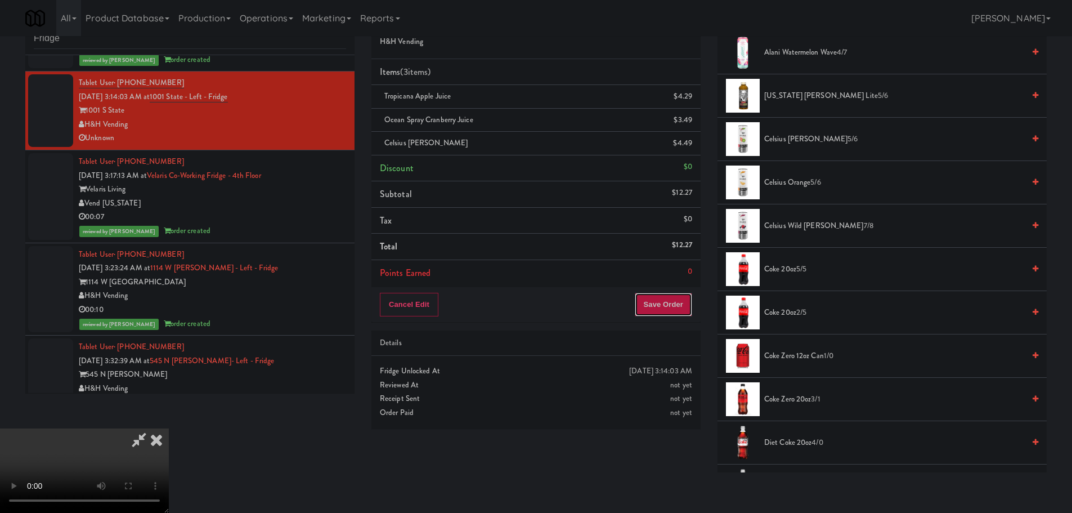
click at [682, 298] on button "Save Order" at bounding box center [663, 305] width 57 height 24
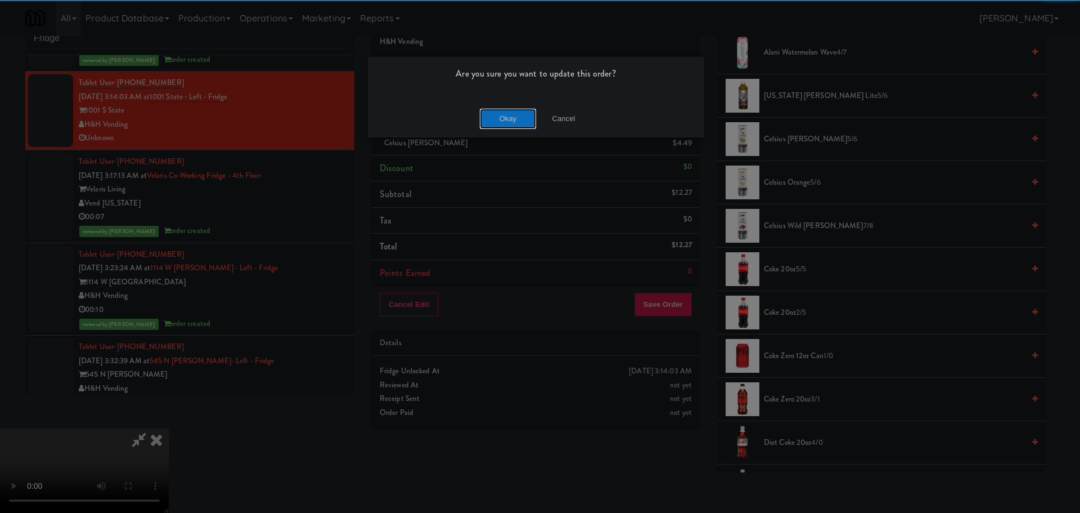
click at [519, 113] on button "Okay" at bounding box center [508, 119] width 56 height 20
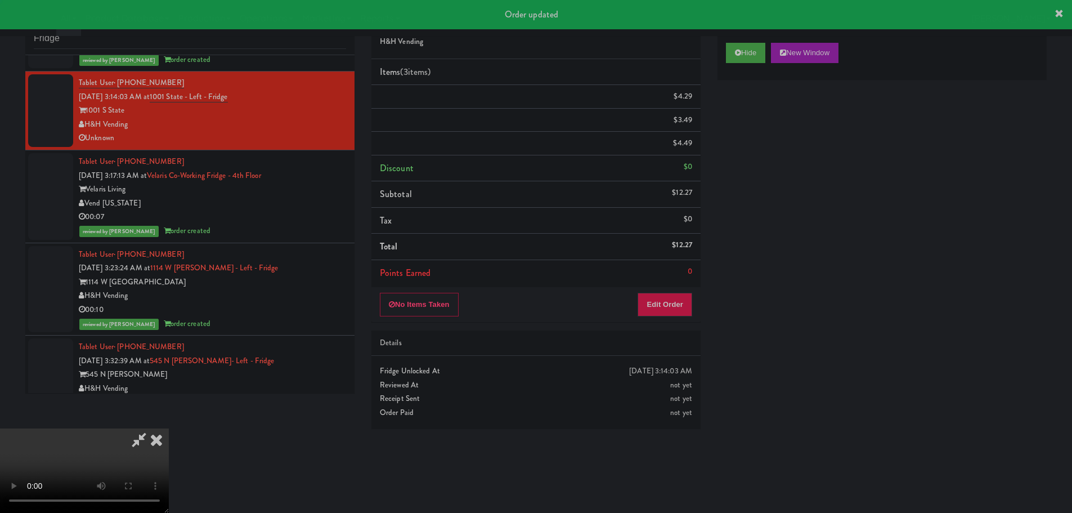
scroll to position [0, 0]
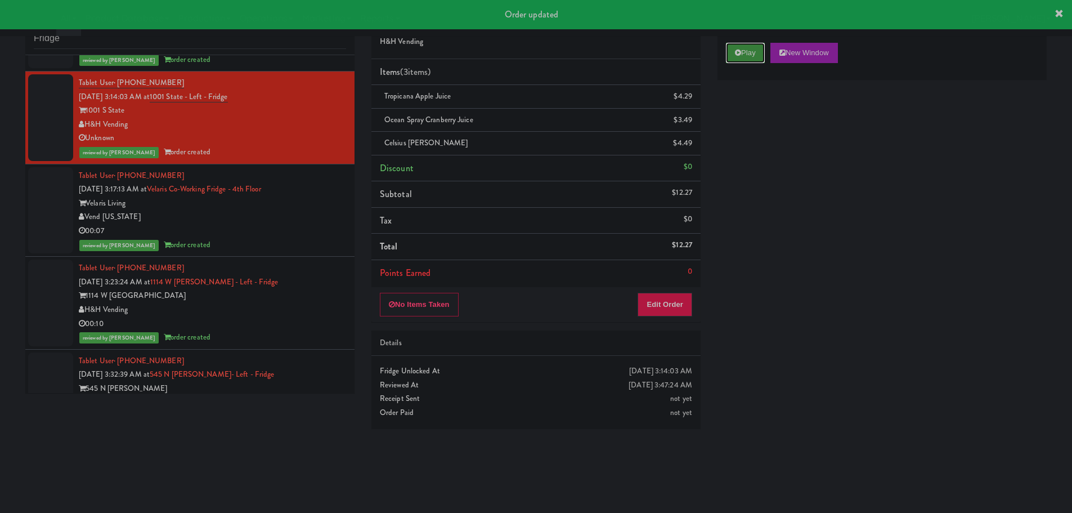
click at [756, 49] on button "Play" at bounding box center [745, 53] width 39 height 20
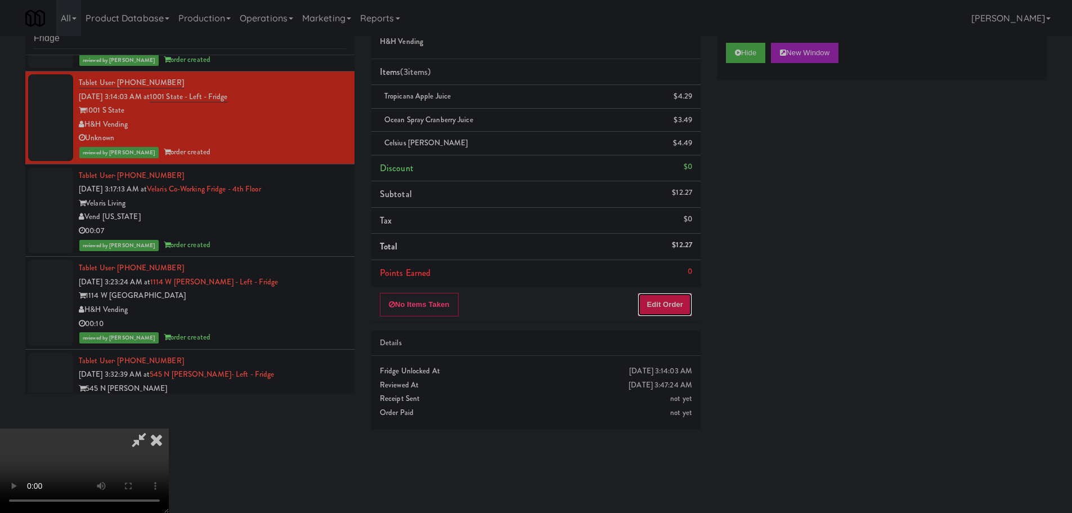
click at [637, 307] on button "Edit Order" at bounding box center [664, 305] width 55 height 24
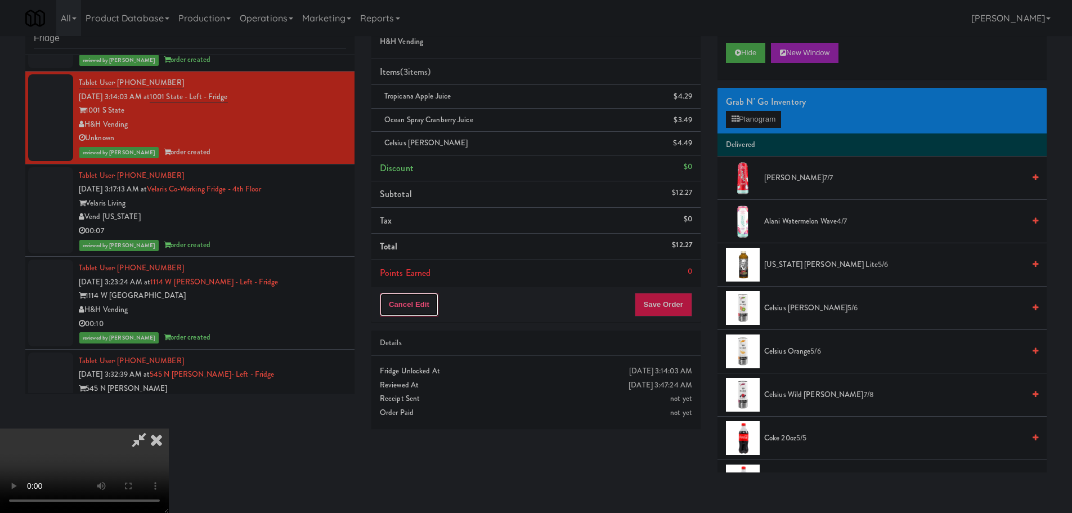
click at [419, 315] on button "Cancel Edit" at bounding box center [409, 305] width 59 height 24
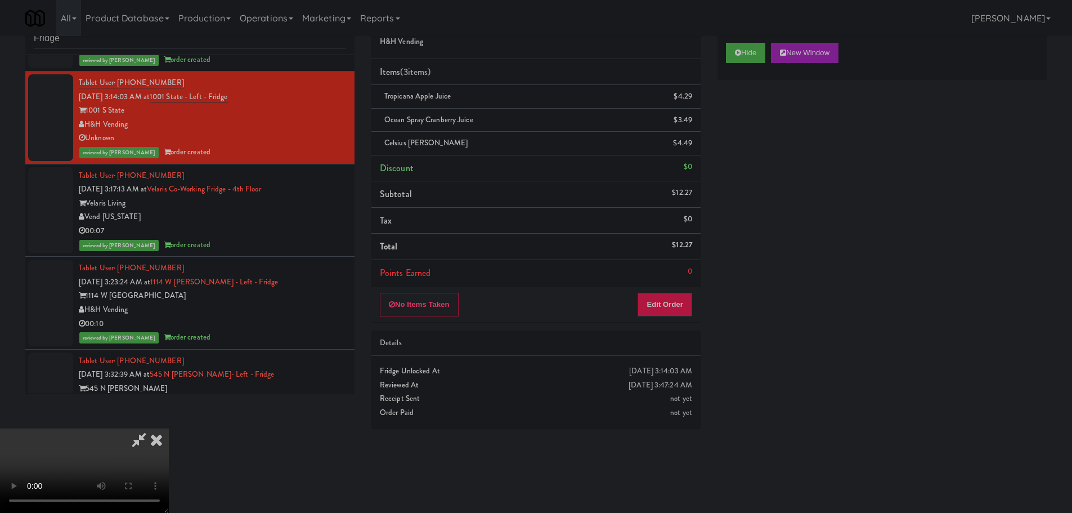
click at [169, 428] on icon at bounding box center [156, 439] width 25 height 23
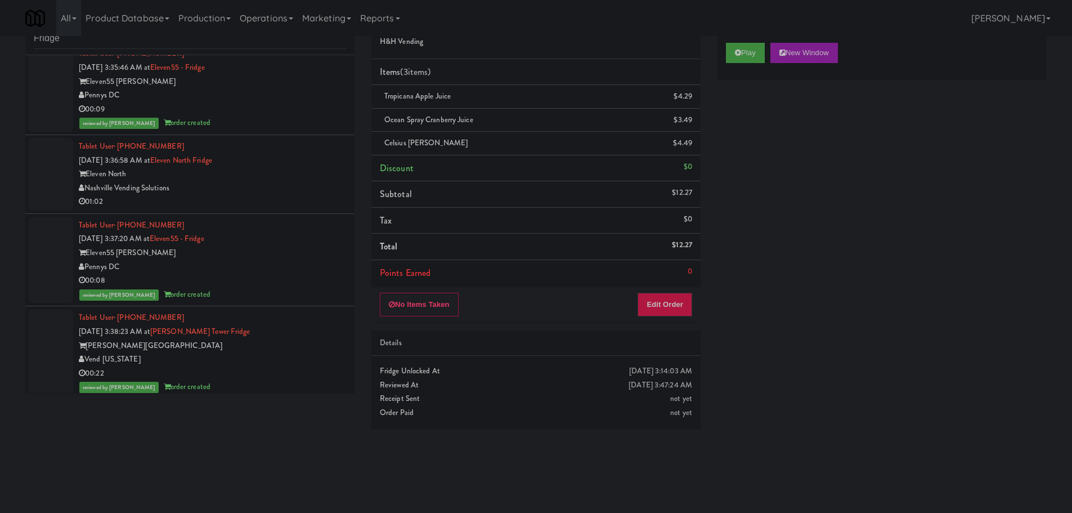
scroll to position [574, 0]
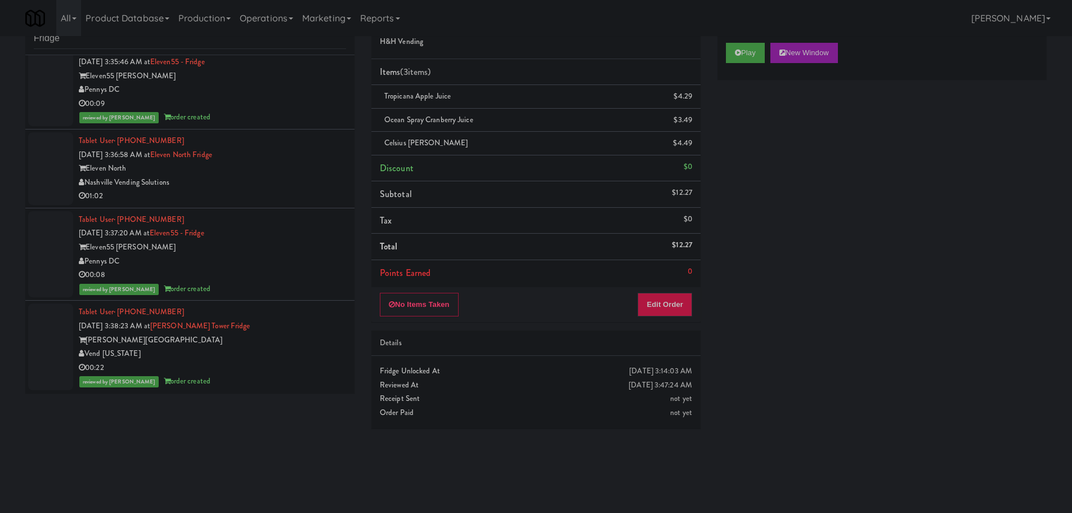
click at [277, 191] on div "01:02" at bounding box center [212, 196] width 267 height 14
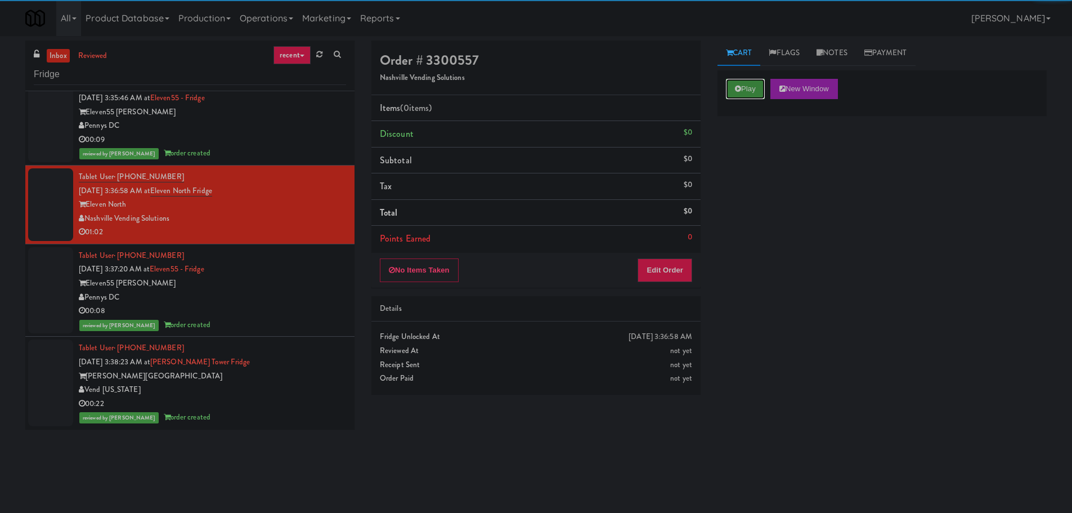
click at [742, 88] on button "Play" at bounding box center [745, 89] width 39 height 20
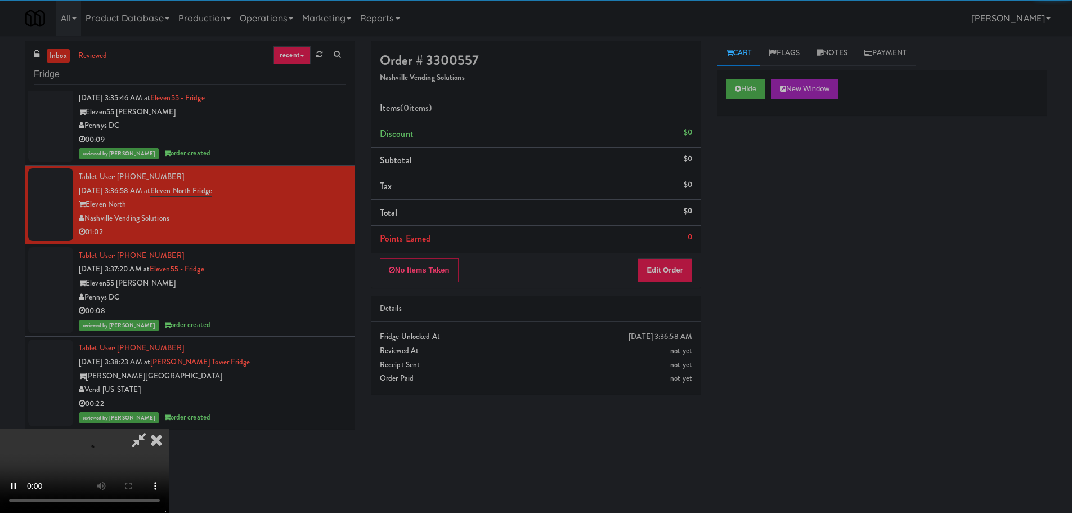
click at [659, 251] on li "Points Earned 0" at bounding box center [535, 239] width 329 height 26
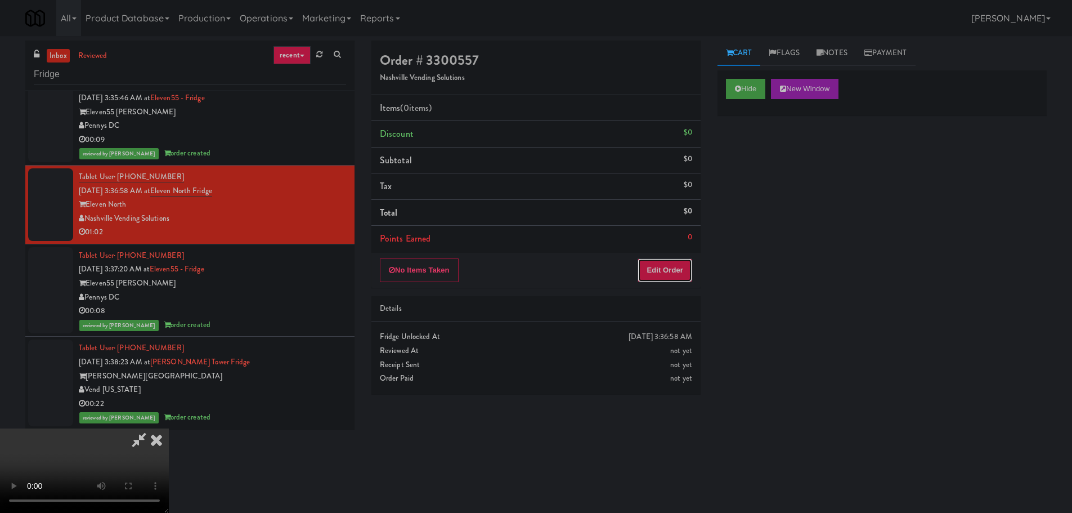
click at [660, 266] on button "Edit Order" at bounding box center [664, 270] width 55 height 24
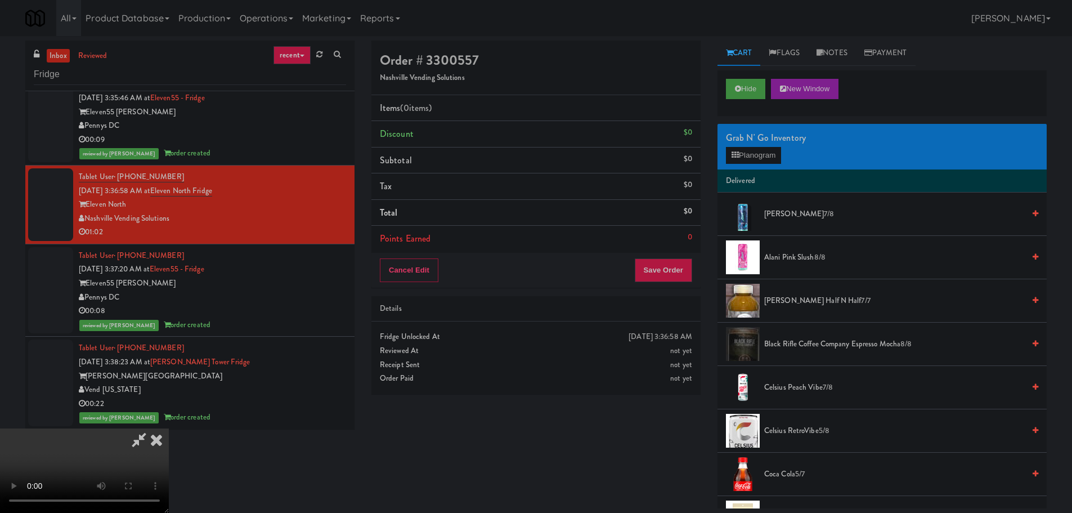
click at [169, 428] on video at bounding box center [84, 470] width 169 height 84
click at [745, 161] on button "Planogram" at bounding box center [753, 155] width 55 height 17
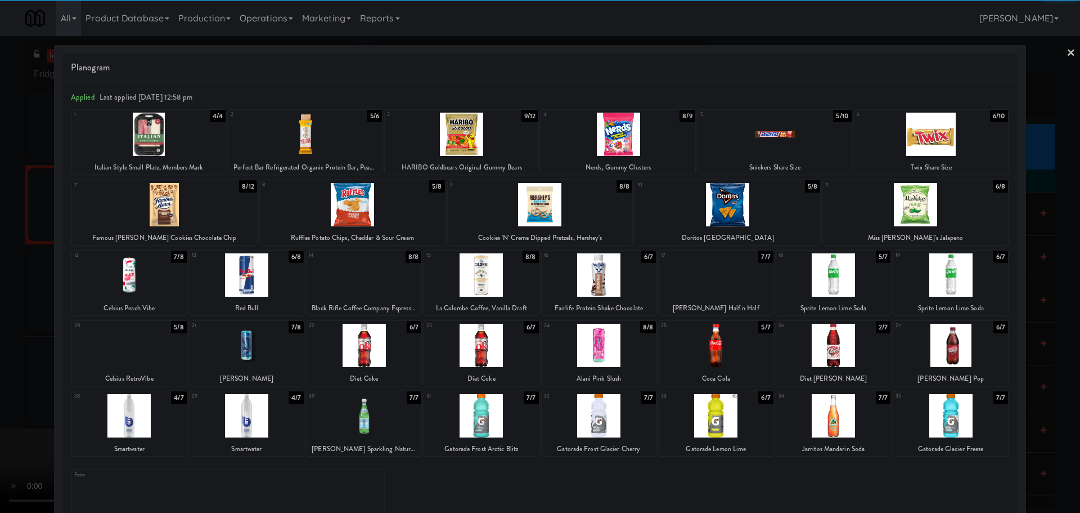
click at [931, 133] on div at bounding box center [932, 134] width 154 height 43
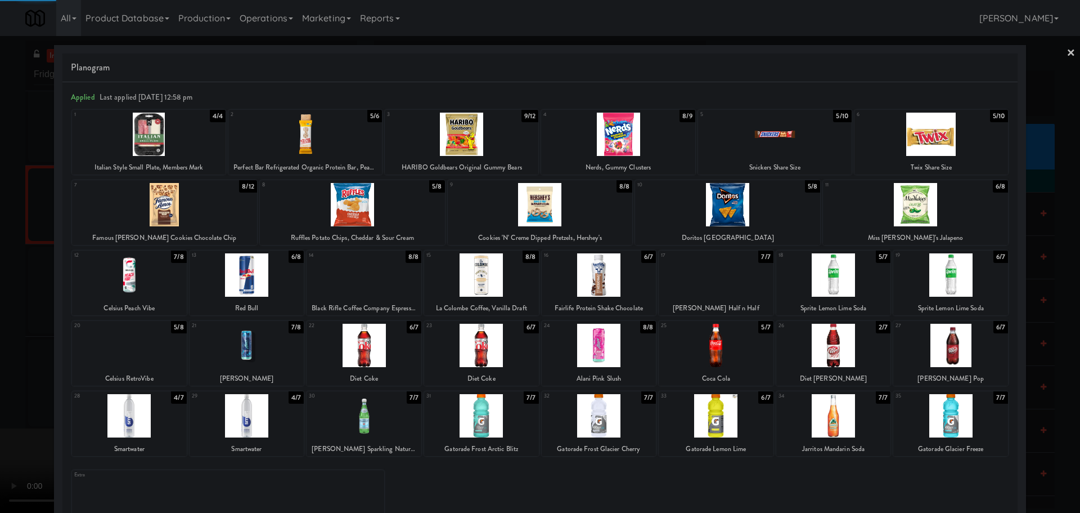
drag, startPoint x: 0, startPoint y: 306, endPoint x: 245, endPoint y: 281, distance: 246.5
click at [0, 307] on div at bounding box center [540, 256] width 1080 height 513
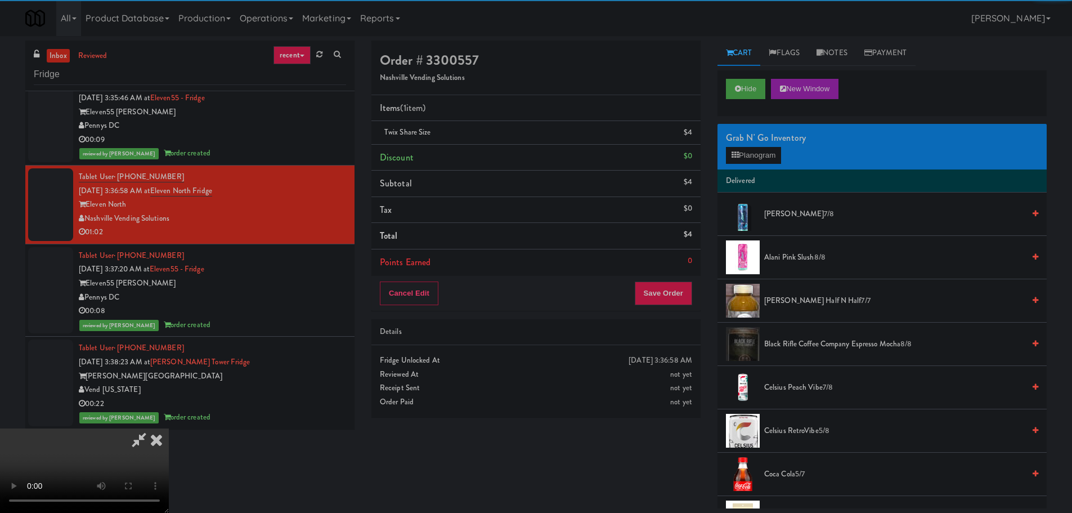
click at [169, 428] on video at bounding box center [84, 470] width 169 height 84
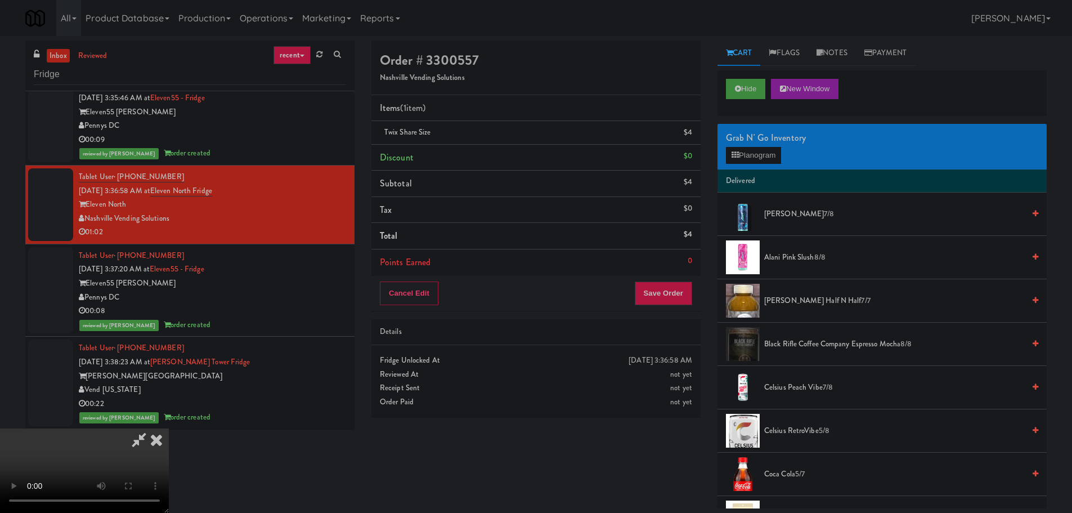
click at [169, 428] on video at bounding box center [84, 470] width 169 height 84
click at [741, 156] on button "Planogram" at bounding box center [753, 155] width 55 height 17
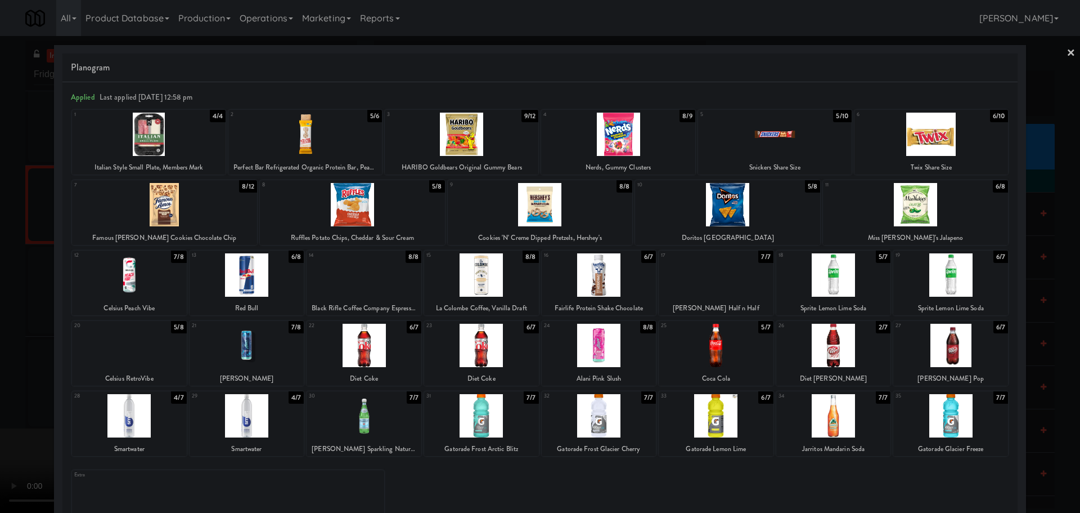
click at [214, 211] on div at bounding box center [164, 204] width 185 height 43
click at [0, 284] on div at bounding box center [540, 256] width 1080 height 513
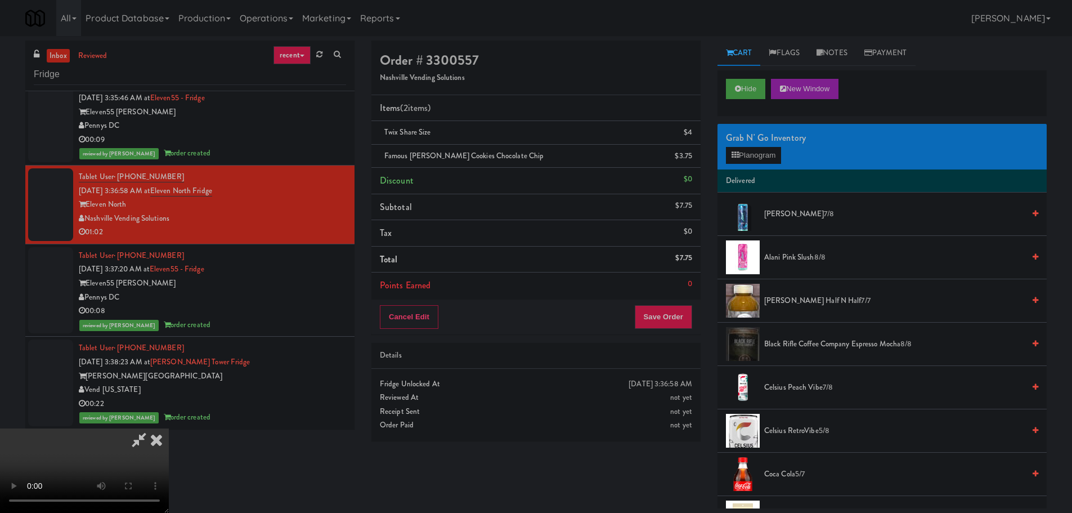
click at [169, 428] on video at bounding box center [84, 470] width 169 height 84
click at [693, 137] on icon at bounding box center [693, 136] width 6 height 7
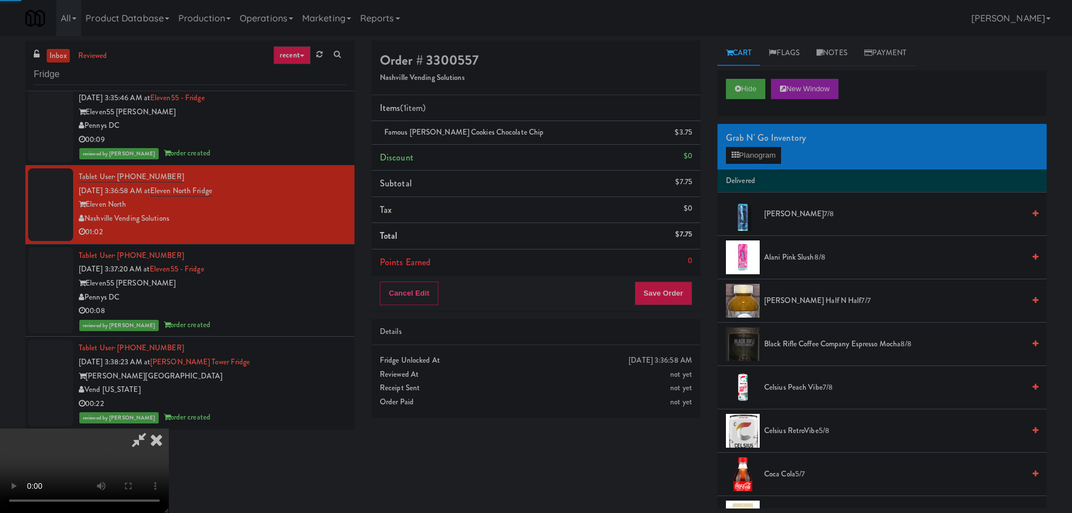
click at [169, 428] on video at bounding box center [84, 470] width 169 height 84
click at [760, 159] on button "Planogram" at bounding box center [753, 155] width 55 height 17
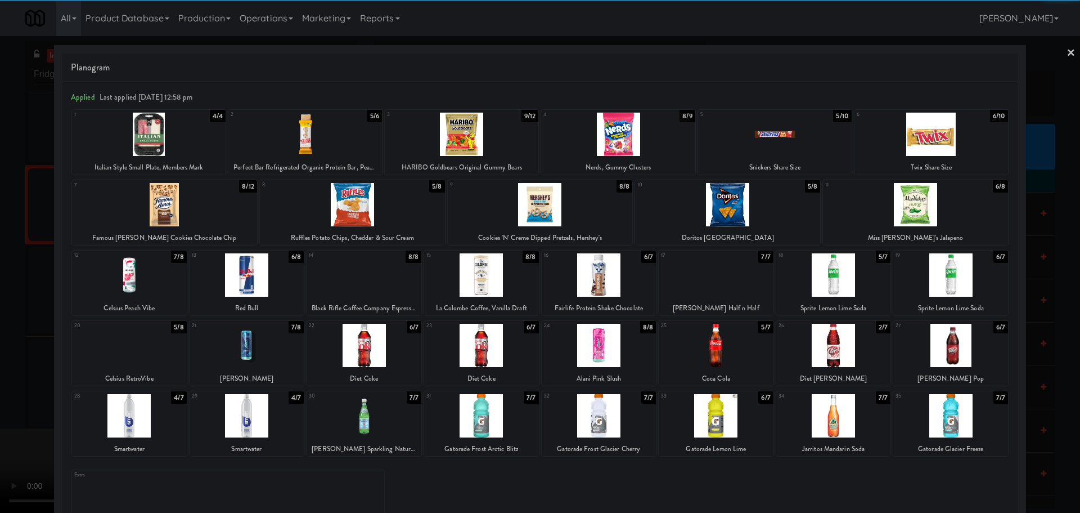
click at [637, 148] on div at bounding box center [618, 134] width 154 height 43
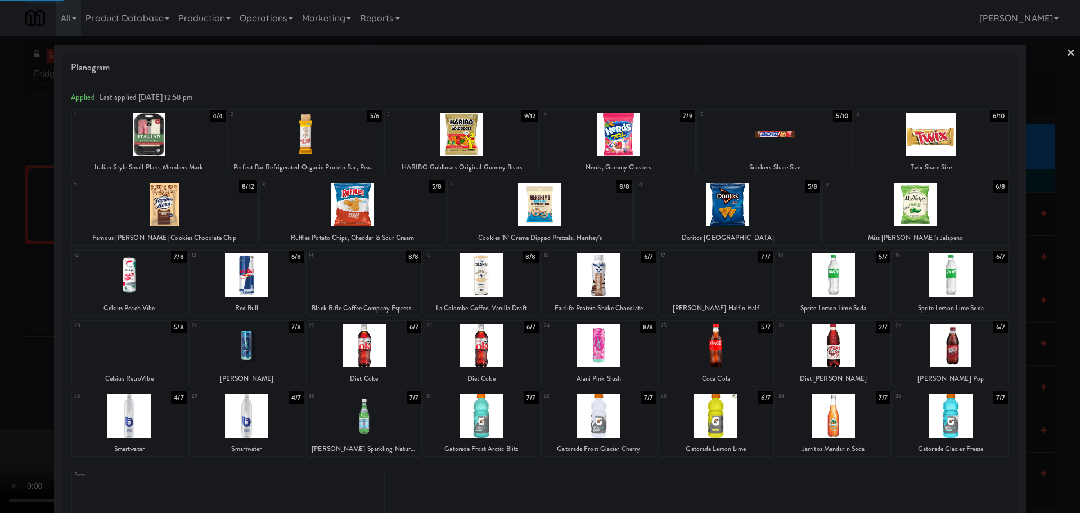
drag, startPoint x: 0, startPoint y: 360, endPoint x: 12, endPoint y: 358, distance: 11.9
click at [0, 361] on div at bounding box center [540, 256] width 1080 height 513
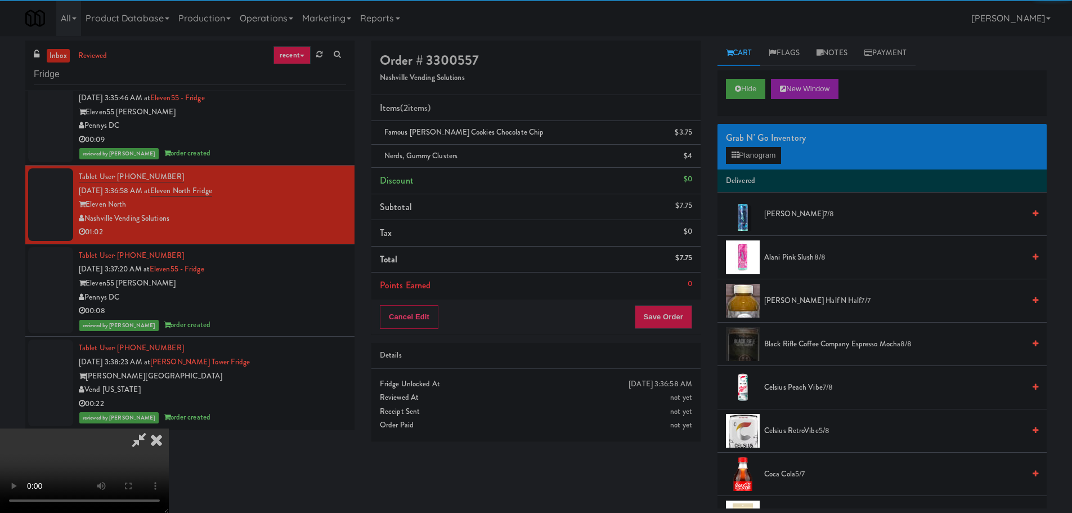
drag, startPoint x: 201, startPoint y: 305, endPoint x: 339, endPoint y: 301, distance: 137.9
click at [169, 428] on video at bounding box center [84, 470] width 169 height 84
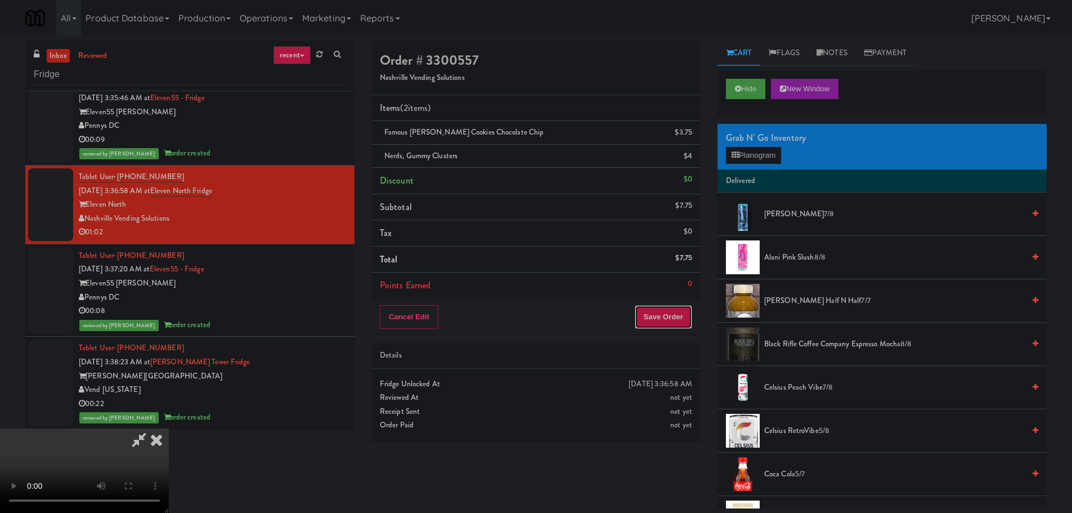
click at [679, 322] on button "Save Order" at bounding box center [663, 317] width 57 height 24
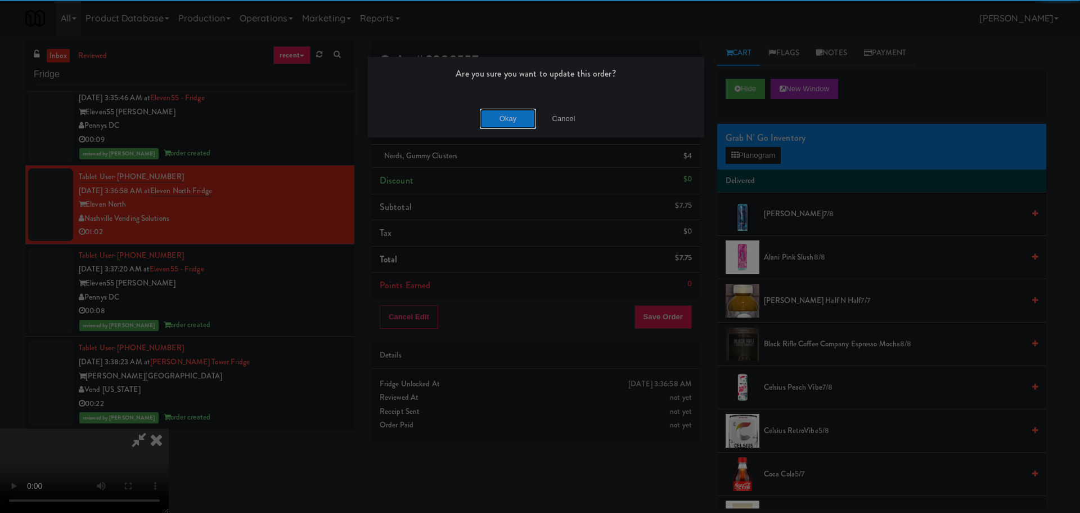
click at [509, 120] on button "Okay" at bounding box center [508, 119] width 56 height 20
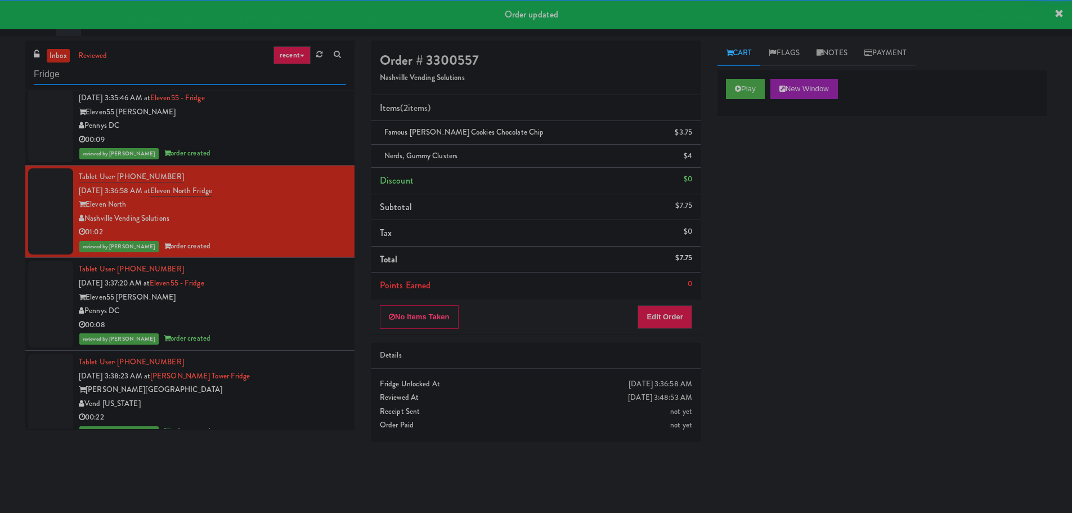
click at [239, 73] on input "Fridge" at bounding box center [190, 74] width 312 height 21
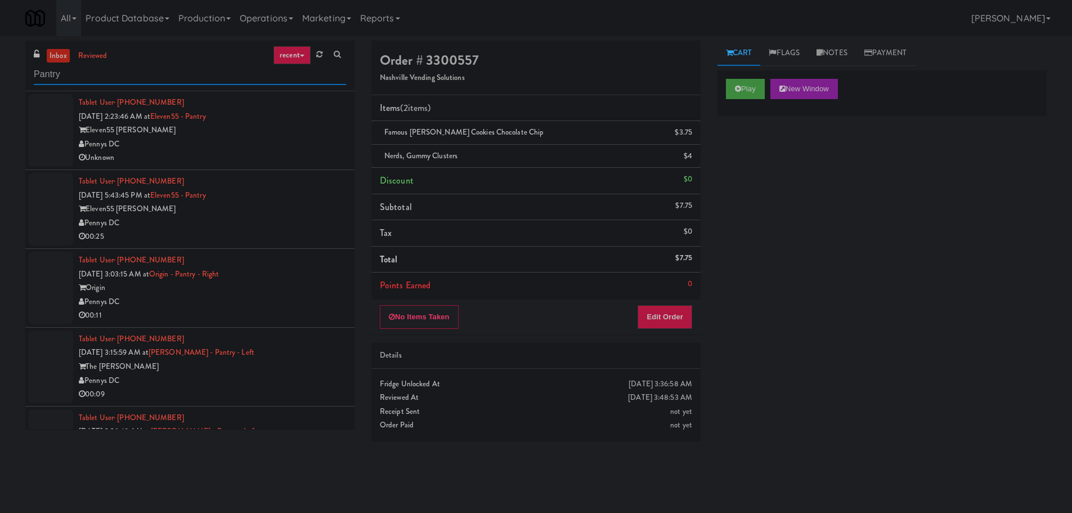
type input "Pantry"
click at [294, 143] on div "Pennys DC" at bounding box center [212, 144] width 267 height 14
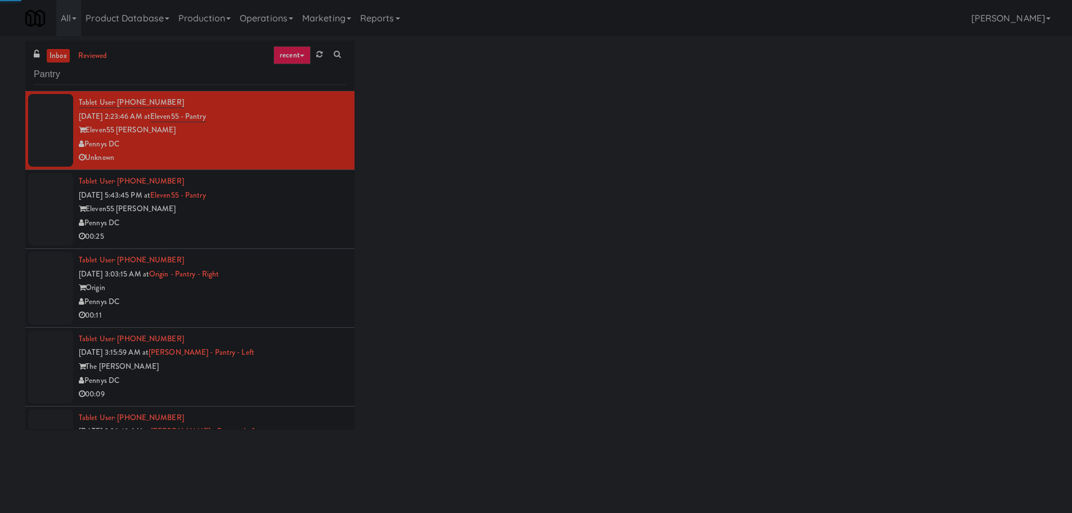
click at [303, 211] on div "Eleven55 [PERSON_NAME]" at bounding box center [212, 209] width 267 height 14
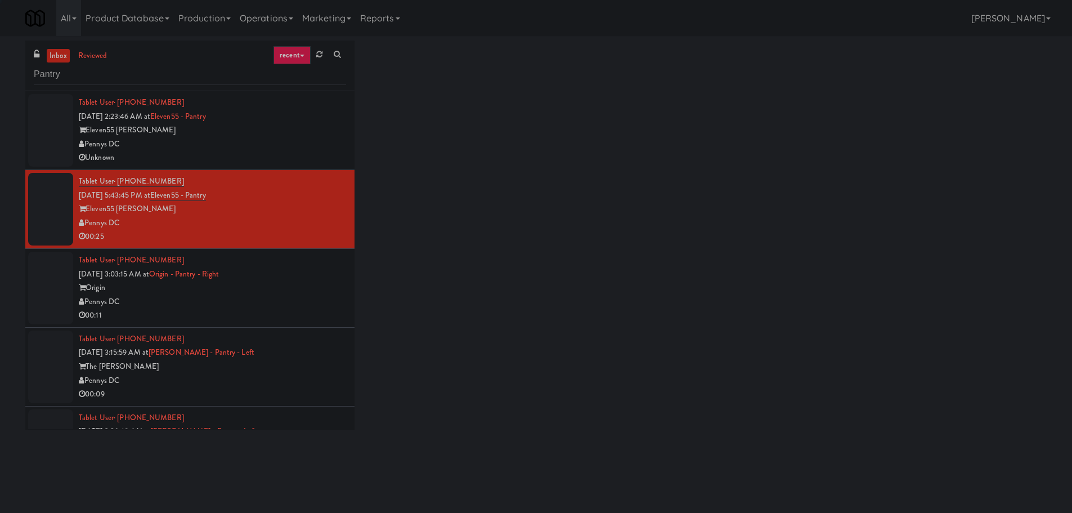
click at [308, 306] on div "Pennys DC" at bounding box center [212, 302] width 267 height 14
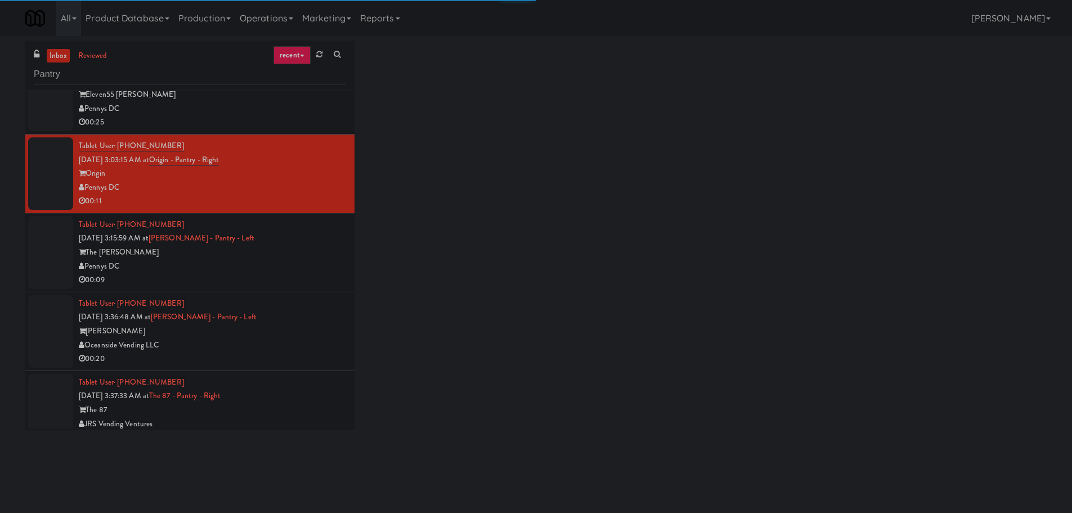
scroll to position [213, 0]
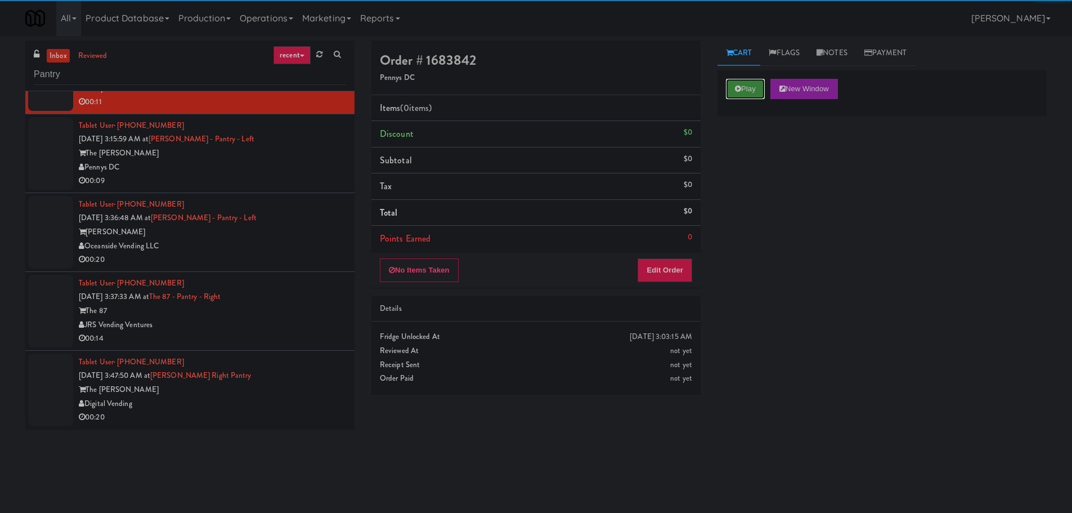
click at [747, 87] on button "Play" at bounding box center [745, 89] width 39 height 20
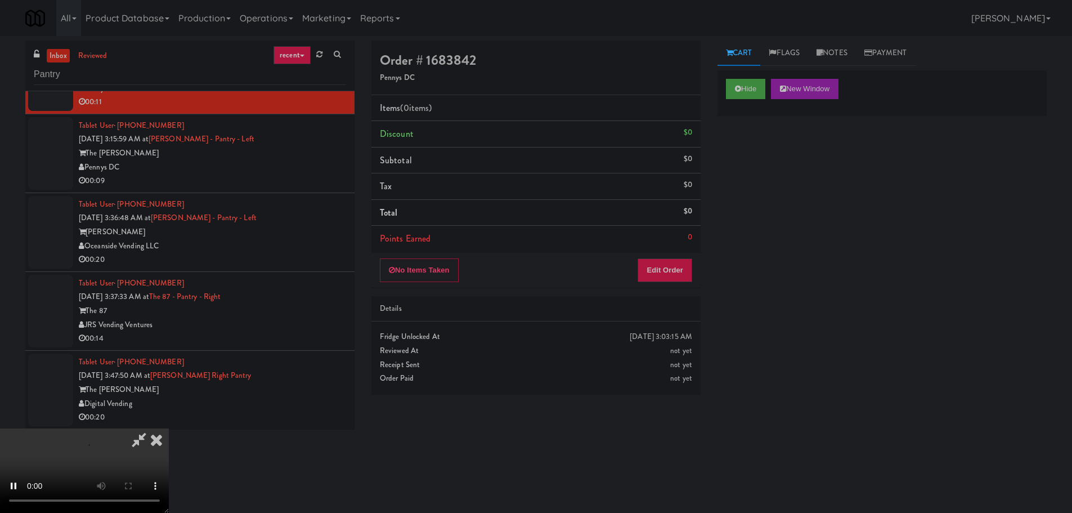
click at [657, 284] on div "No Items Taken Edit Order" at bounding box center [535, 270] width 329 height 35
click at [661, 275] on button "Edit Order" at bounding box center [664, 270] width 55 height 24
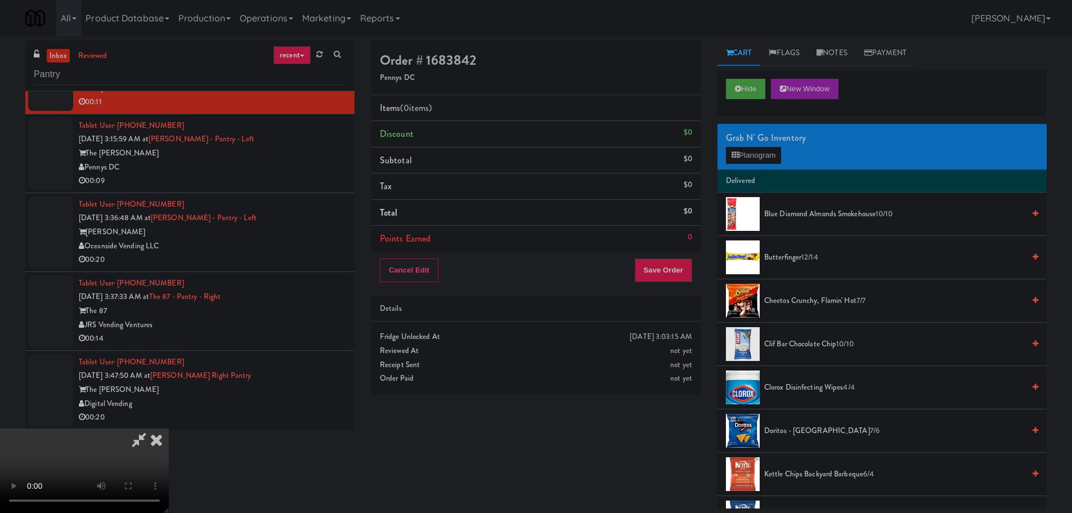
scroll to position [81, 0]
click at [169, 428] on video at bounding box center [84, 470] width 169 height 84
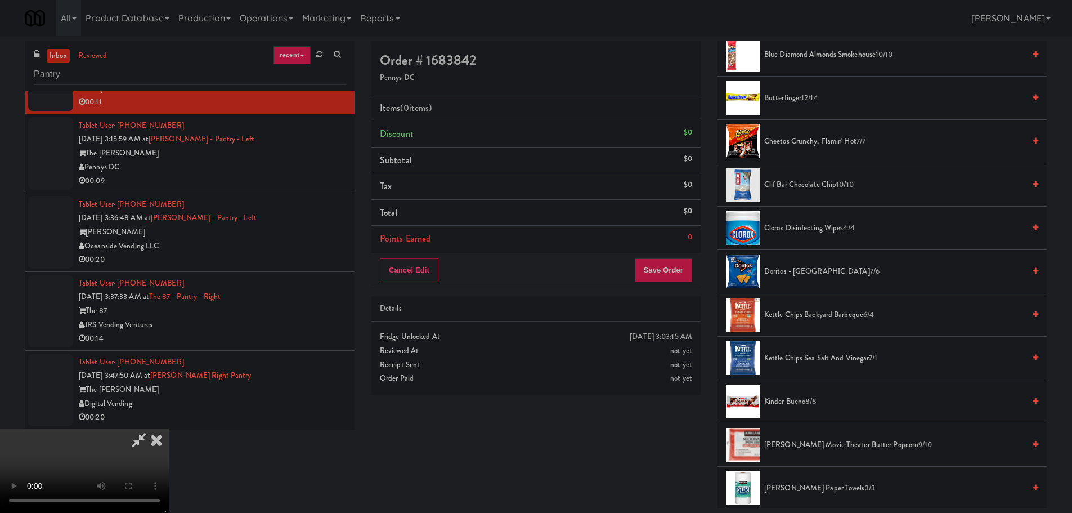
scroll to position [169, 0]
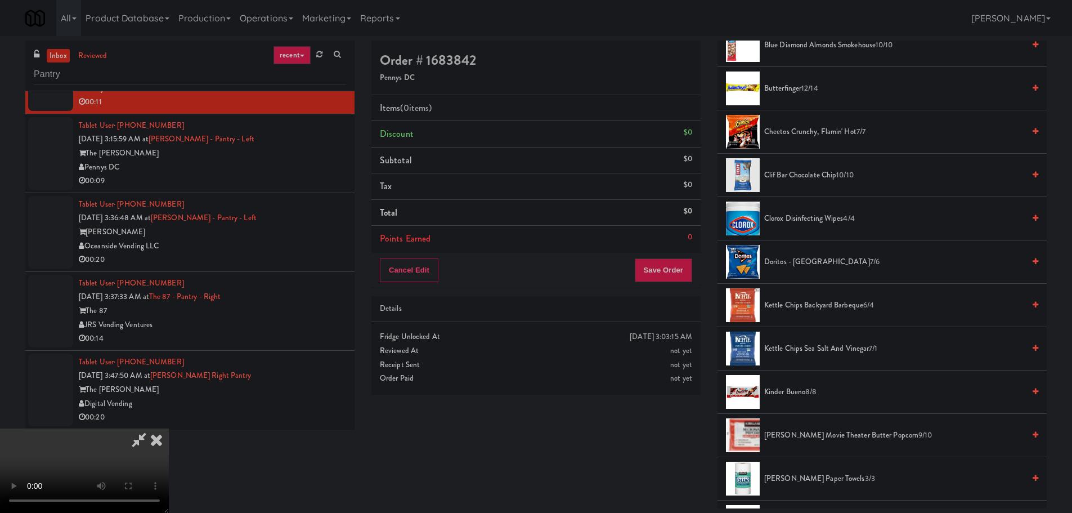
click at [816, 349] on span "Kettle Chips Sea Salt and Vinegar 7/1" at bounding box center [894, 349] width 260 height 14
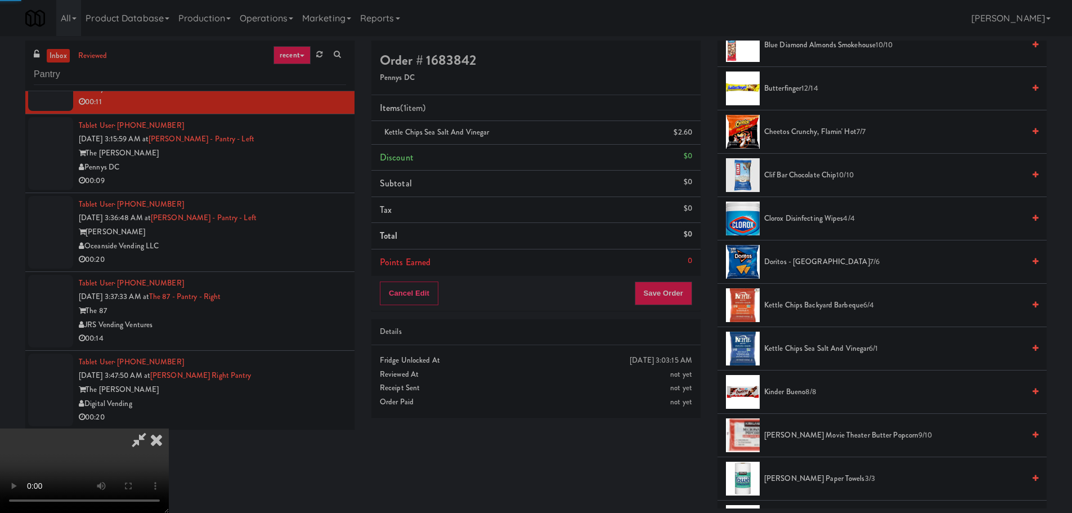
click at [169, 428] on video at bounding box center [84, 470] width 169 height 84
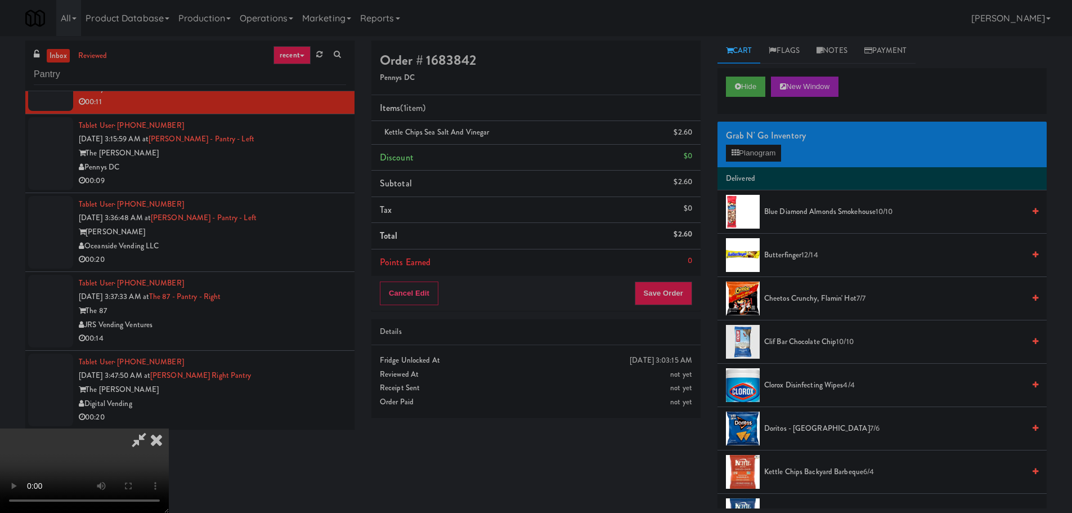
scroll to position [0, 0]
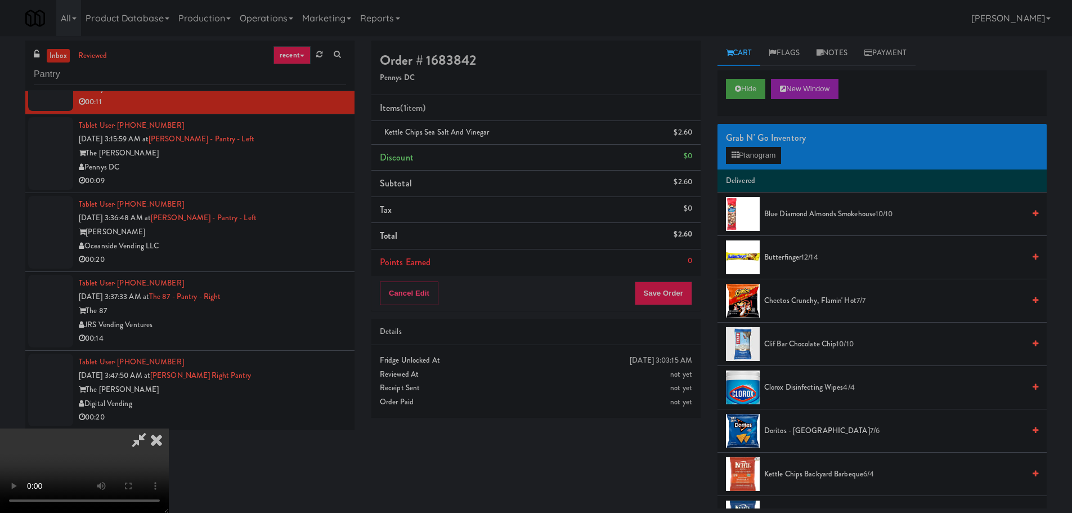
click at [763, 167] on div "Grab N' Go Inventory Planogram" at bounding box center [881, 147] width 329 height 46
click at [766, 161] on button "Planogram" at bounding box center [753, 155] width 55 height 17
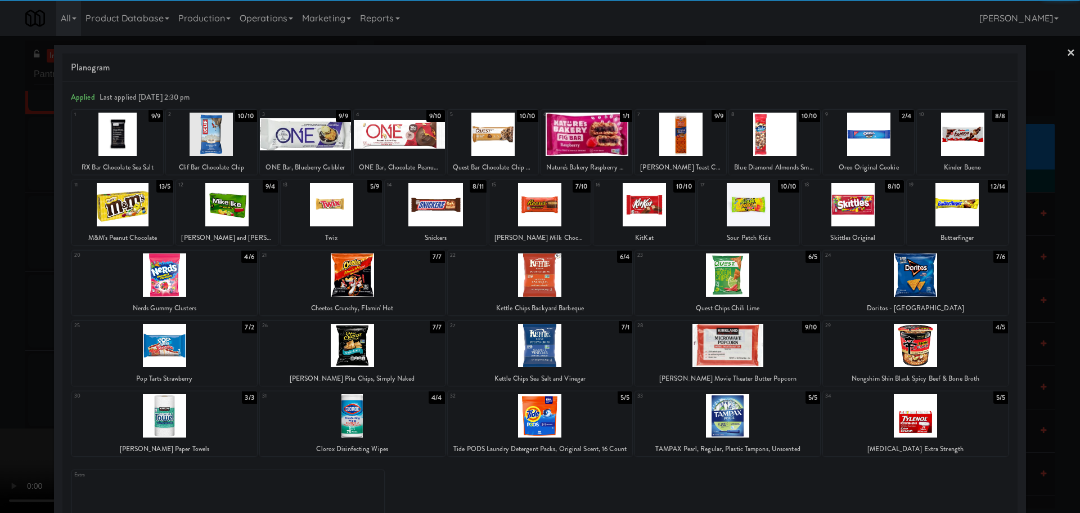
click at [210, 290] on div at bounding box center [164, 274] width 185 height 43
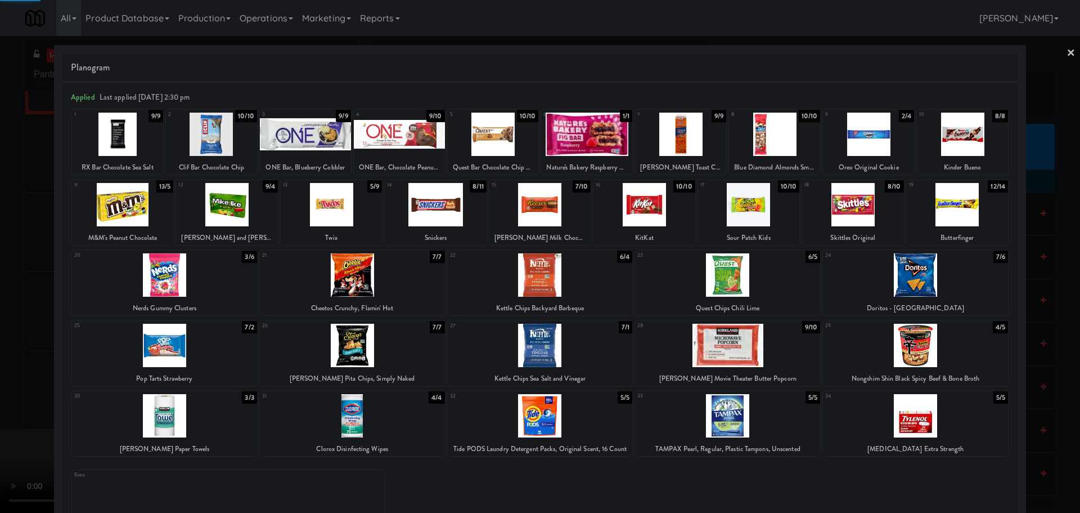
click at [0, 353] on div at bounding box center [540, 256] width 1080 height 513
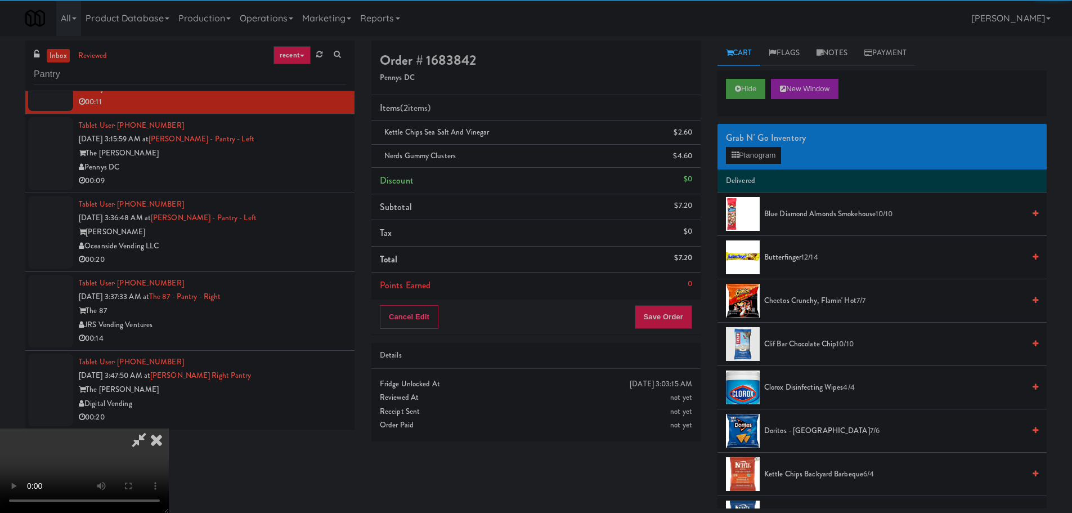
drag, startPoint x: 309, startPoint y: 271, endPoint x: 316, endPoint y: 271, distance: 6.2
click at [169, 428] on video at bounding box center [84, 470] width 169 height 84
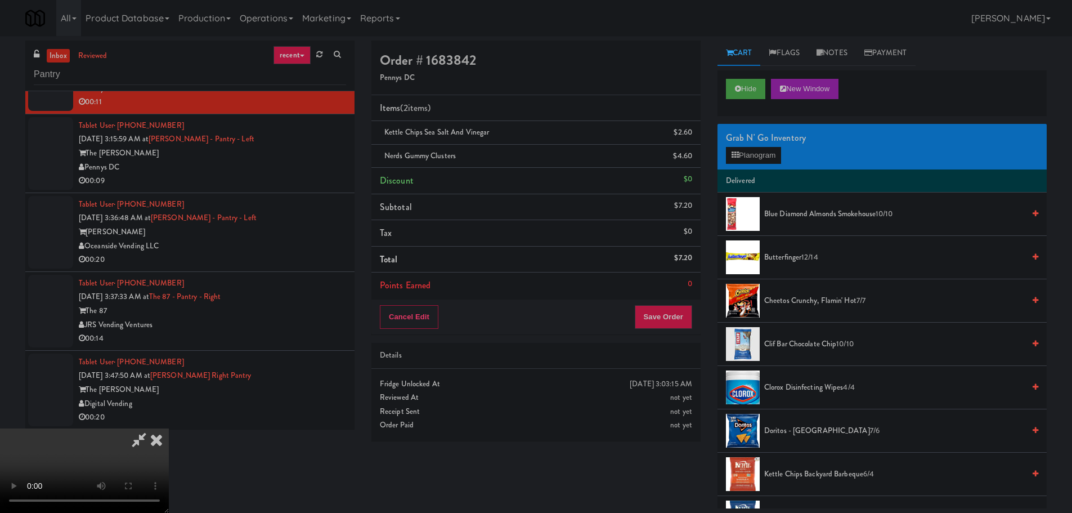
click at [169, 428] on video at bounding box center [84, 470] width 169 height 84
click at [760, 160] on button "Planogram" at bounding box center [753, 155] width 55 height 17
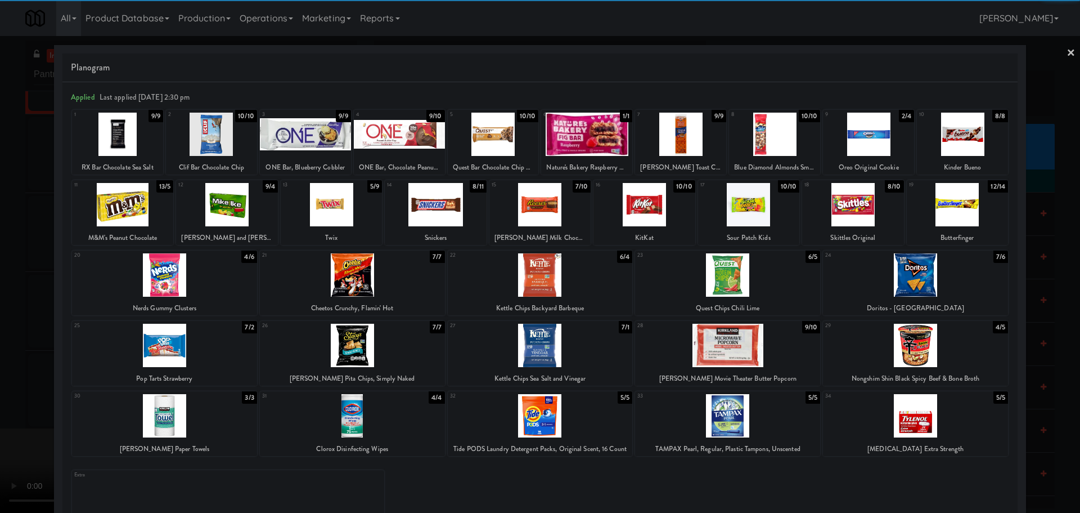
click at [330, 209] on div at bounding box center [331, 204] width 101 height 43
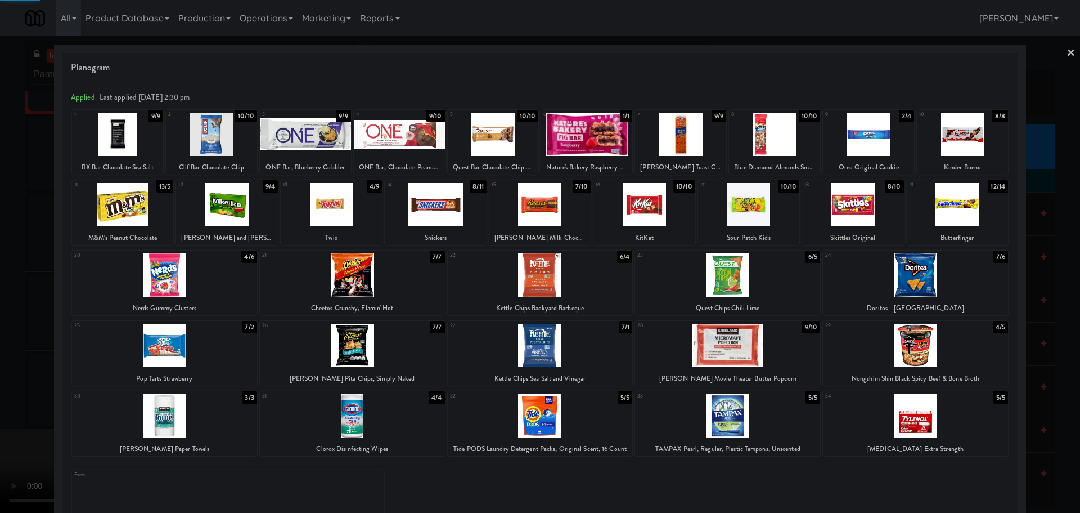
drag, startPoint x: 0, startPoint y: 289, endPoint x: 28, endPoint y: 285, distance: 28.4
click at [2, 289] on div at bounding box center [540, 256] width 1080 height 513
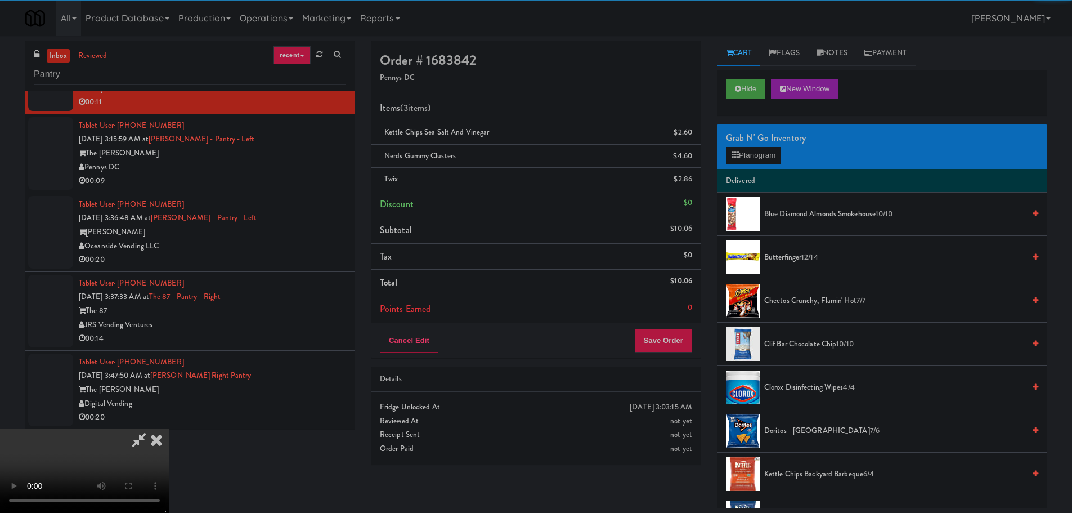
click at [169, 428] on video at bounding box center [84, 470] width 169 height 84
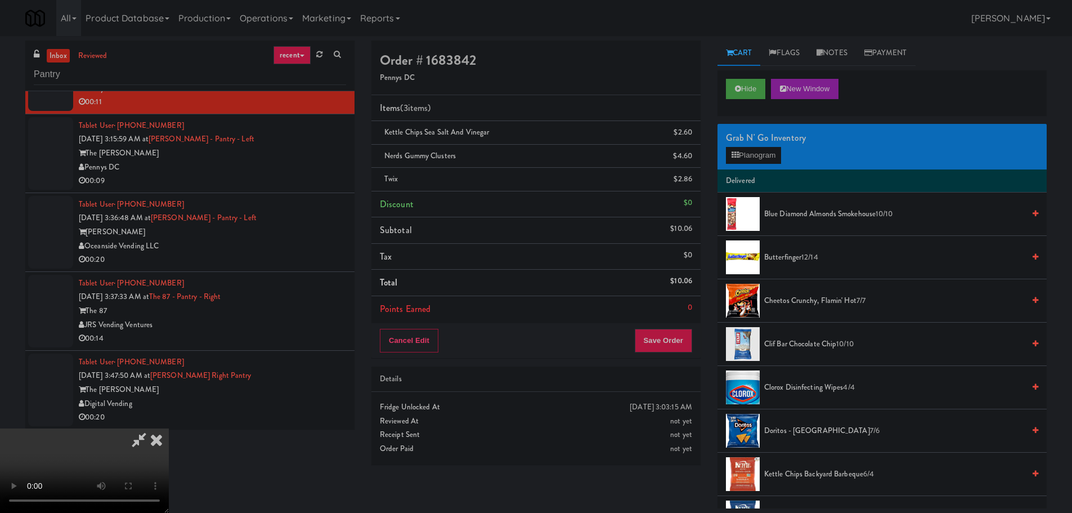
click at [169, 428] on video at bounding box center [84, 470] width 169 height 84
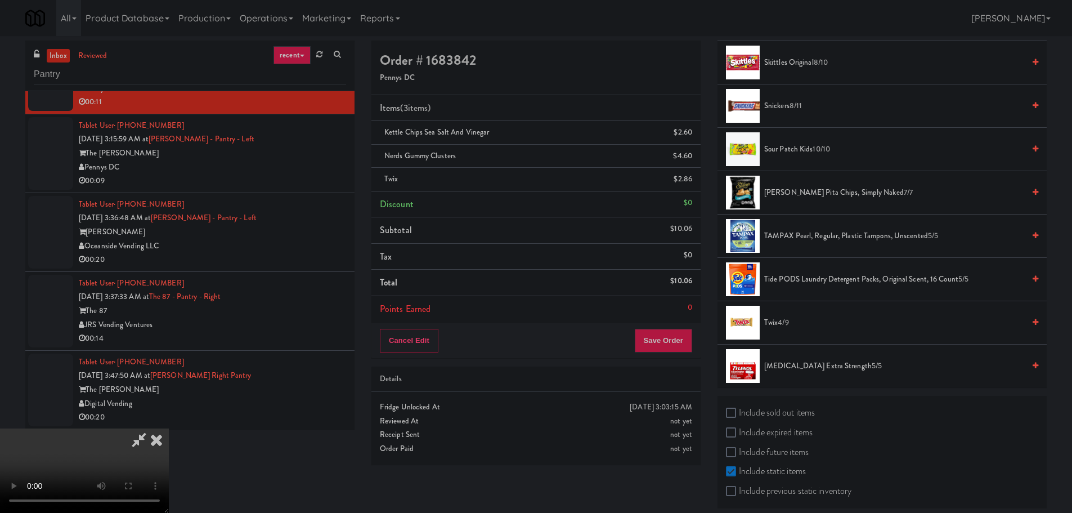
scroll to position [1288, 0]
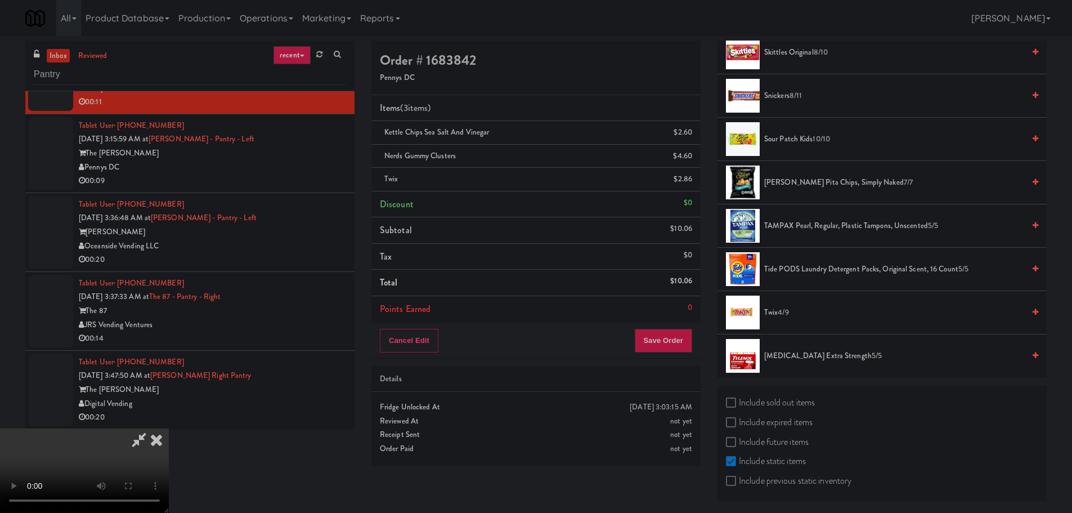
drag, startPoint x: 782, startPoint y: 309, endPoint x: 769, endPoint y: 315, distance: 14.6
click at [783, 309] on span "4/9" at bounding box center [783, 312] width 11 height 11
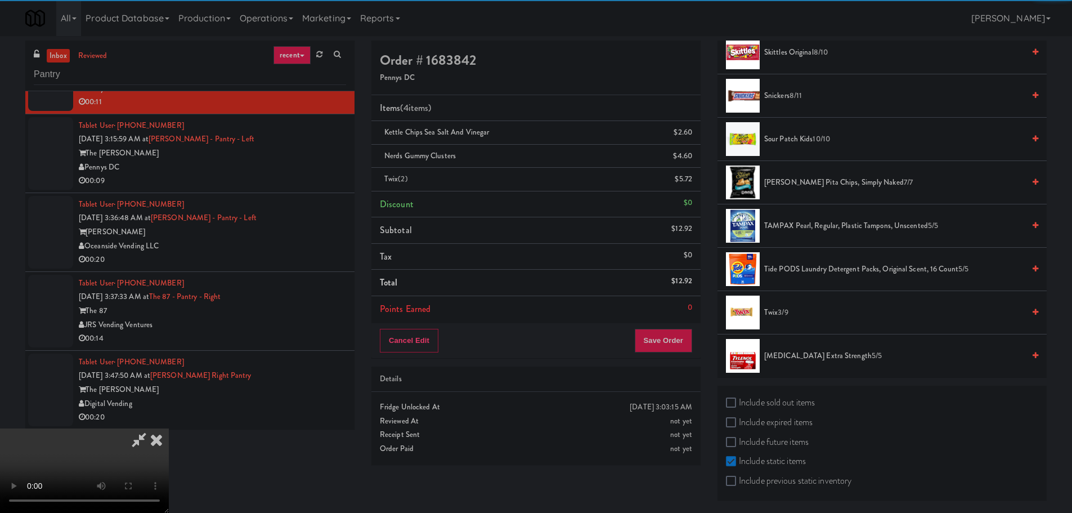
drag, startPoint x: 446, startPoint y: 382, endPoint x: 450, endPoint y: 355, distance: 27.4
click at [169, 428] on video at bounding box center [84, 470] width 169 height 84
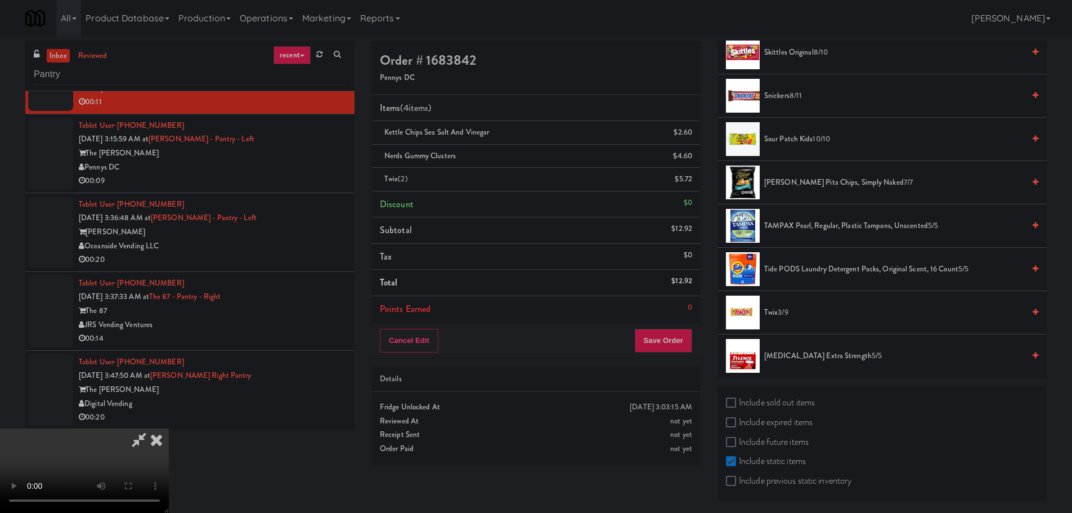
scroll to position [194, 0]
click at [681, 347] on button "Save Order" at bounding box center [663, 341] width 57 height 24
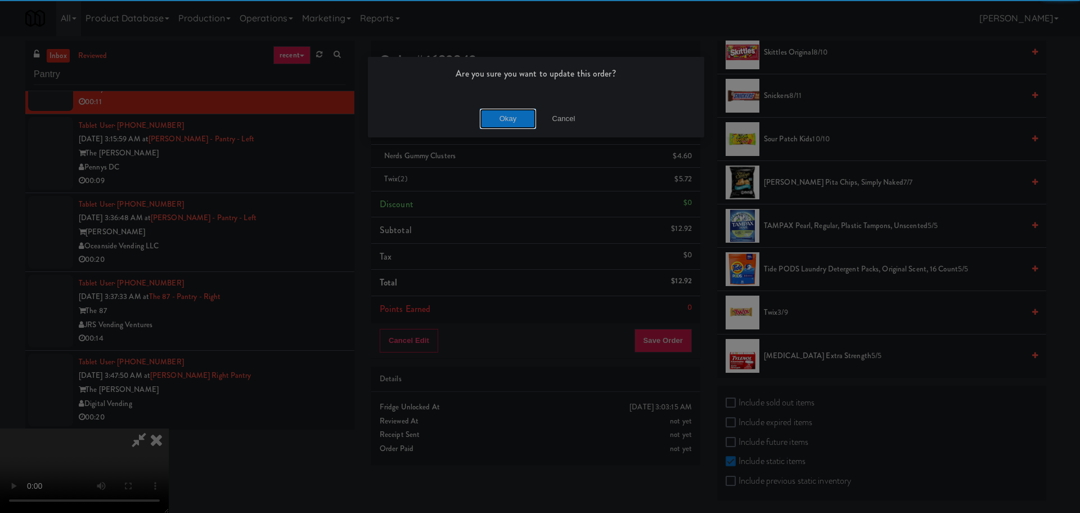
click at [516, 124] on button "Okay" at bounding box center [508, 119] width 56 height 20
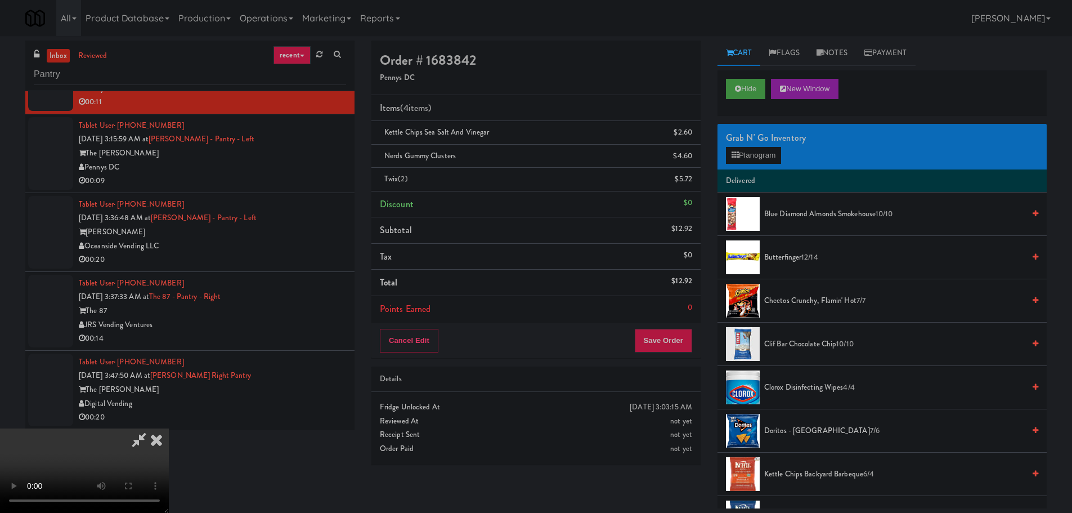
scroll to position [0, 0]
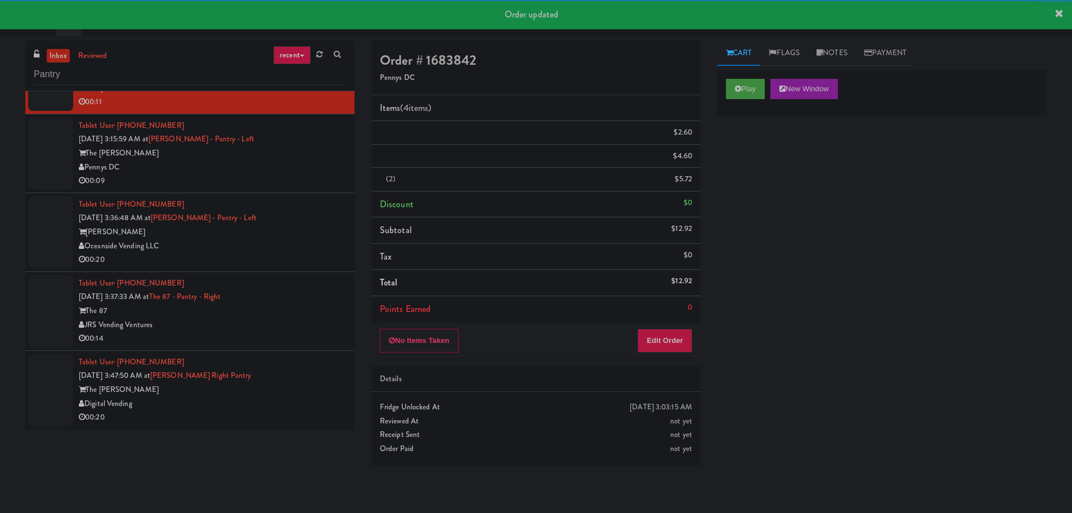
click at [282, 177] on div "00:09" at bounding box center [212, 181] width 267 height 14
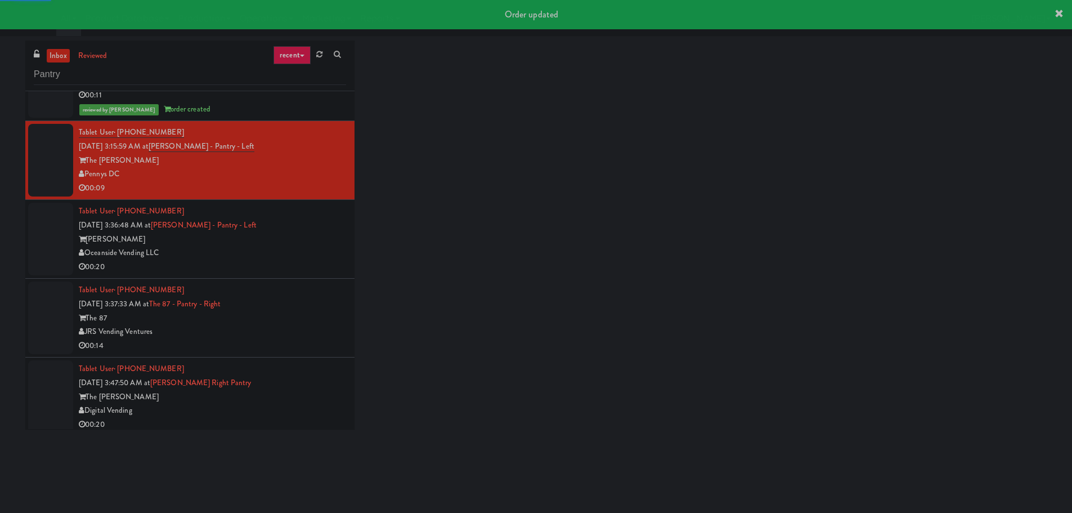
scroll to position [227, 0]
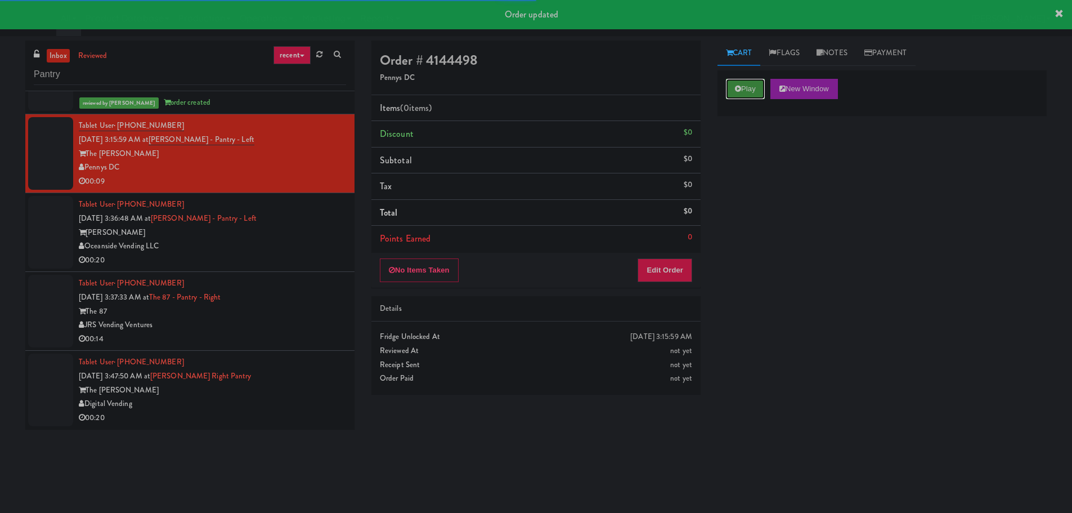
click at [754, 88] on button "Play" at bounding box center [745, 89] width 39 height 20
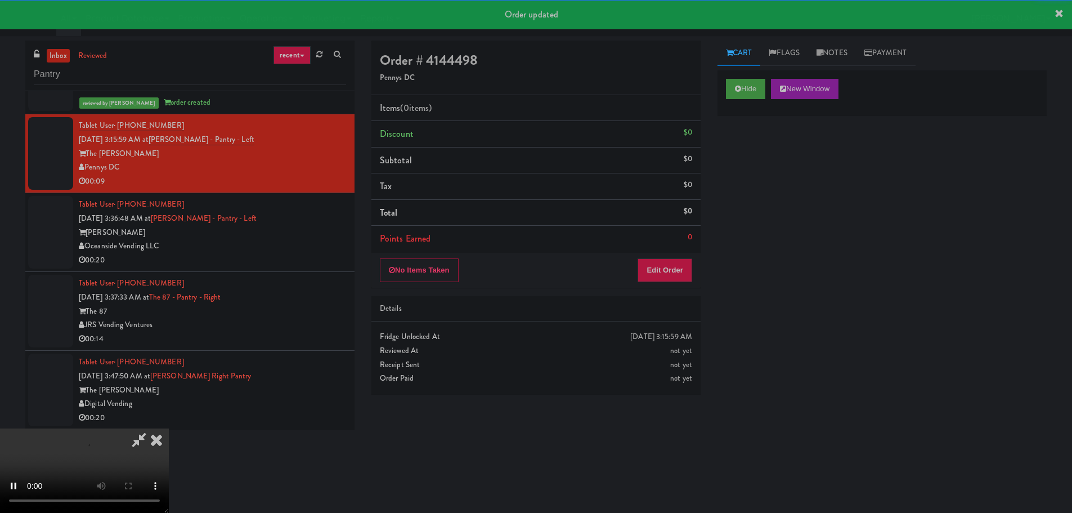
click at [682, 254] on div "No Items Taken Edit Order" at bounding box center [535, 270] width 329 height 35
click at [669, 268] on button "Edit Order" at bounding box center [664, 270] width 55 height 24
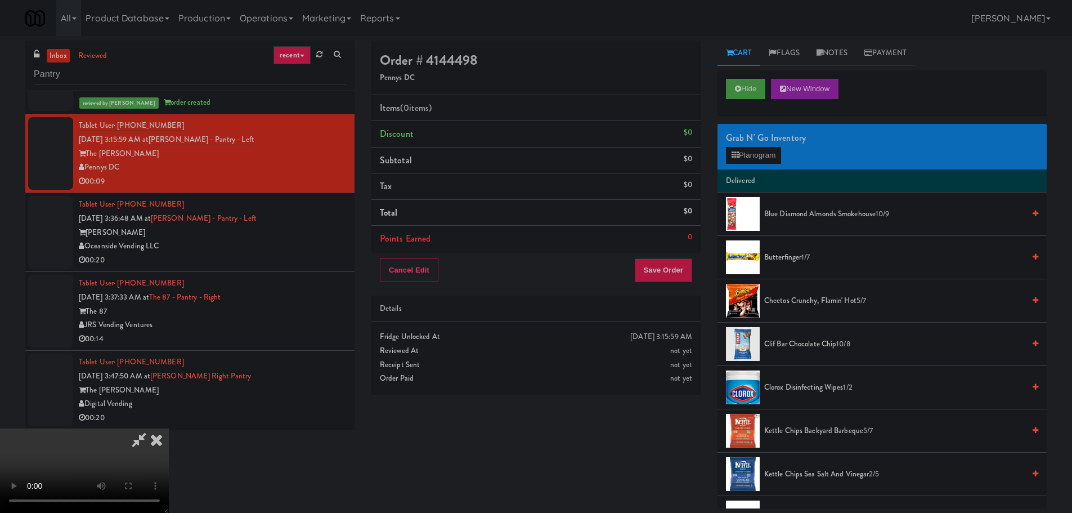
click at [169, 428] on video at bounding box center [84, 470] width 169 height 84
click at [772, 156] on button "Planogram" at bounding box center [753, 155] width 55 height 17
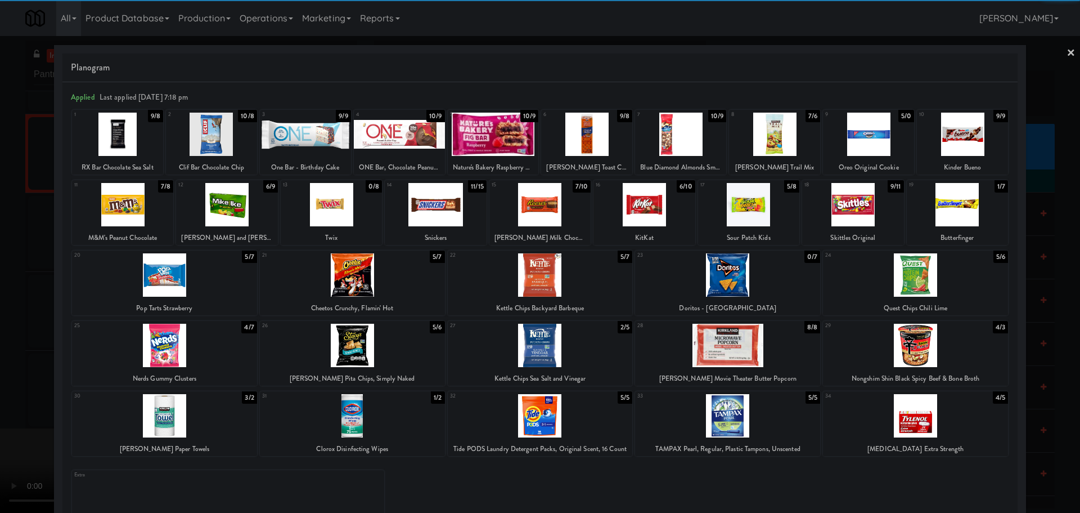
click at [576, 349] on div at bounding box center [540, 345] width 185 height 43
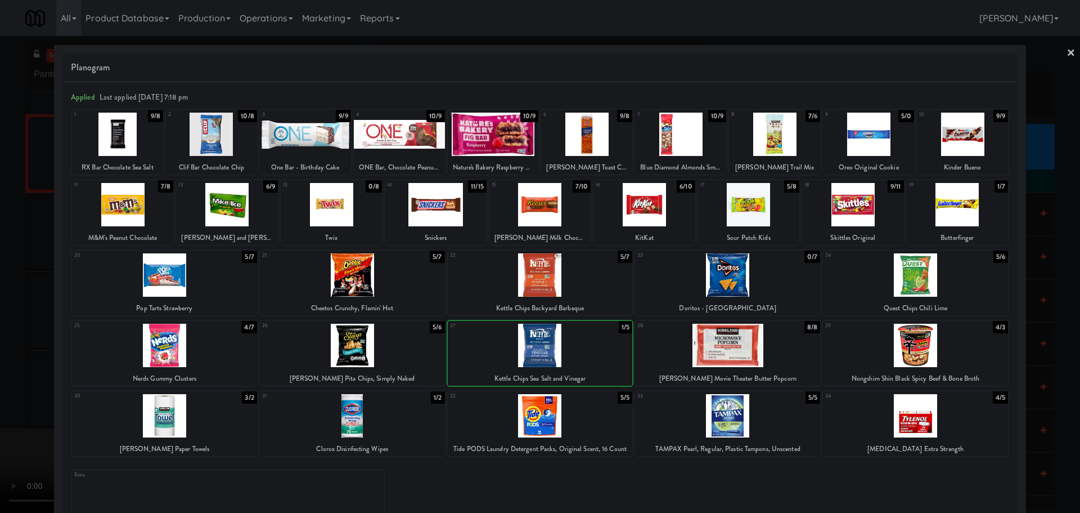
drag, startPoint x: 0, startPoint y: 396, endPoint x: 88, endPoint y: 377, distance: 90.4
click at [1, 396] on div at bounding box center [540, 256] width 1080 height 513
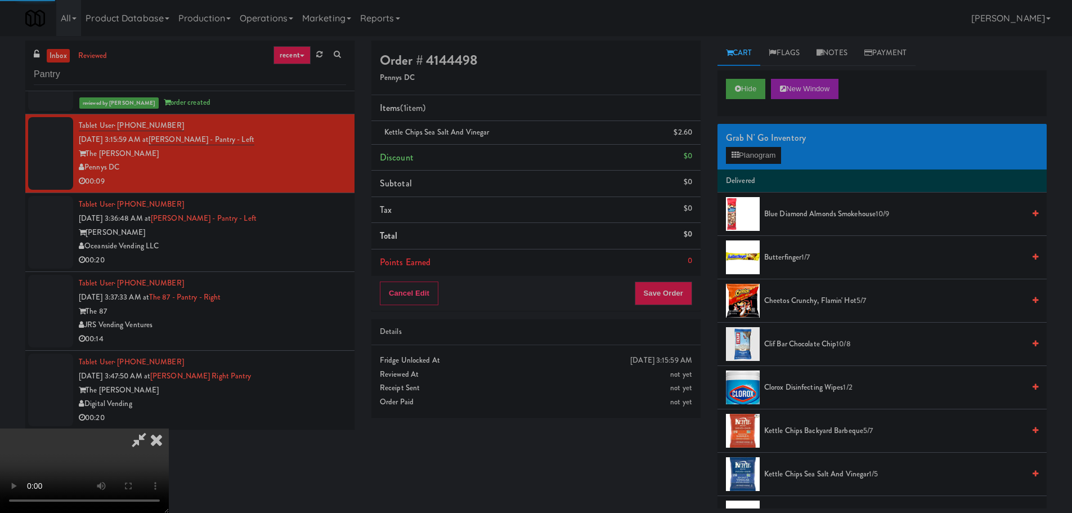
drag, startPoint x: 389, startPoint y: 311, endPoint x: 463, endPoint y: 310, distance: 73.7
click at [169, 428] on video at bounding box center [84, 470] width 169 height 84
click at [659, 298] on button "Save Order" at bounding box center [663, 293] width 57 height 24
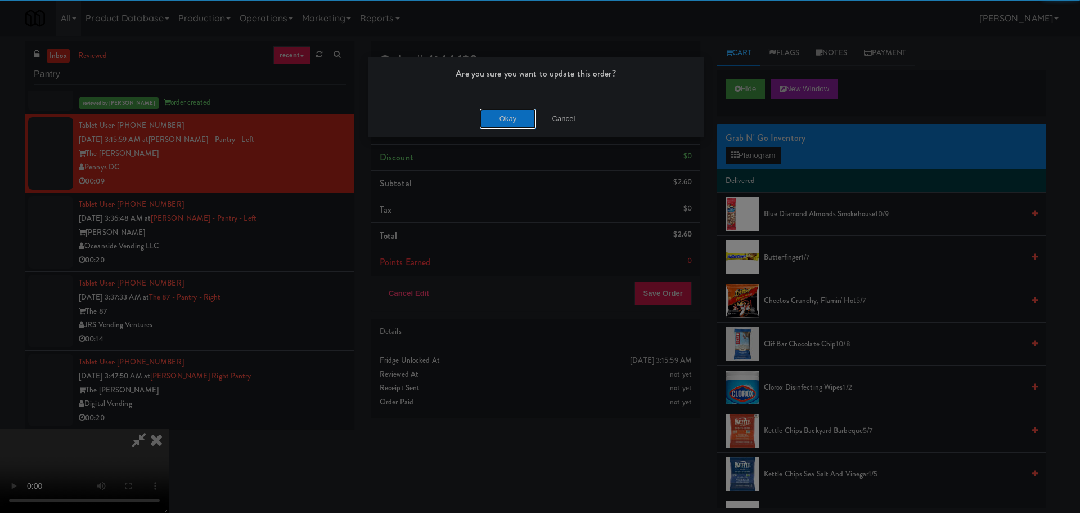
click at [509, 124] on button "Okay" at bounding box center [508, 119] width 56 height 20
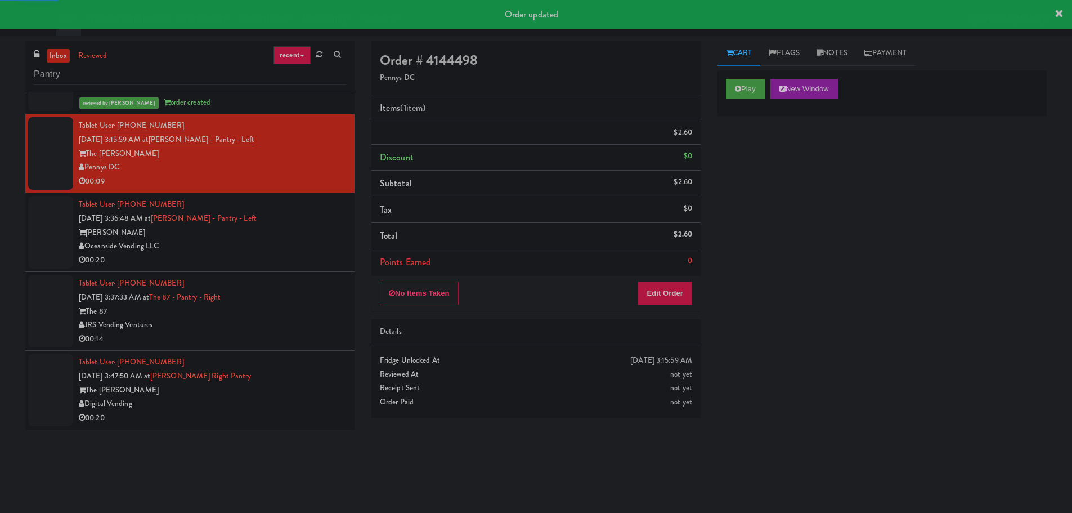
click at [302, 280] on div "Tablet User · (651) 207-2188 [DATE] 3:37:33 AM at The 87 - Pantry - Right The 8…" at bounding box center [212, 310] width 267 height 69
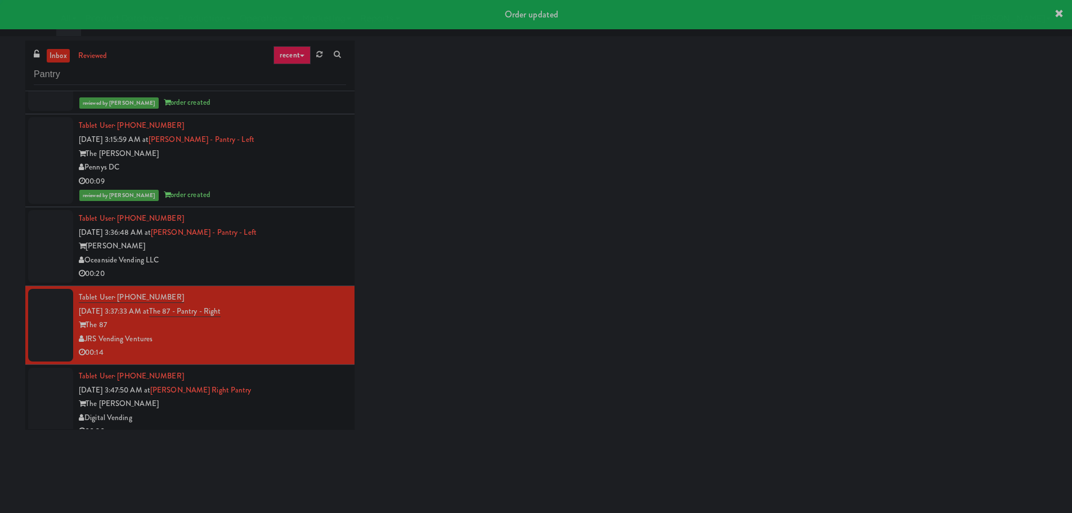
click at [306, 267] on div "00:20" at bounding box center [212, 274] width 267 height 14
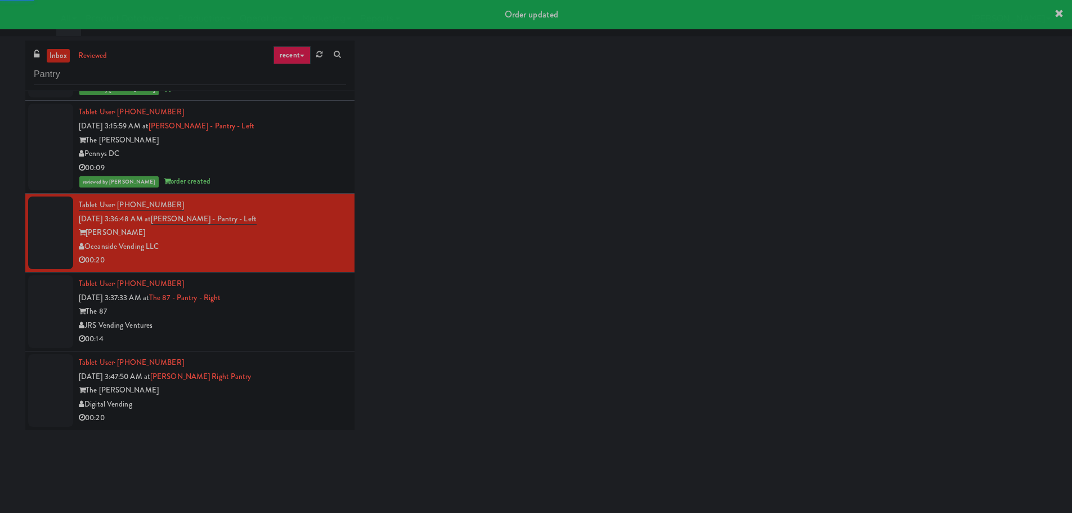
scroll to position [241, 0]
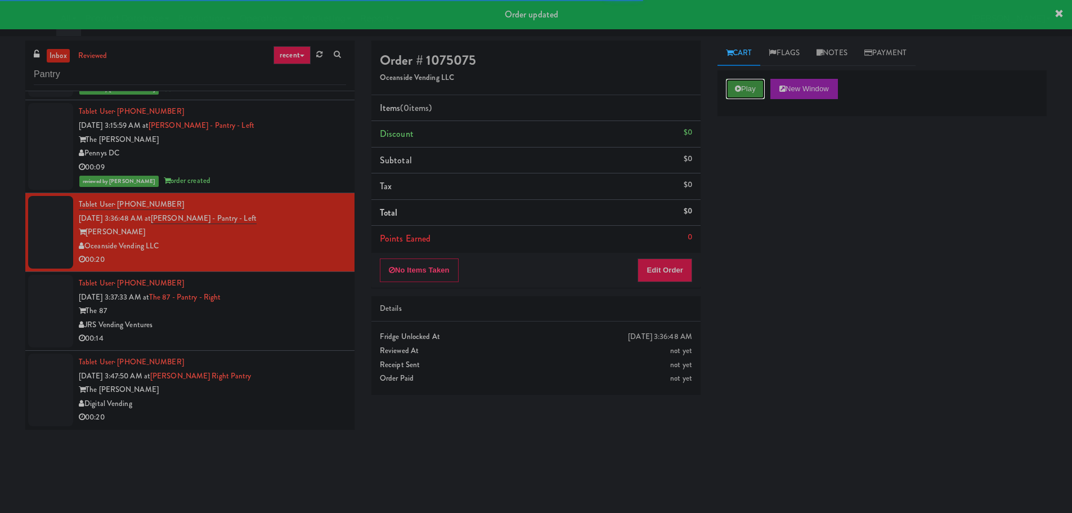
click at [758, 92] on button "Play" at bounding box center [745, 89] width 39 height 20
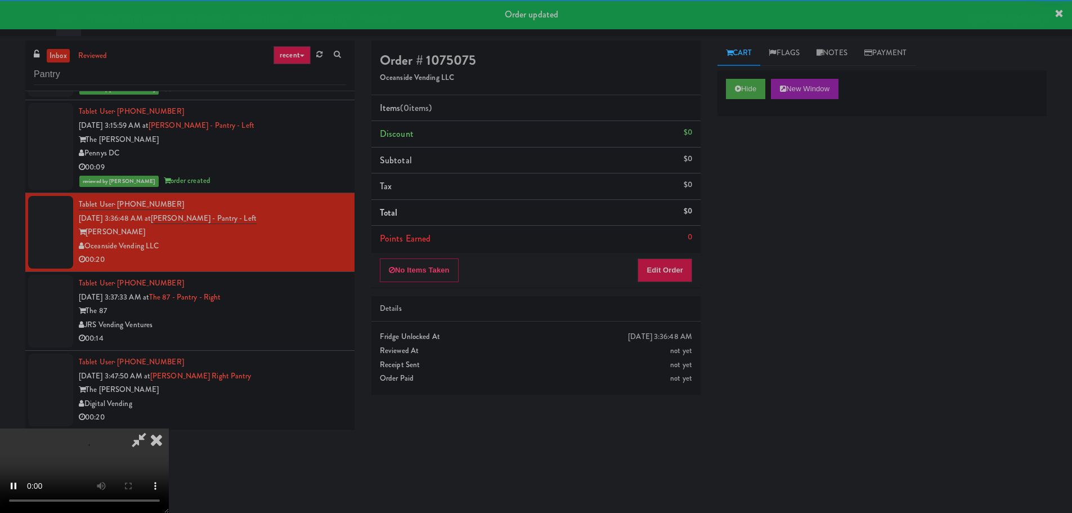
click at [688, 251] on li "Points Earned 0" at bounding box center [535, 239] width 329 height 26
click at [678, 267] on button "Edit Order" at bounding box center [664, 270] width 55 height 24
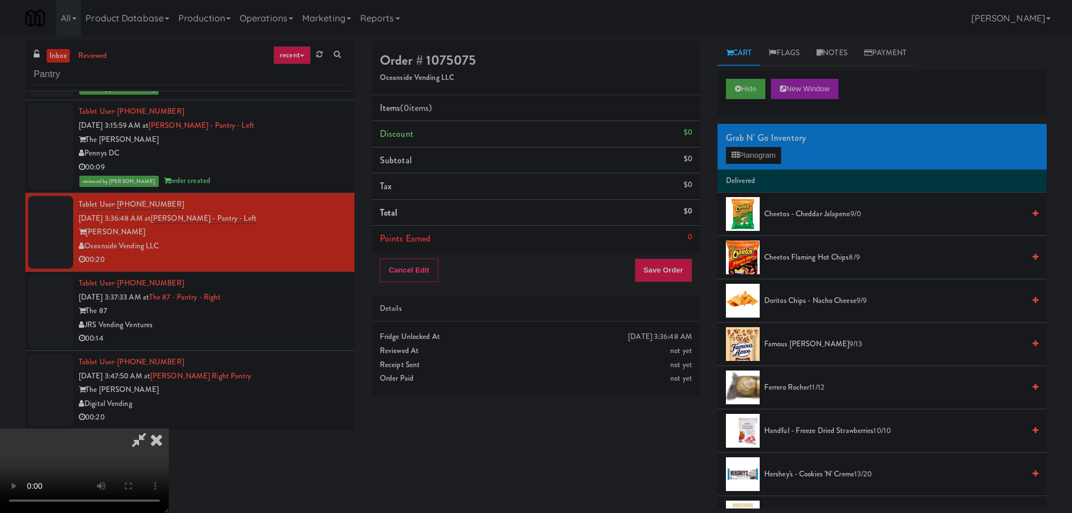
drag, startPoint x: 558, startPoint y: 282, endPoint x: 620, endPoint y: 261, distance: 65.3
click at [169, 428] on video at bounding box center [84, 470] width 169 height 84
click at [767, 165] on div "Grab N' Go Inventory Planogram" at bounding box center [881, 147] width 329 height 46
click at [767, 158] on button "Planogram" at bounding box center [753, 155] width 55 height 17
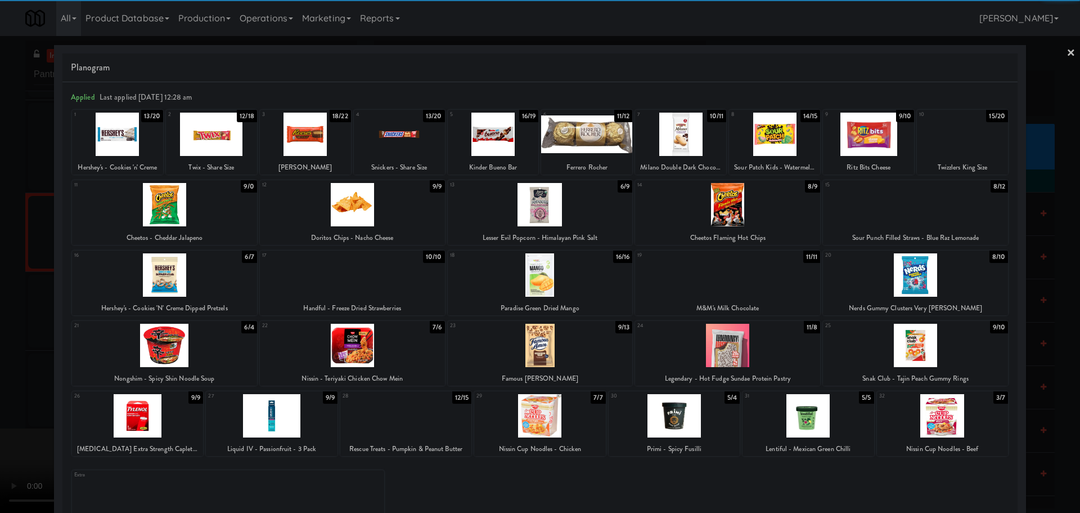
click at [908, 216] on div at bounding box center [915, 204] width 185 height 43
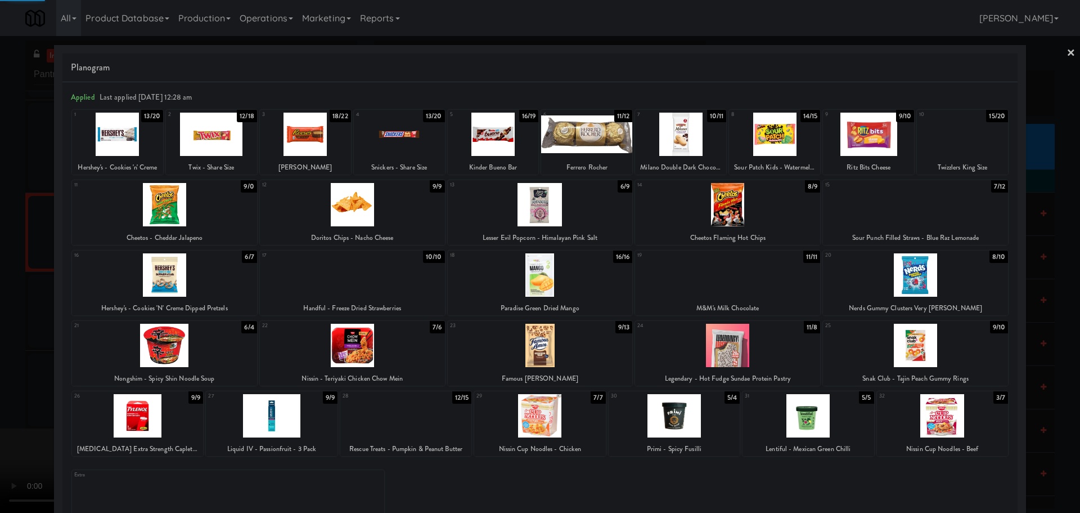
click at [0, 302] on div at bounding box center [540, 256] width 1080 height 513
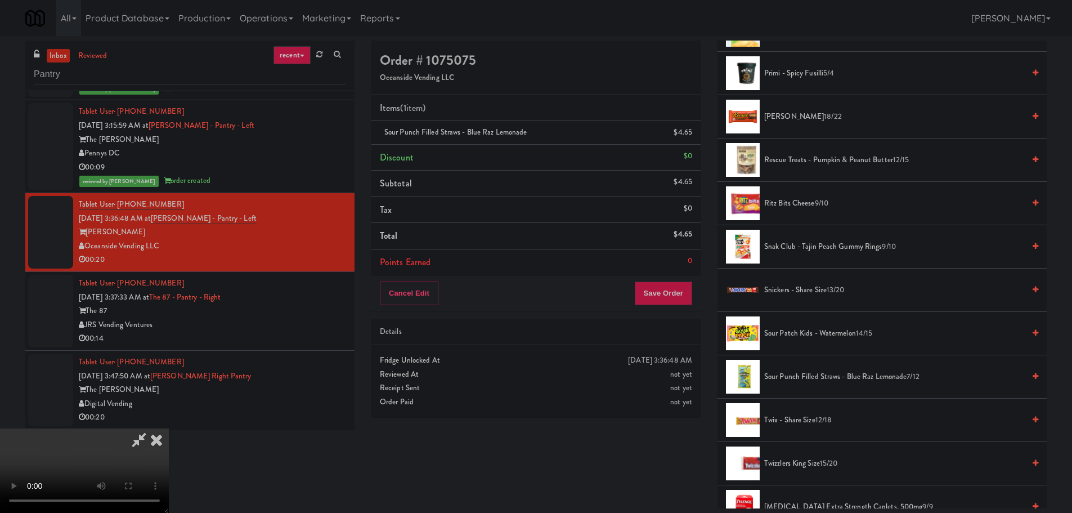
scroll to position [1069, 0]
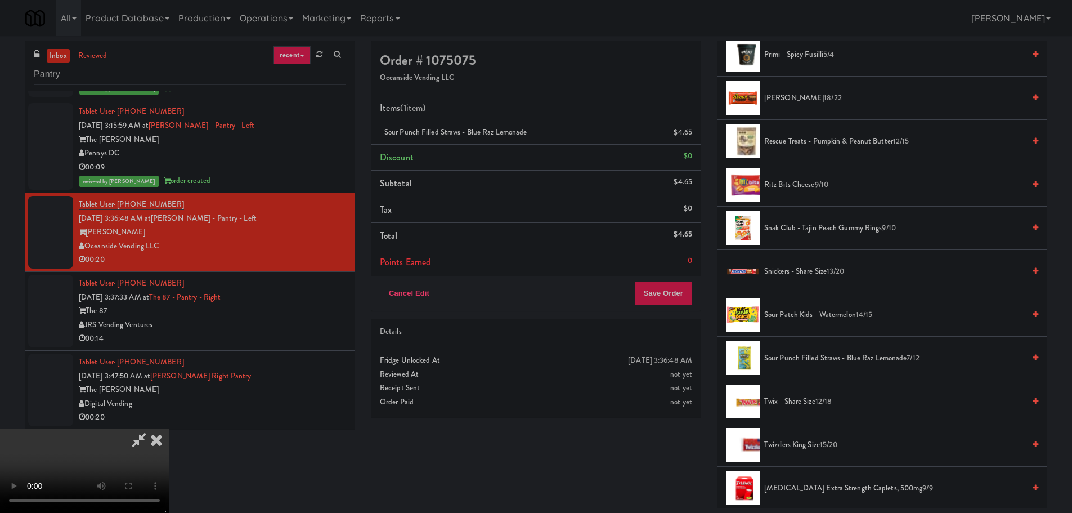
click at [169, 428] on video at bounding box center [84, 470] width 169 height 84
drag, startPoint x: 495, startPoint y: 329, endPoint x: 386, endPoint y: 390, distance: 124.7
click at [169, 428] on video at bounding box center [84, 470] width 169 height 84
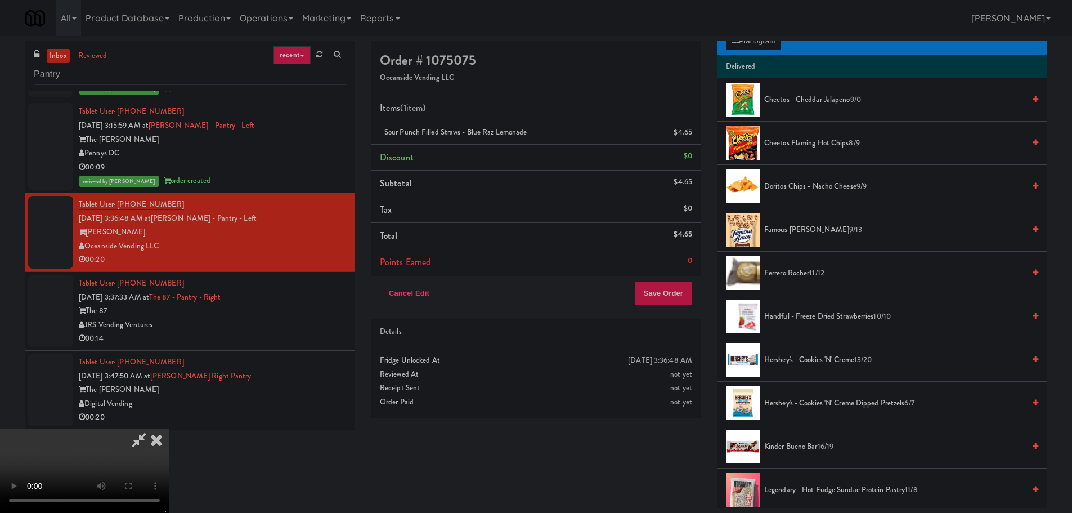
scroll to position [113, 0]
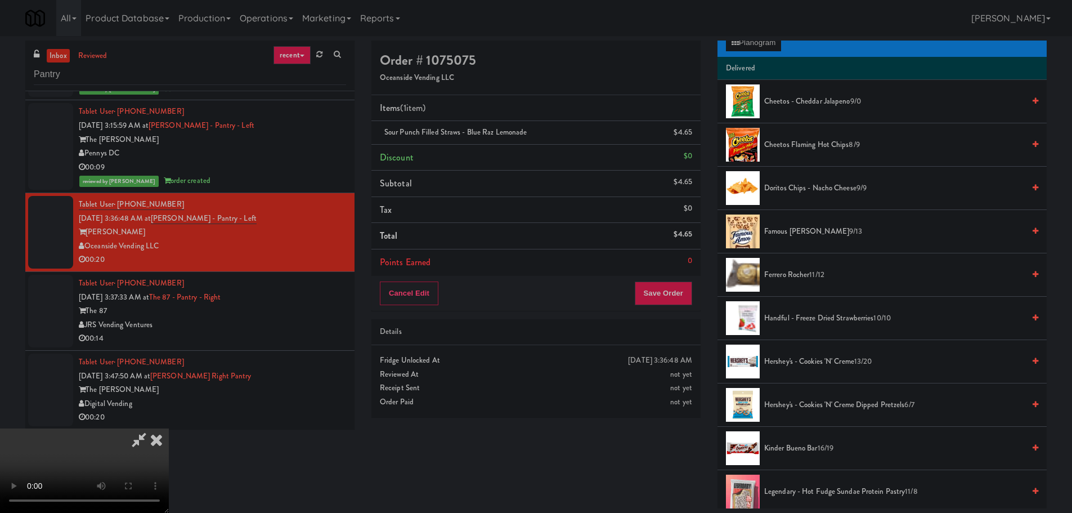
click at [817, 187] on span "Doritos Chips - Nacho Cheese 9/9" at bounding box center [894, 188] width 260 height 14
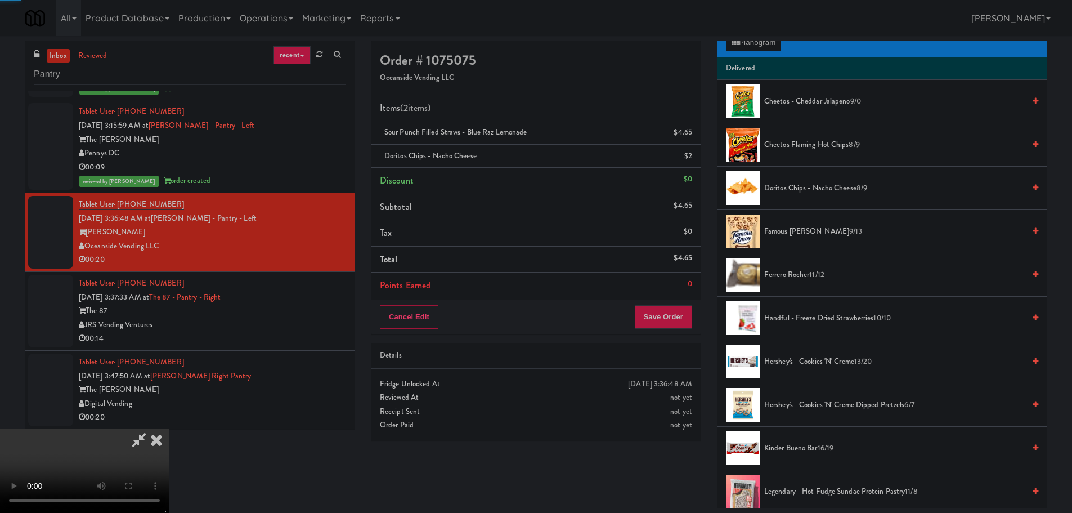
click at [801, 190] on span "Doritos Chips - Nacho Cheese 8/9" at bounding box center [894, 188] width 260 height 14
click at [169, 428] on video at bounding box center [84, 470] width 169 height 84
click at [667, 316] on button "Save Order" at bounding box center [663, 317] width 57 height 24
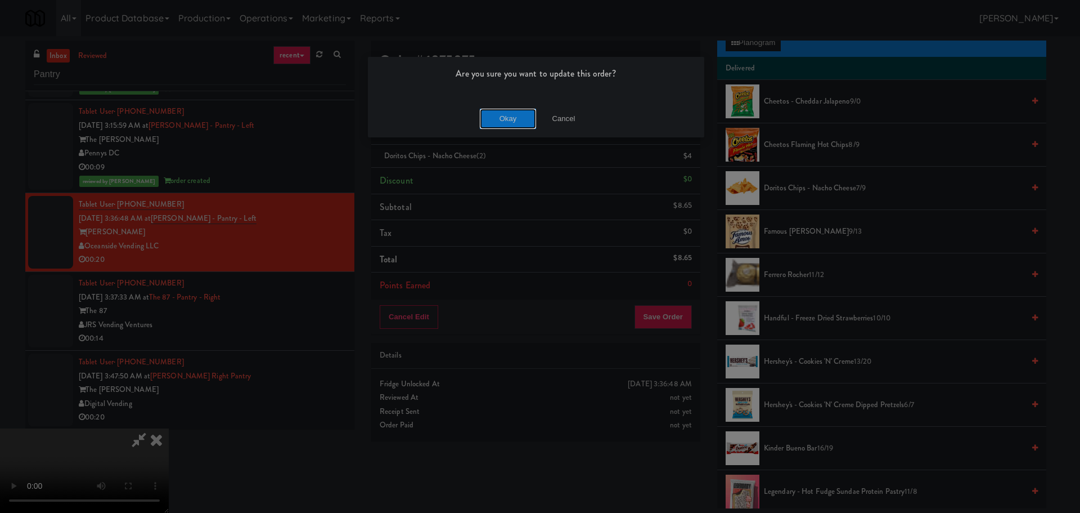
click at [520, 123] on button "Okay" at bounding box center [508, 119] width 56 height 20
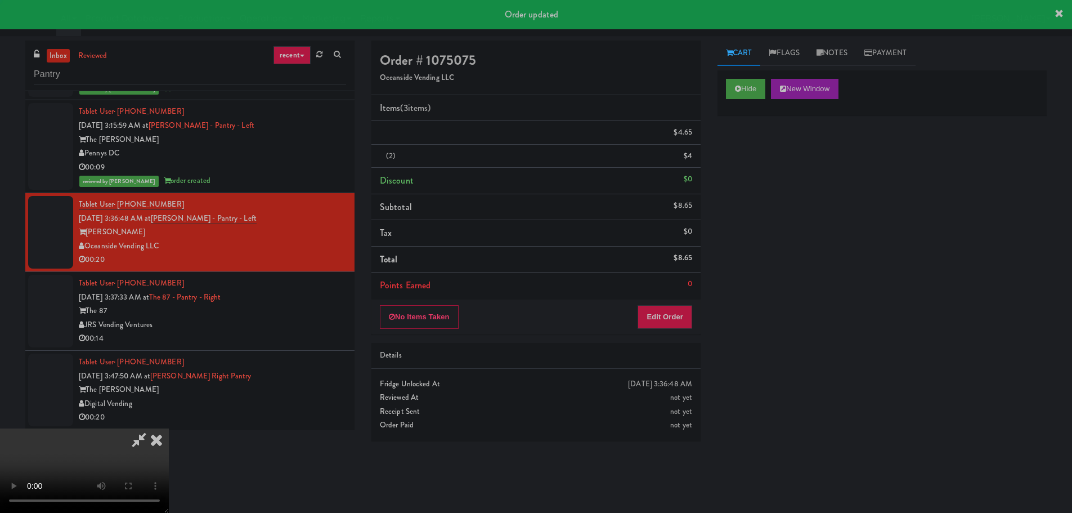
scroll to position [0, 0]
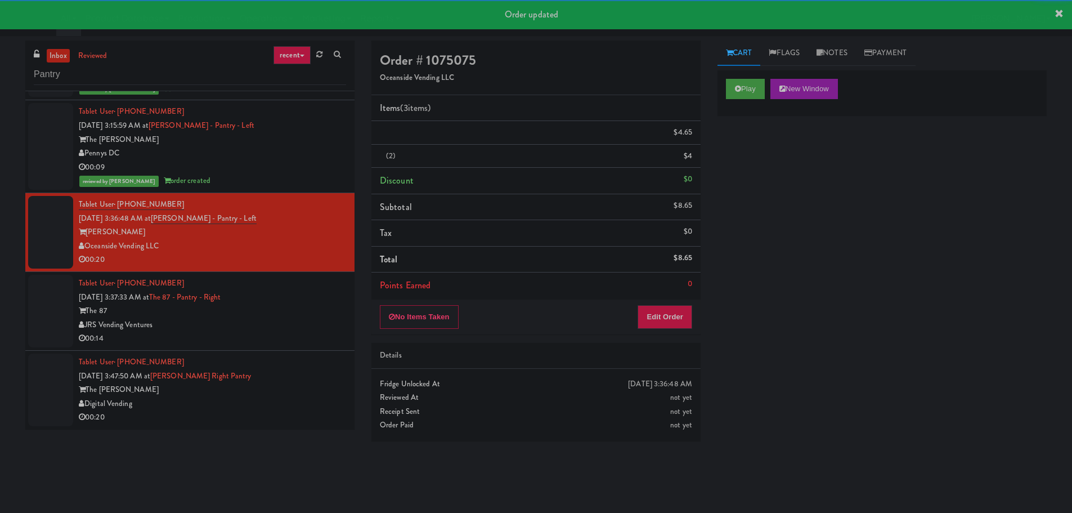
click at [294, 322] on div "JRS Vending Ventures" at bounding box center [212, 325] width 267 height 14
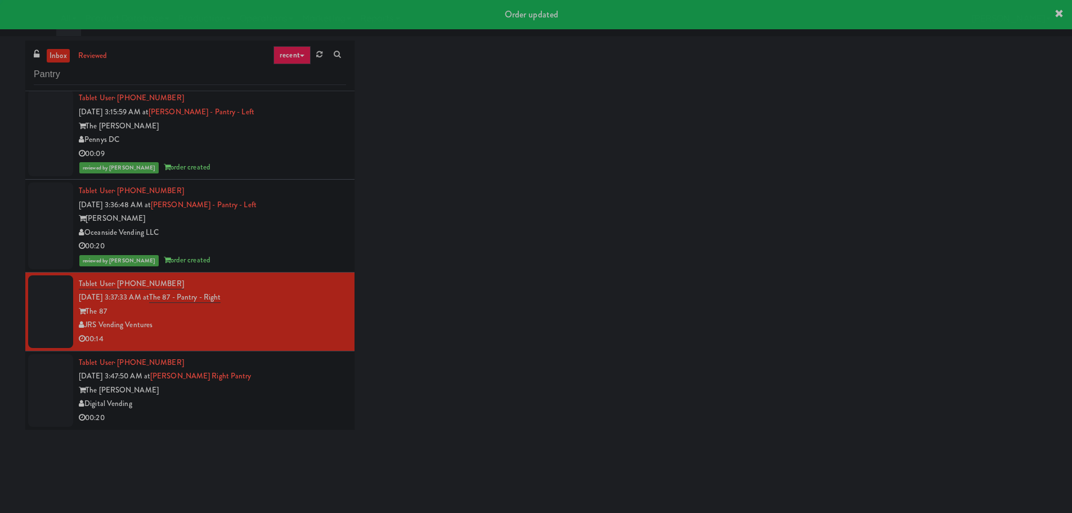
scroll to position [255, 0]
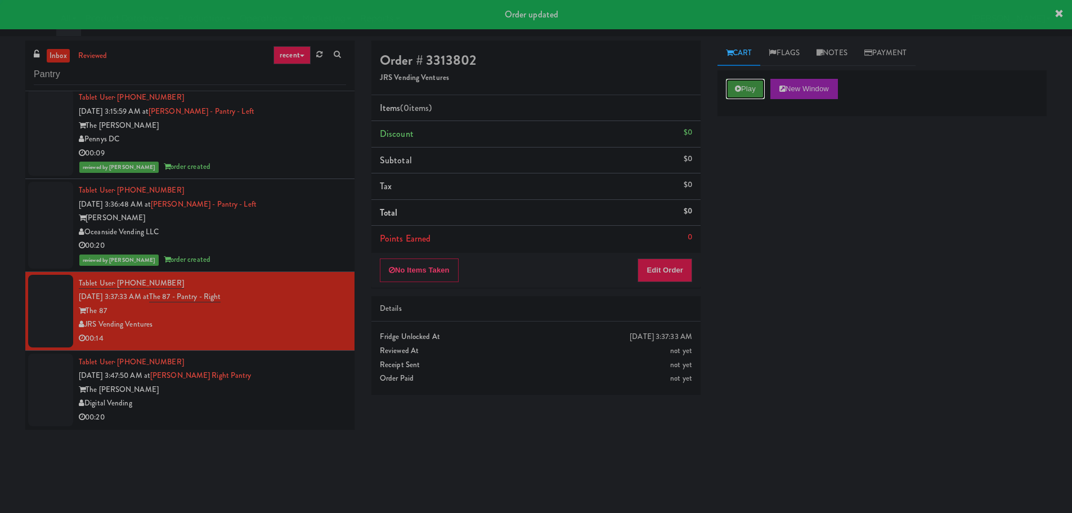
click at [741, 83] on button "Play" at bounding box center [745, 89] width 39 height 20
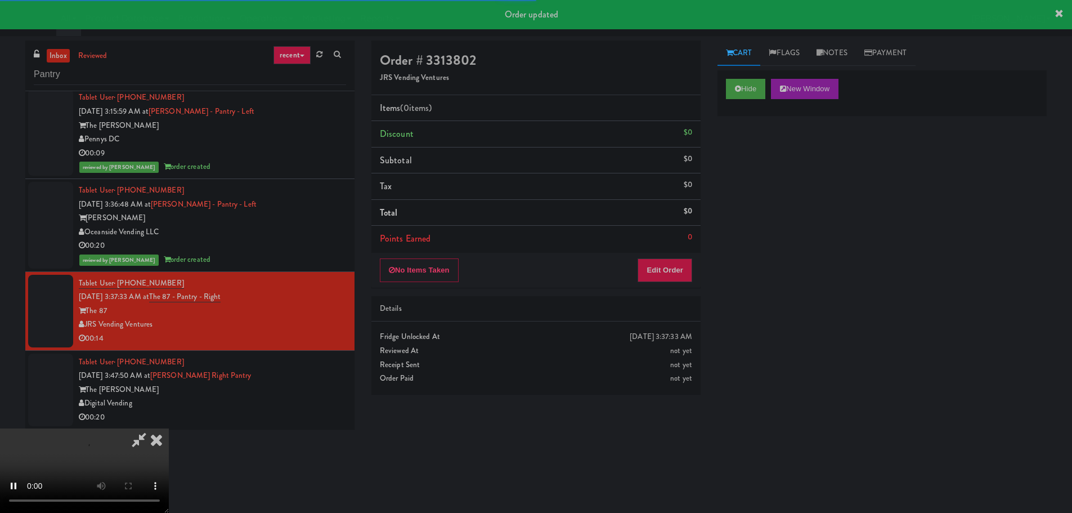
click at [676, 254] on div "No Items Taken Edit Order" at bounding box center [535, 270] width 329 height 35
click at [672, 265] on button "Edit Order" at bounding box center [664, 270] width 55 height 24
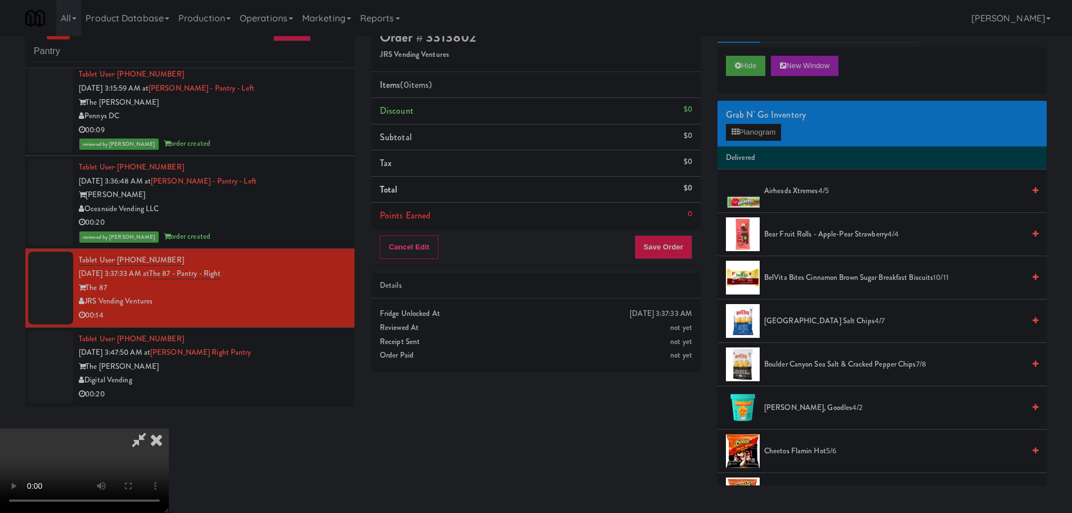
scroll to position [0, 0]
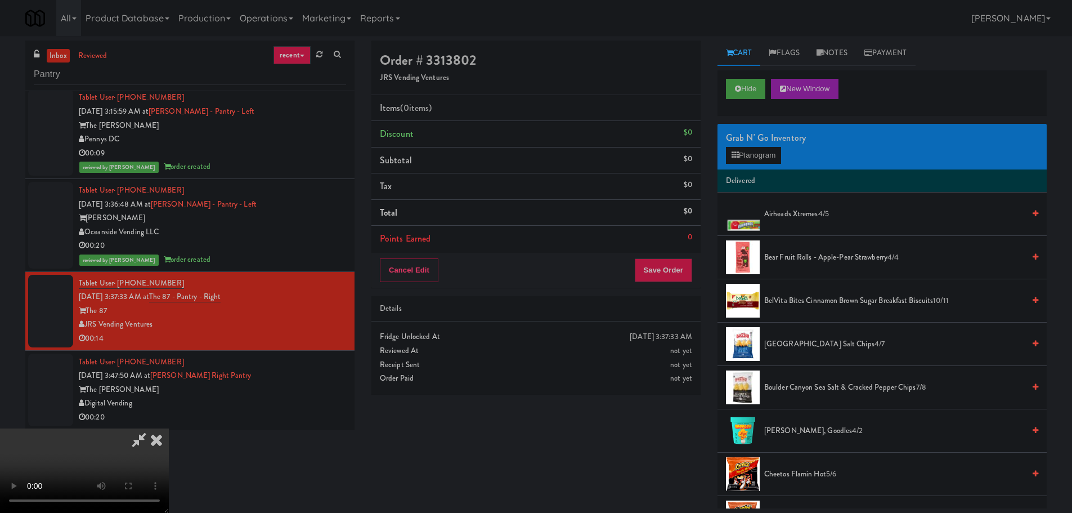
click at [169, 428] on video at bounding box center [84, 470] width 169 height 84
click at [788, 147] on div "Grab N' Go Inventory Planogram" at bounding box center [881, 147] width 329 height 46
click at [773, 151] on button "Planogram" at bounding box center [753, 155] width 55 height 17
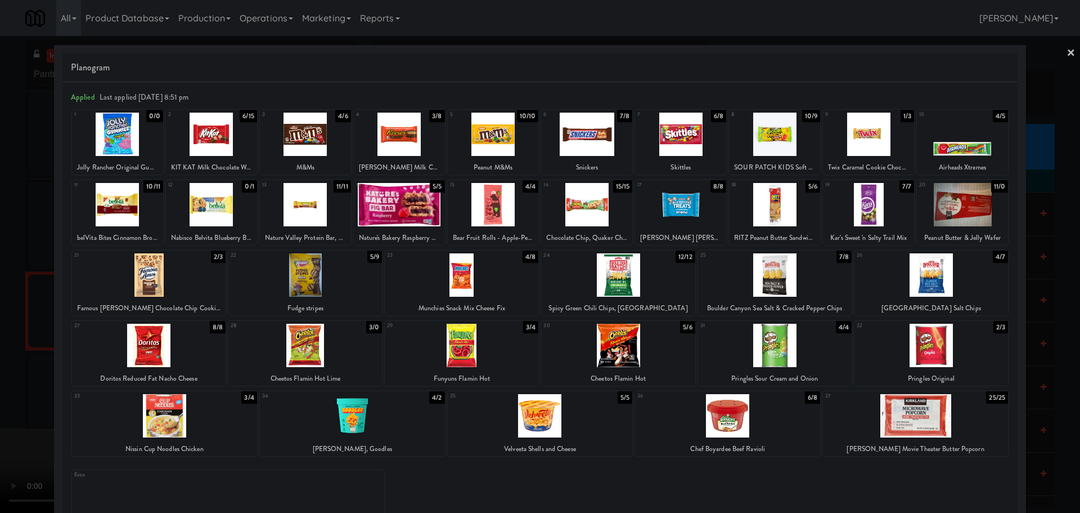
click at [935, 276] on div at bounding box center [932, 274] width 154 height 43
click at [1, 361] on div at bounding box center [540, 256] width 1080 height 513
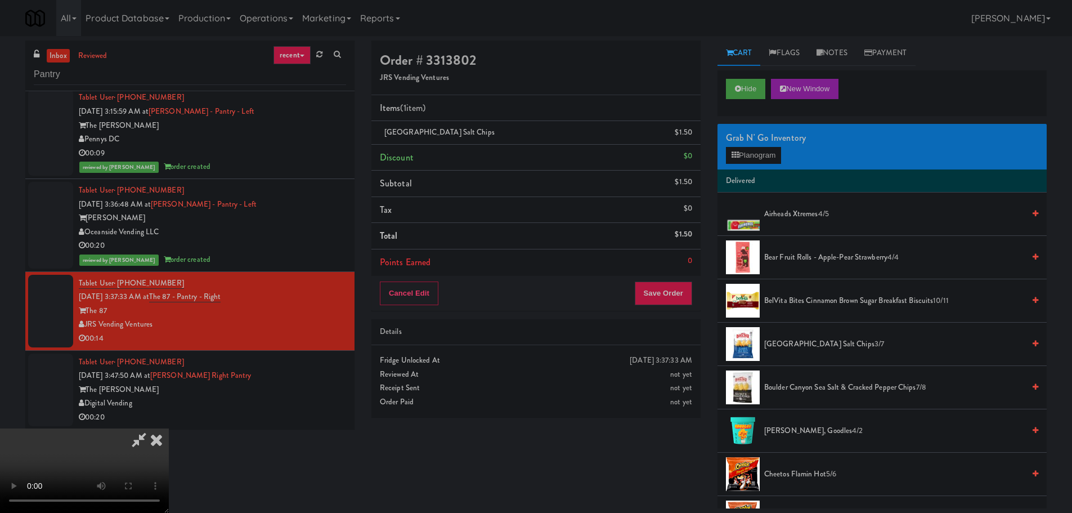
drag, startPoint x: 295, startPoint y: 385, endPoint x: 304, endPoint y: 372, distance: 16.5
click at [169, 428] on video at bounding box center [84, 470] width 169 height 84
drag, startPoint x: 460, startPoint y: 358, endPoint x: 471, endPoint y: 356, distance: 11.9
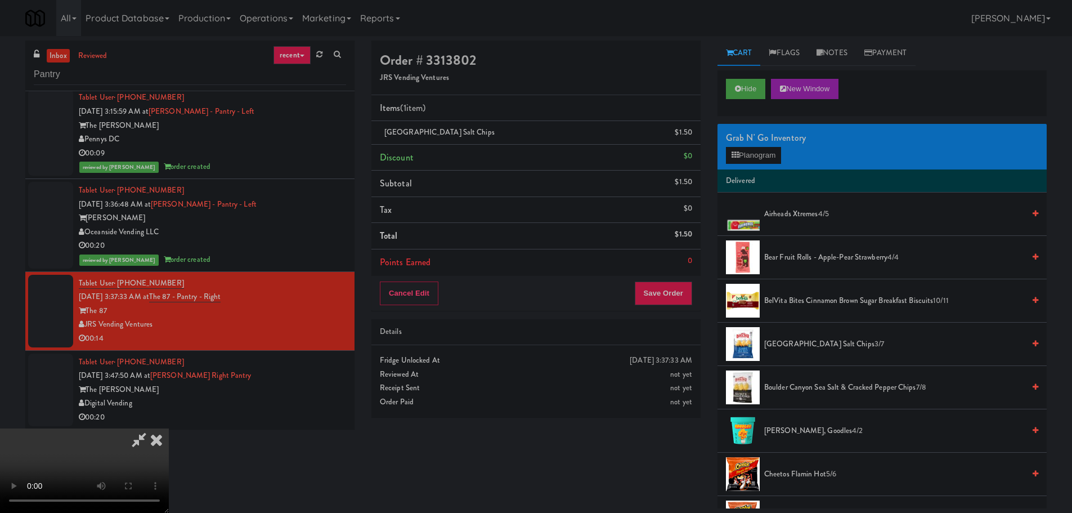
click at [169, 428] on video at bounding box center [84, 470] width 169 height 84
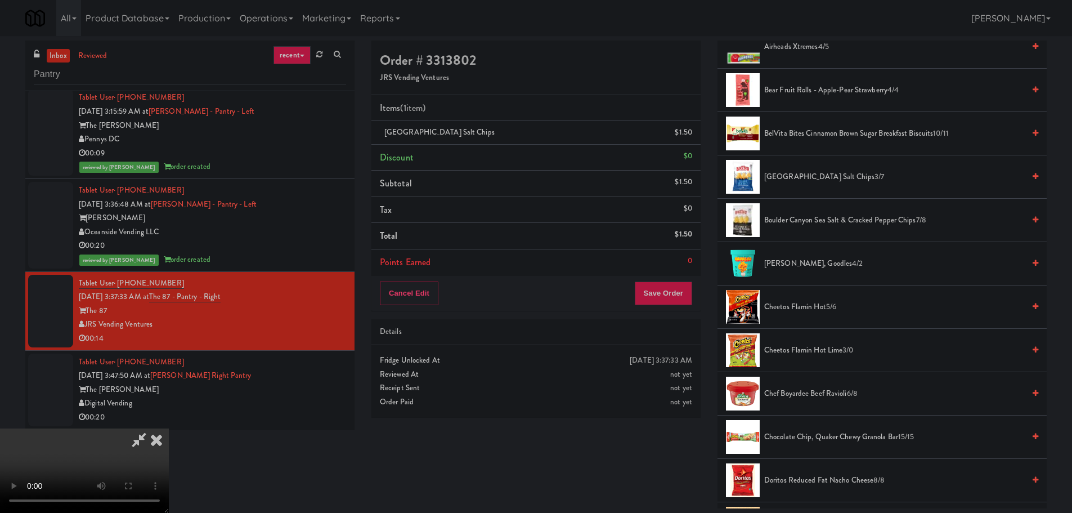
scroll to position [169, 0]
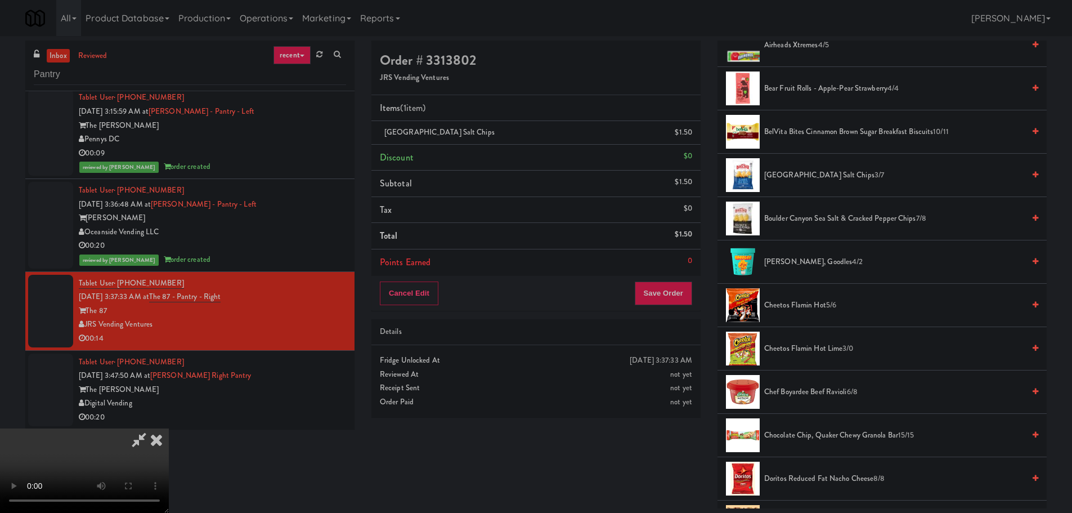
click at [802, 351] on span "Cheetos Flamin Hot Lime 3/0" at bounding box center [894, 349] width 260 height 14
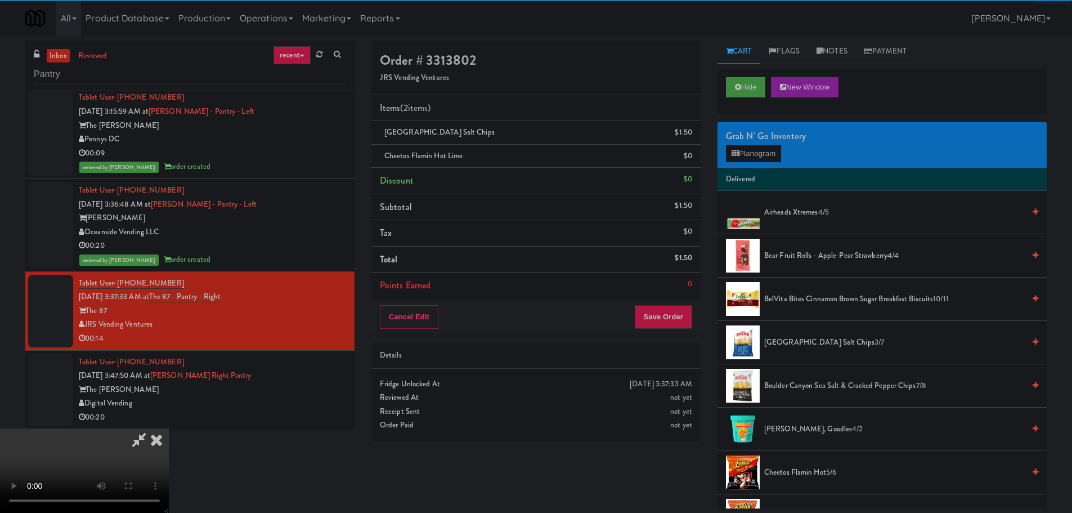
scroll to position [0, 0]
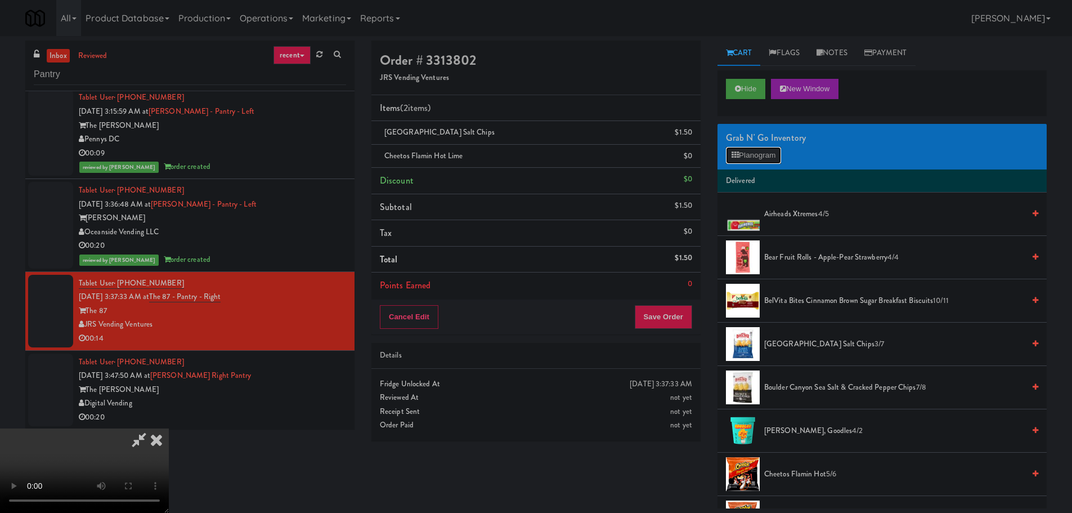
click at [753, 155] on button "Planogram" at bounding box center [753, 155] width 55 height 17
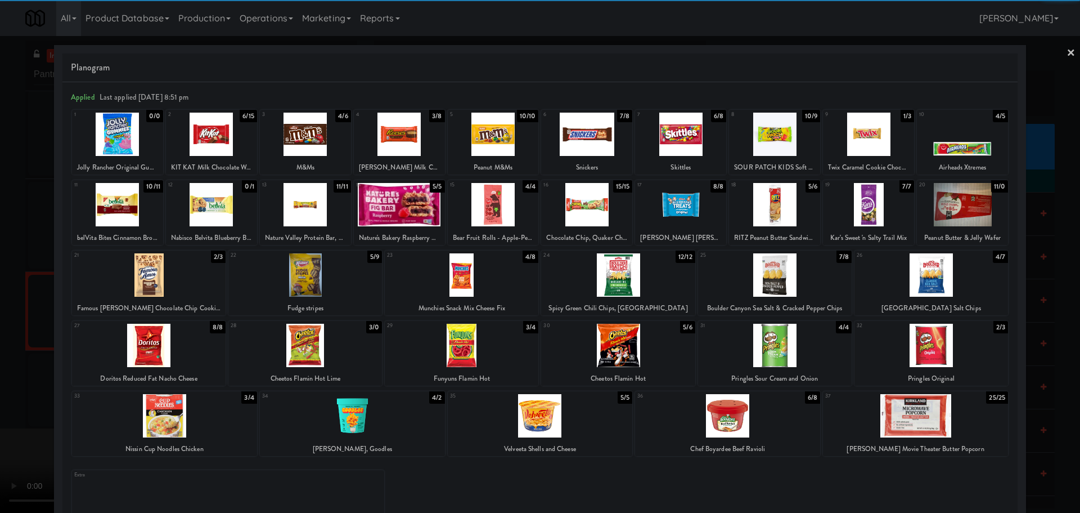
drag, startPoint x: 0, startPoint y: 390, endPoint x: 61, endPoint y: 364, distance: 66.6
click at [4, 390] on div at bounding box center [540, 256] width 1080 height 513
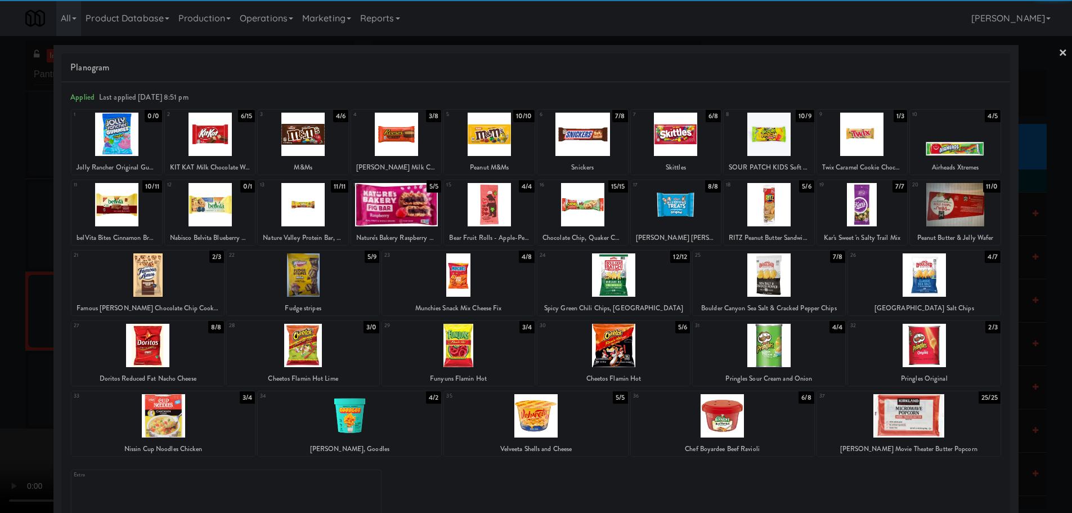
click at [169, 428] on video at bounding box center [84, 470] width 169 height 84
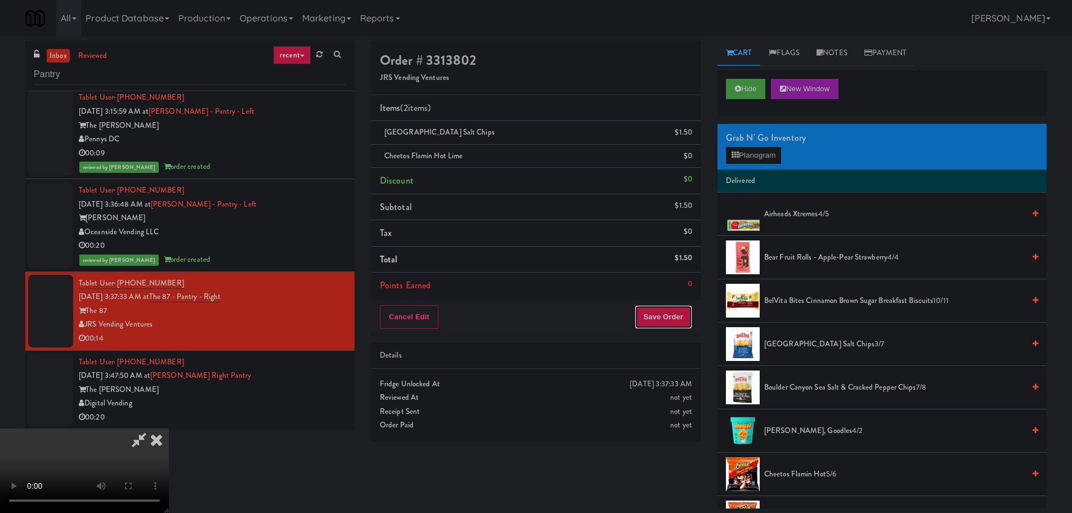
click at [682, 313] on button "Save Order" at bounding box center [663, 317] width 57 height 24
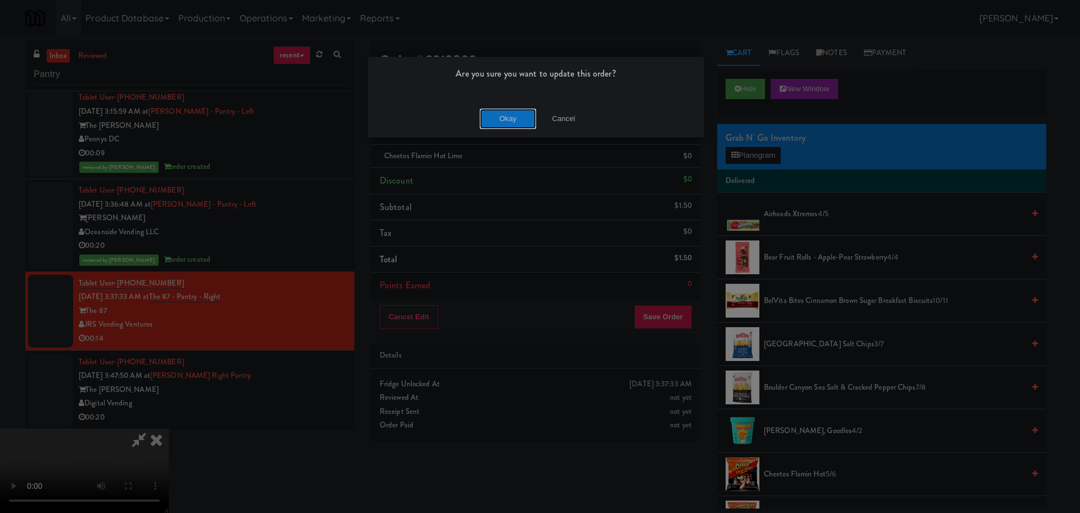
click at [519, 120] on button "Okay" at bounding box center [508, 119] width 56 height 20
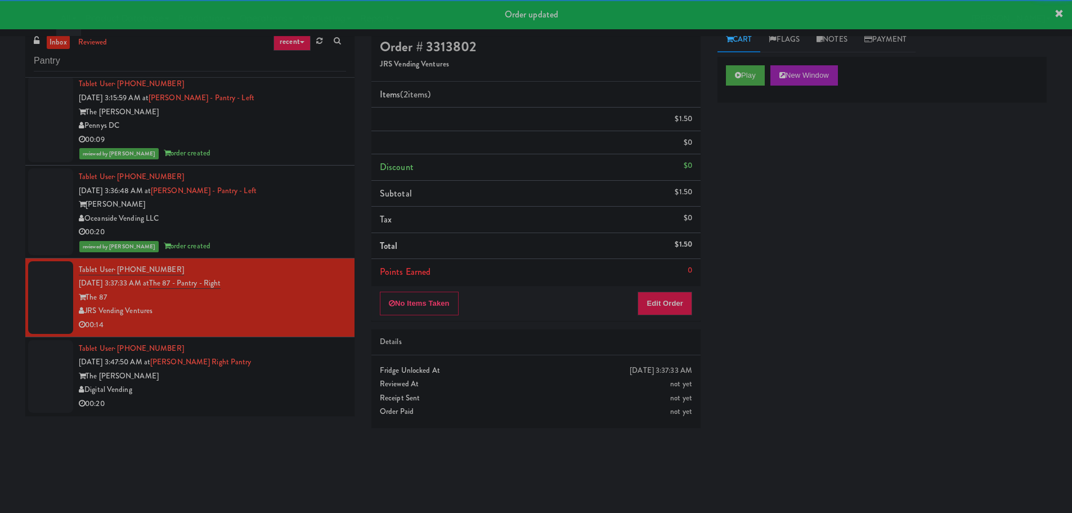
scroll to position [36, 0]
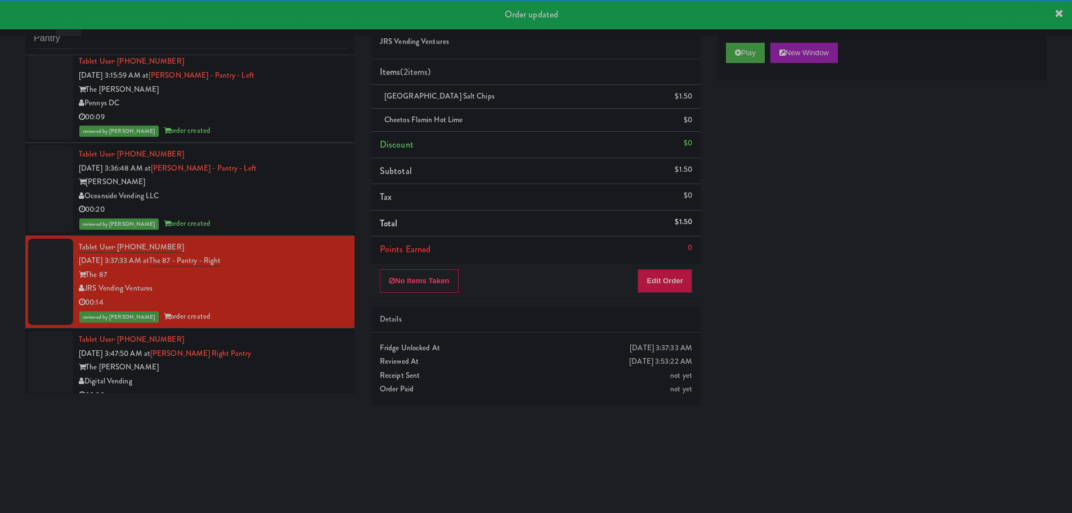
click at [306, 358] on div "Tablet User · (530) 830-2325 [DATE] 3:47:50 AM at [PERSON_NAME] Right Pantry Th…" at bounding box center [212, 367] width 267 height 69
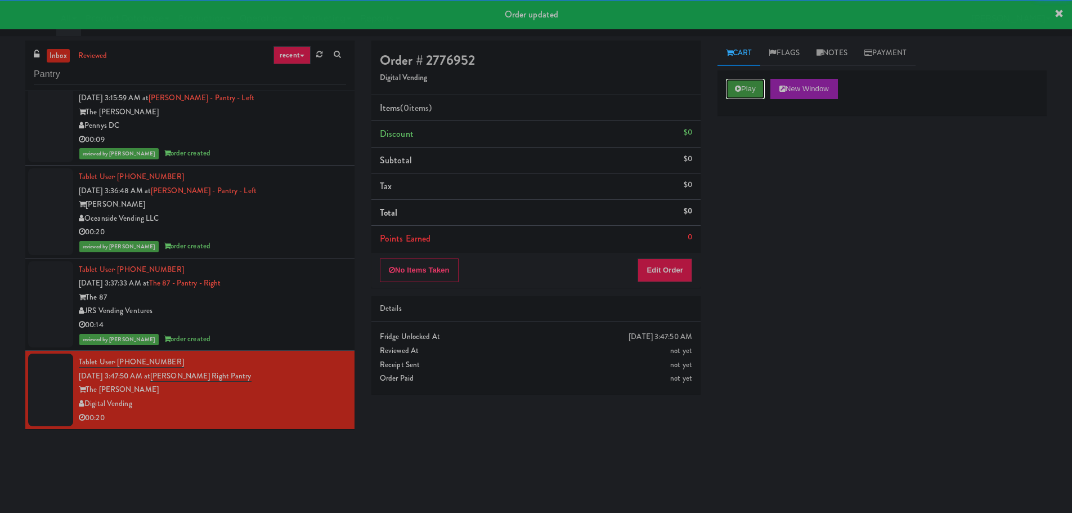
click at [730, 88] on button "Play" at bounding box center [745, 89] width 39 height 20
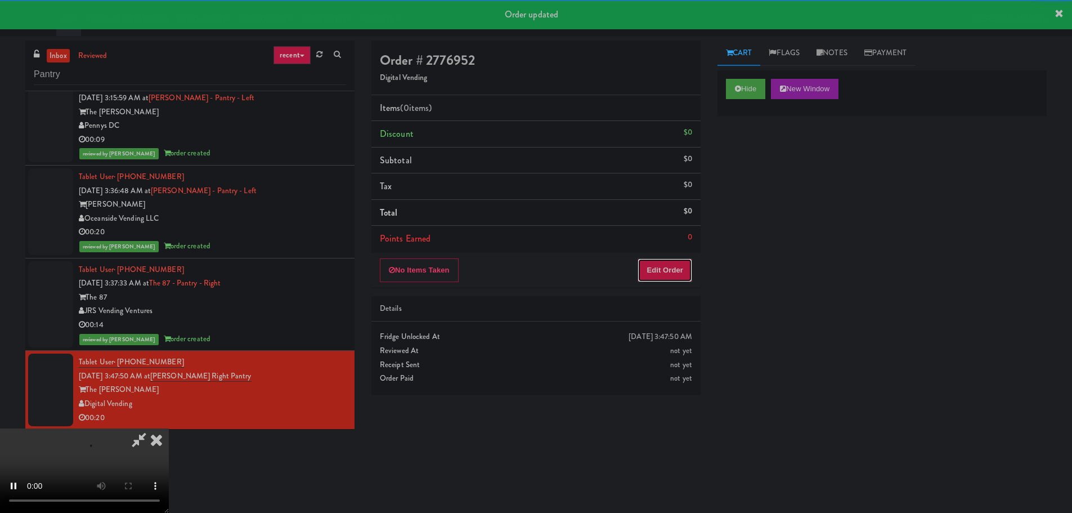
click at [684, 267] on button "Edit Order" at bounding box center [664, 270] width 55 height 24
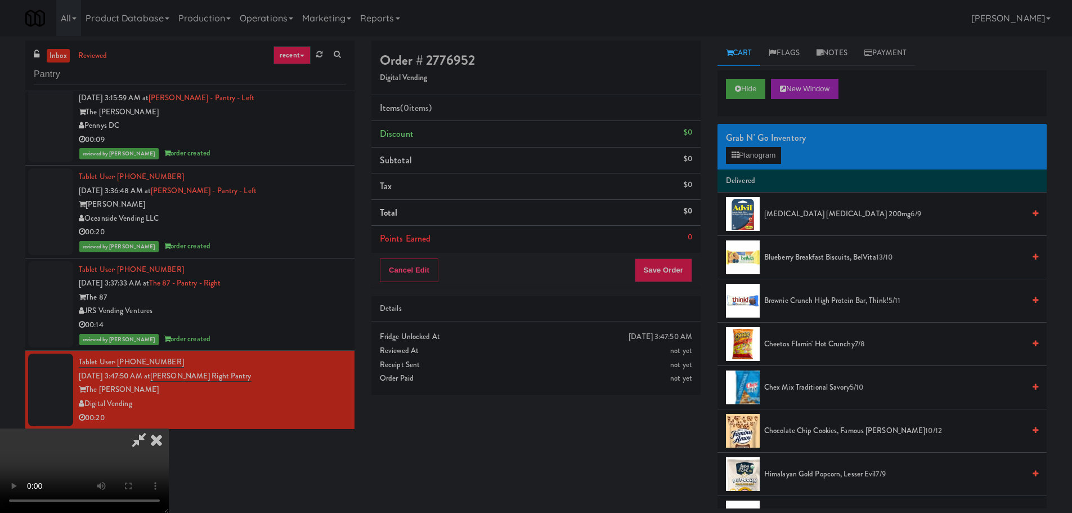
click at [169, 428] on video at bounding box center [84, 470] width 169 height 84
click at [737, 161] on button "Planogram" at bounding box center [753, 155] width 55 height 17
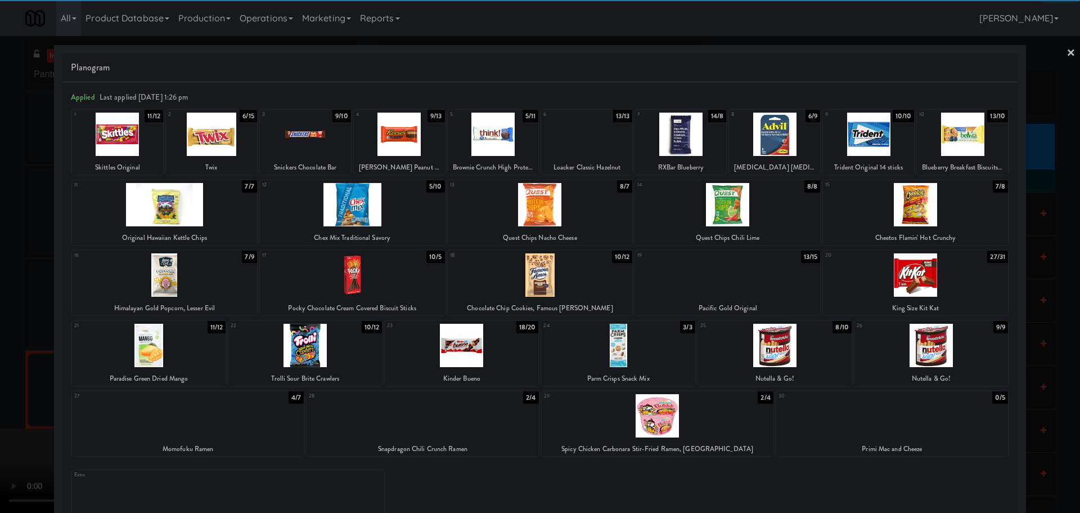
click at [573, 277] on div at bounding box center [540, 274] width 185 height 43
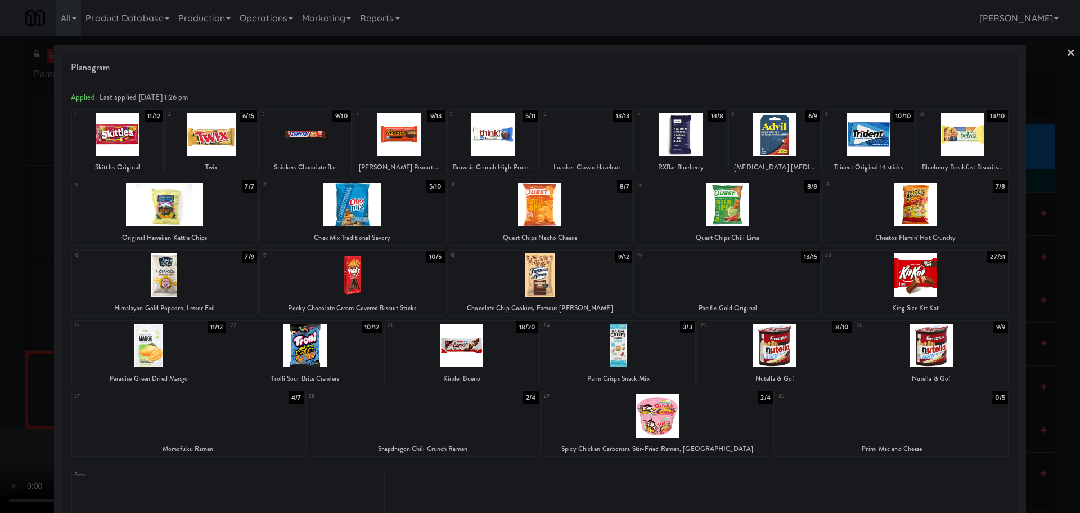
click at [0, 322] on div at bounding box center [540, 256] width 1080 height 513
drag, startPoint x: 371, startPoint y: 259, endPoint x: 380, endPoint y: 259, distance: 9.0
click at [169, 428] on video at bounding box center [84, 470] width 169 height 84
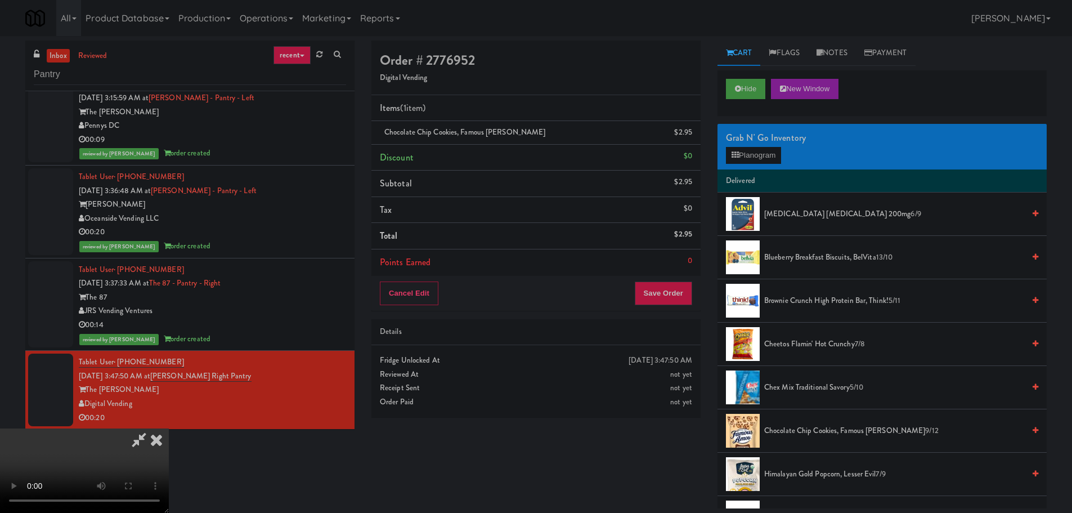
click at [169, 428] on video at bounding box center [84, 470] width 169 height 84
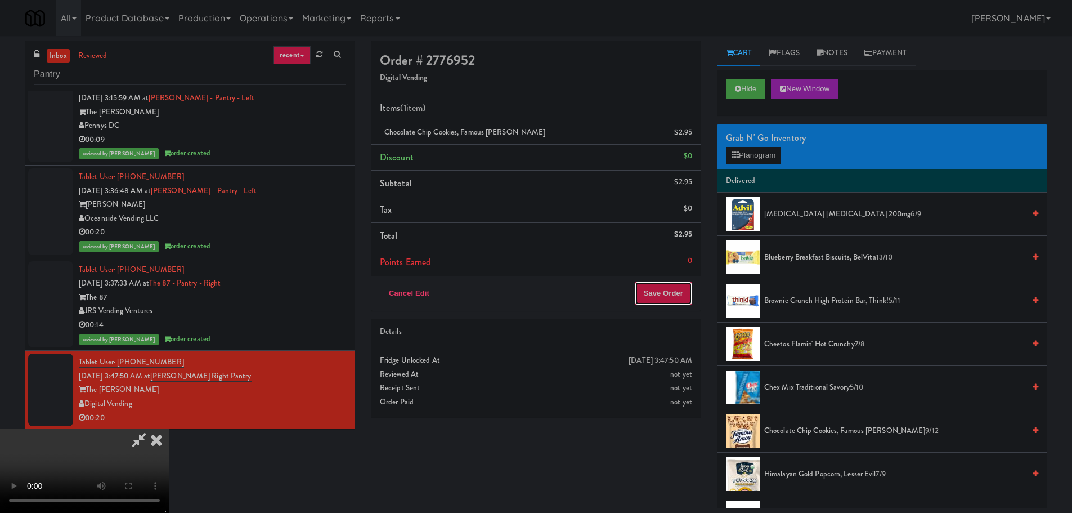
click at [666, 292] on button "Save Order" at bounding box center [663, 293] width 57 height 24
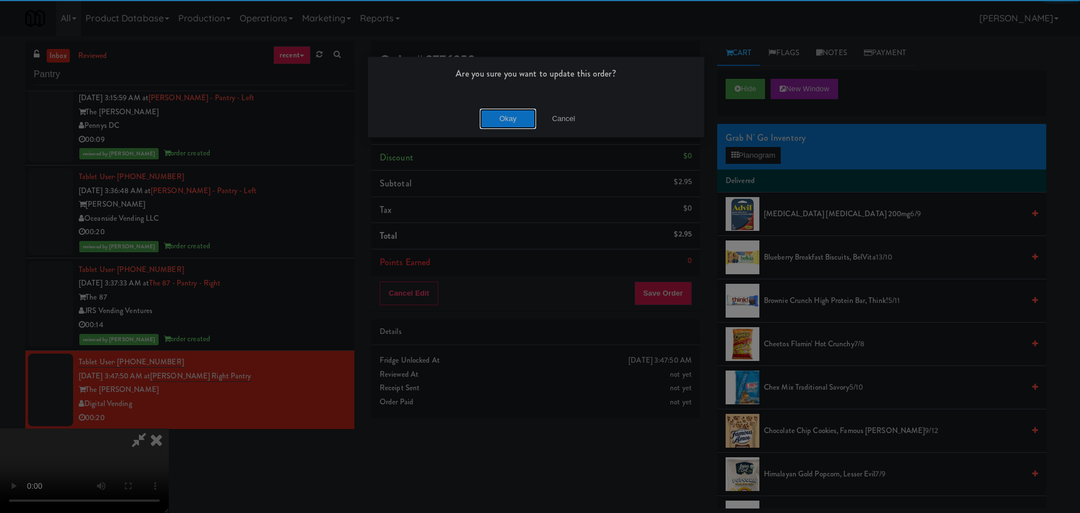
click at [502, 120] on button "Okay" at bounding box center [508, 119] width 56 height 20
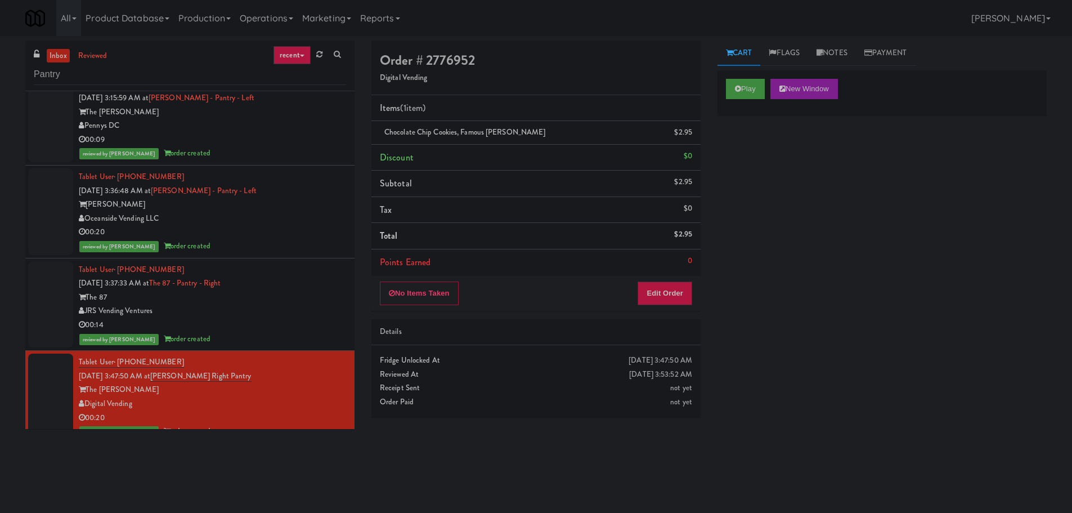
scroll to position [0, 0]
click at [119, 61] on div "inbox reviewed recent all unclear take inventory issue suspicious failed recent…" at bounding box center [189, 66] width 329 height 51
click at [126, 71] on input "Pantry" at bounding box center [190, 74] width 312 height 21
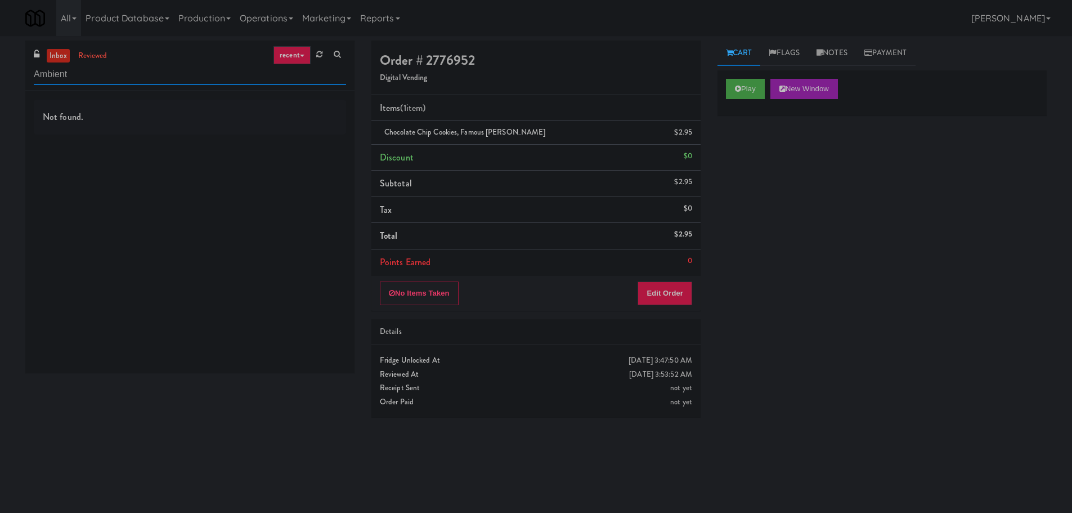
click at [153, 74] on input "Ambient" at bounding box center [190, 74] width 312 height 21
type input "Combo"
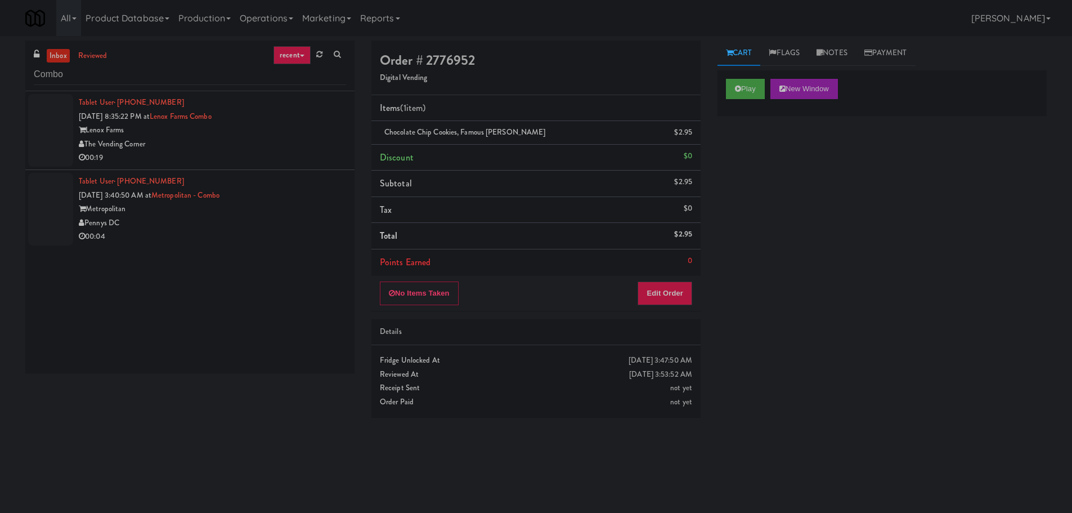
click at [280, 150] on div "The Vending Corner" at bounding box center [212, 144] width 267 height 14
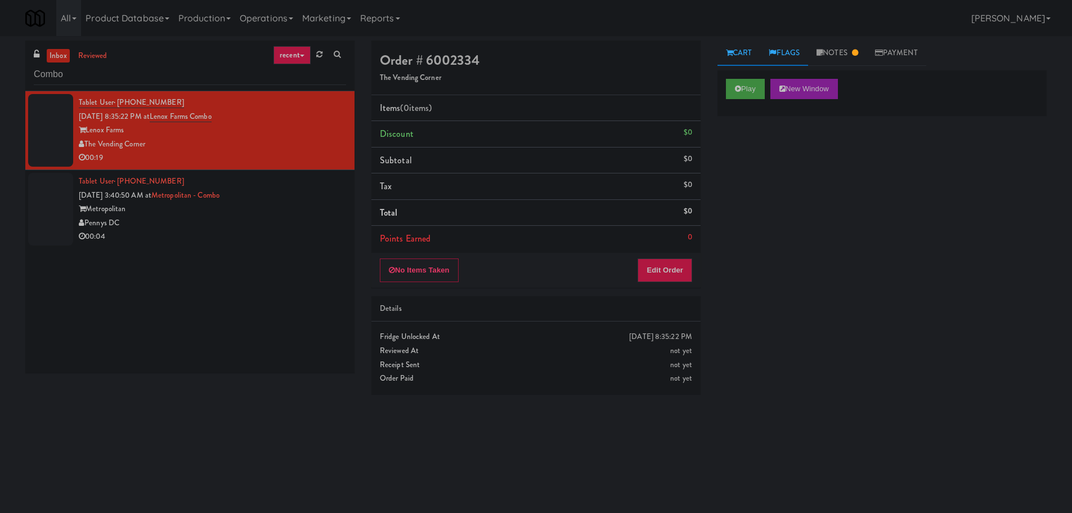
click at [808, 55] on link "Flags" at bounding box center [784, 53] width 48 height 25
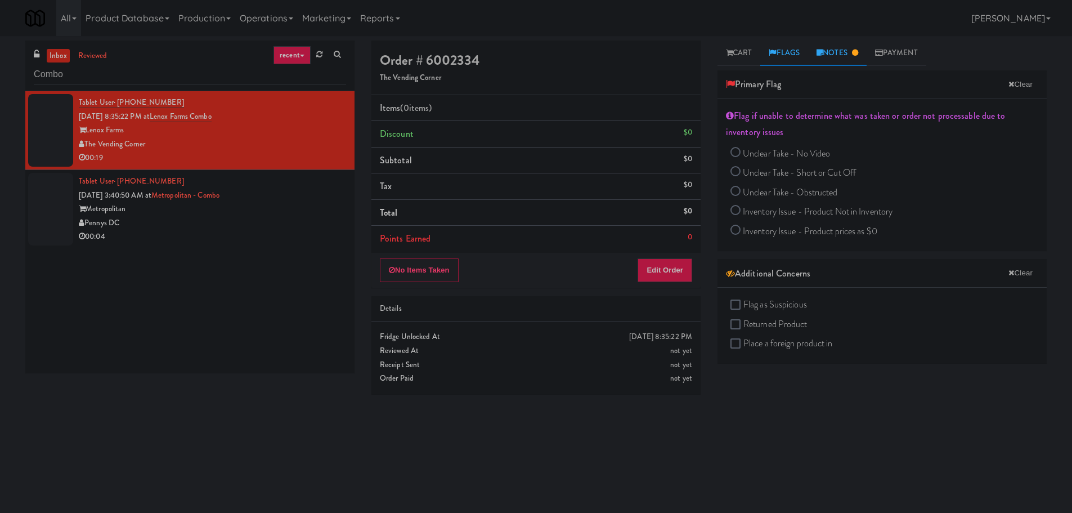
click at [826, 53] on link "Notes" at bounding box center [837, 53] width 59 height 25
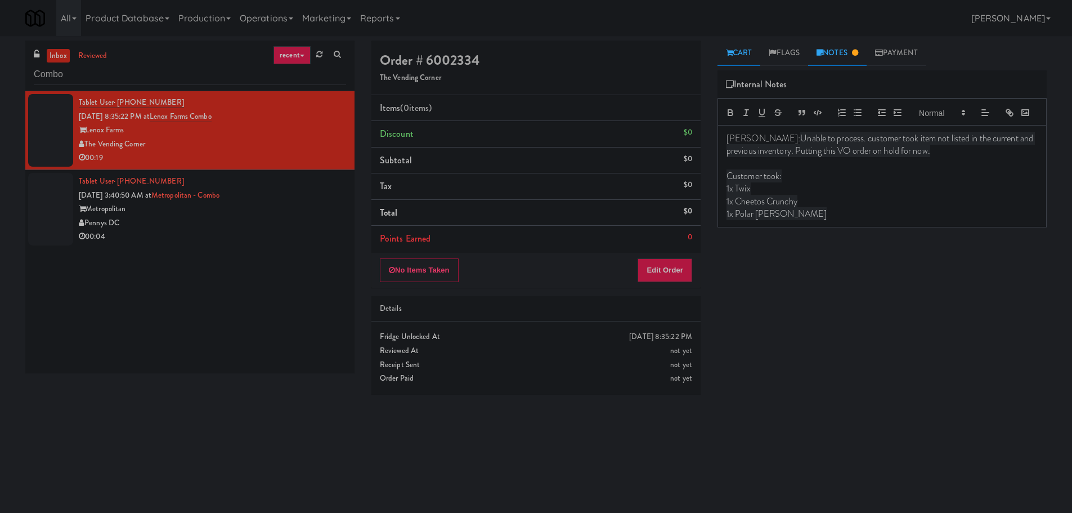
click at [734, 57] on link "Cart" at bounding box center [738, 53] width 43 height 25
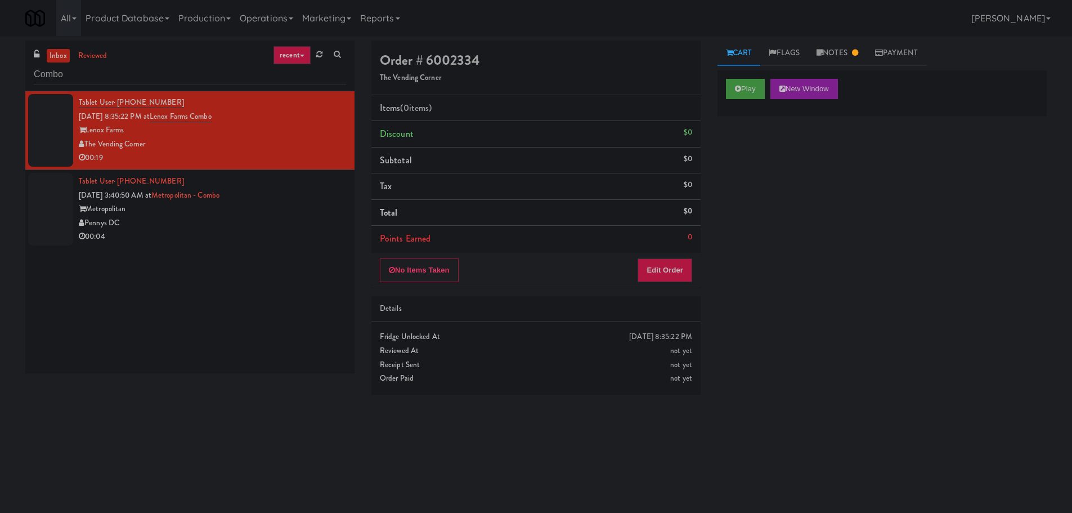
click at [273, 226] on div "Pennys DC" at bounding box center [212, 223] width 267 height 14
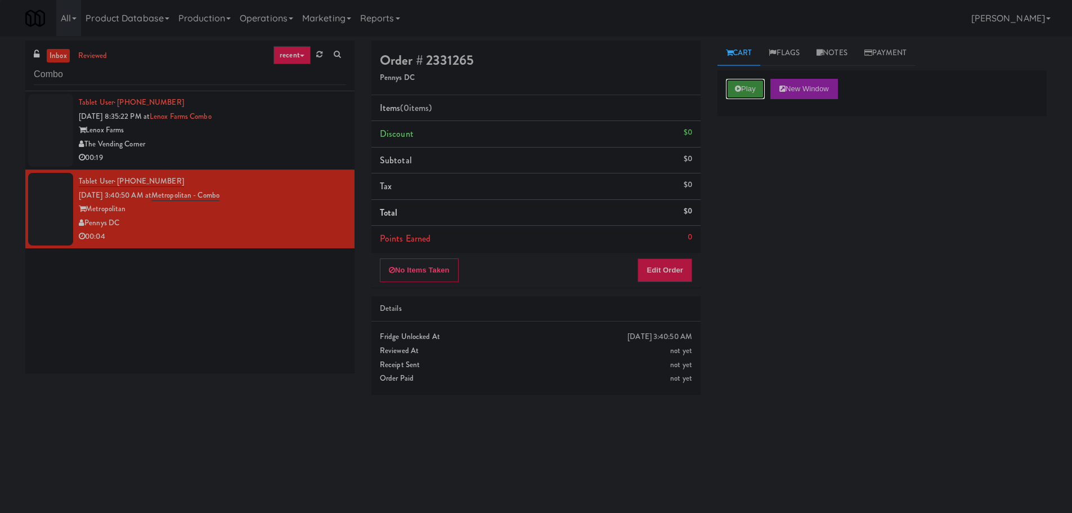
click at [761, 96] on button "Play" at bounding box center [745, 89] width 39 height 20
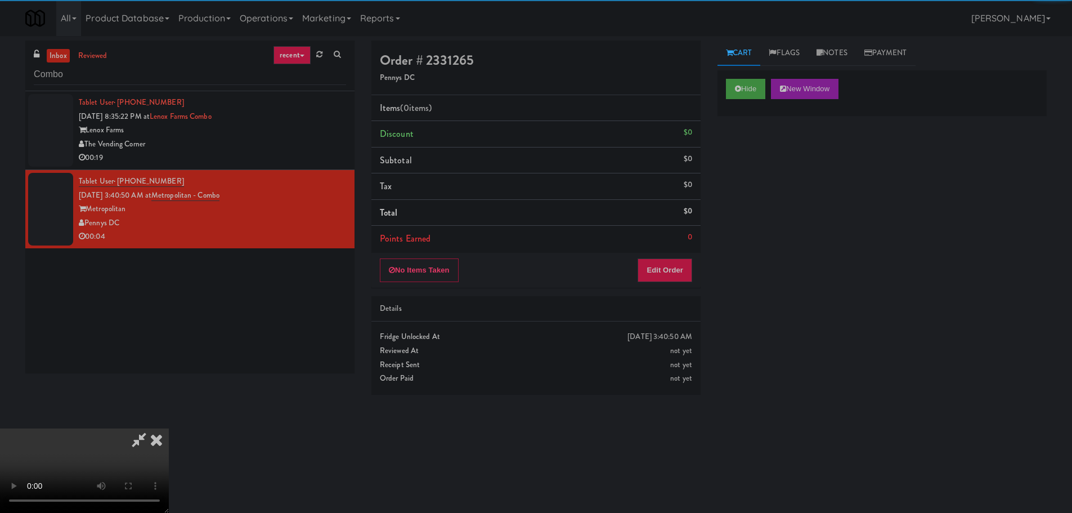
click at [665, 291] on div "Order # 2331265 Pennys DC Items (0 items ) Discount $0 Subtotal $0 Tax $0 Total…" at bounding box center [536, 222] width 346 height 362
click at [666, 283] on div "No Items Taken Edit Order" at bounding box center [535, 270] width 329 height 35
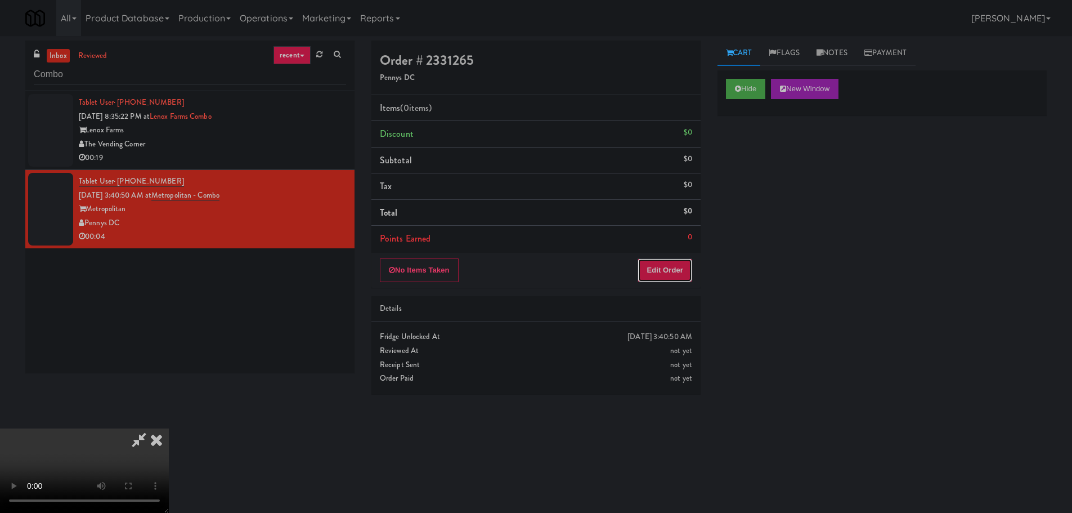
click at [667, 281] on button "Edit Order" at bounding box center [664, 270] width 55 height 24
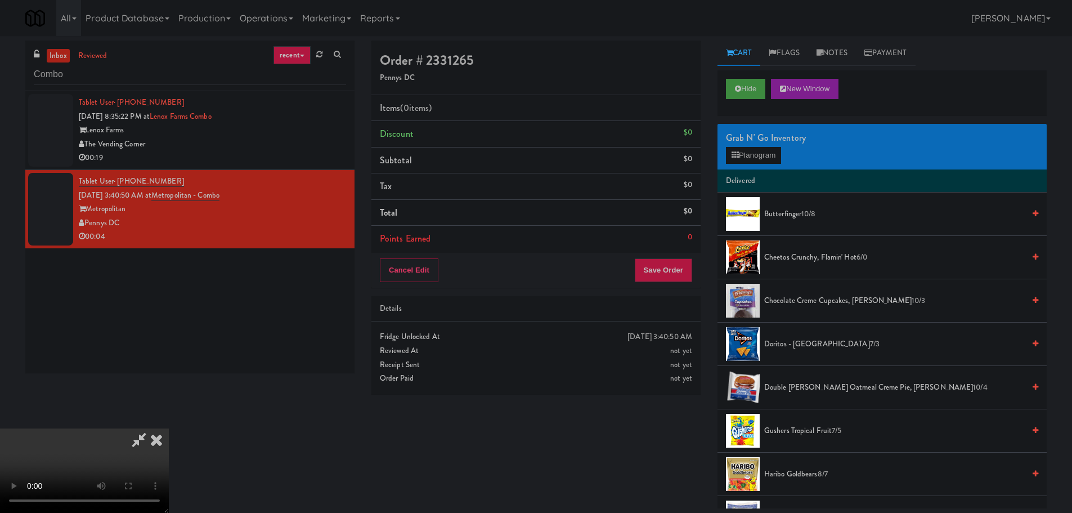
click at [169, 428] on video at bounding box center [84, 470] width 169 height 84
drag, startPoint x: 769, startPoint y: 161, endPoint x: 764, endPoint y: 166, distance: 6.8
click at [768, 168] on div "Grab N' Go Inventory Planogram" at bounding box center [881, 147] width 329 height 46
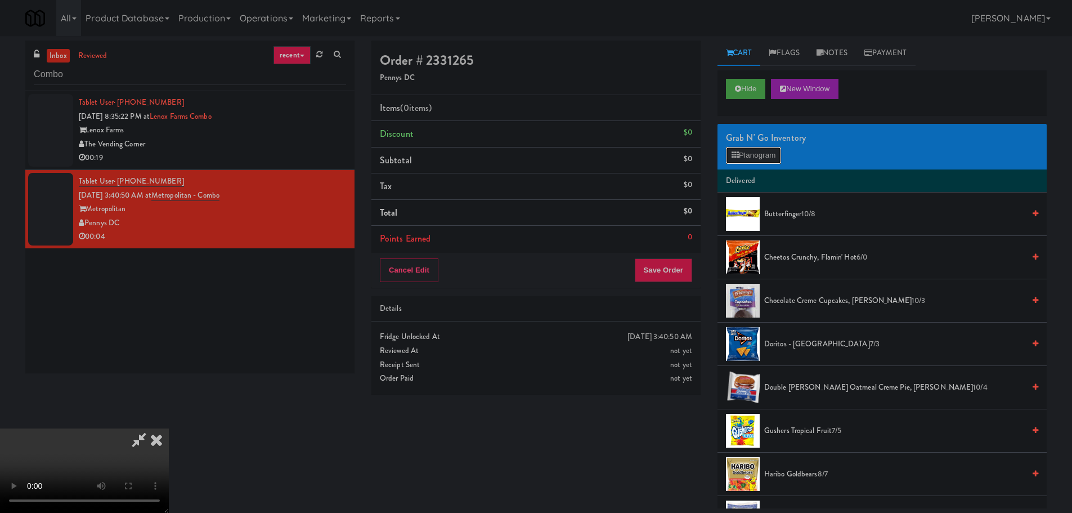
click at [765, 155] on button "Planogram" at bounding box center [753, 155] width 55 height 17
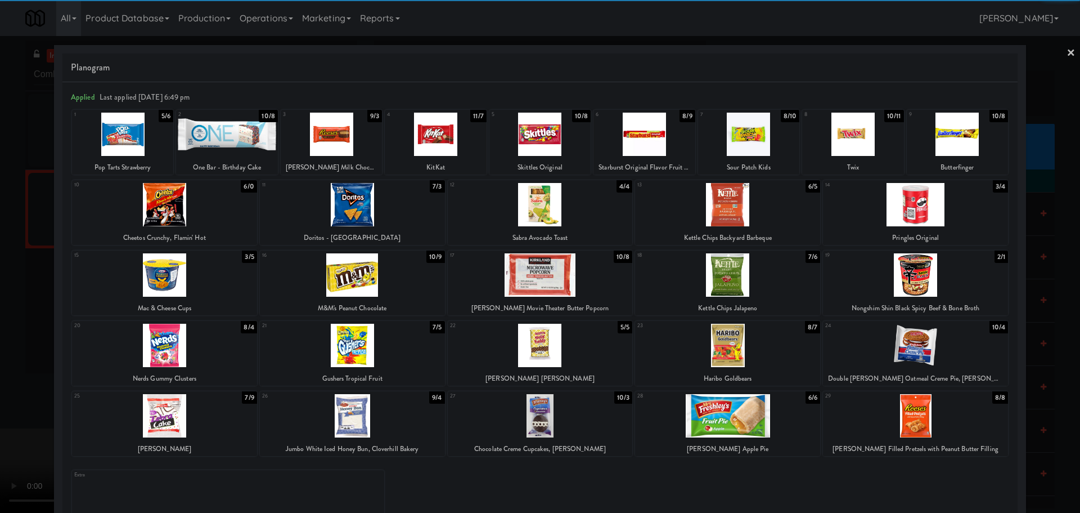
click at [571, 415] on div at bounding box center [540, 415] width 185 height 43
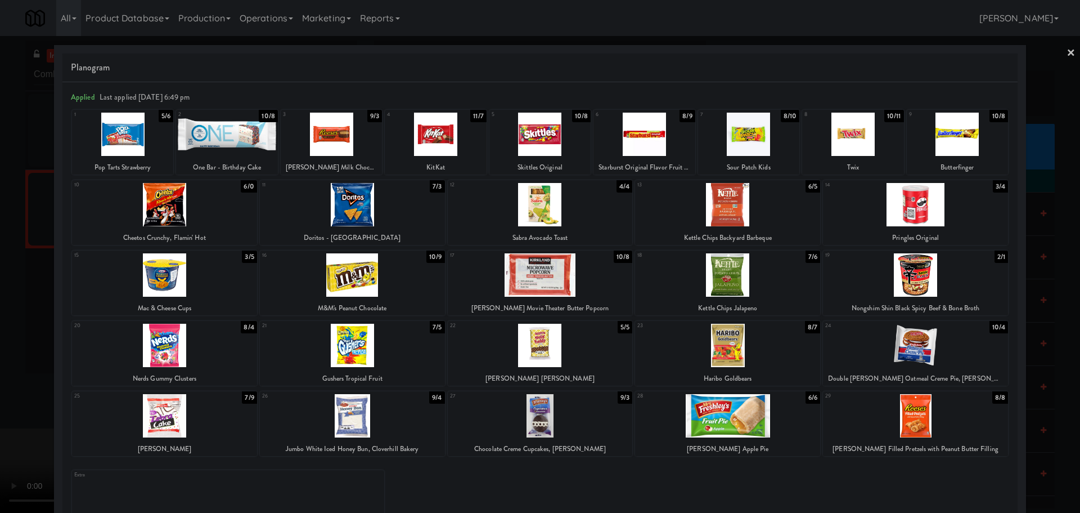
drag, startPoint x: 0, startPoint y: 352, endPoint x: 300, endPoint y: 273, distance: 310.6
click at [1, 352] on div at bounding box center [540, 256] width 1080 height 513
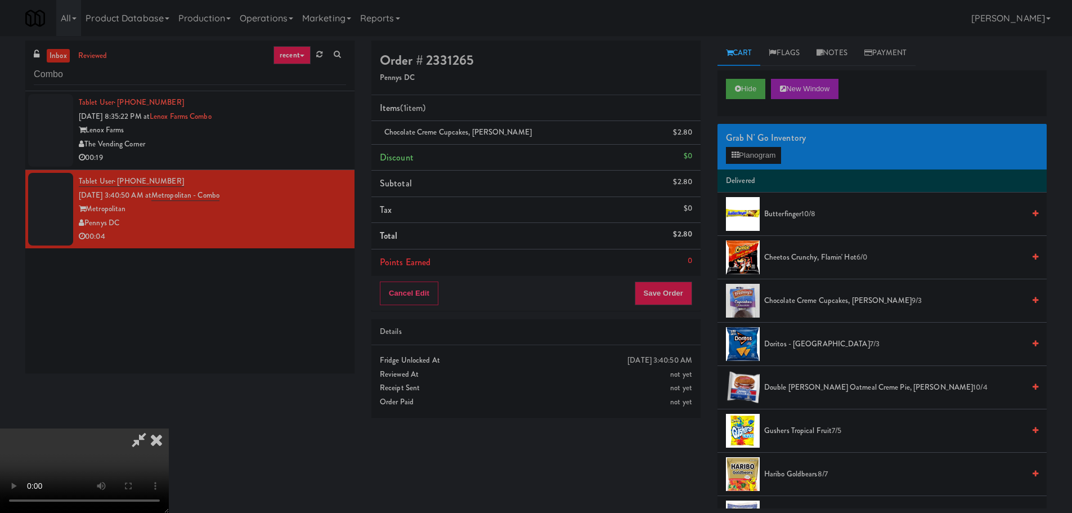
click at [169, 428] on video at bounding box center [84, 470] width 169 height 84
click at [684, 310] on div "Cancel Edit Save Order" at bounding box center [535, 293] width 329 height 35
click at [685, 307] on div "Cancel Edit Save Order" at bounding box center [535, 293] width 329 height 35
click at [681, 298] on button "Save Order" at bounding box center [663, 293] width 57 height 24
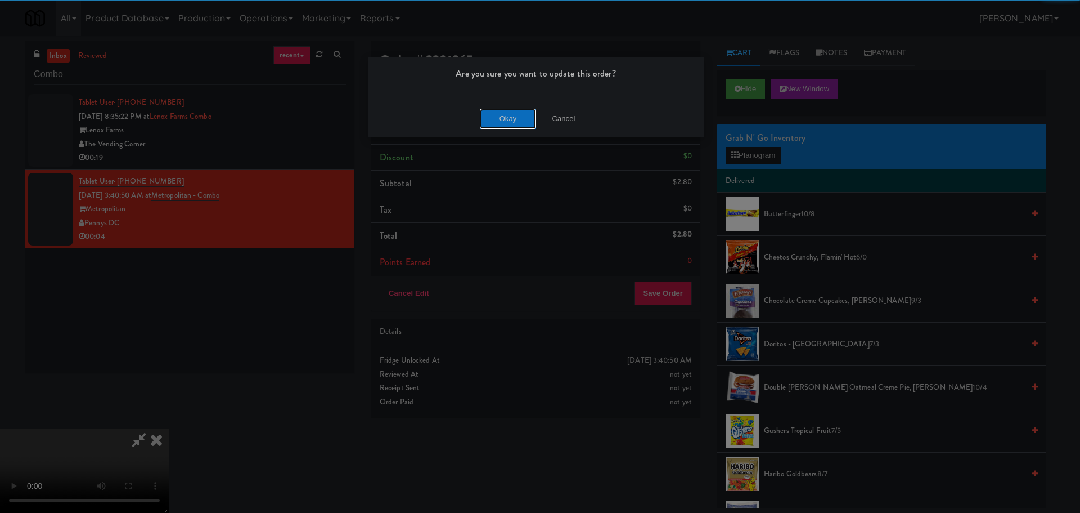
click at [509, 123] on button "Okay" at bounding box center [508, 119] width 56 height 20
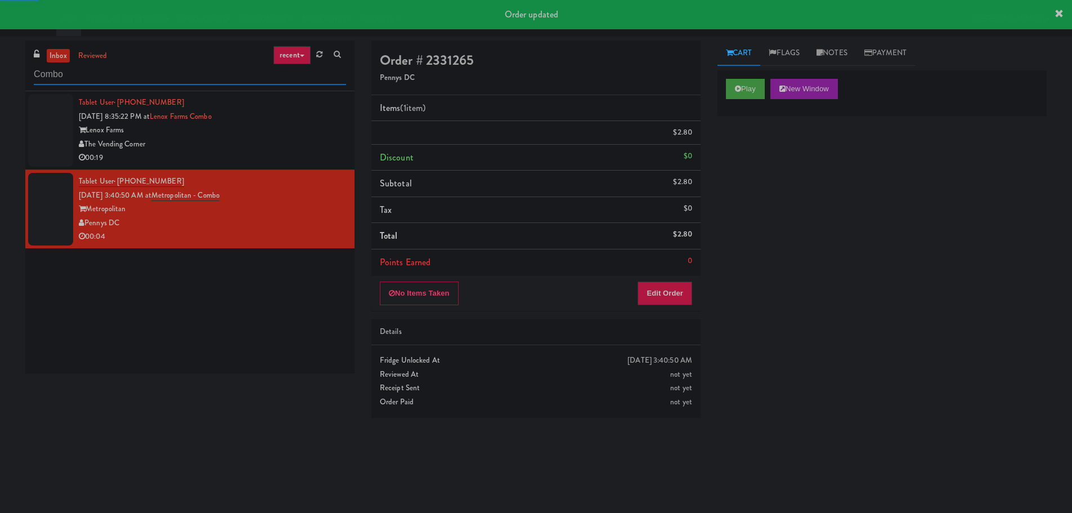
click at [214, 83] on input "Combo" at bounding box center [190, 74] width 312 height 21
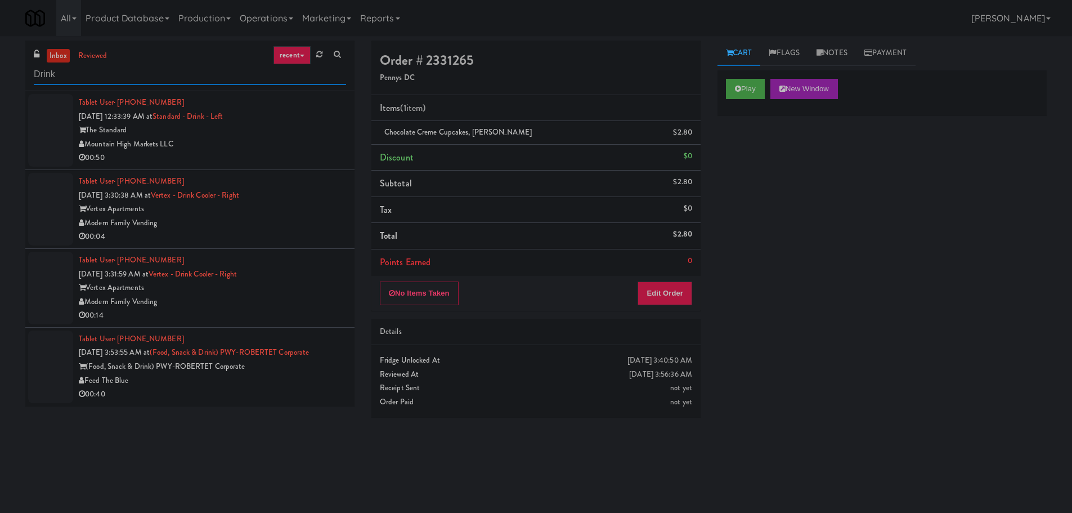
type input "Drink"
click at [280, 140] on div "Mountain High Markets LLC" at bounding box center [212, 144] width 267 height 14
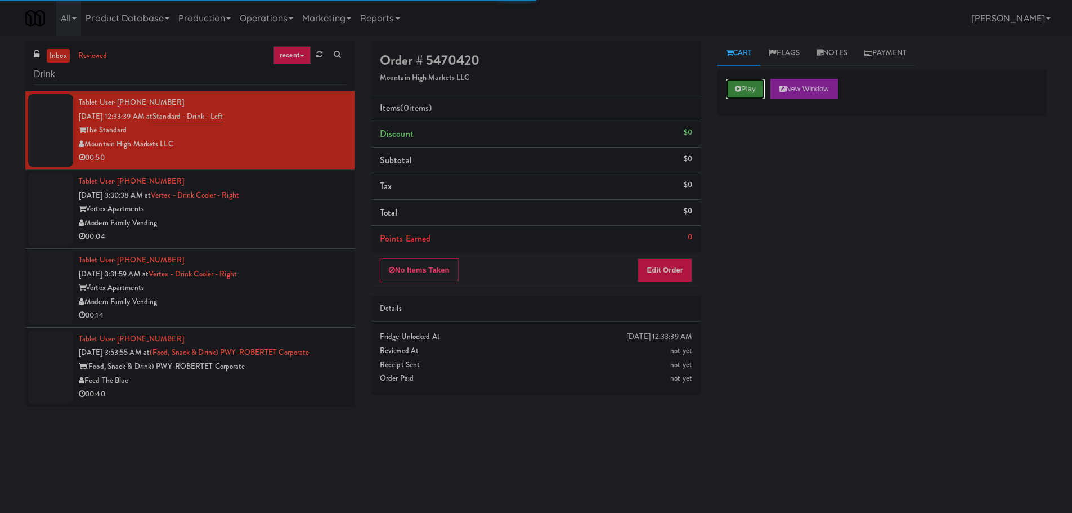
click at [740, 88] on icon at bounding box center [738, 88] width 6 height 7
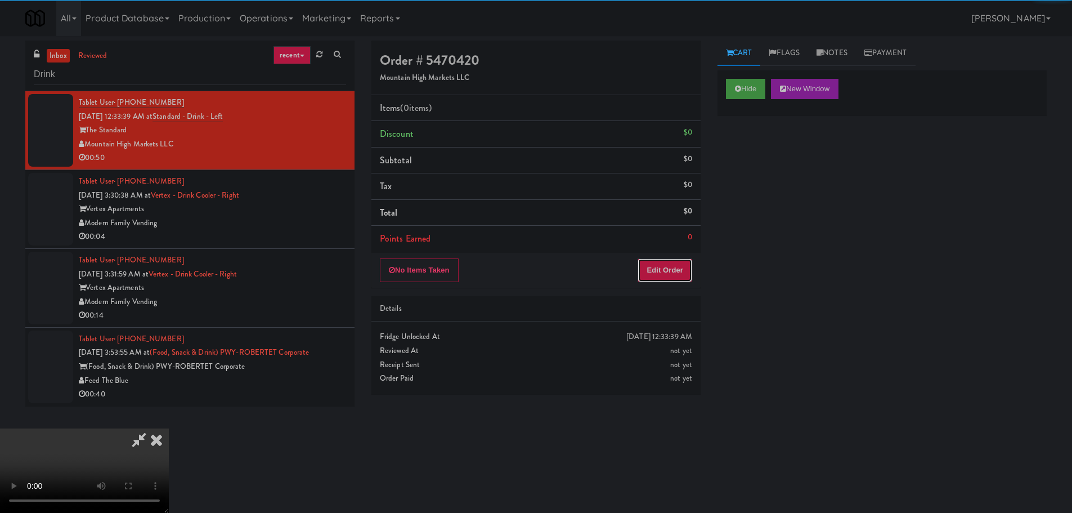
click at [676, 272] on button "Edit Order" at bounding box center [664, 270] width 55 height 24
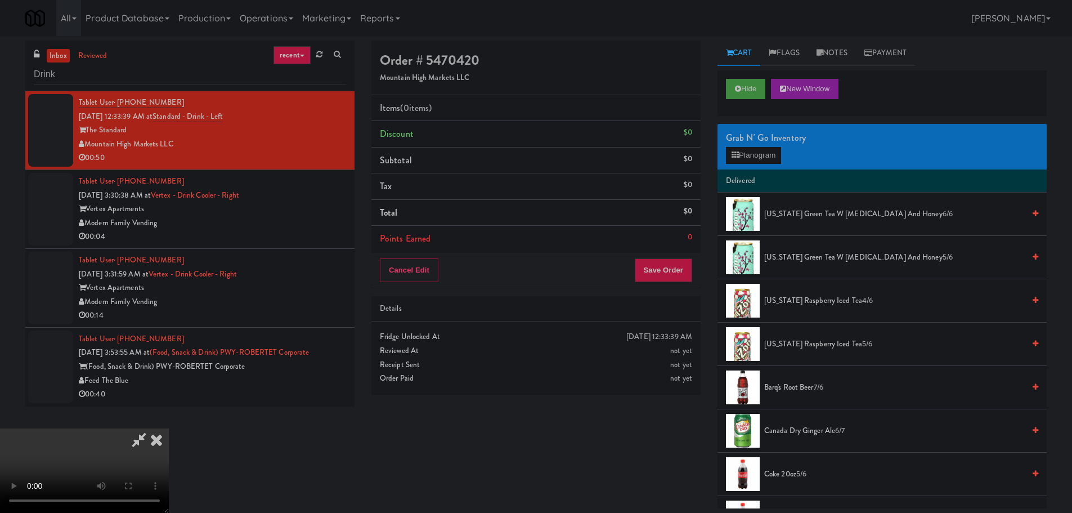
click at [169, 428] on video at bounding box center [84, 470] width 169 height 84
click at [766, 159] on button "Planogram" at bounding box center [753, 155] width 55 height 17
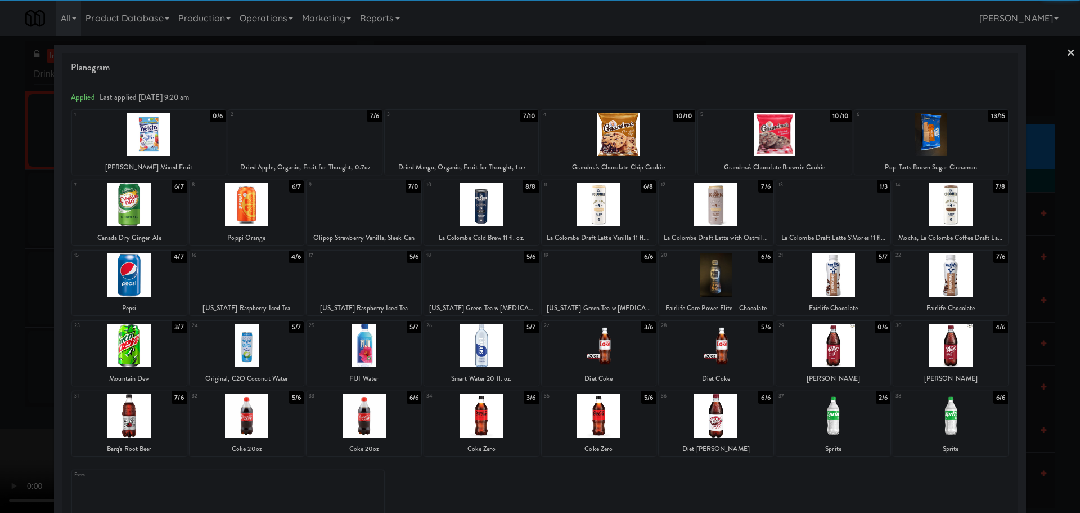
click at [953, 416] on div at bounding box center [950, 415] width 115 height 43
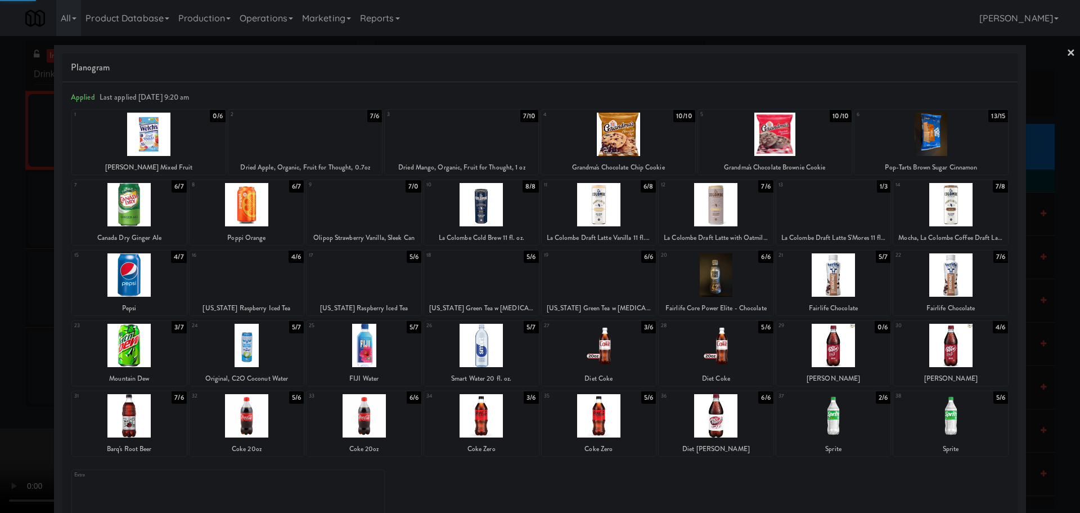
click at [2, 342] on div at bounding box center [540, 256] width 1080 height 513
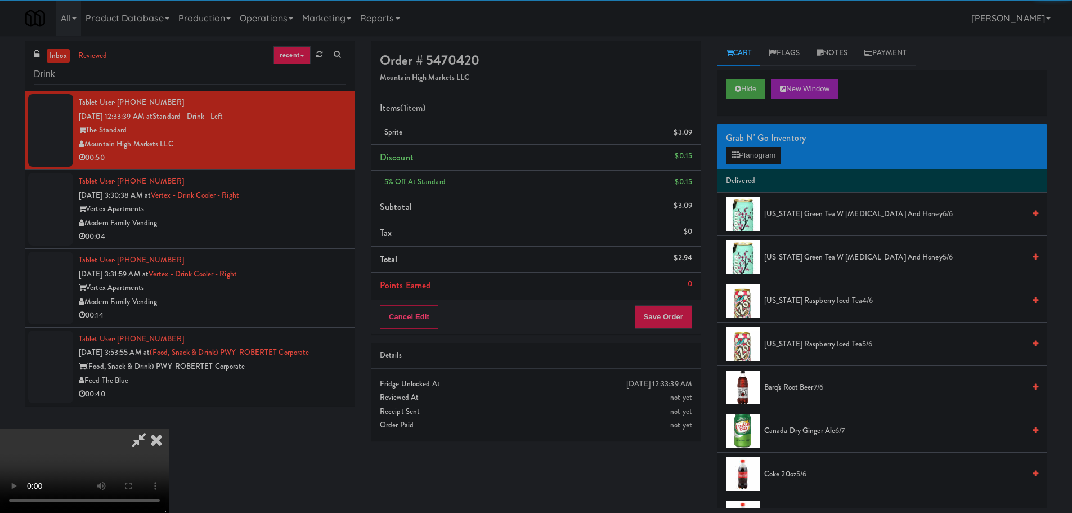
drag, startPoint x: 491, startPoint y: 325, endPoint x: 507, endPoint y: 328, distance: 16.7
click at [169, 428] on video at bounding box center [84, 470] width 169 height 84
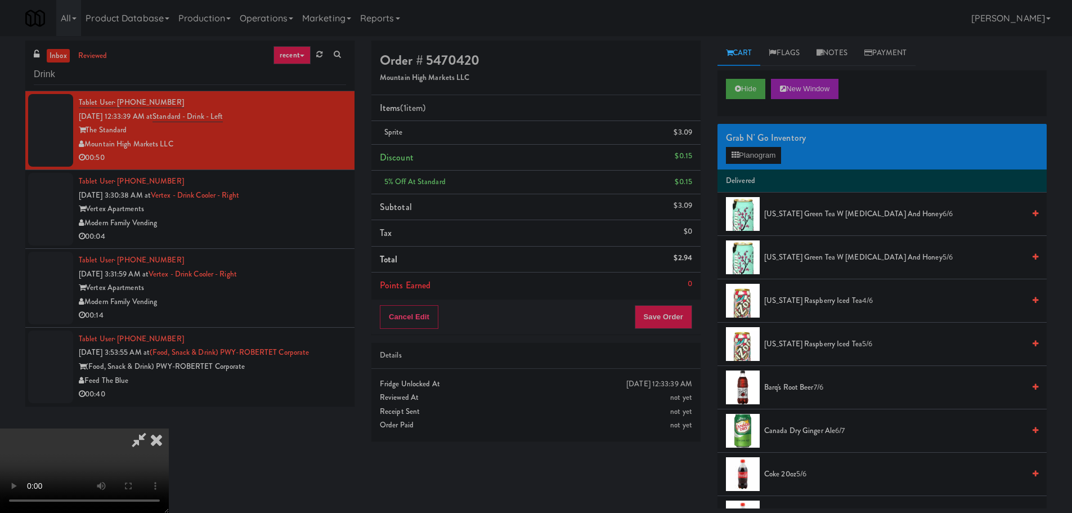
click at [169, 428] on video at bounding box center [84, 470] width 169 height 84
drag, startPoint x: 497, startPoint y: 339, endPoint x: 552, endPoint y: 311, distance: 62.7
click at [169, 428] on video at bounding box center [84, 470] width 169 height 84
click at [749, 143] on div "Grab N' Go Inventory" at bounding box center [882, 137] width 312 height 17
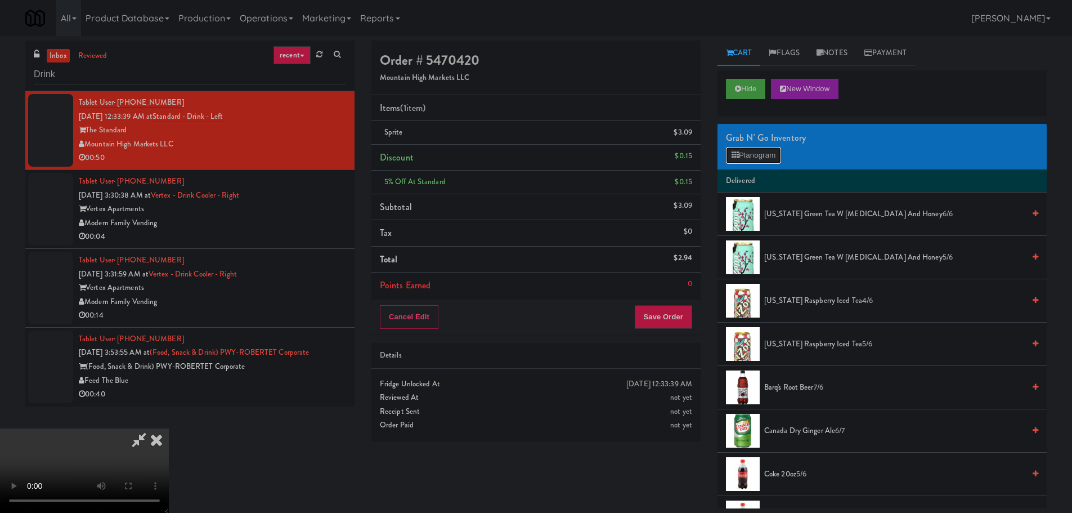
click at [749, 152] on button "Planogram" at bounding box center [753, 155] width 55 height 17
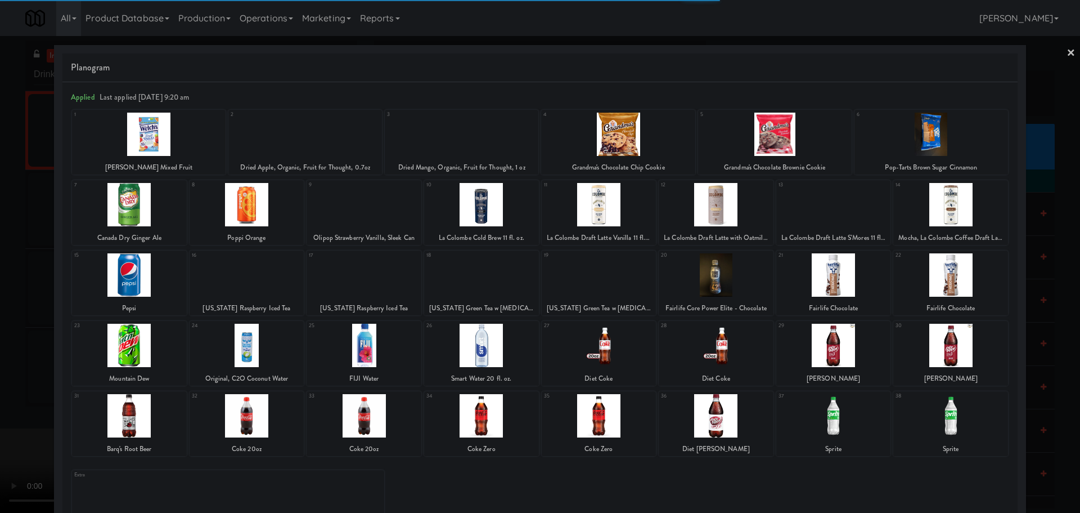
click at [612, 421] on div at bounding box center [599, 415] width 115 height 43
click at [1, 382] on div at bounding box center [540, 256] width 1080 height 513
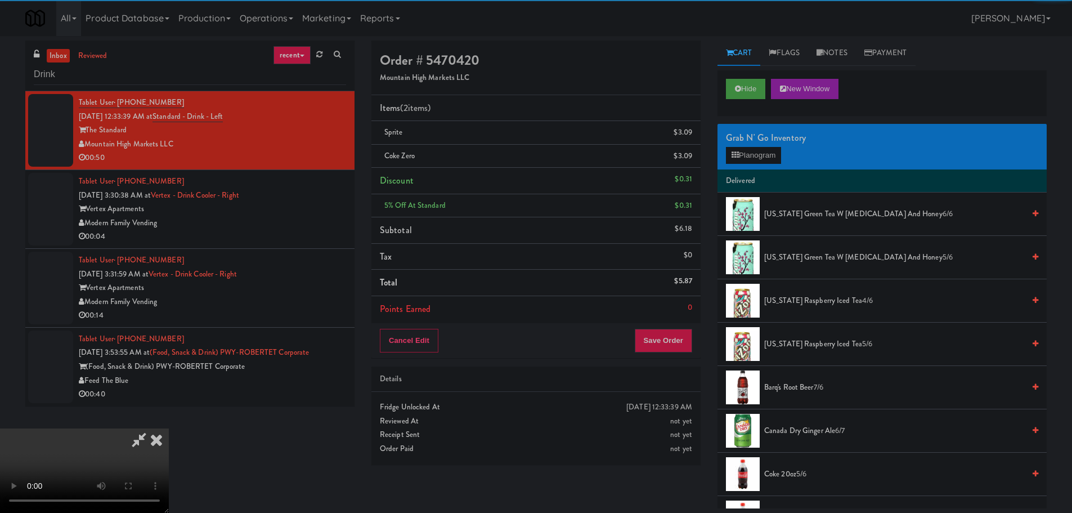
click at [169, 428] on video at bounding box center [84, 470] width 169 height 84
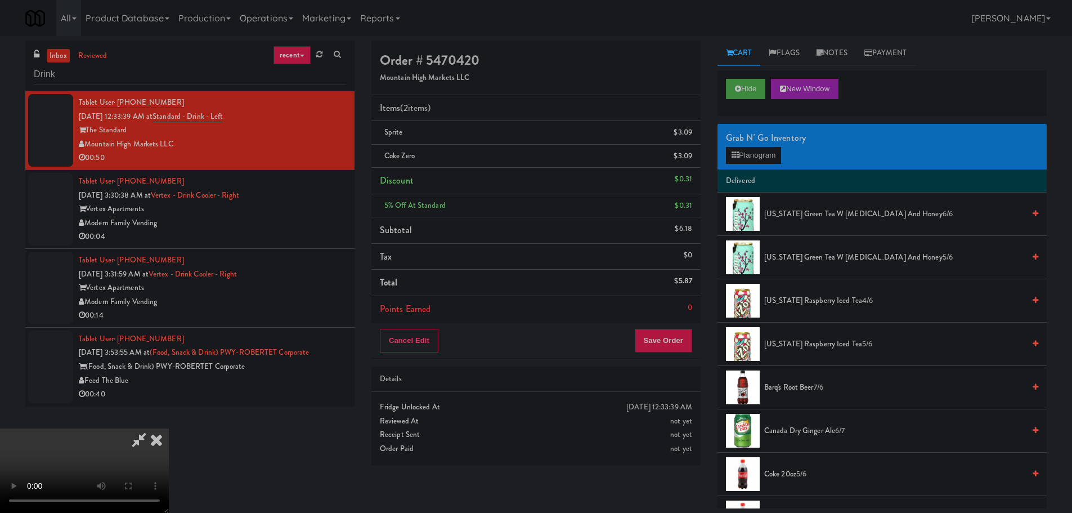
drag, startPoint x: 480, startPoint y: 309, endPoint x: 496, endPoint y: 305, distance: 16.2
click at [169, 428] on video at bounding box center [84, 470] width 169 height 84
click at [775, 152] on button "Planogram" at bounding box center [753, 155] width 55 height 17
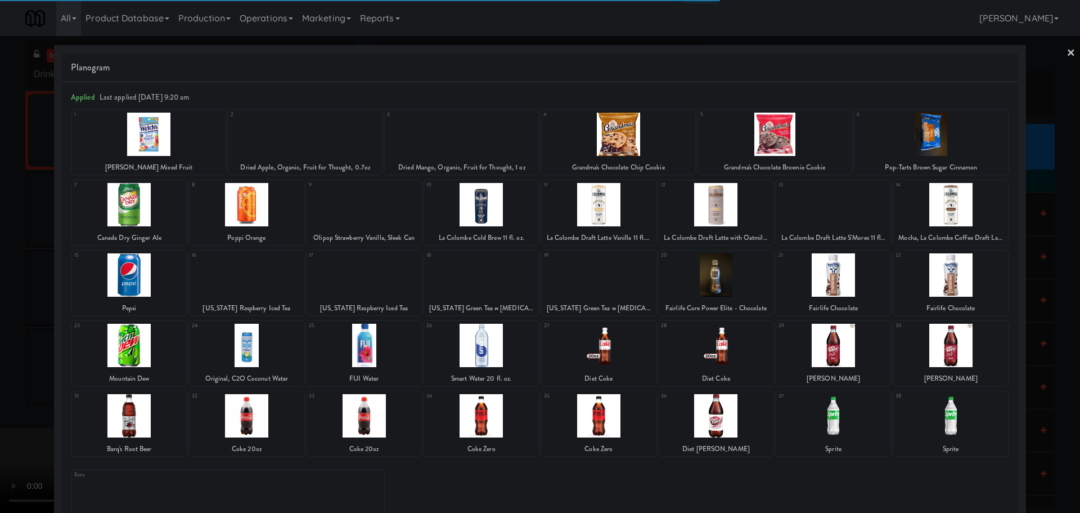
click at [831, 419] on div at bounding box center [833, 415] width 115 height 43
click at [832, 409] on div at bounding box center [833, 415] width 115 height 43
drag, startPoint x: 0, startPoint y: 354, endPoint x: 131, endPoint y: 320, distance: 135.0
click at [0, 356] on div at bounding box center [540, 256] width 1080 height 513
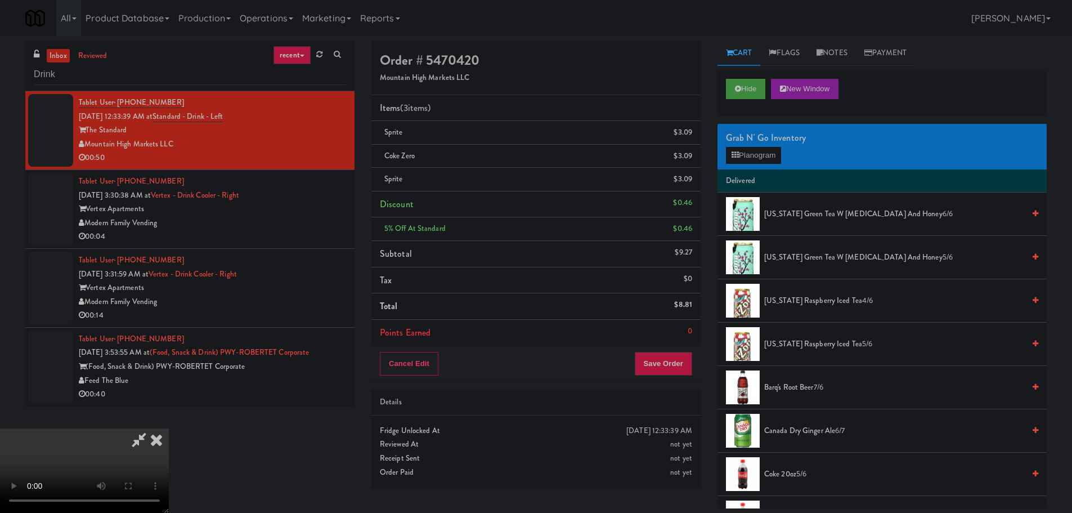
click at [152, 428] on icon at bounding box center [139, 439] width 26 height 23
click at [169, 428] on video at bounding box center [84, 470] width 169 height 84
click at [691, 181] on icon at bounding box center [693, 182] width 6 height 7
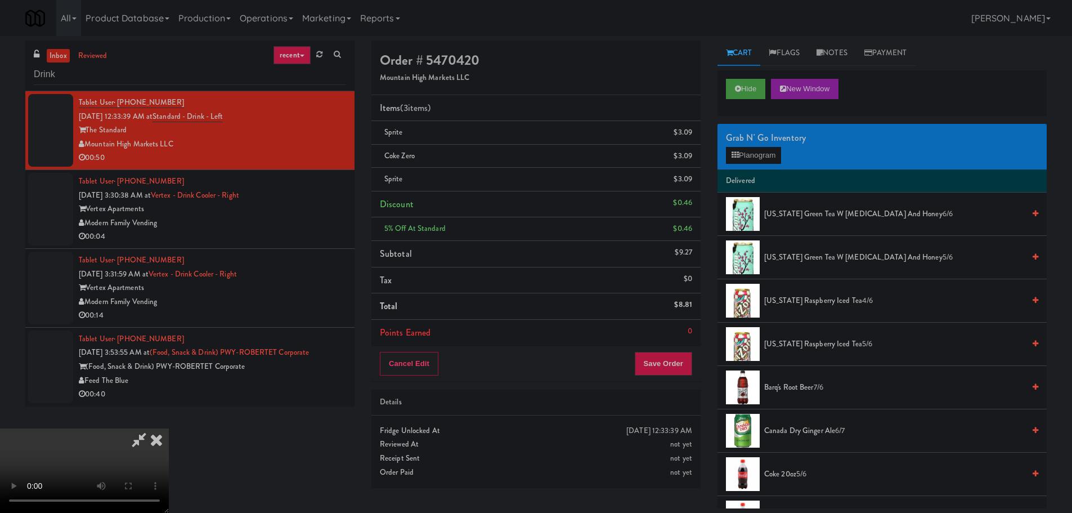
click at [169, 428] on video at bounding box center [84, 470] width 169 height 84
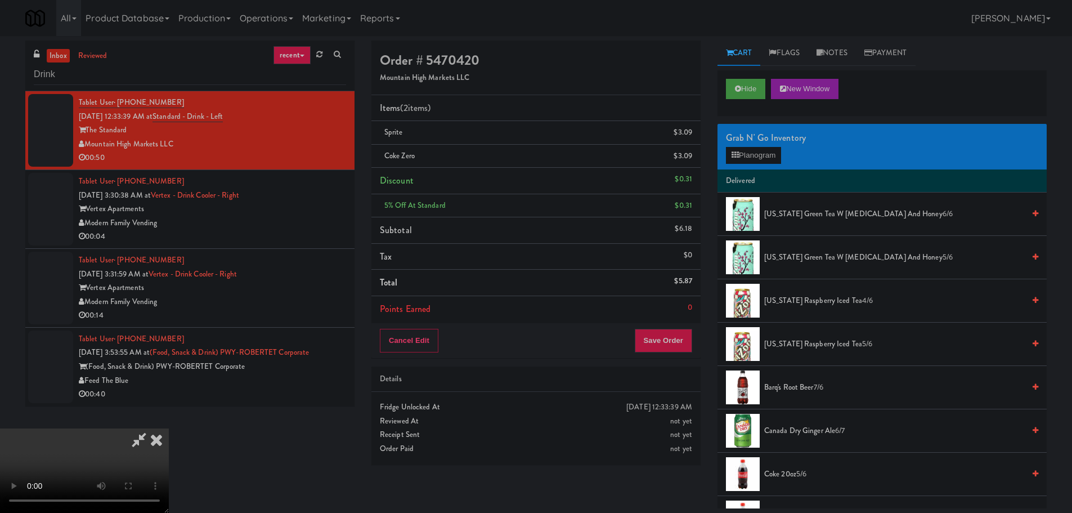
click at [169, 428] on video at bounding box center [84, 470] width 169 height 84
click at [743, 154] on button "Planogram" at bounding box center [753, 155] width 55 height 17
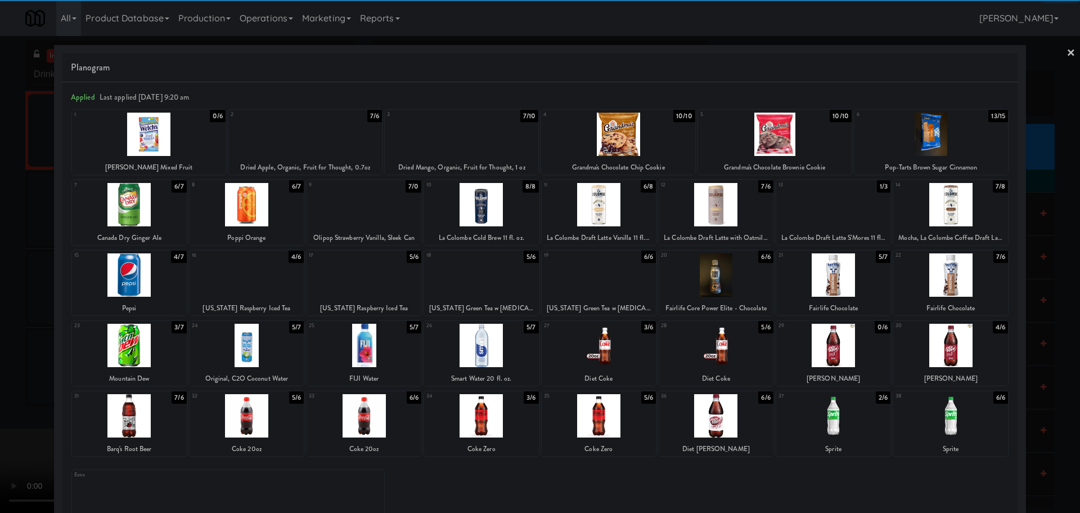
click at [824, 415] on div at bounding box center [833, 415] width 115 height 43
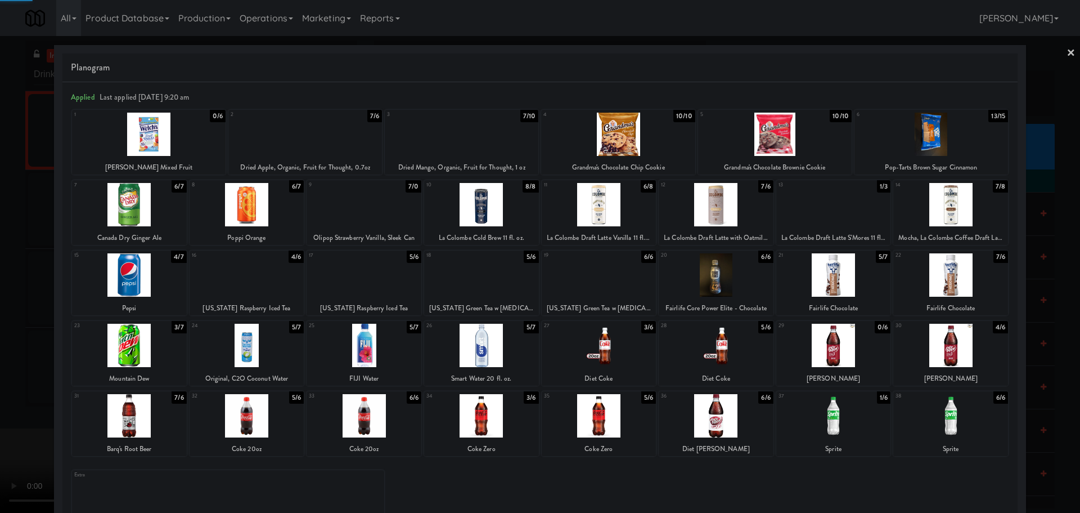
drag, startPoint x: 0, startPoint y: 339, endPoint x: 222, endPoint y: 262, distance: 234.7
click at [0, 341] on div at bounding box center [540, 256] width 1080 height 513
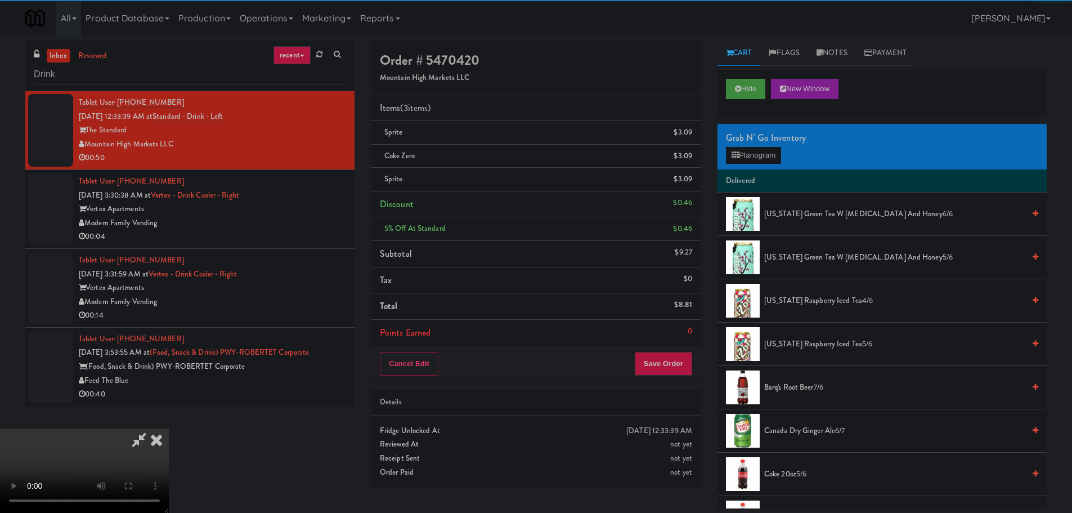
drag, startPoint x: 276, startPoint y: 245, endPoint x: 304, endPoint y: 236, distance: 29.0
click at [169, 428] on video at bounding box center [84, 470] width 169 height 84
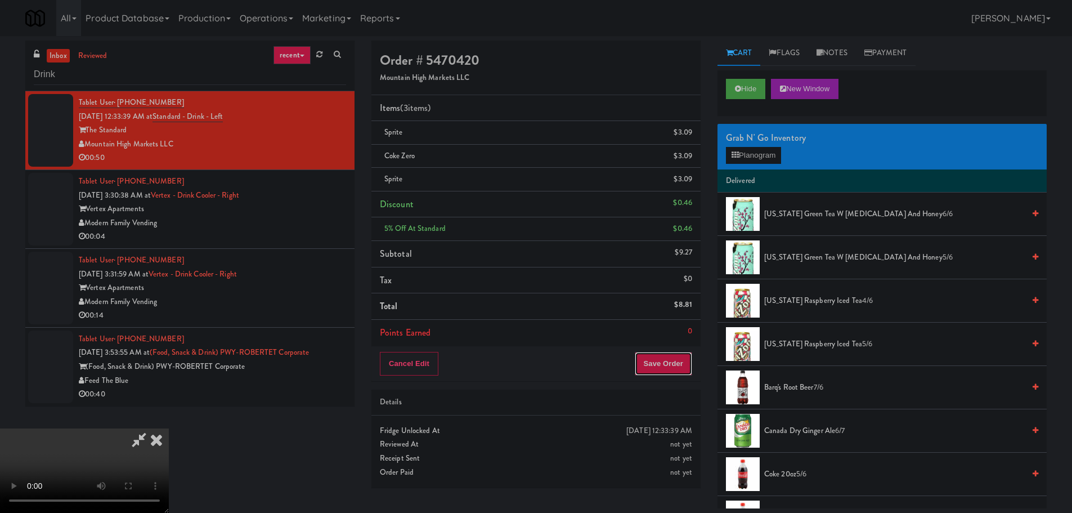
click at [681, 356] on button "Save Order" at bounding box center [663, 364] width 57 height 24
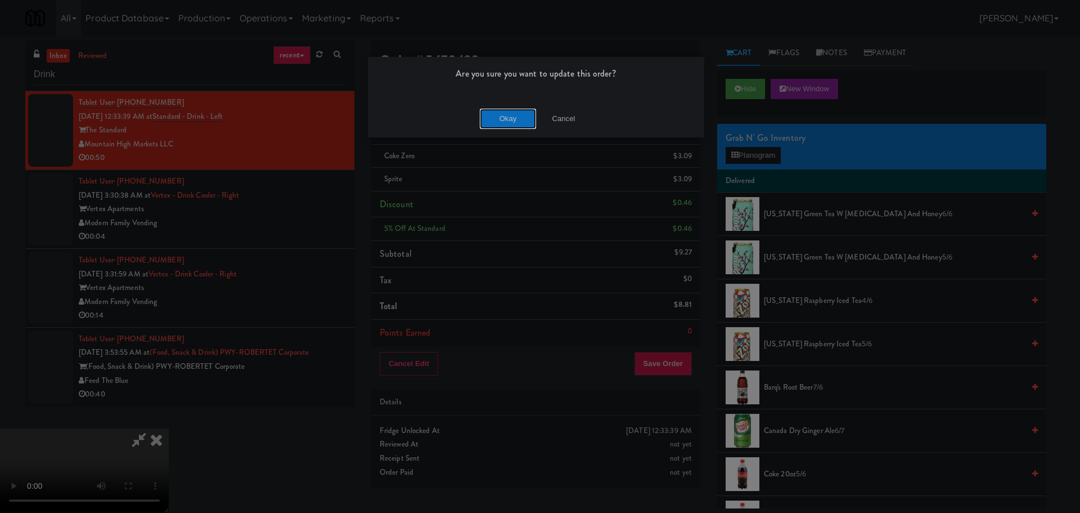
click at [510, 122] on button "Okay" at bounding box center [508, 119] width 56 height 20
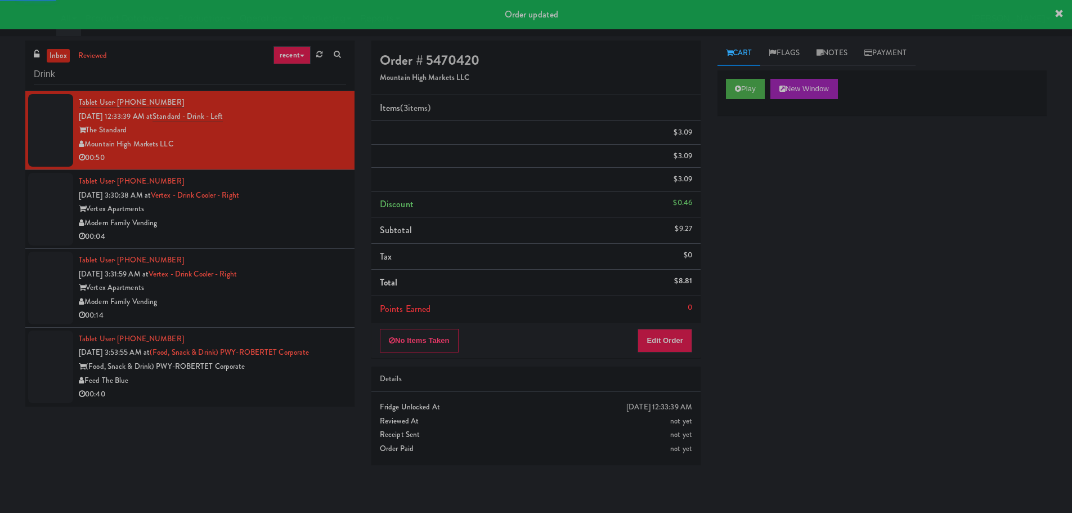
click at [290, 233] on div "00:04" at bounding box center [212, 237] width 267 height 14
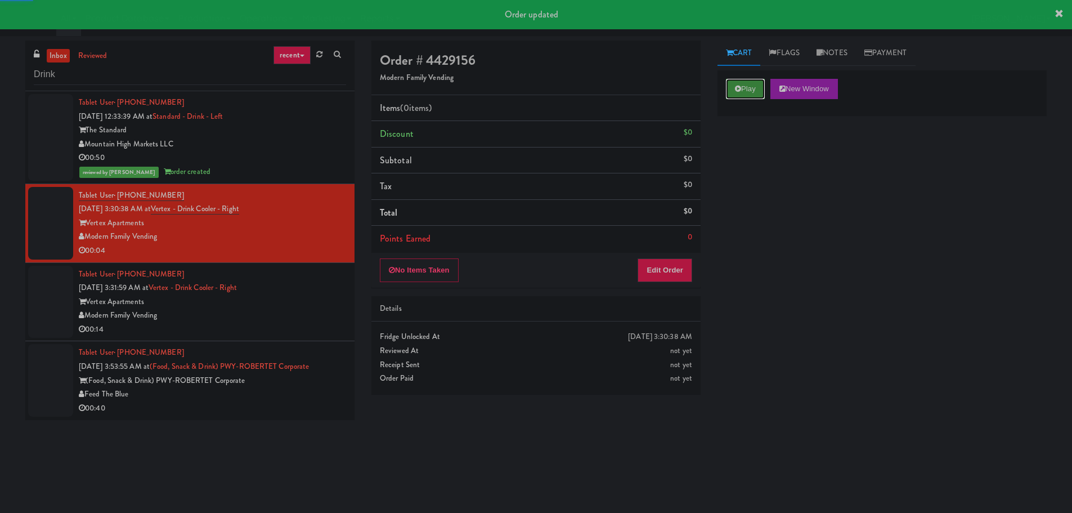
click at [738, 95] on button "Play" at bounding box center [745, 89] width 39 height 20
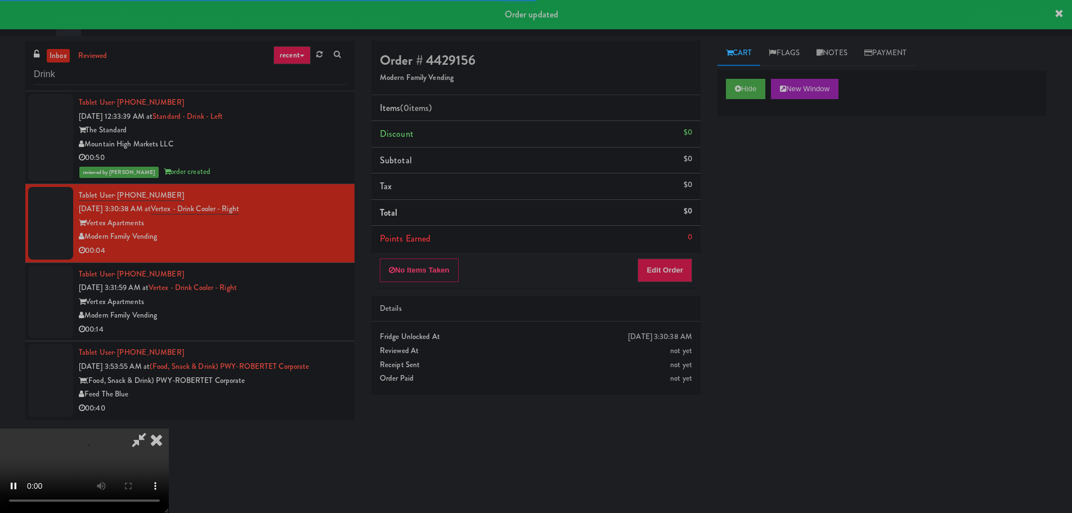
click at [677, 298] on div "Details" at bounding box center [535, 309] width 329 height 26
click at [672, 270] on button "Edit Order" at bounding box center [664, 270] width 55 height 24
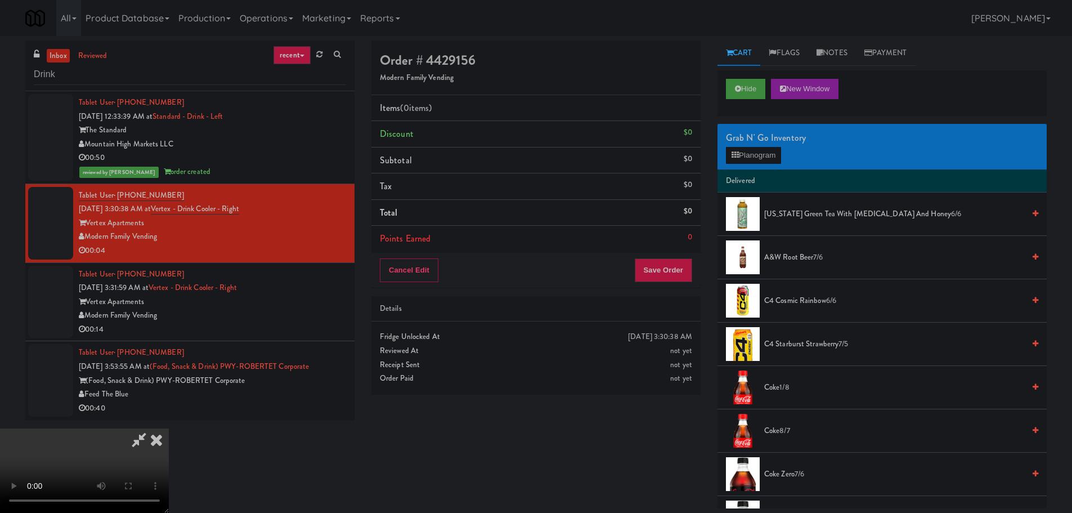
click at [169, 428] on video at bounding box center [84, 470] width 169 height 84
click at [749, 152] on button "Planogram" at bounding box center [753, 155] width 55 height 17
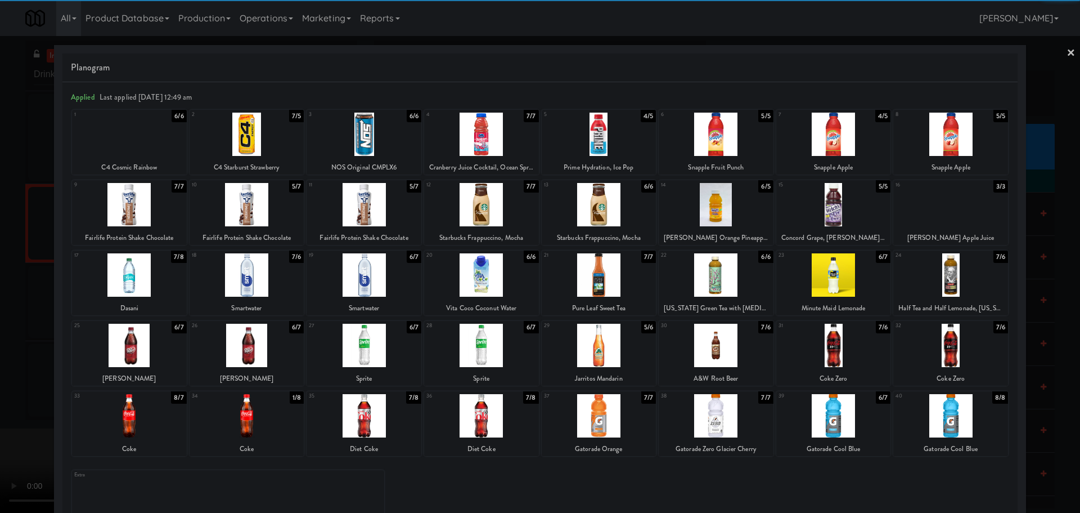
click at [393, 273] on div at bounding box center [364, 274] width 115 height 43
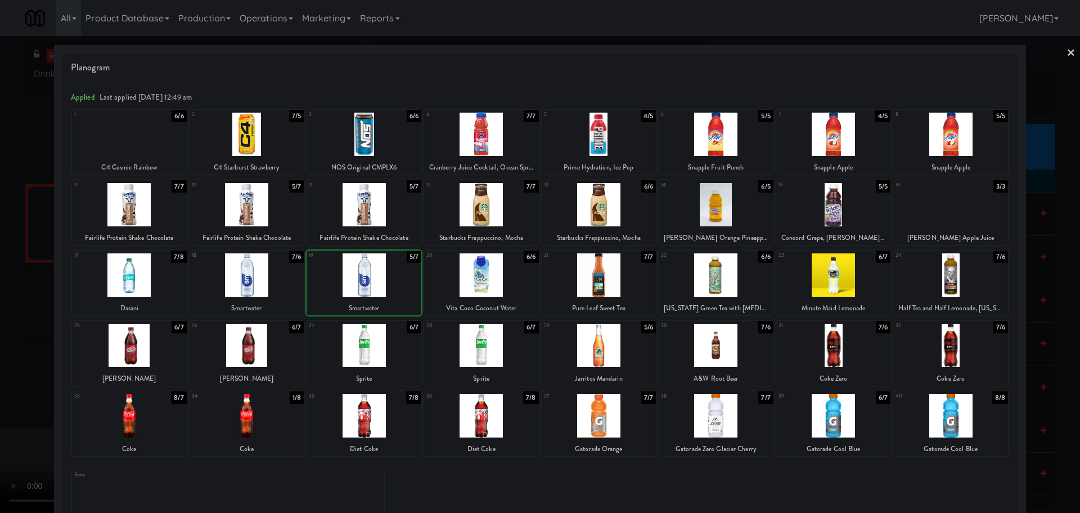
click at [0, 340] on div at bounding box center [540, 256] width 1080 height 513
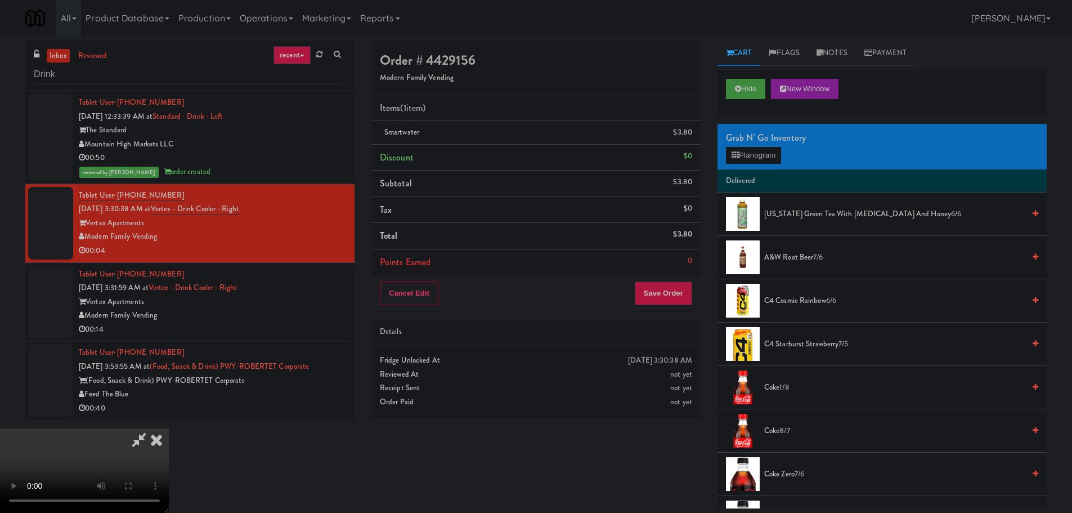
click at [169, 428] on video at bounding box center [84, 470] width 169 height 84
click at [680, 278] on div "Cancel Edit Save Order" at bounding box center [535, 293] width 329 height 35
click at [675, 293] on button "Save Order" at bounding box center [663, 293] width 57 height 24
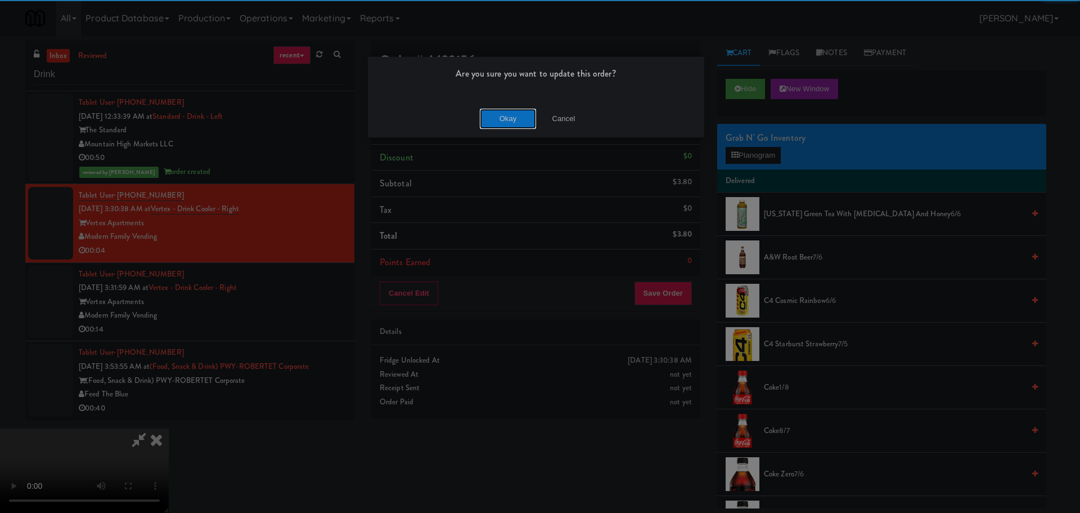
click at [494, 105] on div "Okay Cancel" at bounding box center [536, 119] width 336 height 38
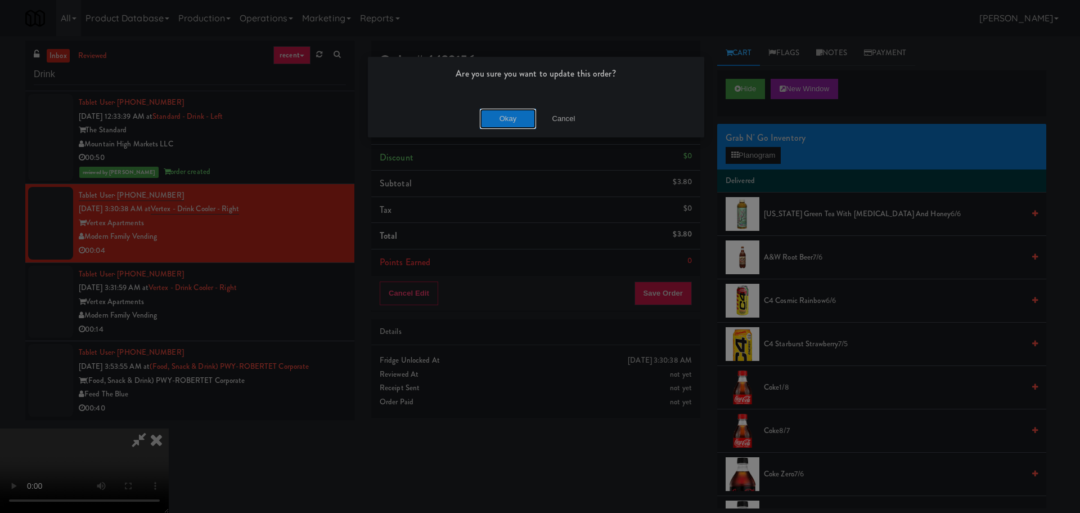
click at [497, 120] on button "Okay" at bounding box center [508, 119] width 56 height 20
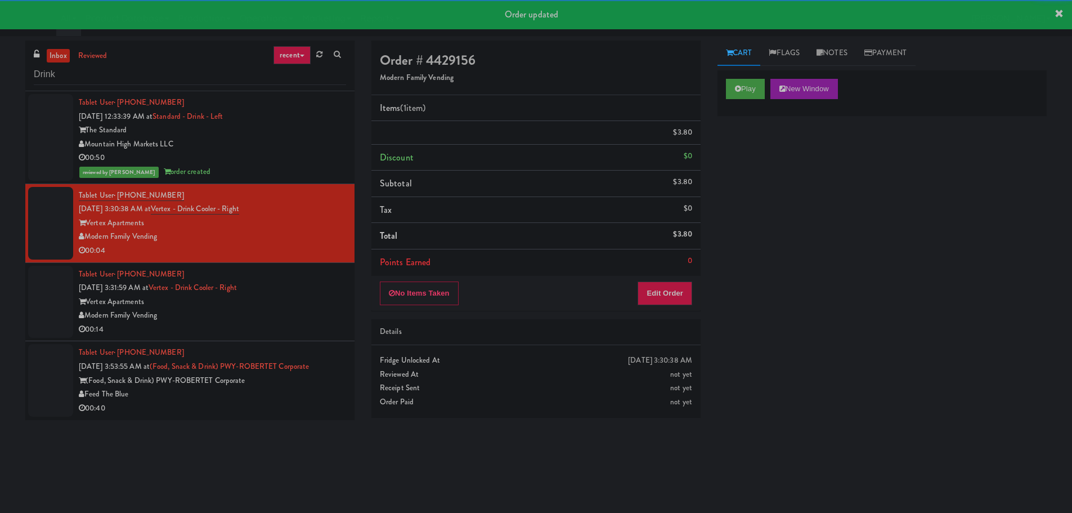
click at [307, 303] on div "Vertex Apartments" at bounding box center [212, 302] width 267 height 14
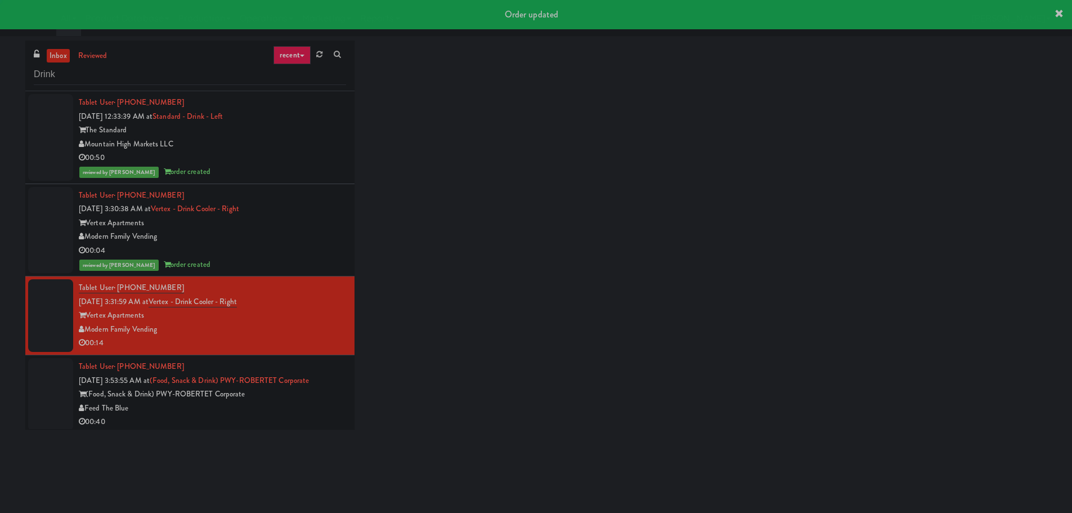
scroll to position [5, 0]
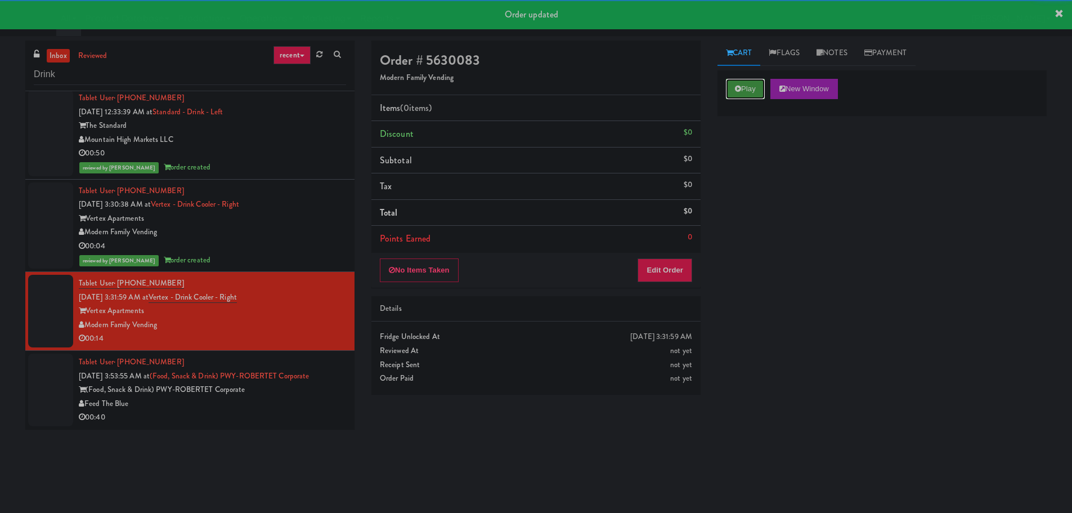
click at [747, 91] on button "Play" at bounding box center [745, 89] width 39 height 20
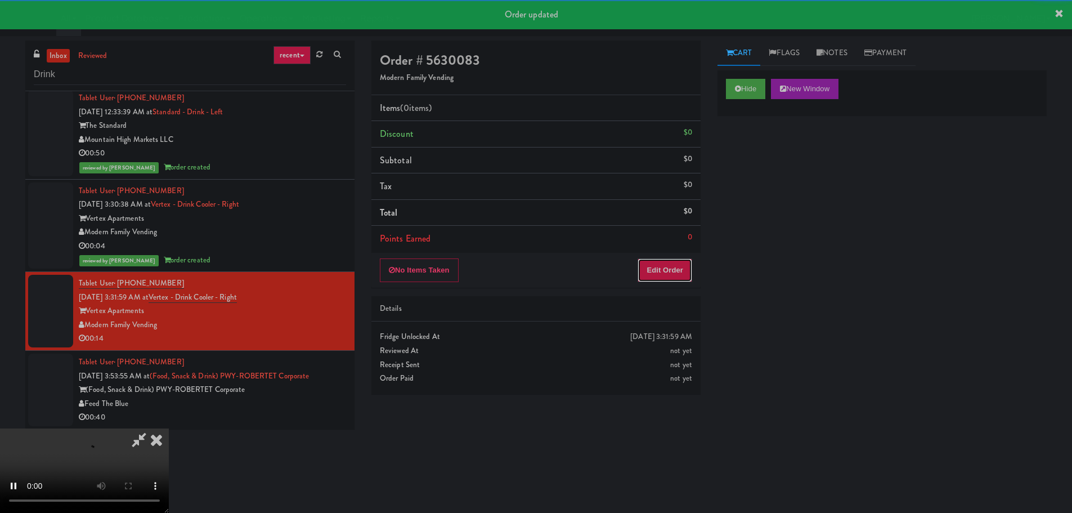
click at [675, 275] on button "Edit Order" at bounding box center [664, 270] width 55 height 24
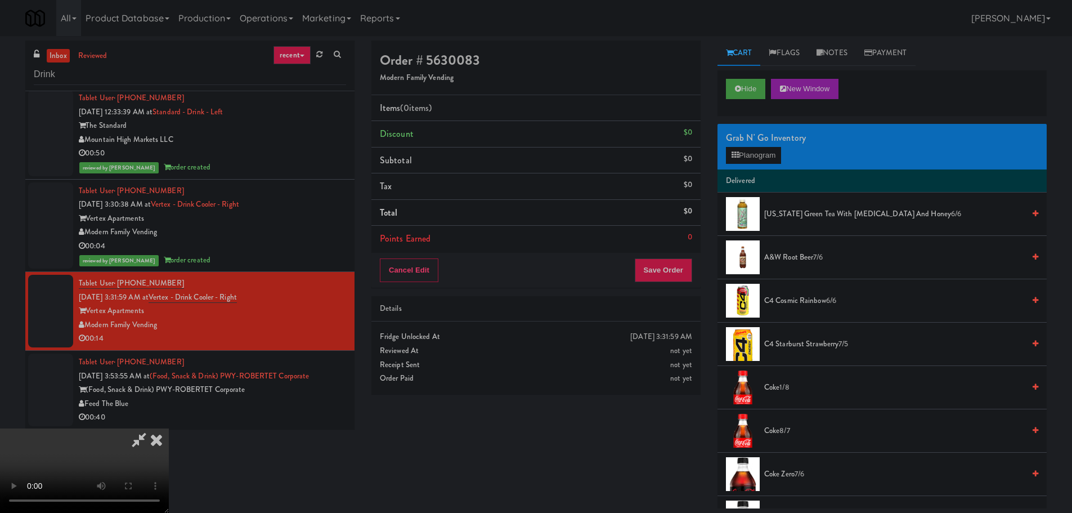
click at [169, 428] on video at bounding box center [84, 470] width 169 height 84
drag, startPoint x: 491, startPoint y: 309, endPoint x: 550, endPoint y: 281, distance: 65.4
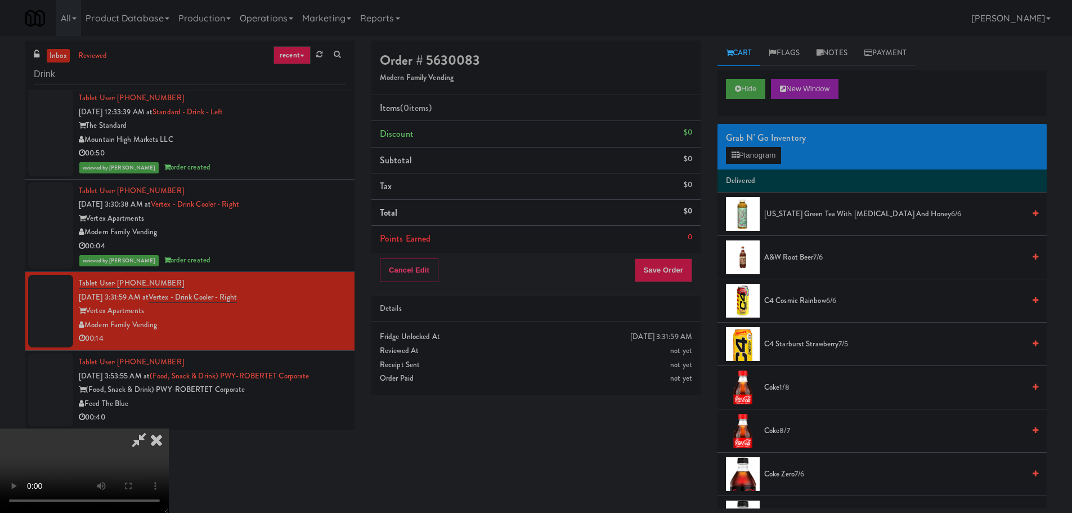
click at [169, 428] on video at bounding box center [84, 470] width 169 height 84
click at [757, 156] on button "Planogram" at bounding box center [753, 155] width 55 height 17
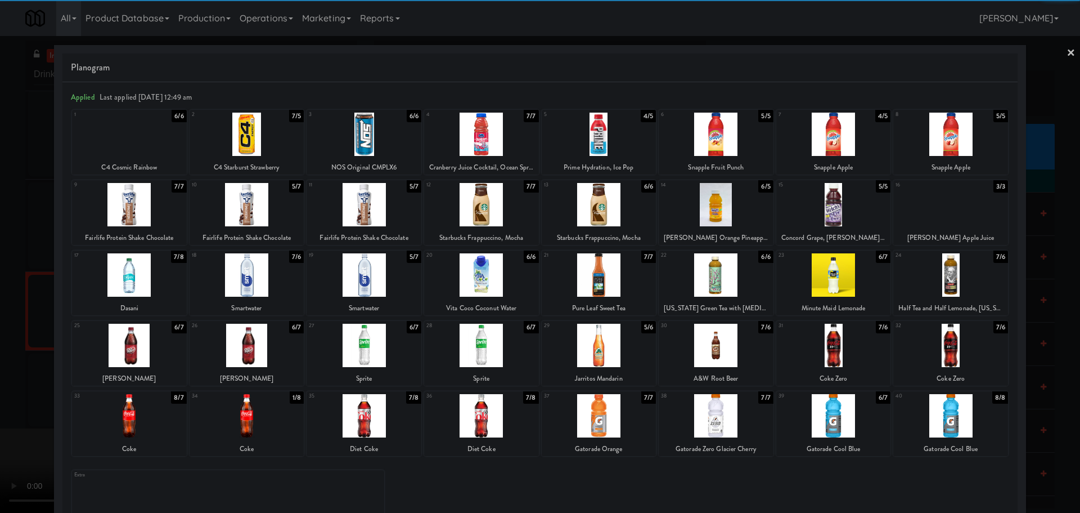
click at [617, 415] on div at bounding box center [599, 415] width 115 height 43
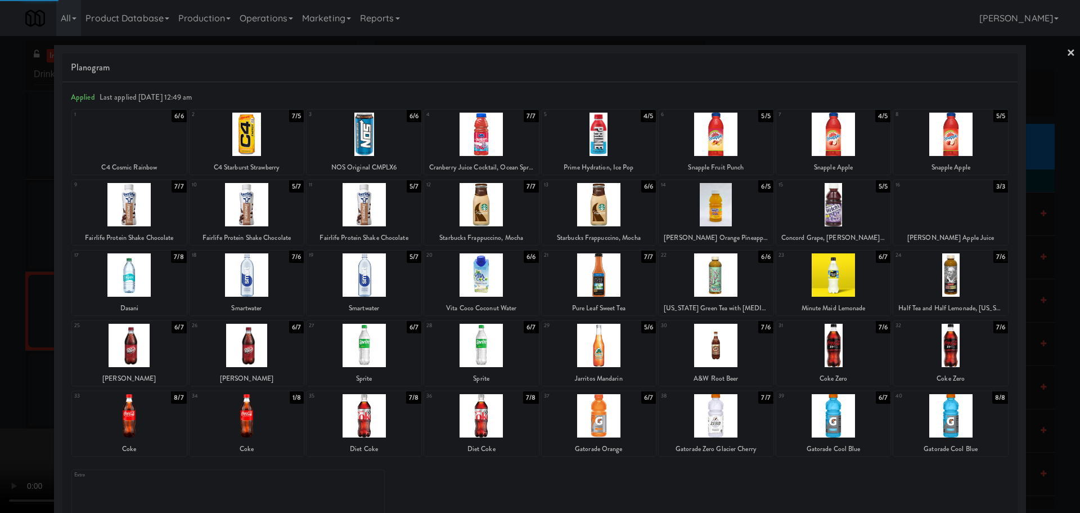
click at [0, 432] on div at bounding box center [540, 256] width 1080 height 513
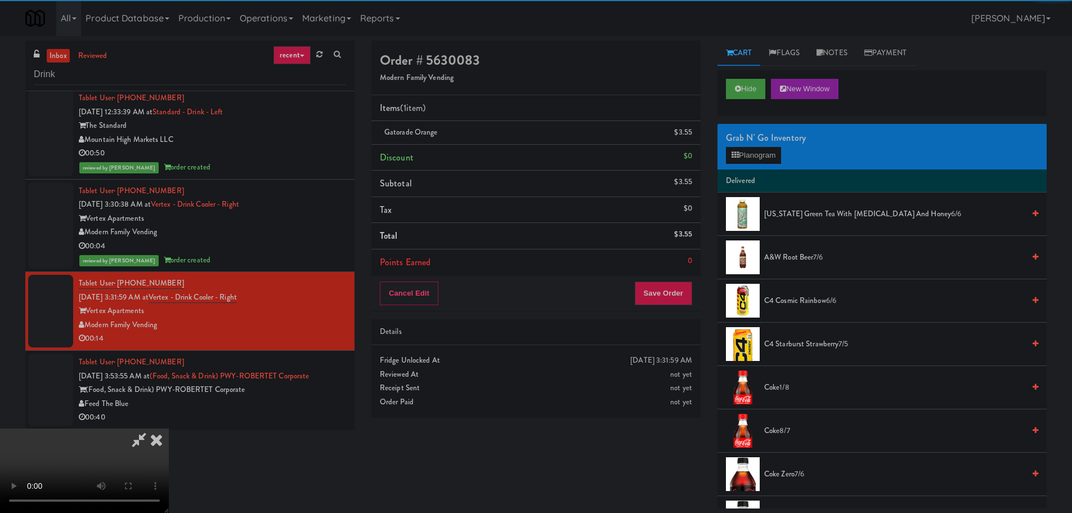
click at [169, 428] on video at bounding box center [84, 470] width 169 height 84
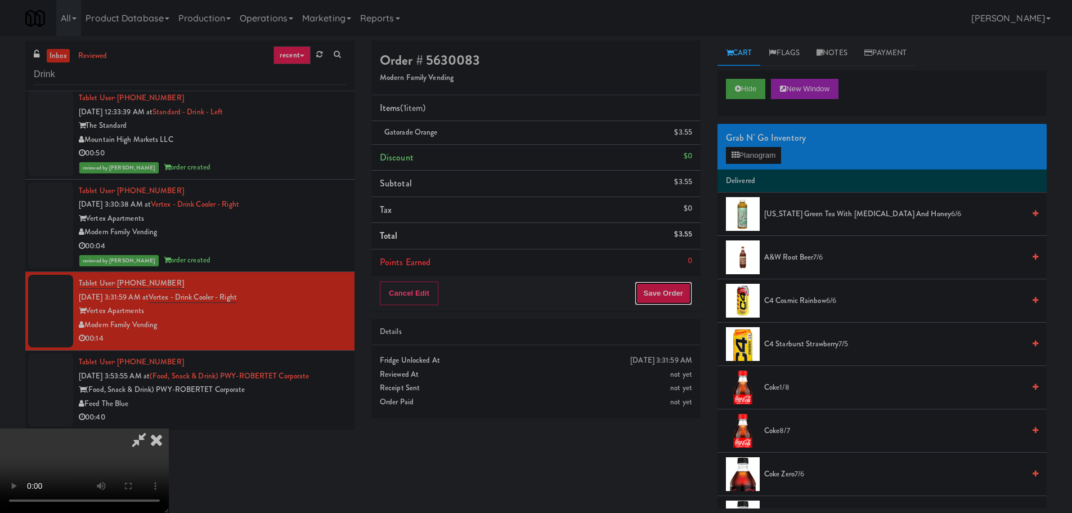
click at [645, 305] on button "Save Order" at bounding box center [663, 293] width 57 height 24
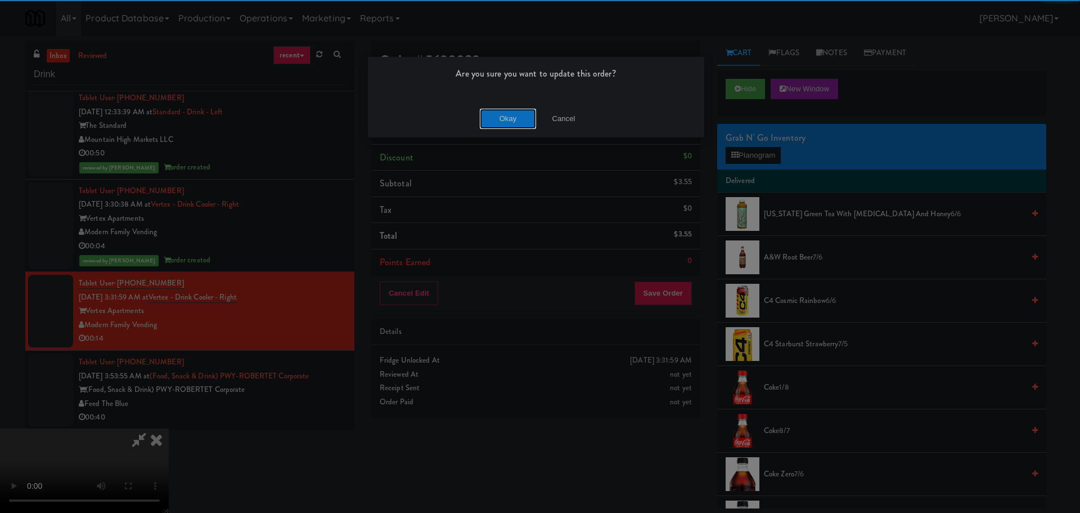
click at [489, 120] on button "Okay" at bounding box center [508, 119] width 56 height 20
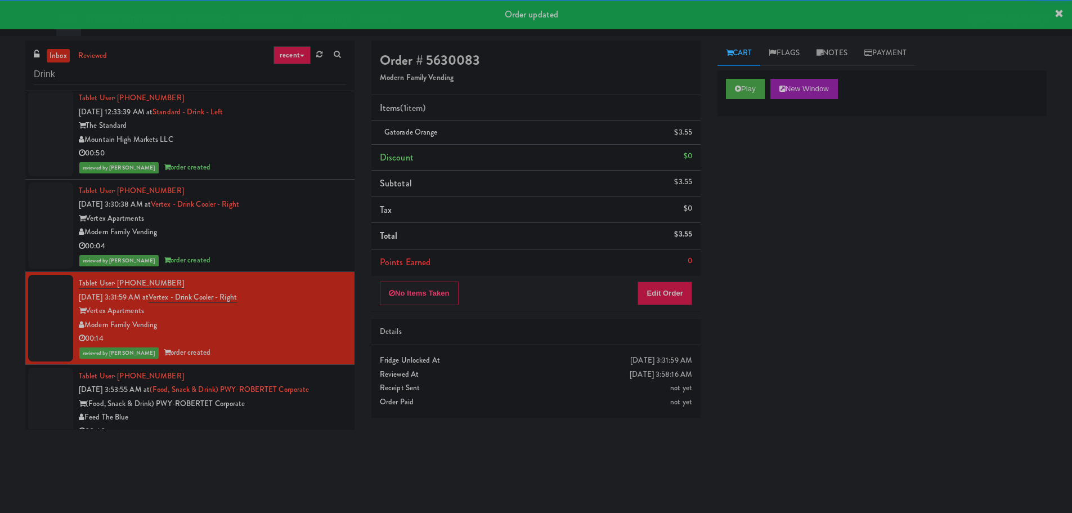
click at [307, 402] on div "(Food, Snack & Drink) PWY-ROBERTET Corporate" at bounding box center [212, 404] width 267 height 14
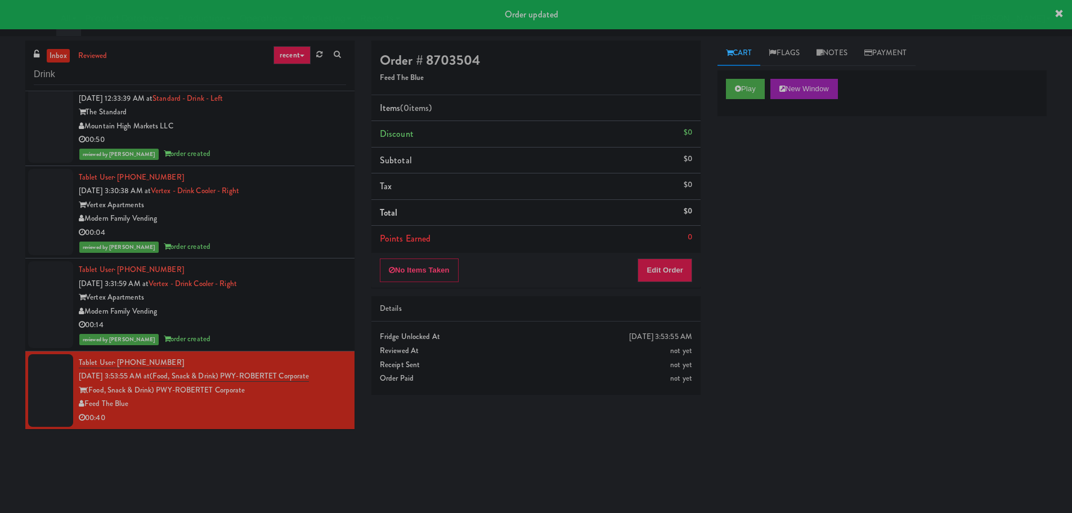
scroll to position [19, 0]
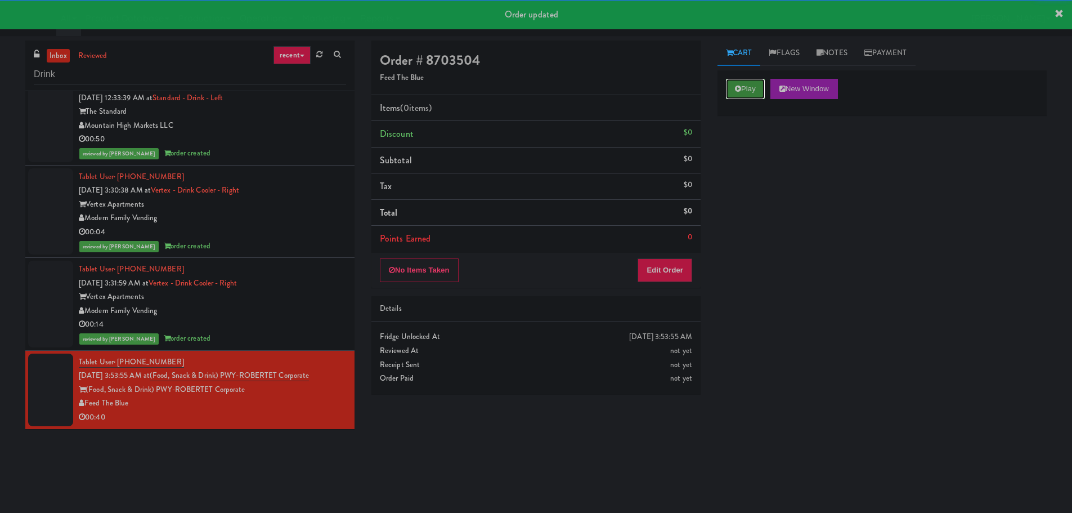
click at [758, 92] on button "Play" at bounding box center [745, 89] width 39 height 20
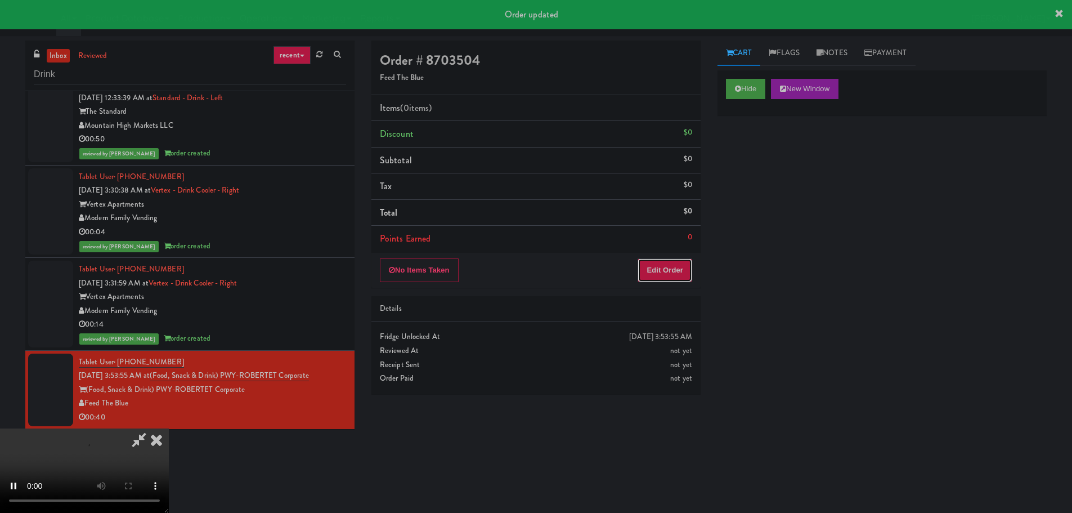
click at [670, 270] on button "Edit Order" at bounding box center [664, 270] width 55 height 24
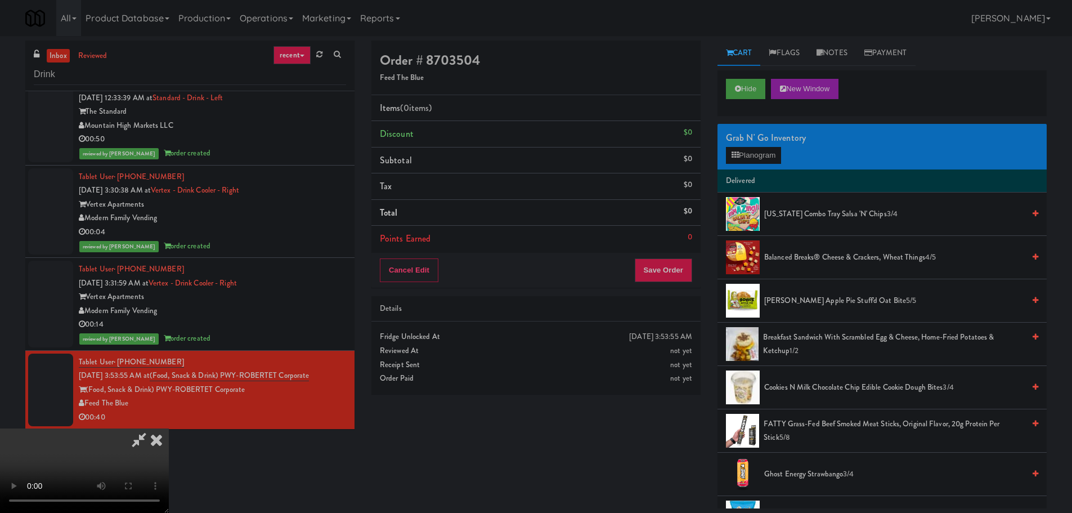
click at [169, 428] on video at bounding box center [84, 470] width 169 height 84
click at [746, 163] on button "Planogram" at bounding box center [753, 155] width 55 height 17
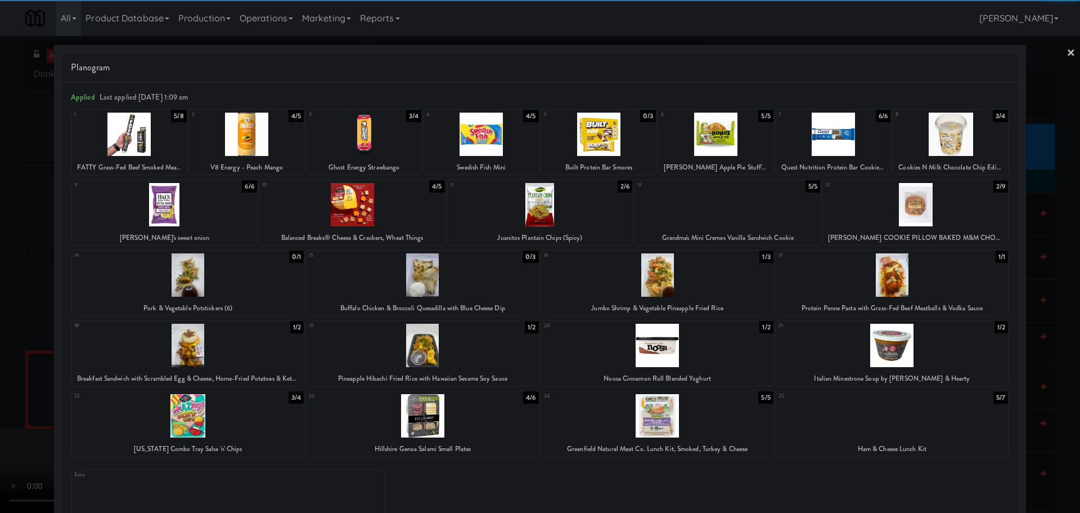
click at [393, 142] on div at bounding box center [364, 134] width 115 height 43
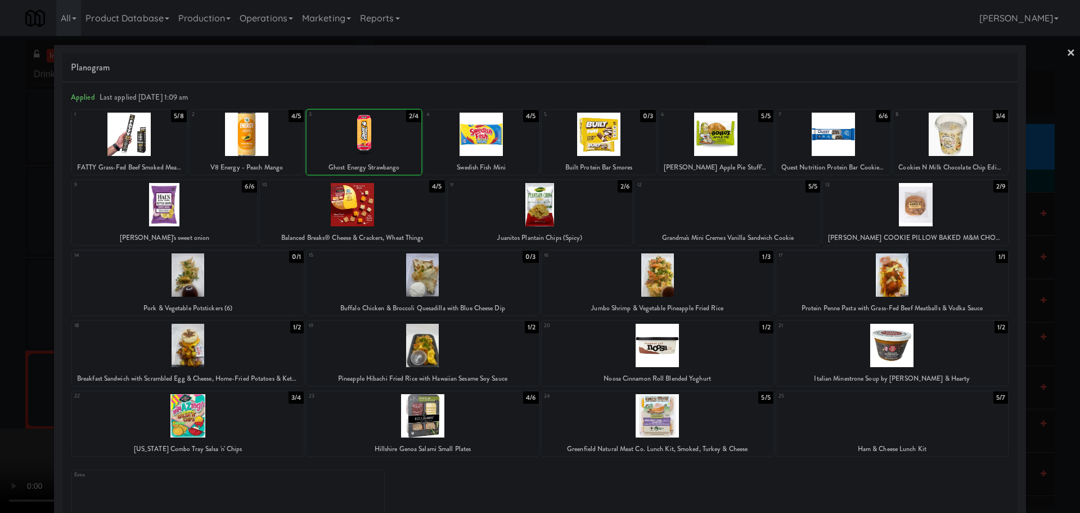
click at [0, 254] on div at bounding box center [540, 256] width 1080 height 513
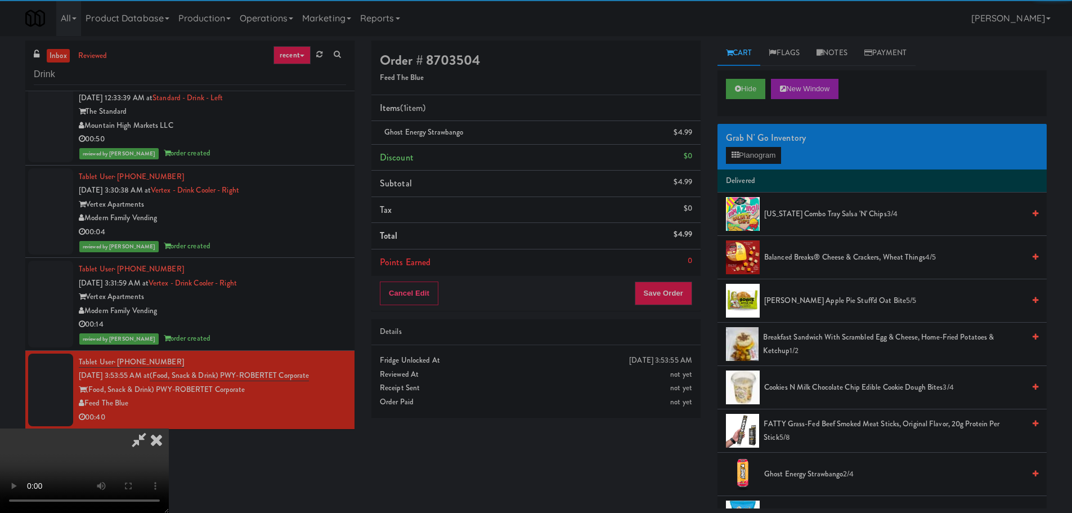
click at [169, 428] on video at bounding box center [84, 470] width 169 height 84
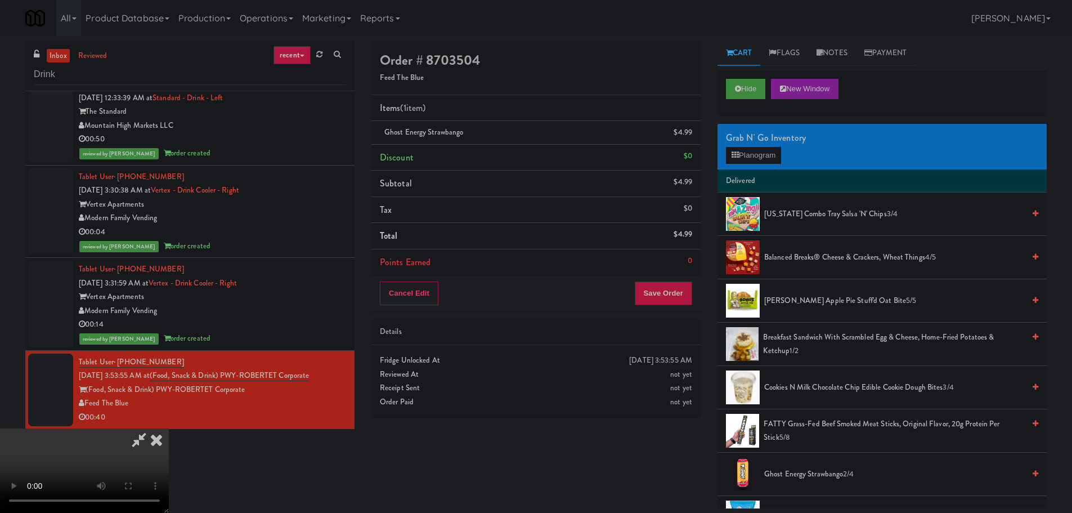
click at [169, 428] on video at bounding box center [84, 470] width 169 height 84
click at [747, 149] on button "Planogram" at bounding box center [753, 155] width 55 height 17
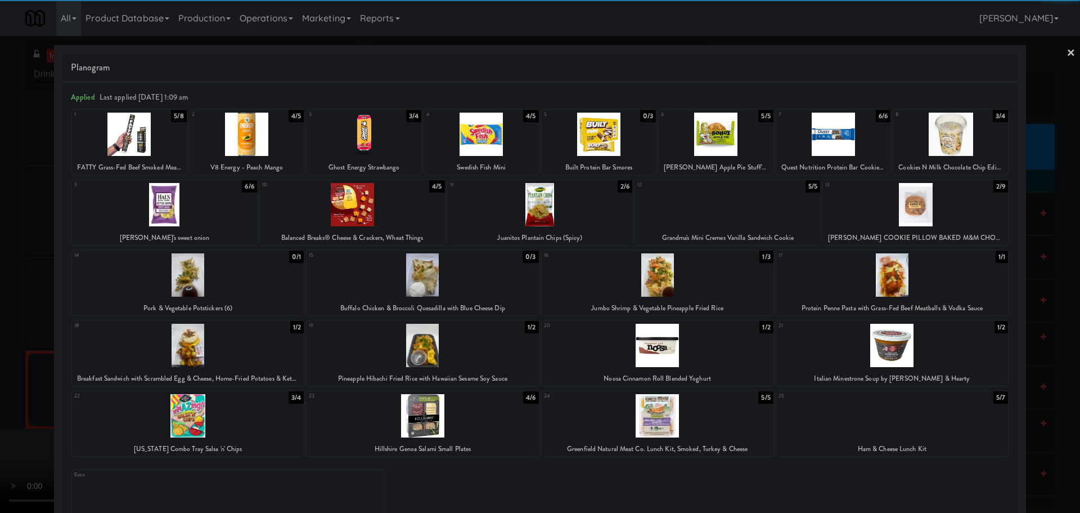
click at [155, 154] on div at bounding box center [129, 134] width 115 height 43
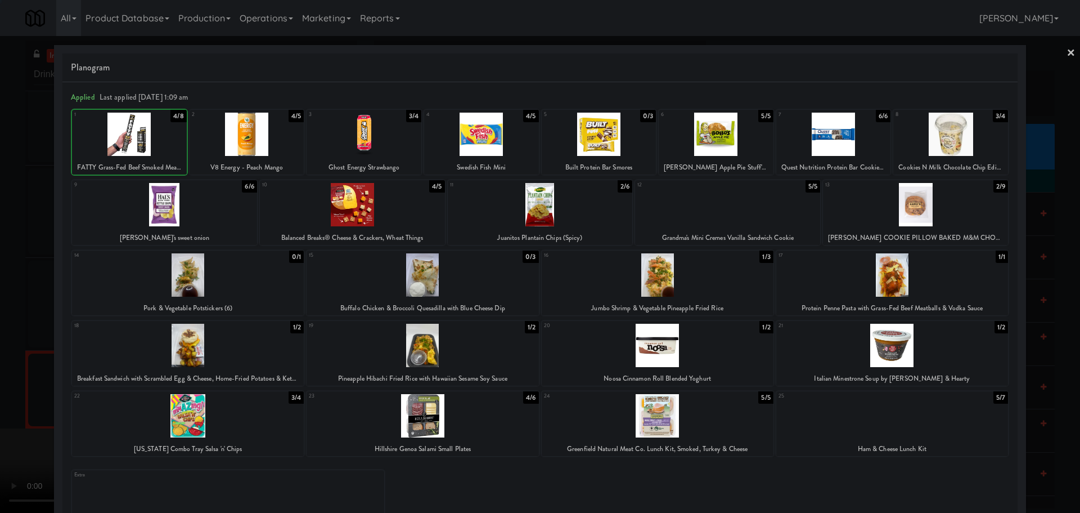
click at [0, 243] on div at bounding box center [540, 256] width 1080 height 513
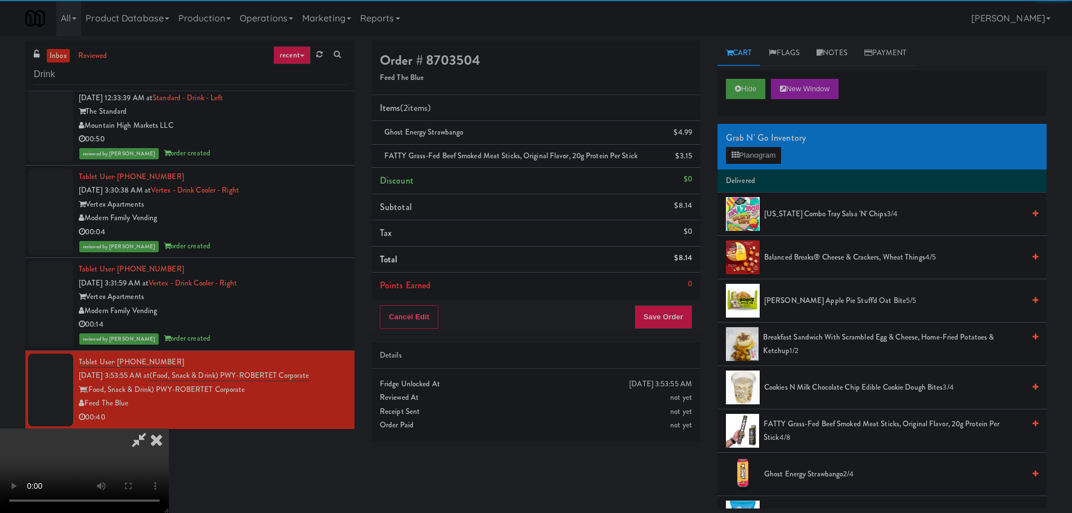
drag, startPoint x: 376, startPoint y: 242, endPoint x: 432, endPoint y: 246, distance: 56.4
click at [169, 428] on video at bounding box center [84, 470] width 169 height 84
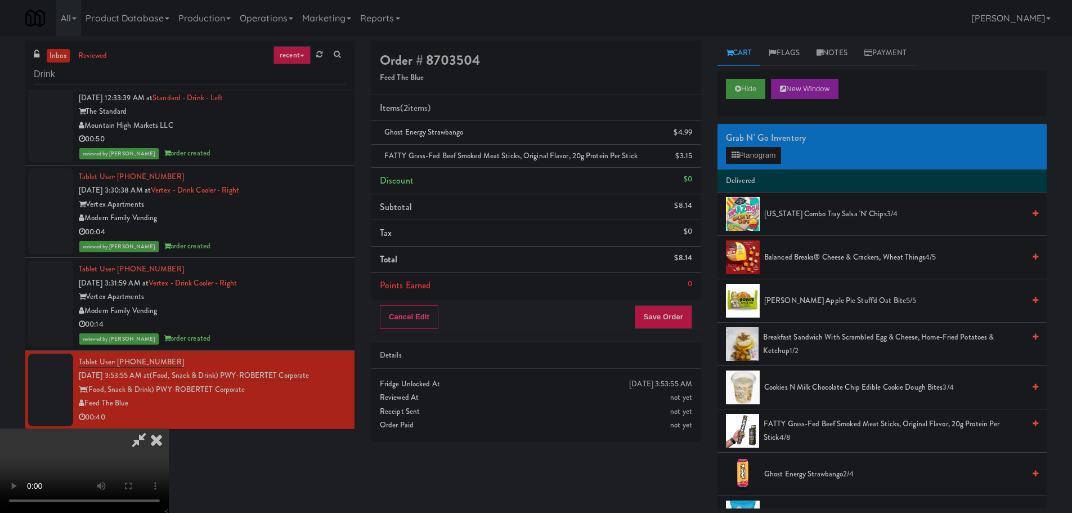
click at [169, 428] on video at bounding box center [84, 470] width 169 height 84
drag, startPoint x: 513, startPoint y: 282, endPoint x: 513, endPoint y: 290, distance: 7.3
click at [169, 428] on video at bounding box center [84, 470] width 169 height 84
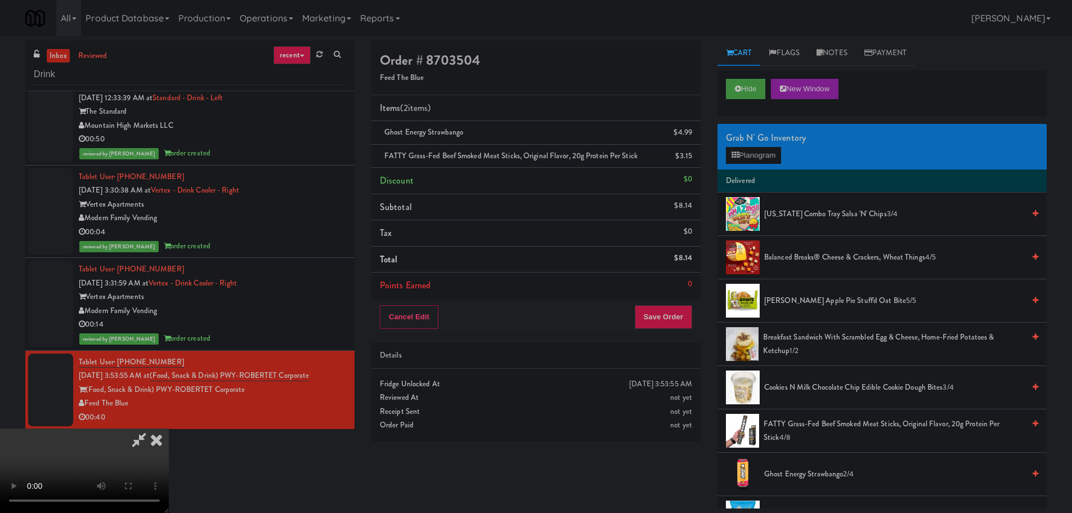
click at [169, 428] on video at bounding box center [84, 470] width 169 height 84
click at [740, 152] on button "Planogram" at bounding box center [753, 155] width 55 height 17
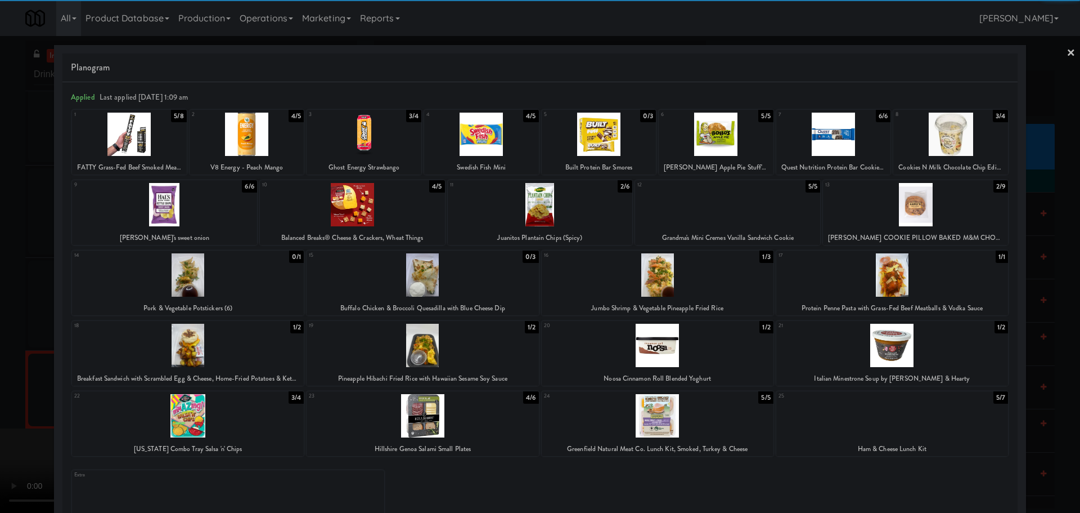
click at [213, 353] on div at bounding box center [188, 345] width 232 height 43
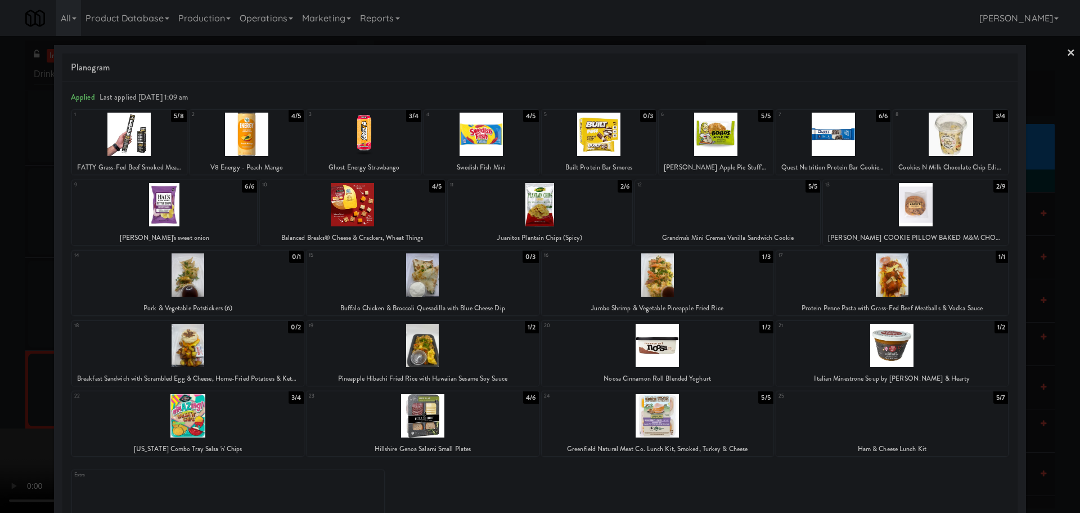
click at [15, 381] on div at bounding box center [540, 256] width 1080 height 513
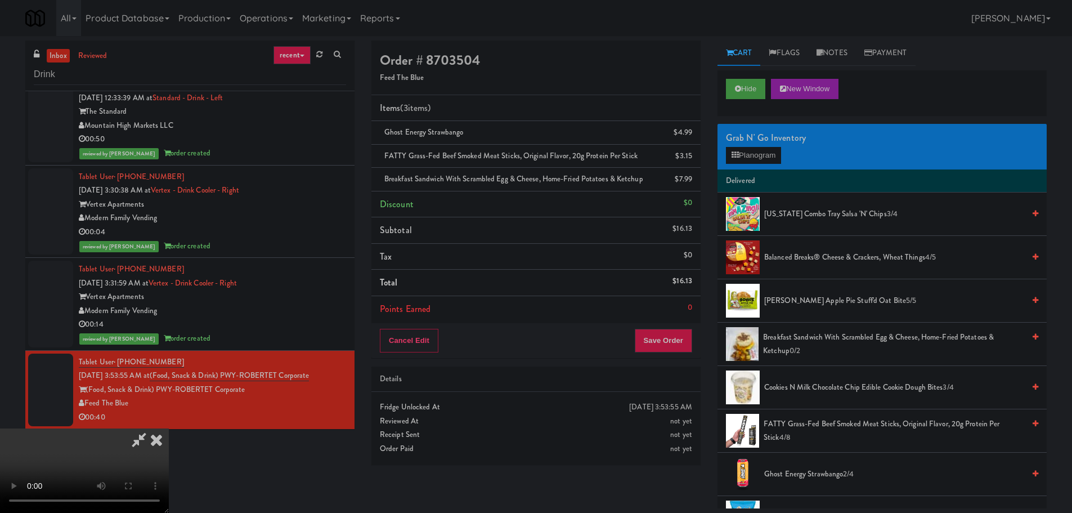
click at [169, 428] on video at bounding box center [84, 470] width 169 height 84
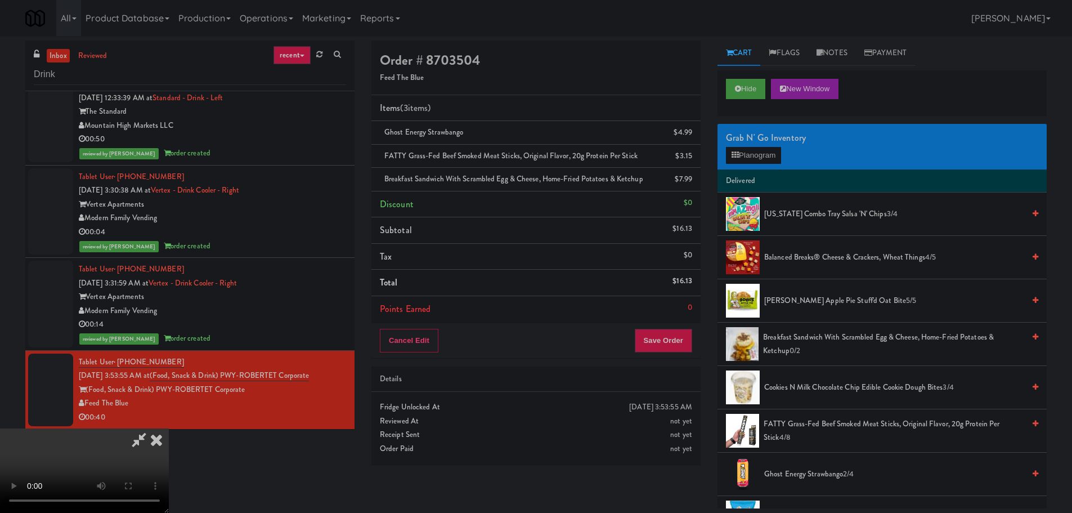
click at [169, 428] on video at bounding box center [84, 470] width 169 height 84
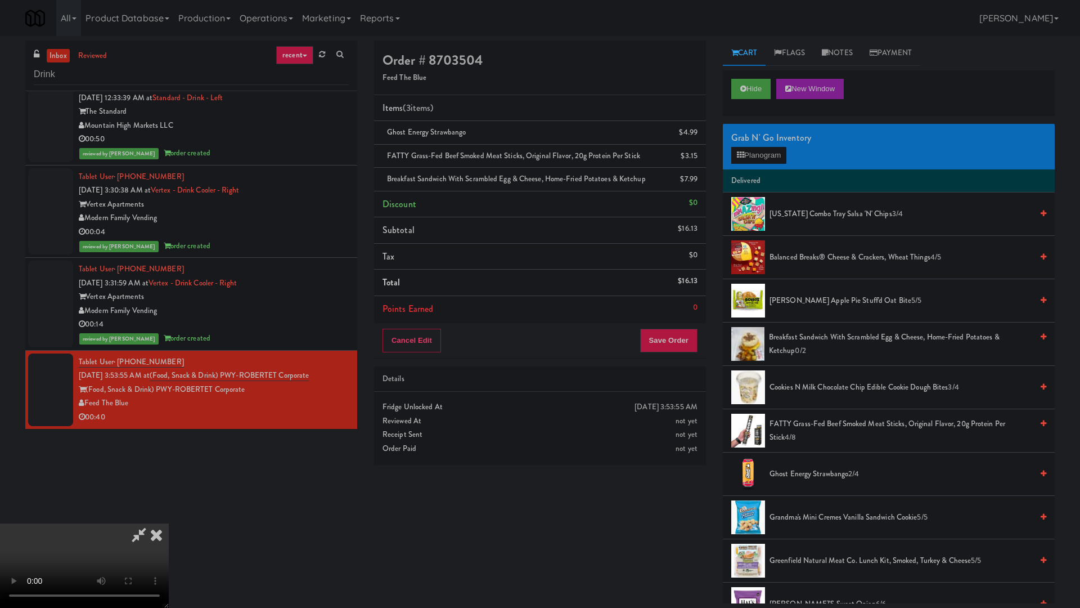
click at [169, 512] on video at bounding box center [84, 565] width 169 height 84
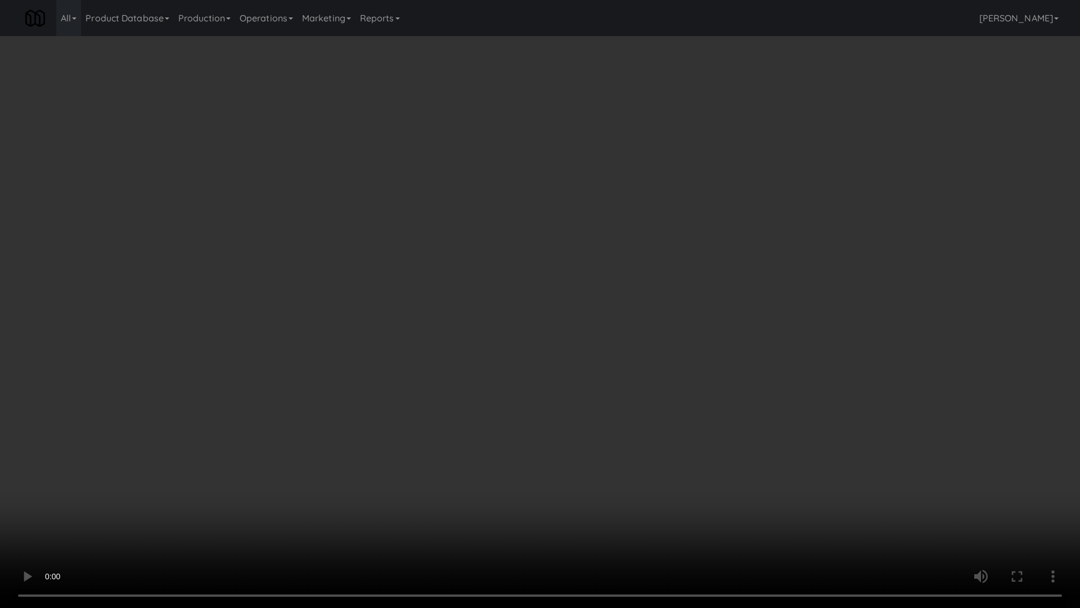
drag, startPoint x: 740, startPoint y: 275, endPoint x: 742, endPoint y: 269, distance: 6.3
click at [742, 271] on video at bounding box center [540, 304] width 1080 height 608
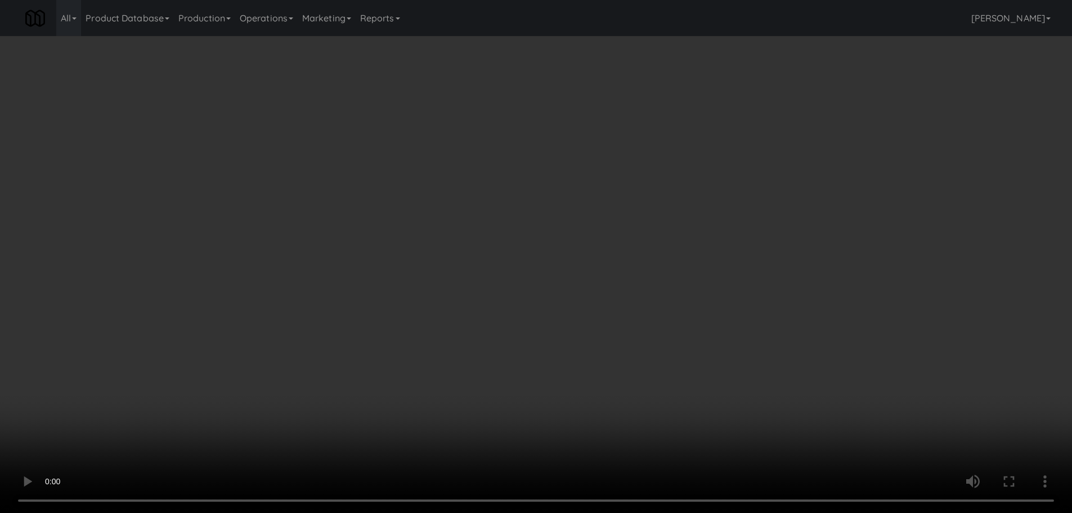
scroll to position [36, 0]
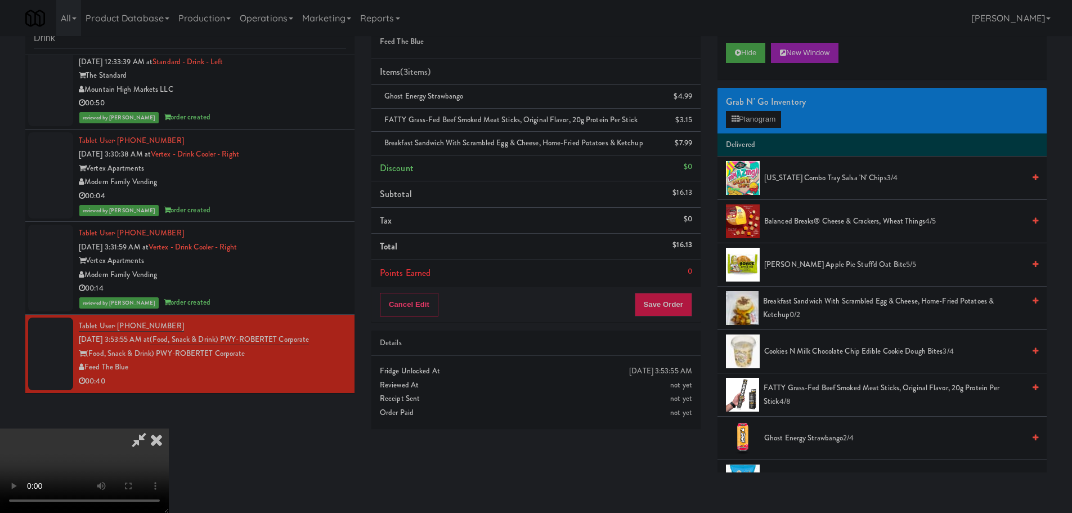
click at [169, 428] on video at bounding box center [84, 470] width 169 height 84
click at [745, 140] on li "Delivered" at bounding box center [881, 145] width 329 height 24
click at [748, 123] on button "Planogram" at bounding box center [753, 119] width 55 height 17
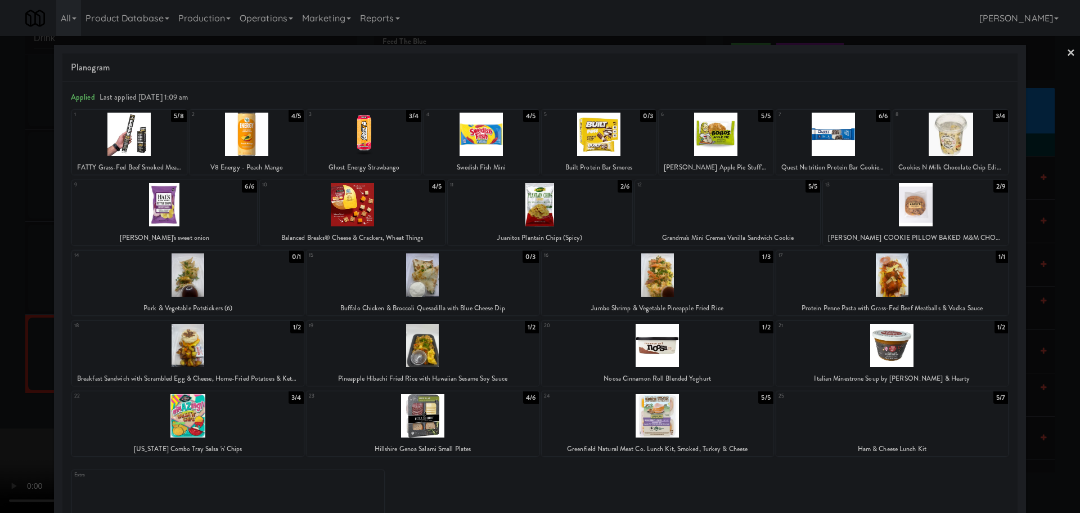
click at [908, 208] on div at bounding box center [915, 204] width 185 height 43
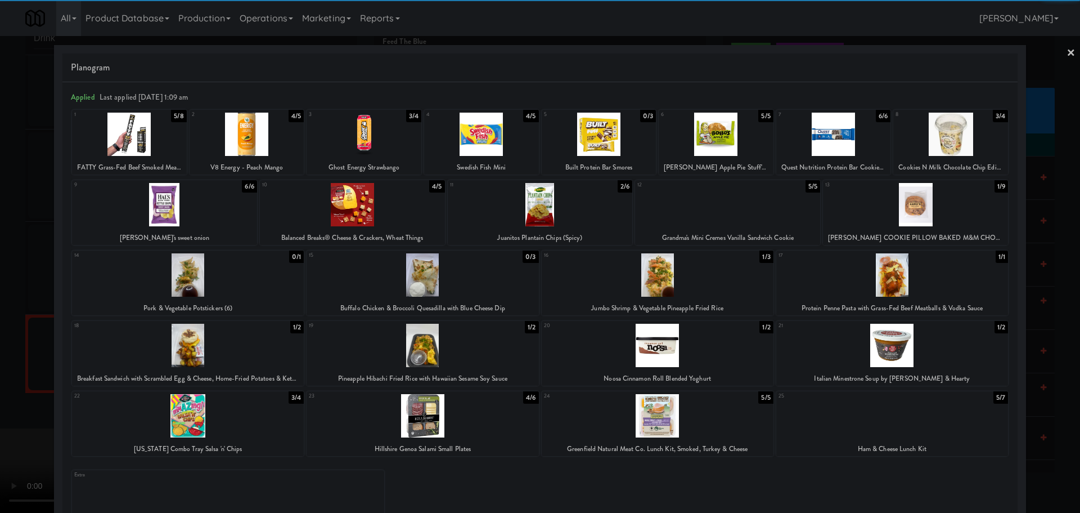
drag, startPoint x: 0, startPoint y: 309, endPoint x: 12, endPoint y: 308, distance: 12.4
click at [1, 309] on div at bounding box center [540, 256] width 1080 height 513
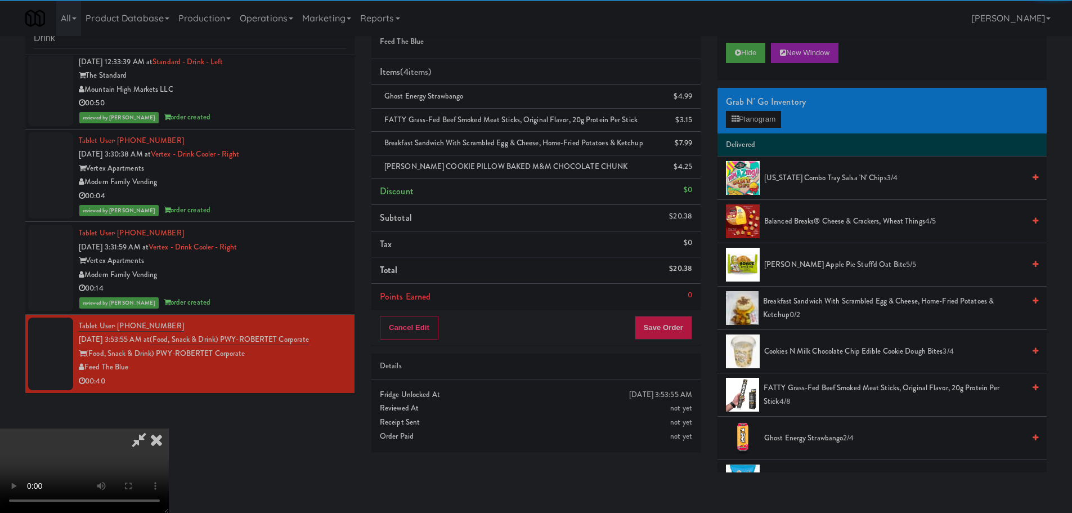
drag, startPoint x: 124, startPoint y: 280, endPoint x: 132, endPoint y: 279, distance: 8.0
click at [131, 428] on video at bounding box center [84, 470] width 169 height 84
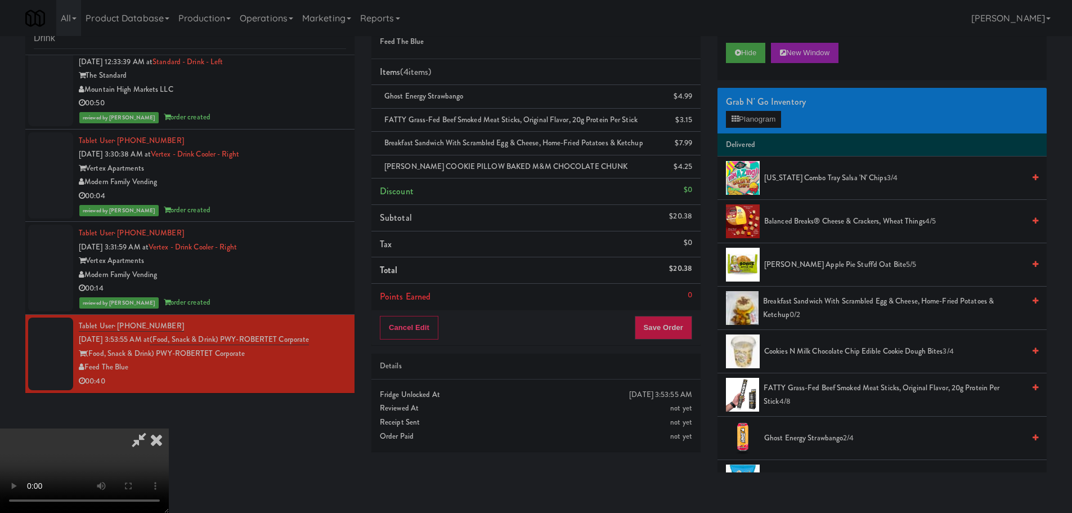
click at [169, 428] on video at bounding box center [84, 470] width 169 height 84
click at [670, 326] on button "Save Order" at bounding box center [663, 328] width 57 height 24
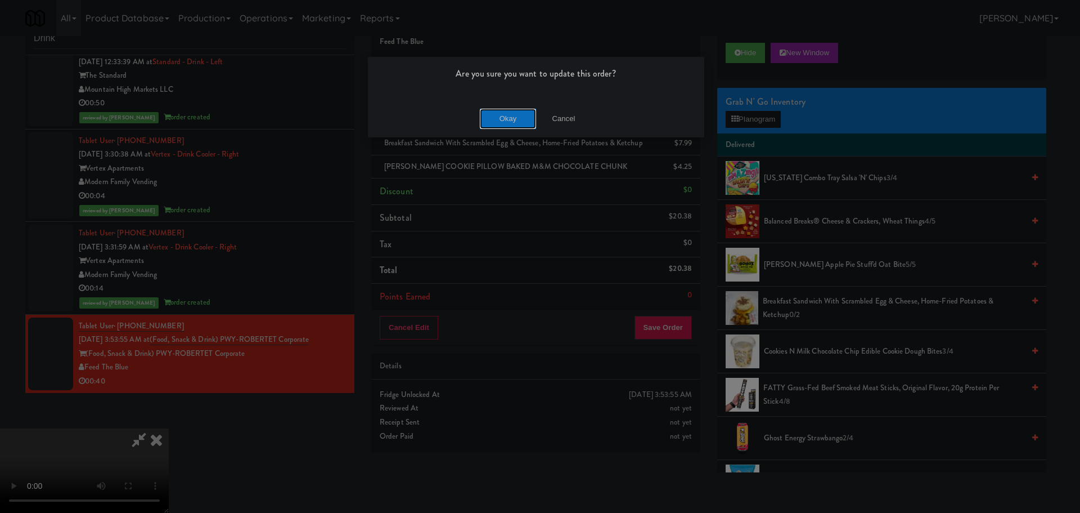
click at [511, 123] on button "Okay" at bounding box center [508, 119] width 56 height 20
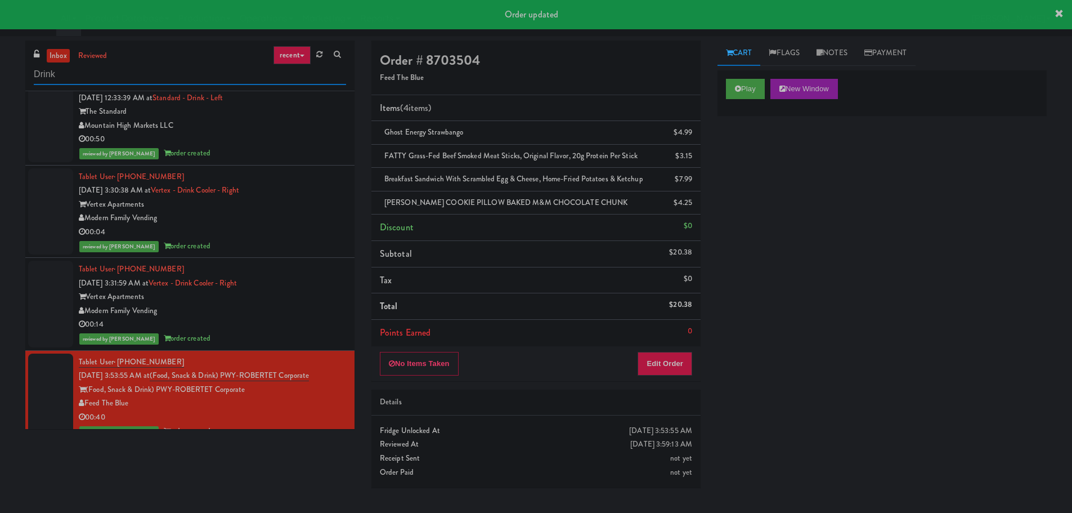
click at [105, 74] on input "Drink" at bounding box center [190, 74] width 312 height 21
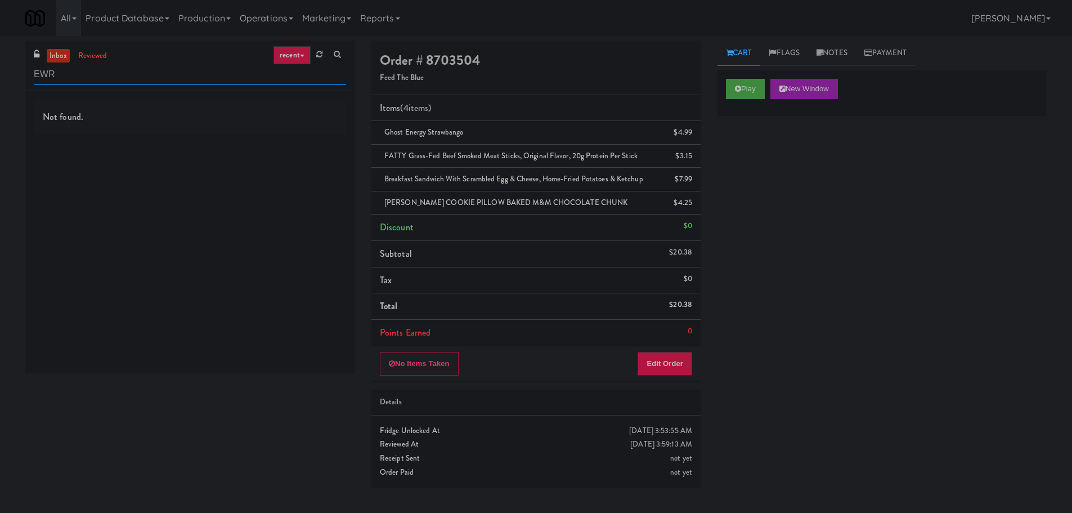
click at [240, 78] on input "EWR" at bounding box center [190, 74] width 312 height 21
click at [240, 77] on input "EWR" at bounding box center [190, 74] width 312 height 21
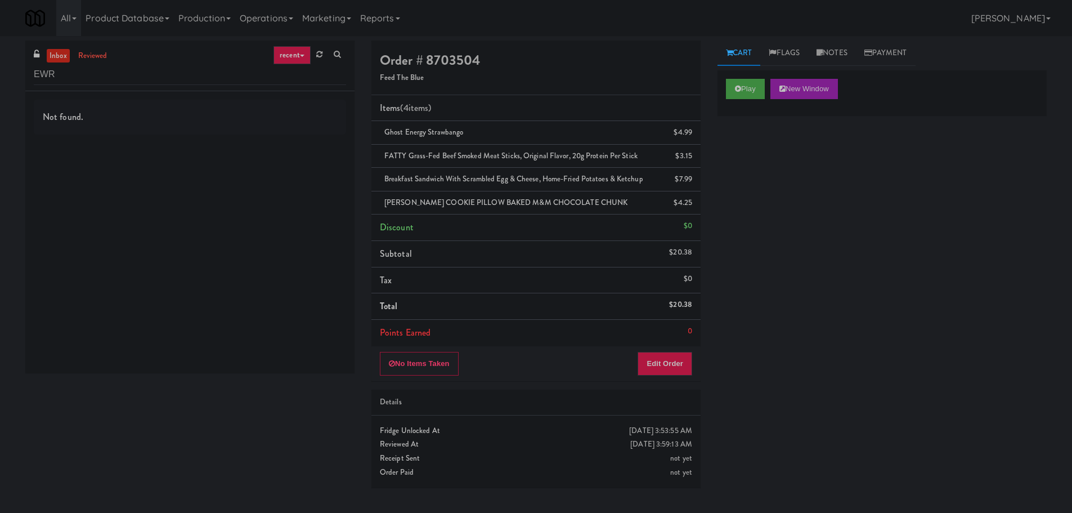
click at [204, 167] on div "Not found." at bounding box center [189, 231] width 329 height 281
click at [113, 78] on input "EWR" at bounding box center [190, 74] width 312 height 21
click at [110, 78] on input "EWR" at bounding box center [190, 74] width 312 height 21
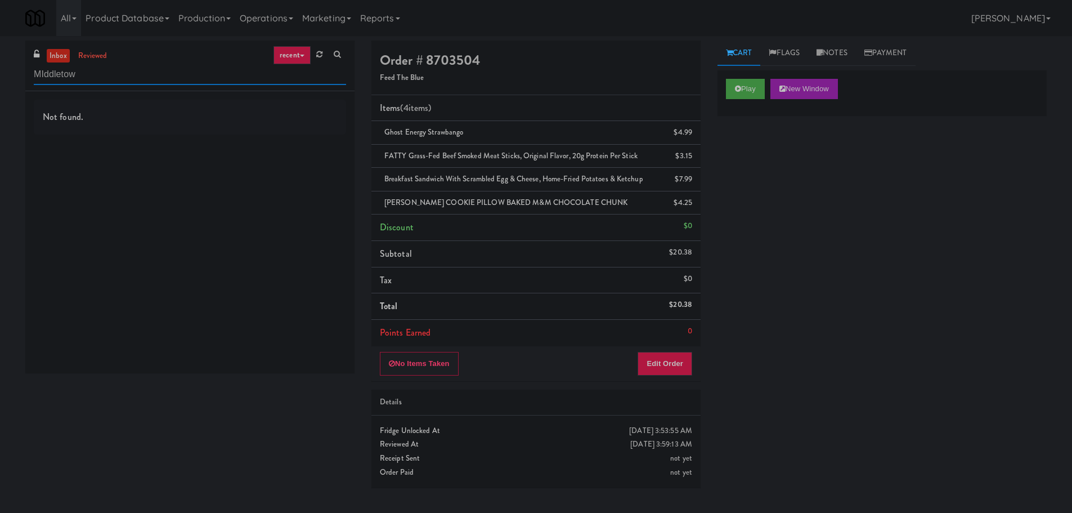
type input "MIddletown"
click at [110, 78] on input "text" at bounding box center [190, 74] width 312 height 21
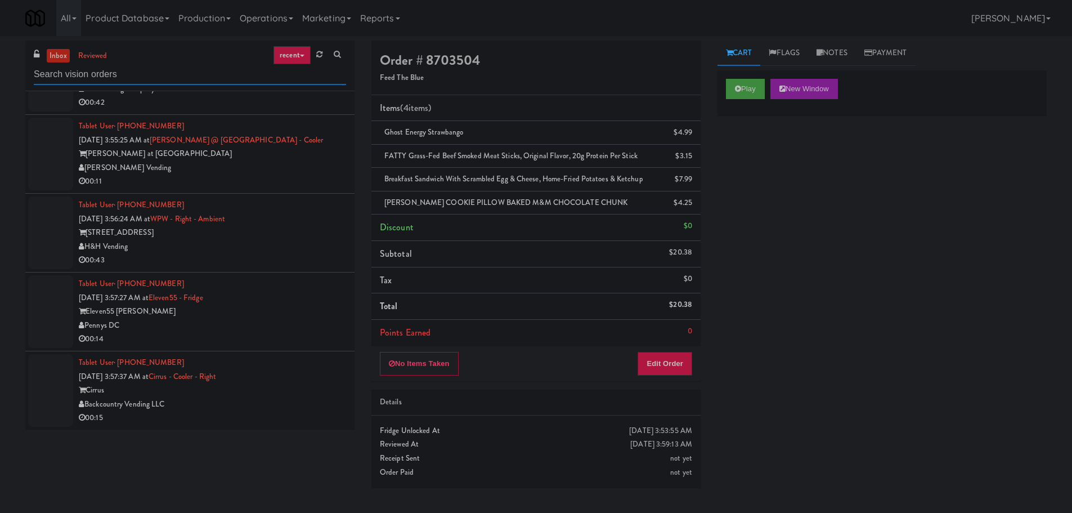
scroll to position [3957, 0]
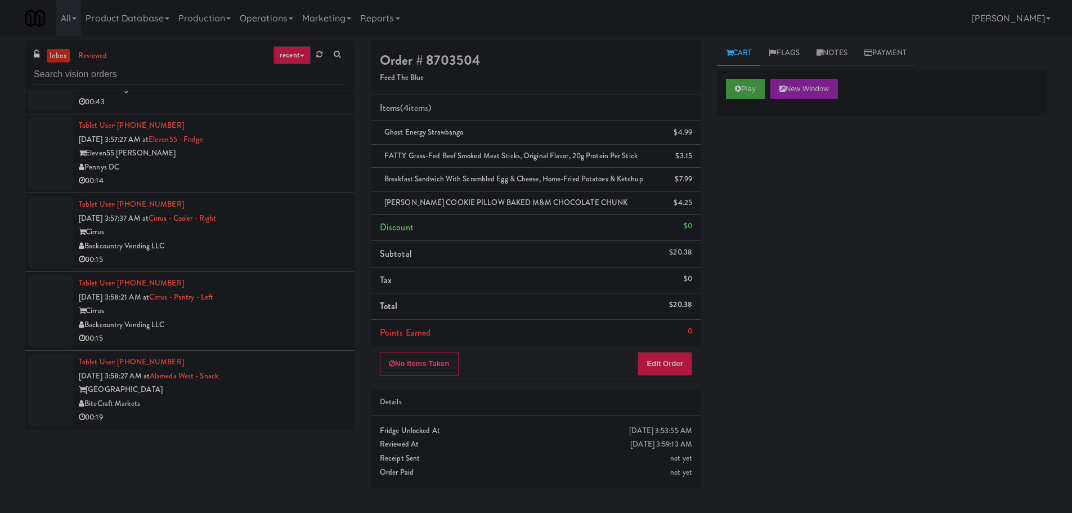
click at [328, 401] on div "BiteCraft Markets" at bounding box center [212, 404] width 267 height 14
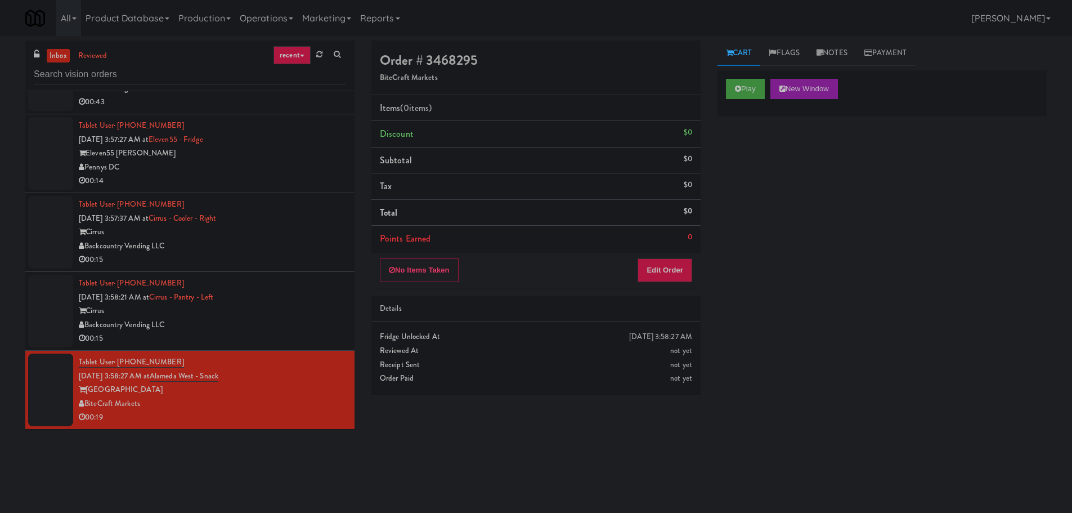
click at [306, 333] on div "00:15" at bounding box center [212, 338] width 267 height 14
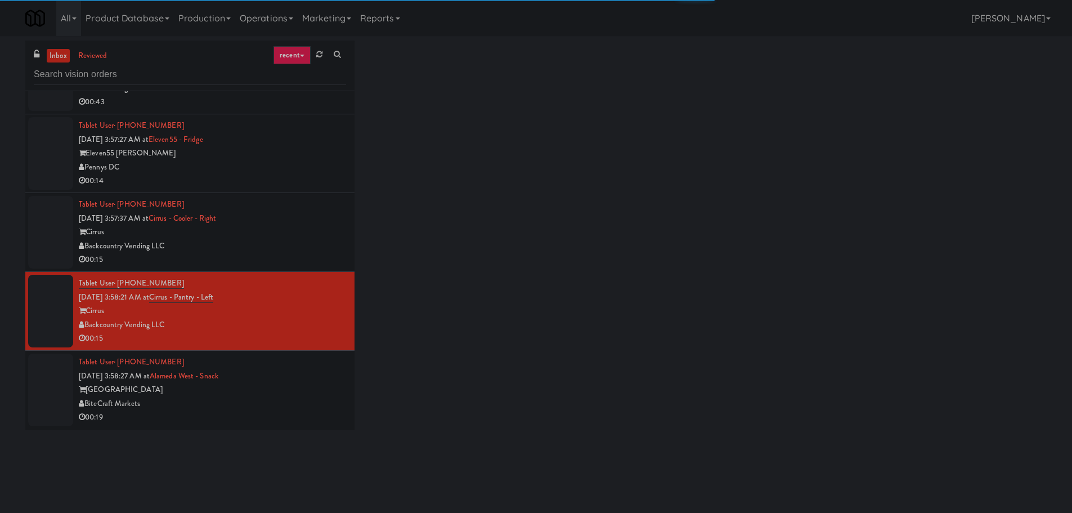
click at [314, 246] on div "Backcountry Vending LLC" at bounding box center [212, 246] width 267 height 14
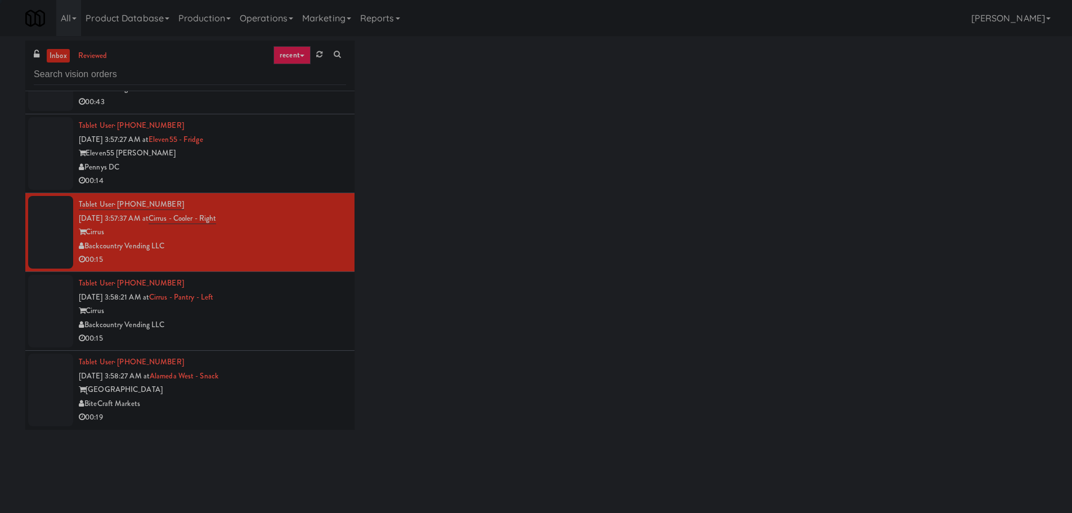
drag, startPoint x: 325, startPoint y: 168, endPoint x: 324, endPoint y: 152, distance: 16.4
click at [326, 167] on div "Pennys DC" at bounding box center [212, 167] width 267 height 14
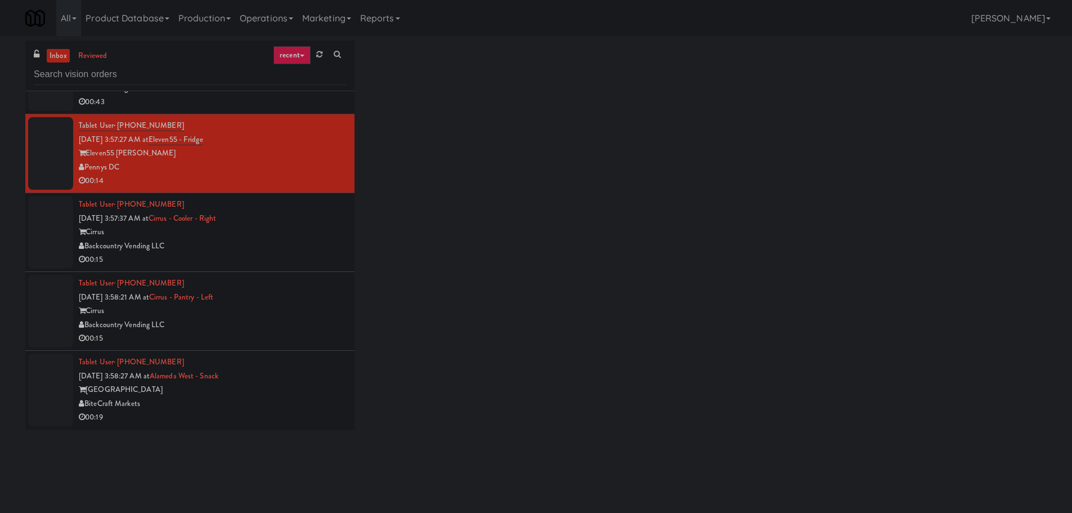
click at [320, 131] on div "Tablet User · (202) 714-4825 [DATE] 3:57:27 AM at Eleven55 - Fridge Eleven55 [P…" at bounding box center [212, 153] width 267 height 69
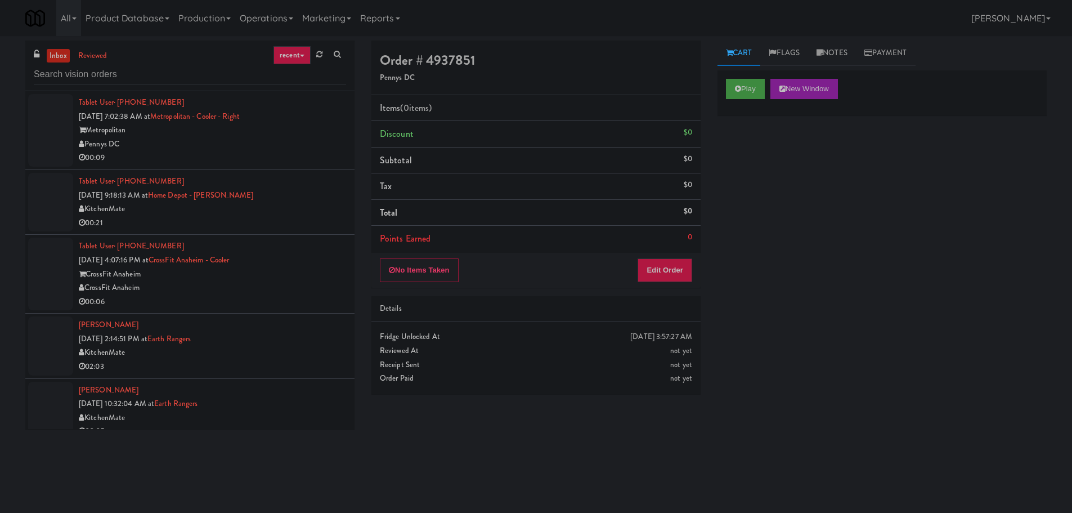
click at [319, 100] on div "Tablet User · (202) 425-4135 [DATE] 7:02:38 AM at [GEOGRAPHIC_DATA] - Right Met…" at bounding box center [212, 130] width 267 height 69
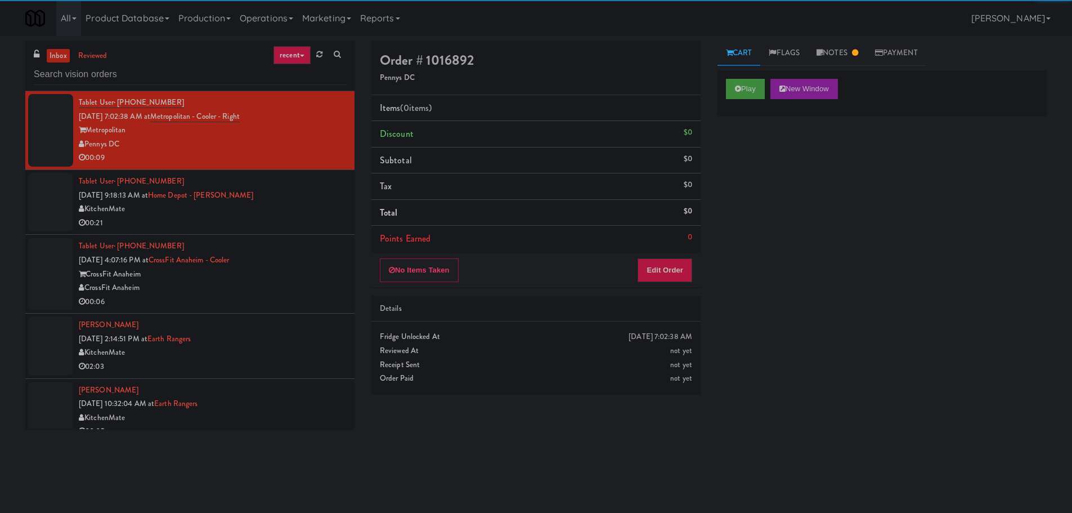
click at [319, 223] on div "00:21" at bounding box center [212, 223] width 267 height 14
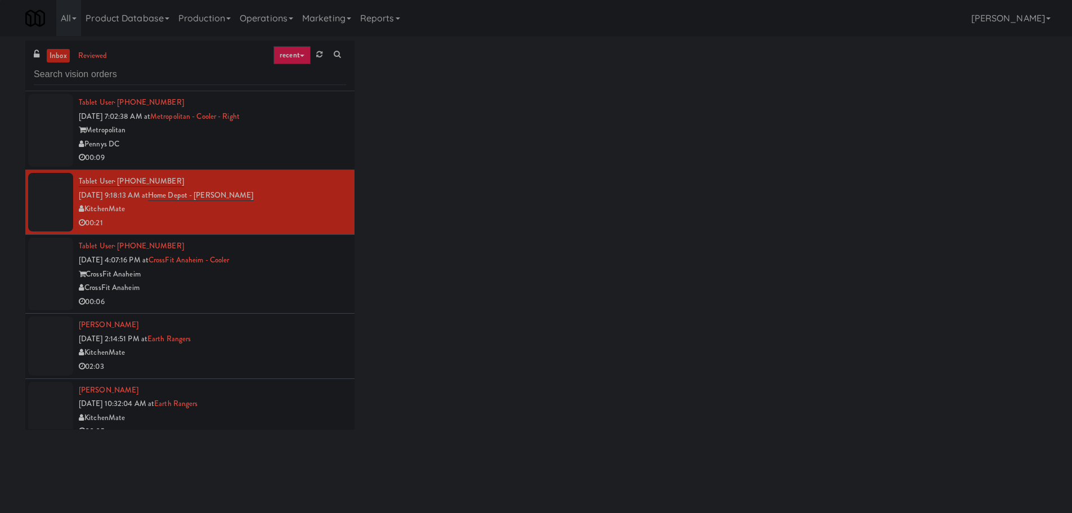
click at [309, 290] on div "CrossFit Anaheim" at bounding box center [212, 288] width 267 height 14
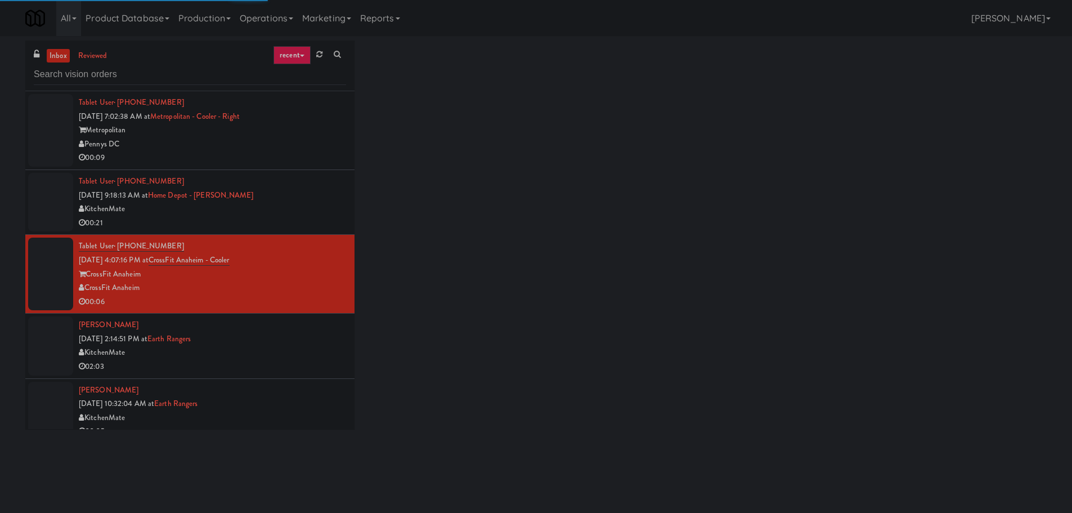
click at [282, 357] on div "KitchenMate" at bounding box center [212, 352] width 267 height 14
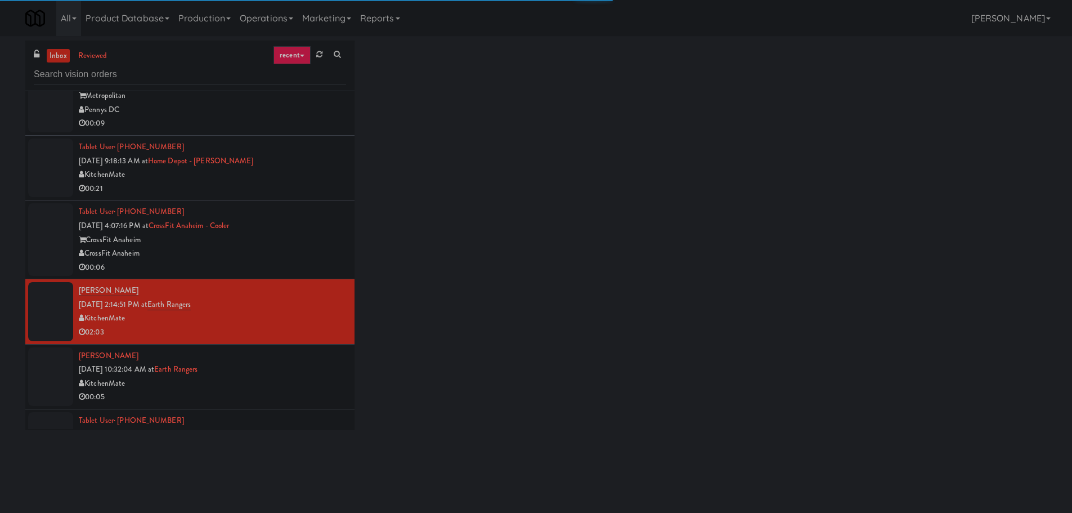
scroll to position [169, 0]
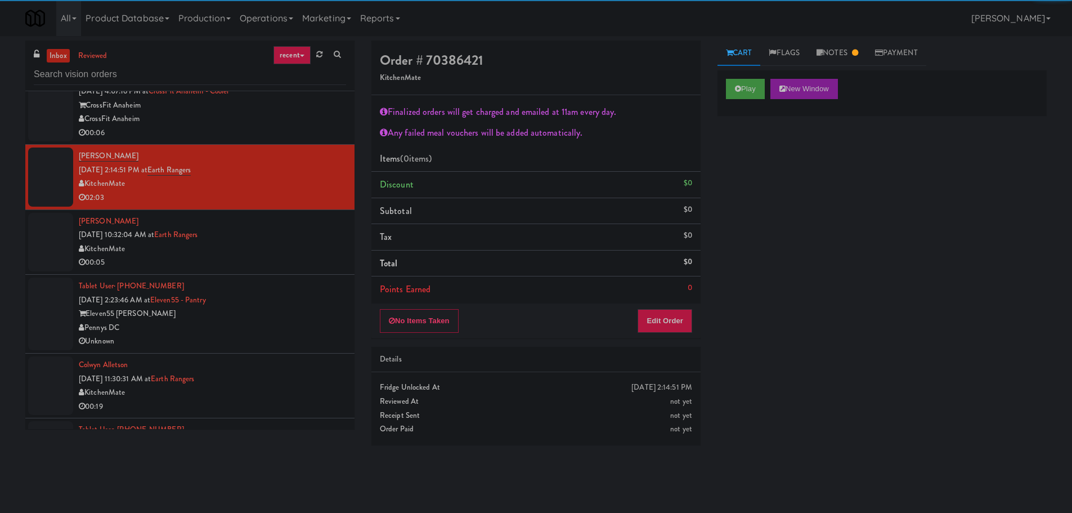
click at [299, 245] on div "KitchenMate" at bounding box center [212, 249] width 267 height 14
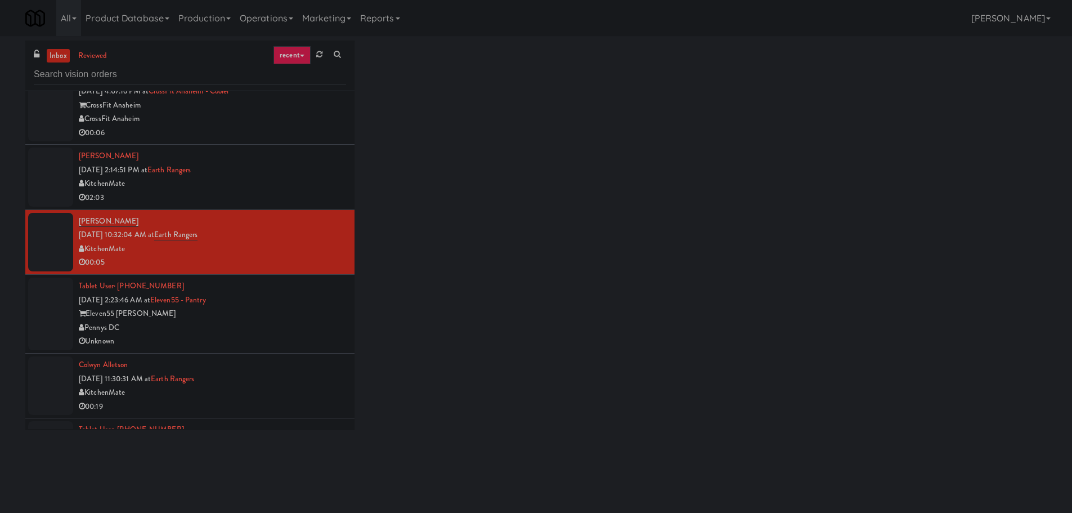
click at [295, 177] on div "KitchenMate" at bounding box center [212, 184] width 267 height 14
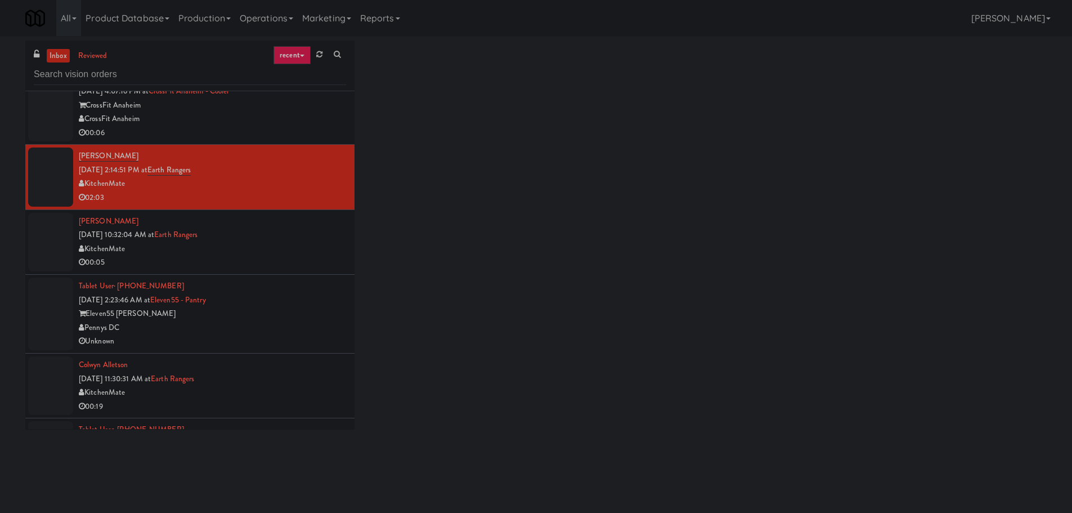
click at [283, 261] on div "00:05" at bounding box center [212, 262] width 267 height 14
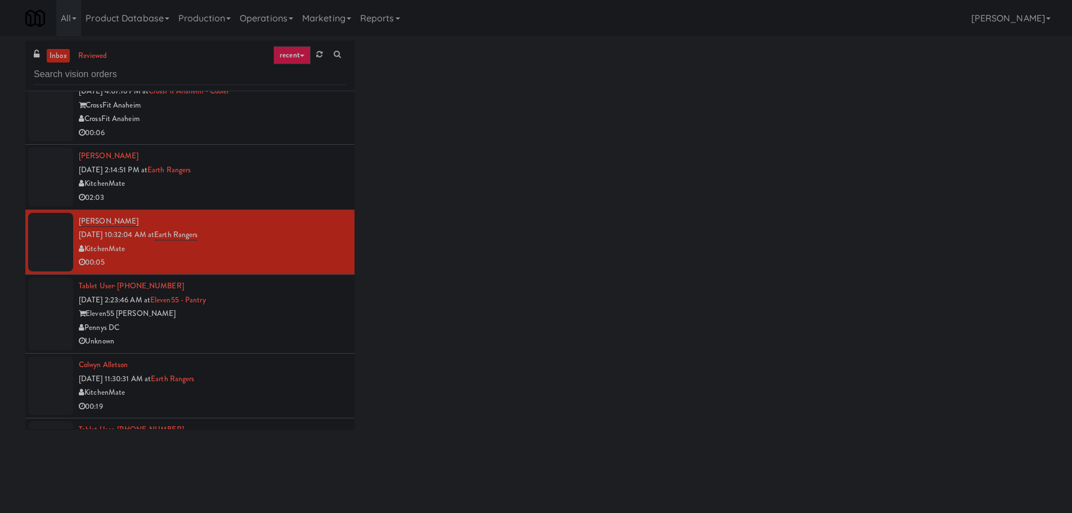
click at [280, 317] on div "Eleven55 [PERSON_NAME]" at bounding box center [212, 314] width 267 height 14
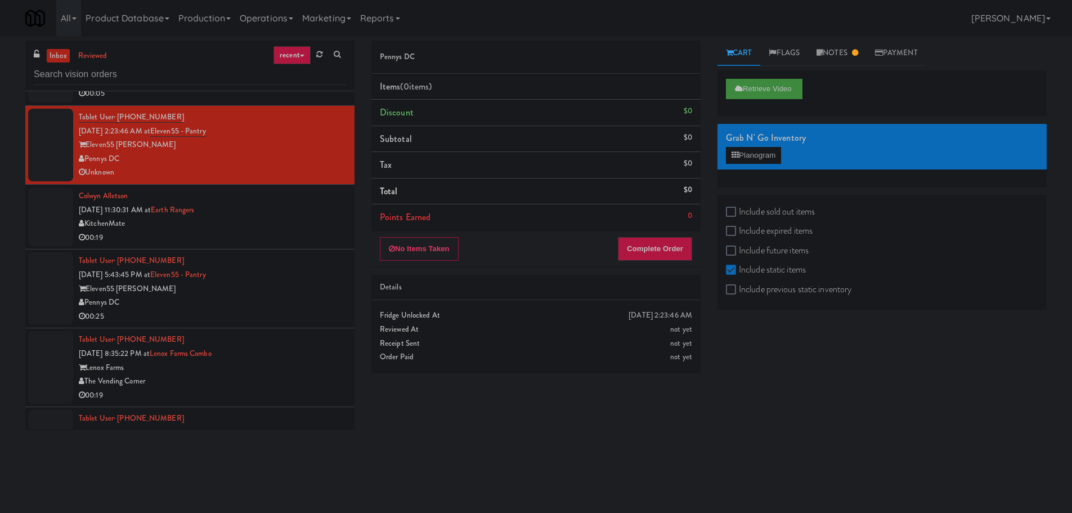
click at [301, 226] on div "KitchenMate" at bounding box center [212, 224] width 267 height 14
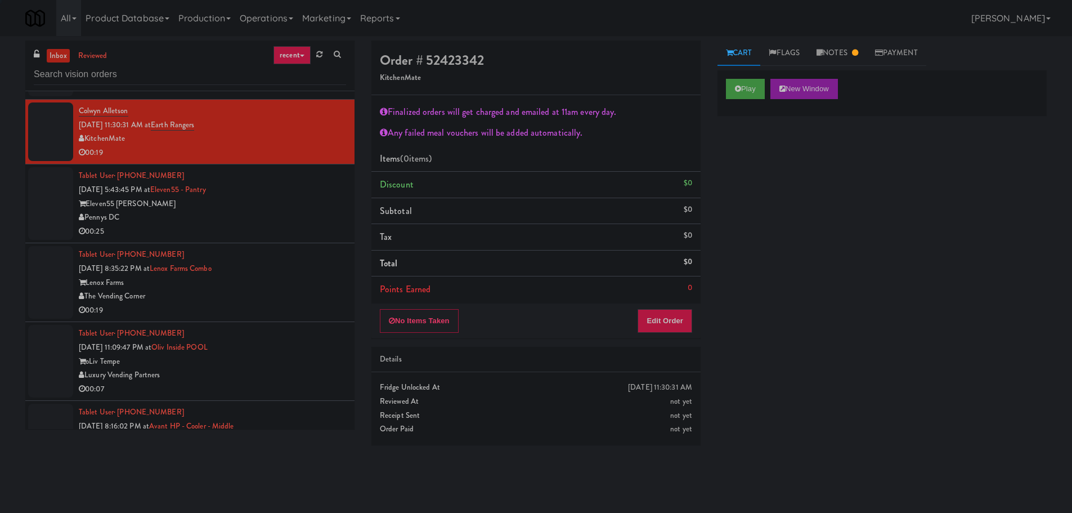
scroll to position [450, 0]
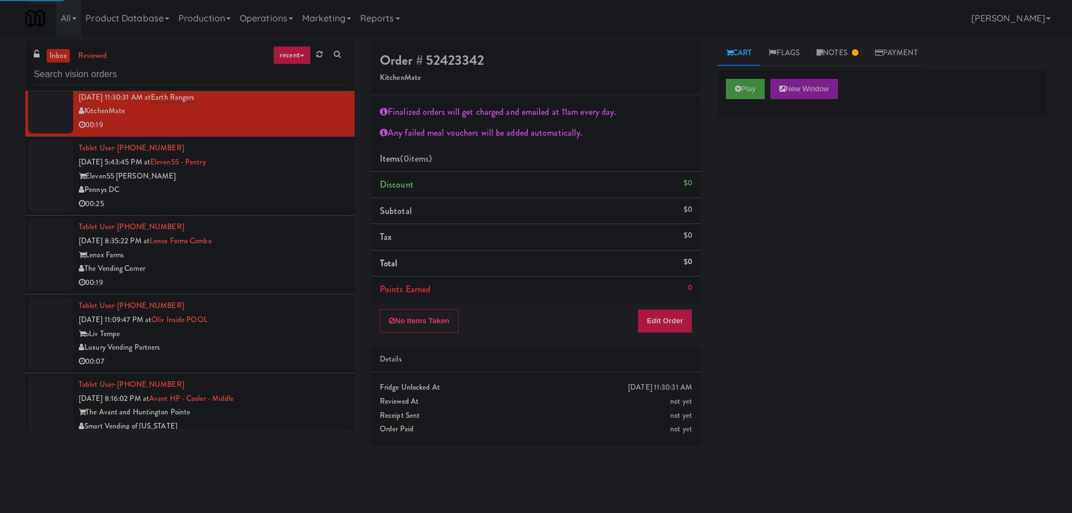
click at [301, 204] on div "00:25" at bounding box center [212, 204] width 267 height 14
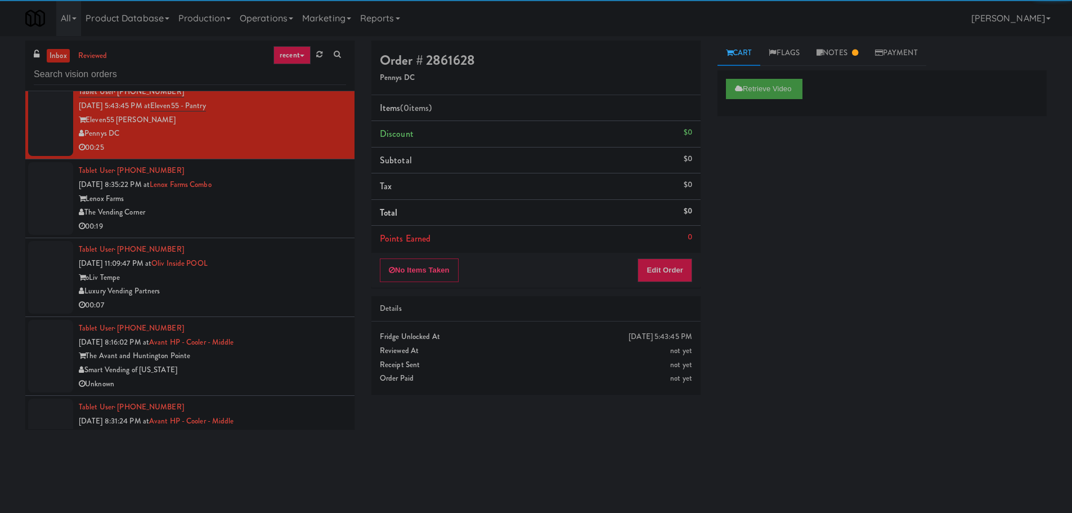
click at [295, 204] on div "Lenox Farms" at bounding box center [212, 199] width 267 height 14
drag, startPoint x: 294, startPoint y: 242, endPoint x: 294, endPoint y: 253, distance: 10.1
click at [294, 250] on div "Tablet User · (480) 364-5844 [DATE] 11:09:47 PM at Oliv Inside POOL oLiv Tempe …" at bounding box center [212, 276] width 267 height 69
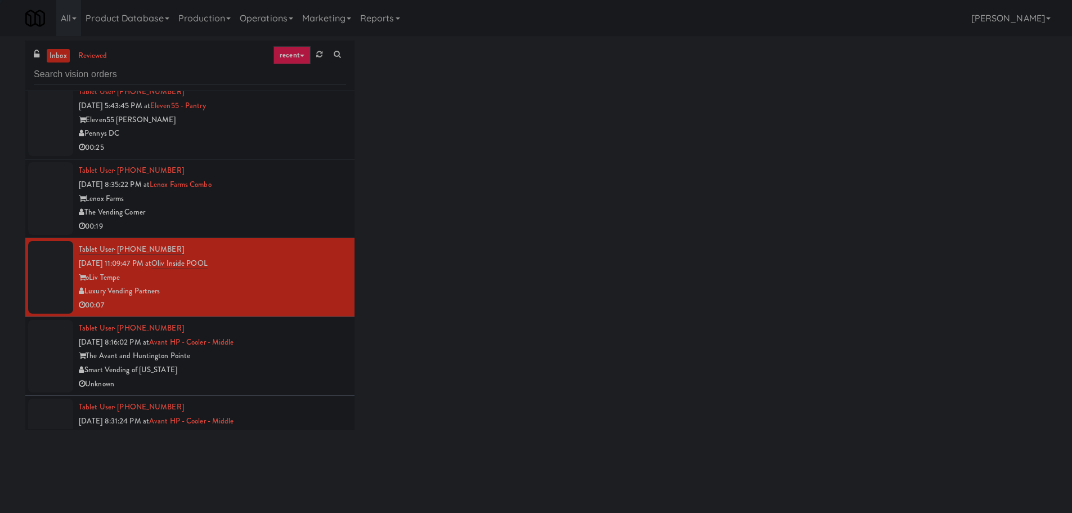
click at [291, 311] on div "00:07" at bounding box center [212, 305] width 267 height 14
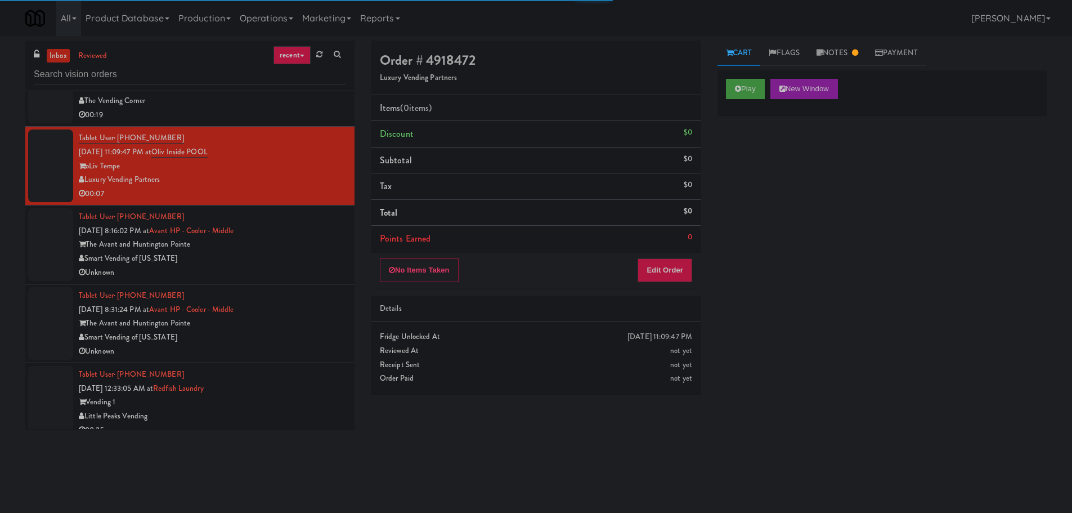
scroll to position [619, 0]
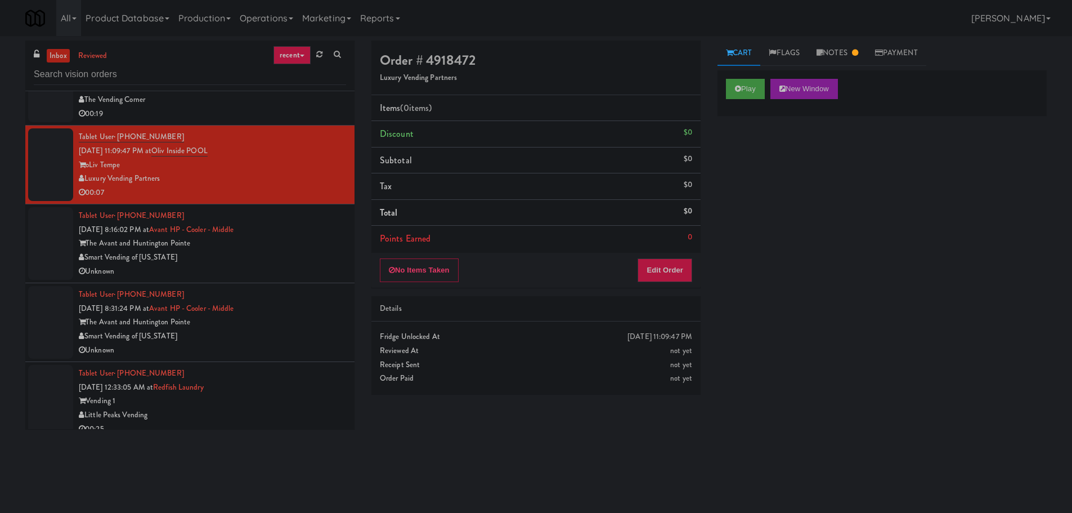
click at [294, 228] on div "Tablet User · (757) 230-0487 [DATE] 8:16:02 PM at Avant HP - Cooler - Middle Th…" at bounding box center [212, 243] width 267 height 69
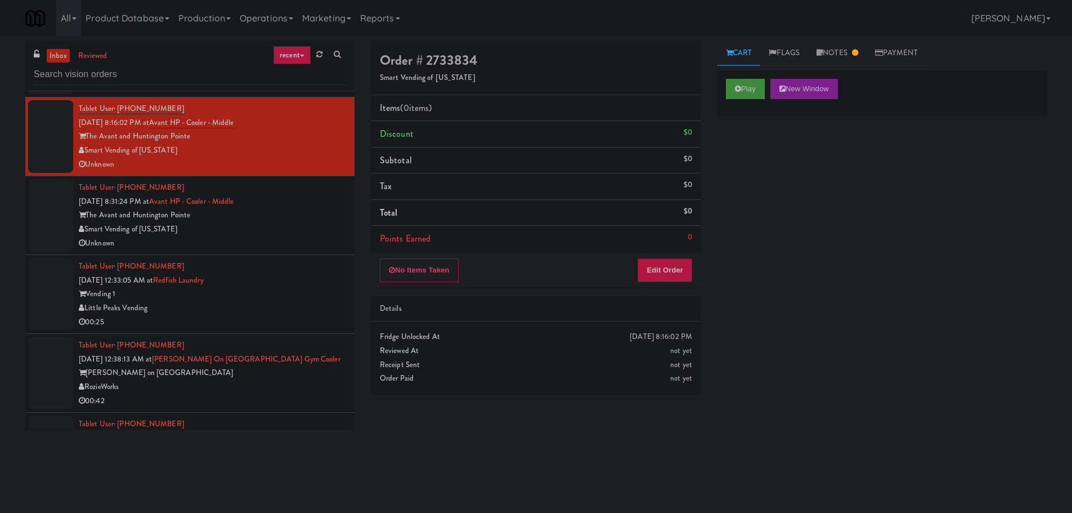
scroll to position [731, 0]
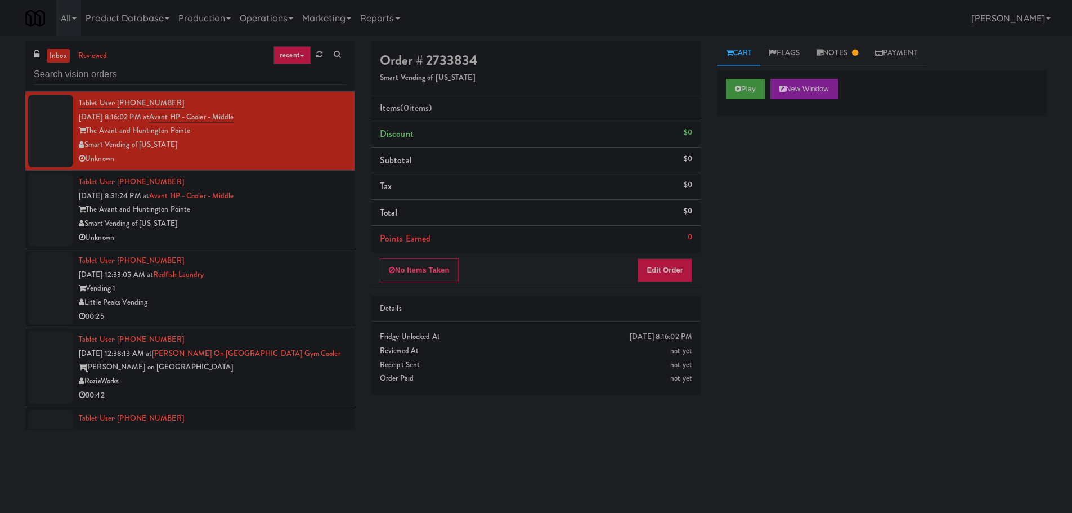
click at [300, 217] on div "Smart Vending of [US_STATE]" at bounding box center [212, 224] width 267 height 14
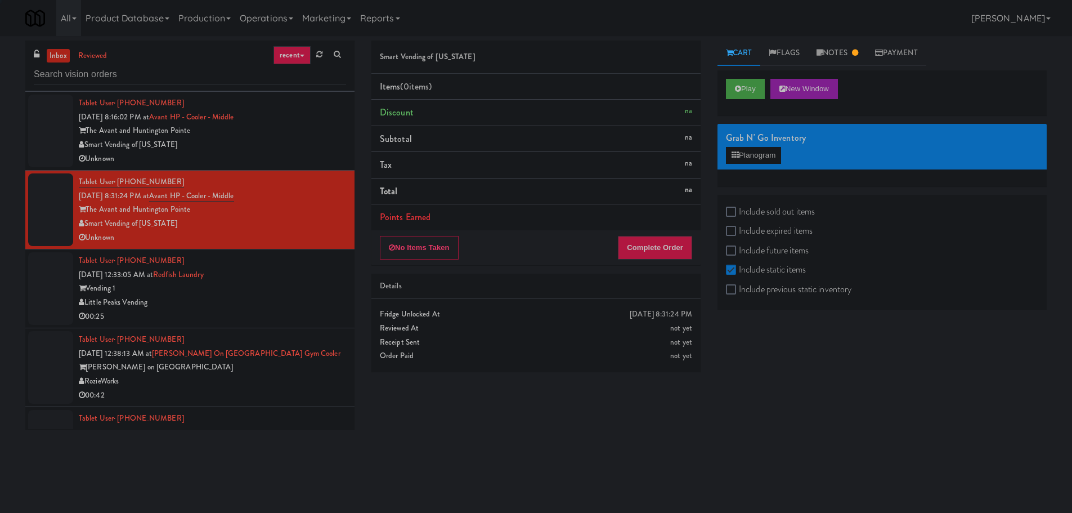
click at [308, 296] on div "Little Peaks Vending" at bounding box center [212, 302] width 267 height 14
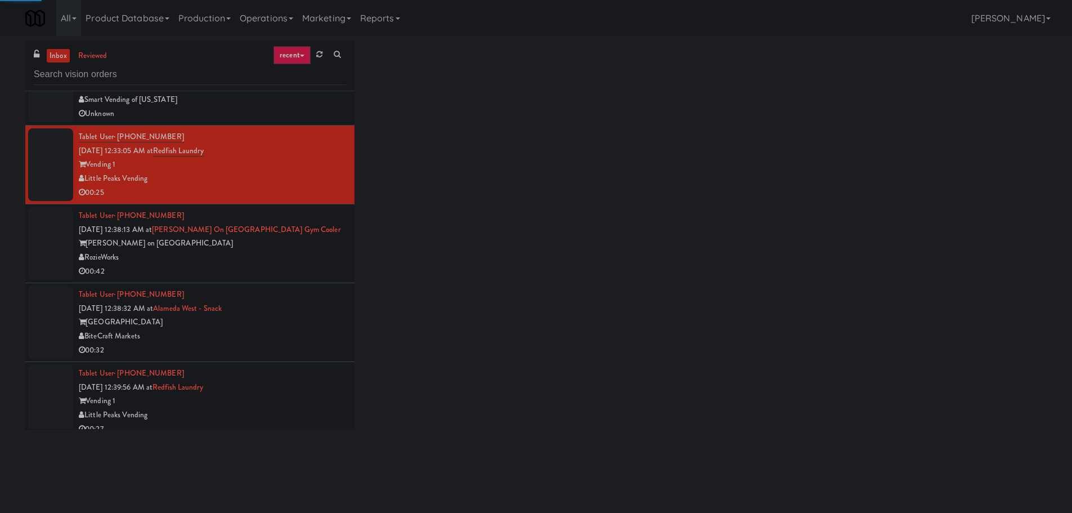
scroll to position [900, 0]
